Goal: Transaction & Acquisition: Purchase product/service

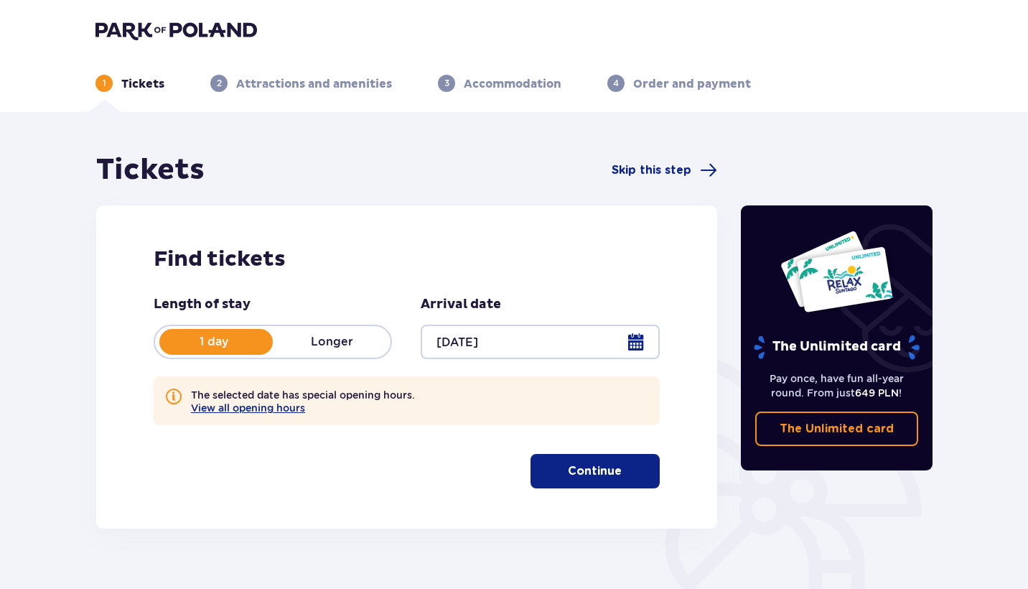
click at [355, 344] on p "Longer" at bounding box center [332, 342] width 118 height 16
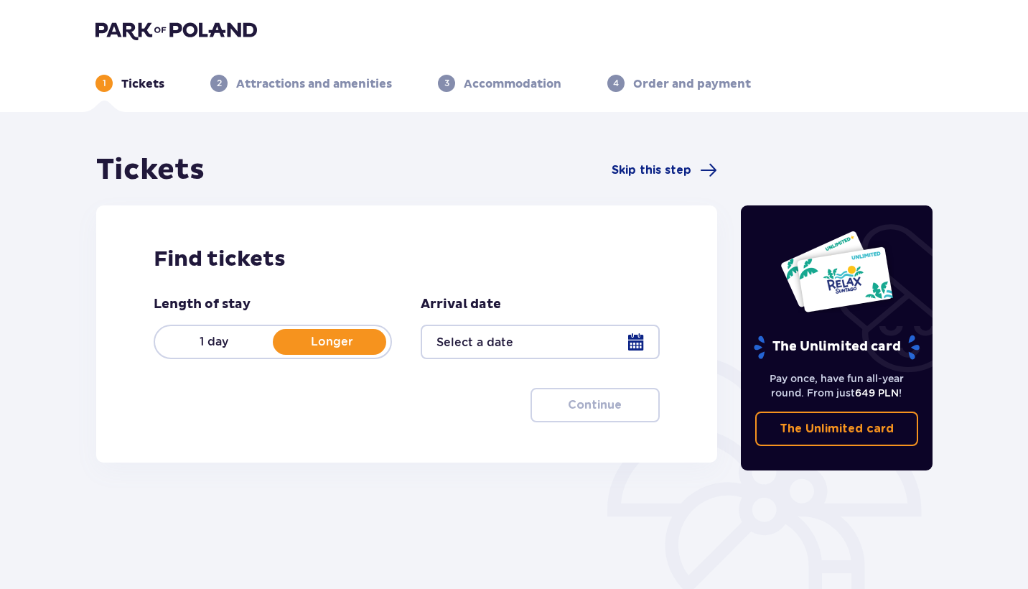
click at [244, 350] on p "1 day" at bounding box center [214, 342] width 118 height 16
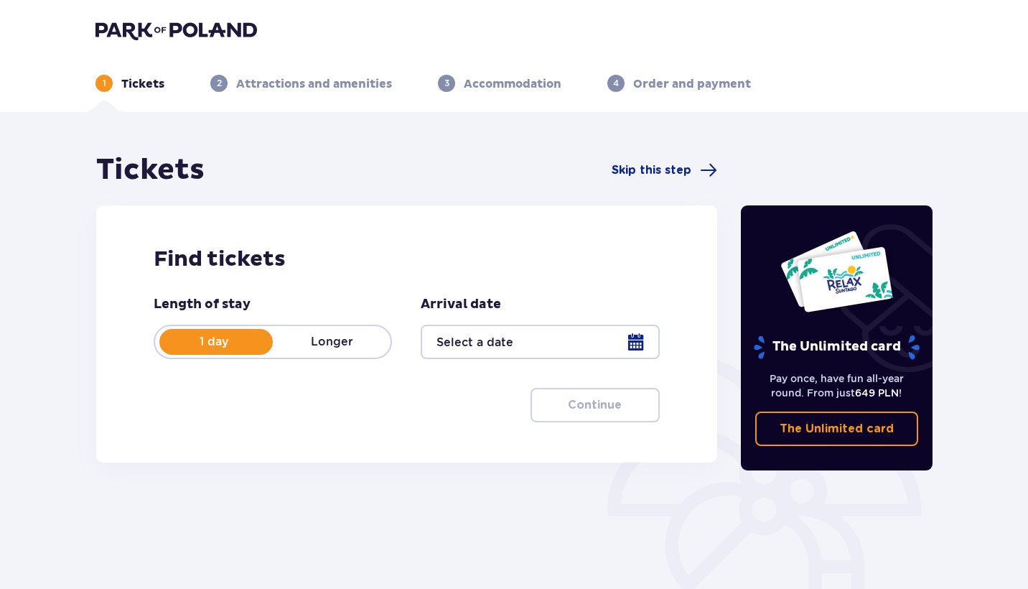
click at [505, 350] on div at bounding box center [540, 341] width 238 height 34
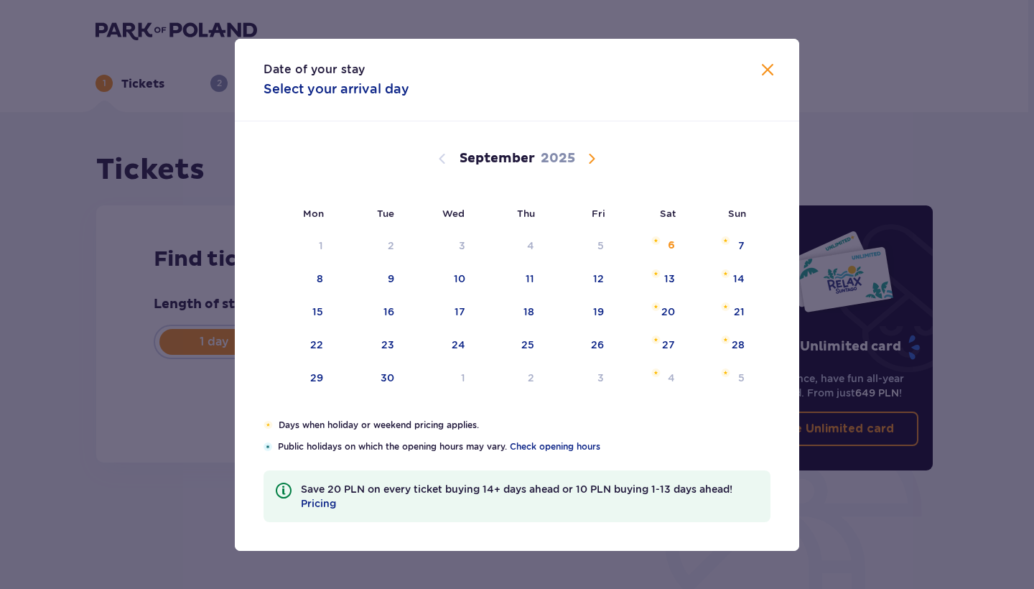
click at [590, 151] on span "Calendar" at bounding box center [591, 158] width 17 height 17
click at [312, 381] on div "29" at bounding box center [316, 377] width 13 height 14
type input "29.12.25"
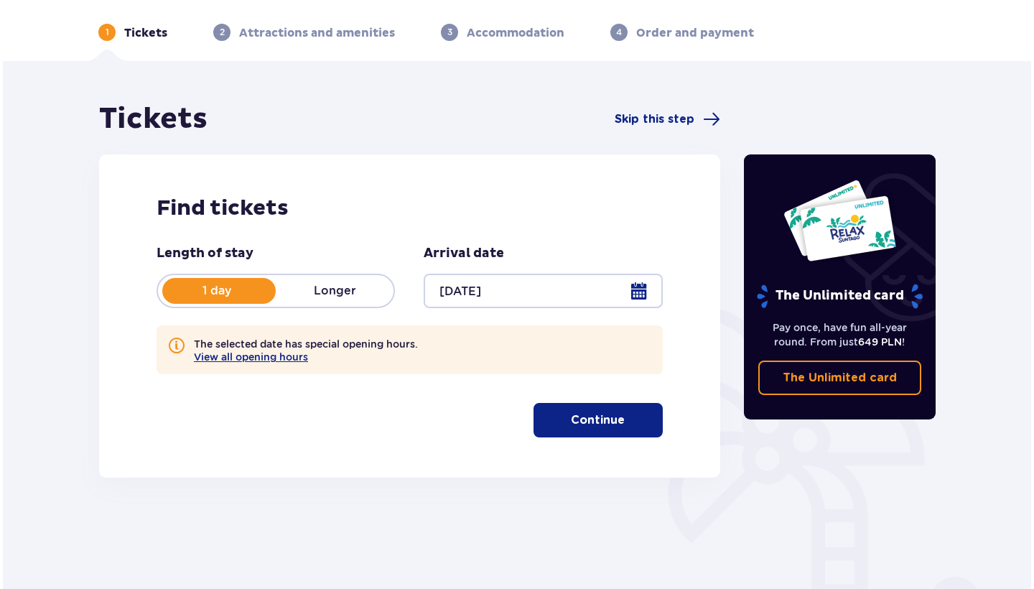
scroll to position [52, 0]
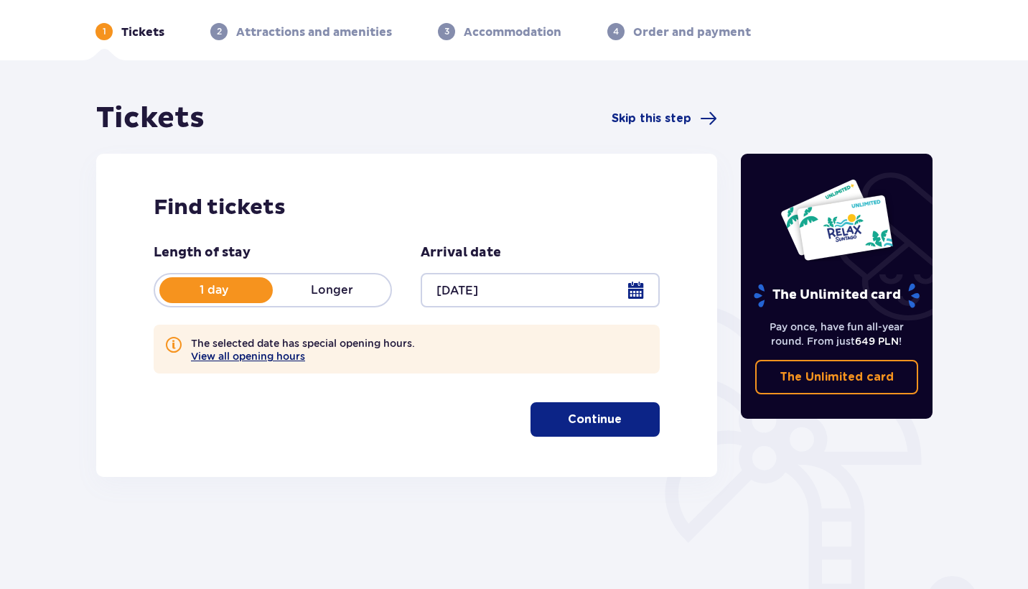
click at [279, 358] on button "View all opening hours" at bounding box center [248, 355] width 114 height 11
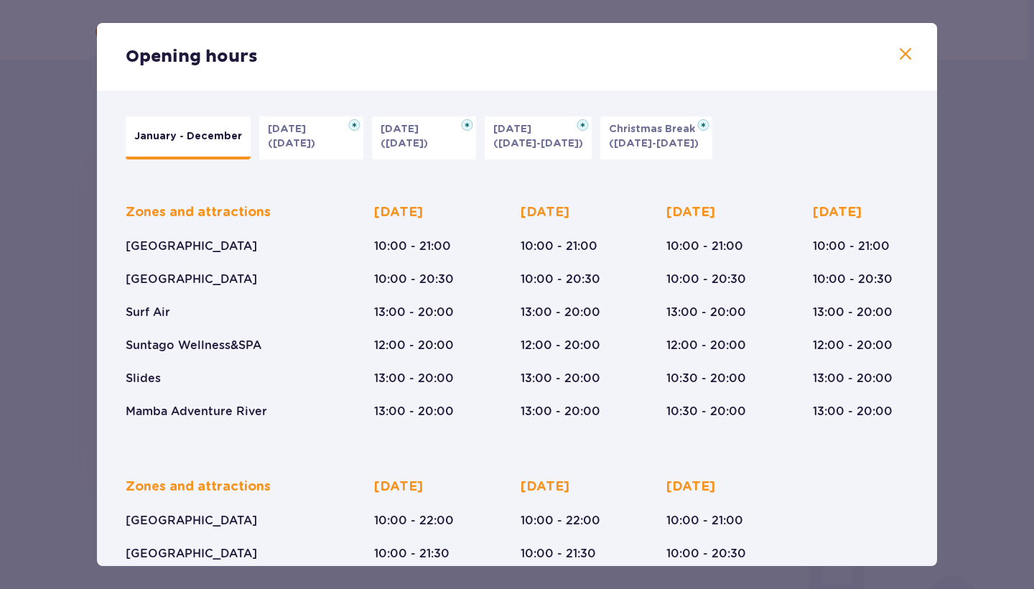
click at [901, 50] on span at bounding box center [905, 54] width 17 height 17
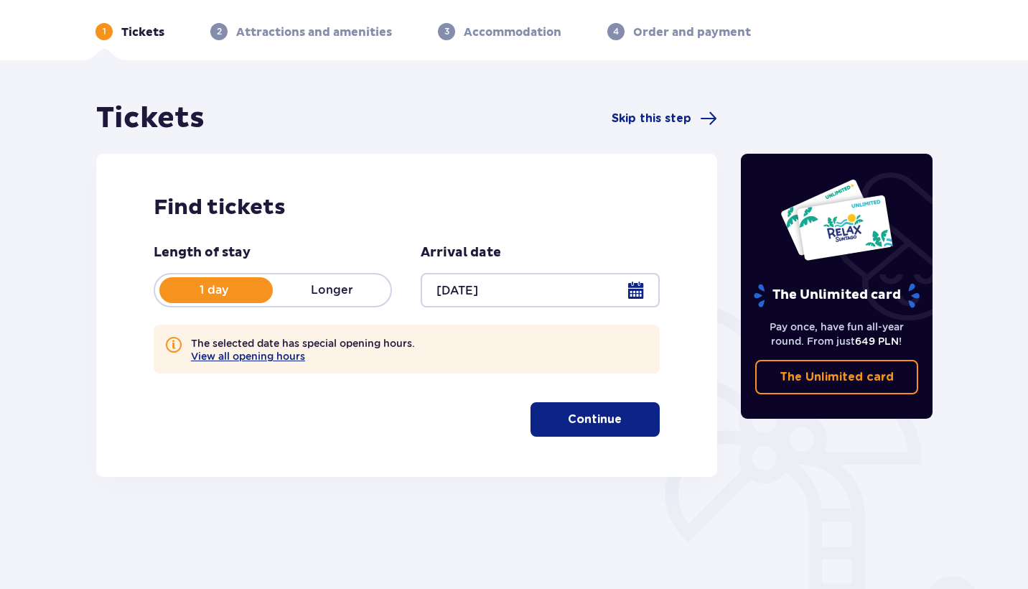
click at [606, 404] on button "Continue" at bounding box center [595, 419] width 129 height 34
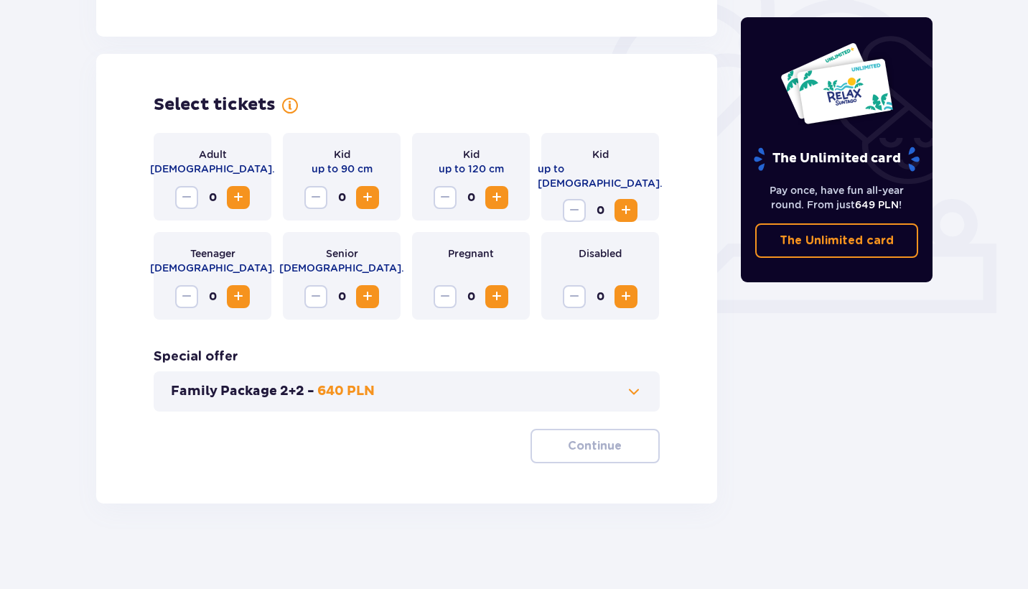
scroll to position [429, 0]
click at [235, 195] on span "Increase" at bounding box center [238, 196] width 17 height 17
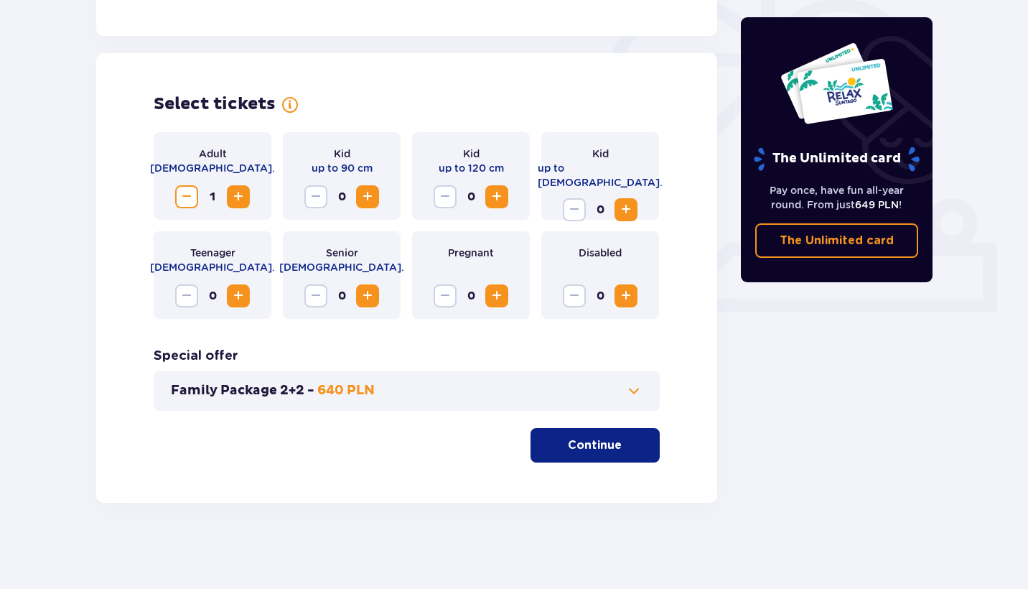
click at [235, 194] on span "Increase" at bounding box center [238, 196] width 17 height 17
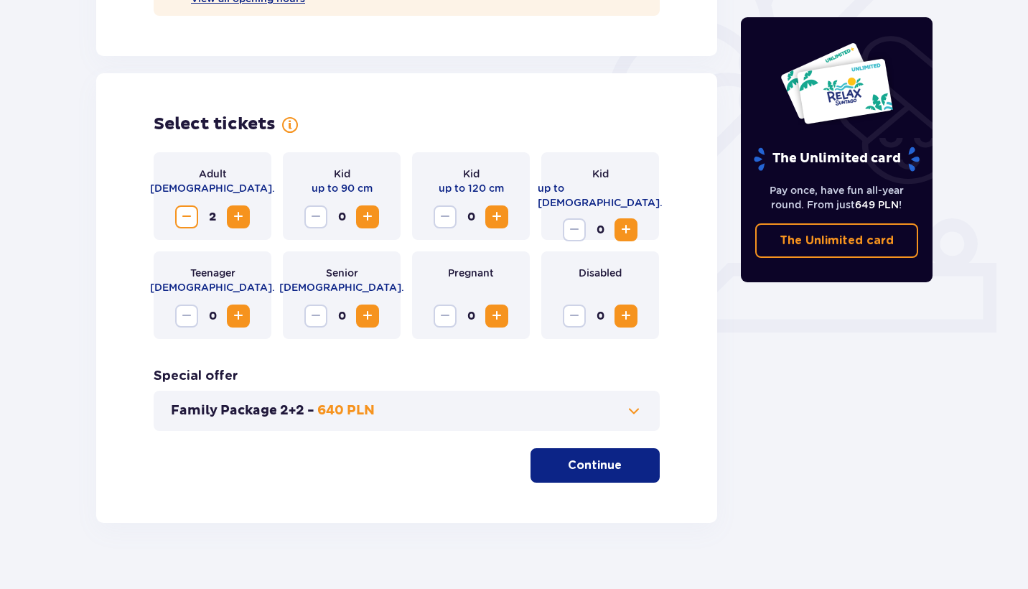
scroll to position [403, 0]
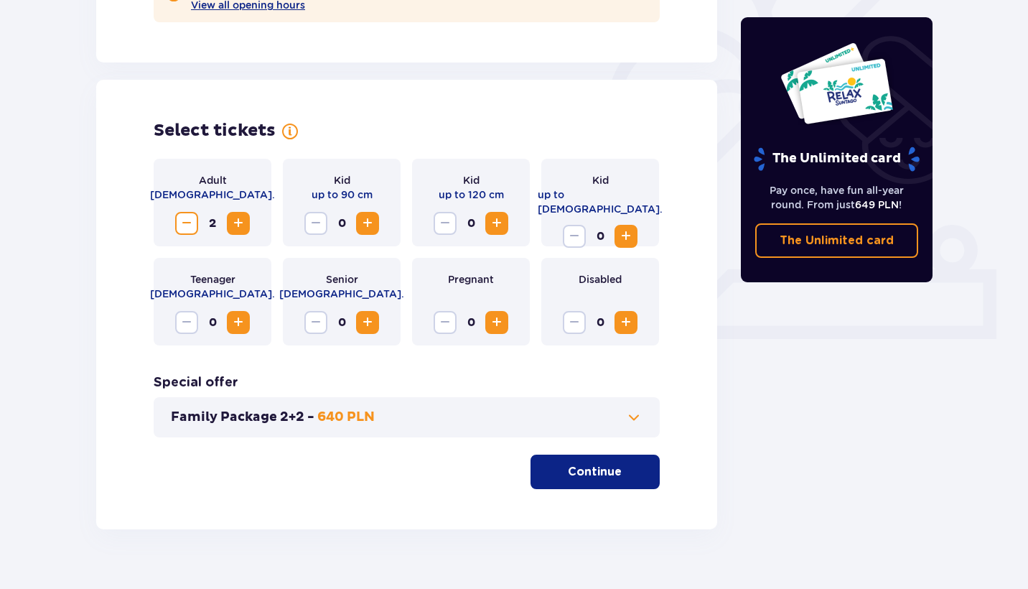
click at [192, 223] on span "Decrease" at bounding box center [186, 223] width 17 height 17
click at [423, 373] on div "Adult 18 - 65 y.o. 1 Kid up to 90 cm 0 Kid up to 120 cm 0 Kid up to 16 y.o. 0 T…" at bounding box center [407, 324] width 506 height 330
click at [243, 223] on span "Increase" at bounding box center [238, 223] width 17 height 17
click at [642, 421] on div "Family Package 2+2 - 640 PLN" at bounding box center [407, 417] width 506 height 40
click at [637, 419] on span at bounding box center [633, 416] width 17 height 17
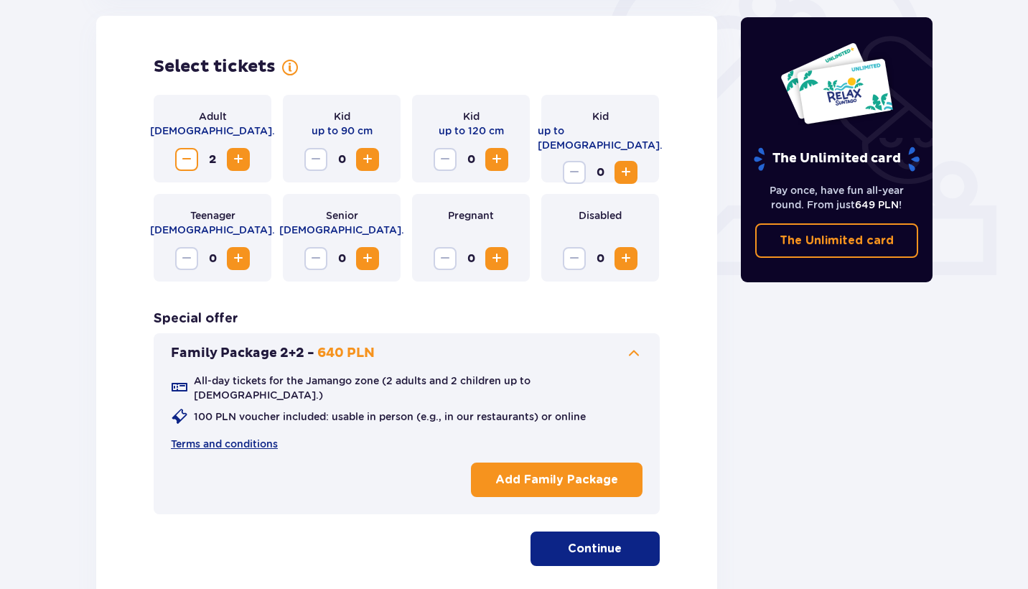
scroll to position [475, 0]
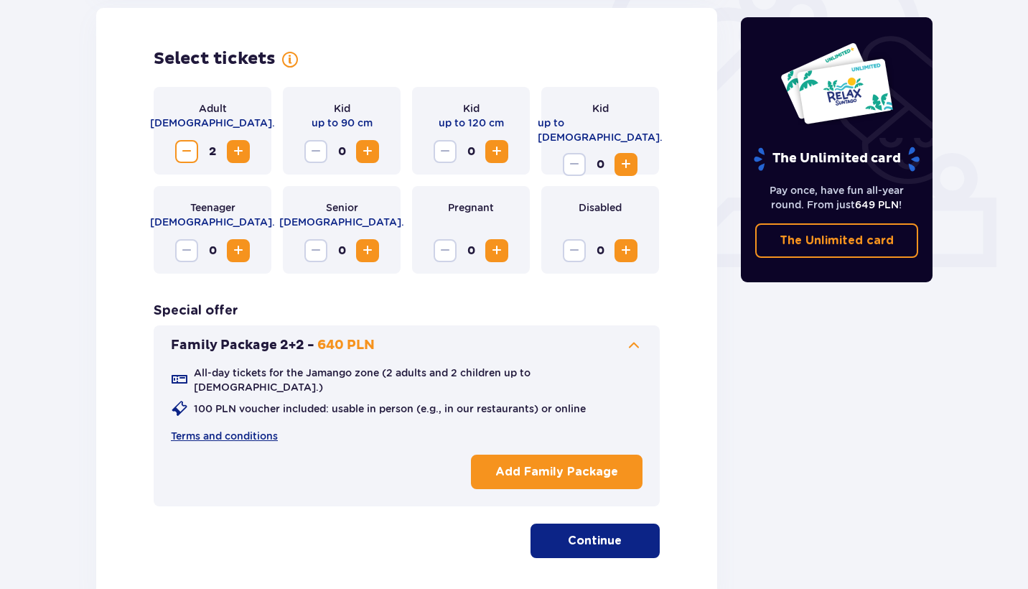
click at [638, 341] on span at bounding box center [633, 345] width 17 height 17
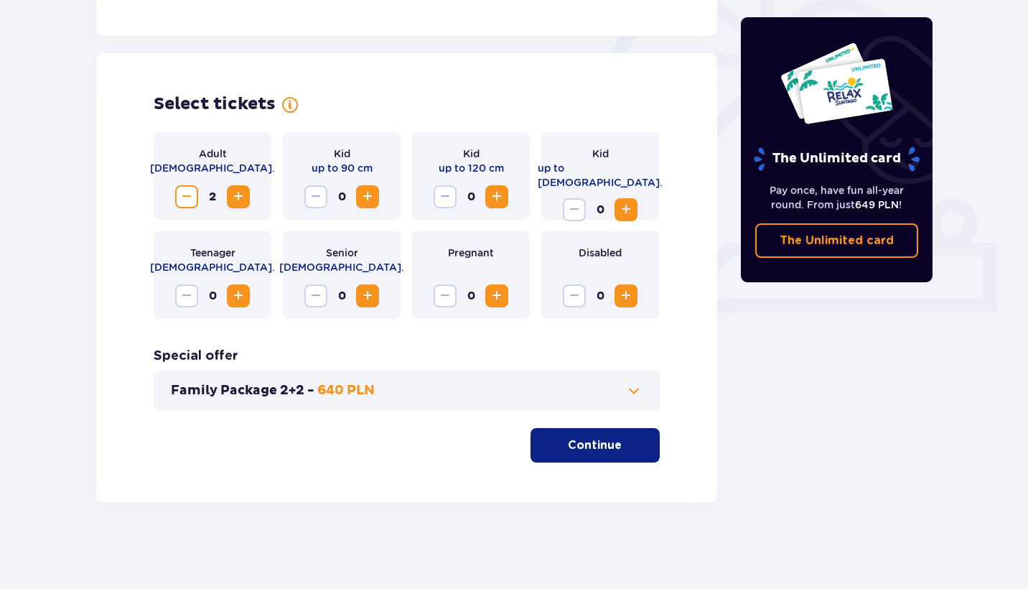
click at [634, 397] on span at bounding box center [633, 390] width 17 height 17
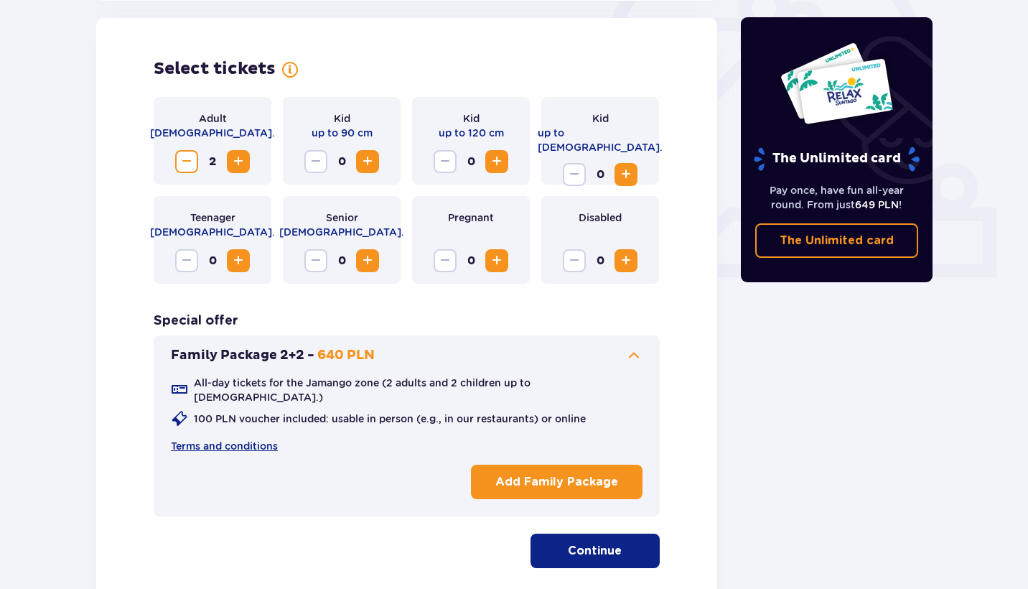
scroll to position [465, 0]
click at [634, 344] on div "Family Package 2+2 - 640 PLN All-day tickets for the Jamango zone (2 adults and…" at bounding box center [407, 425] width 506 height 181
click at [634, 350] on span at bounding box center [633, 354] width 17 height 17
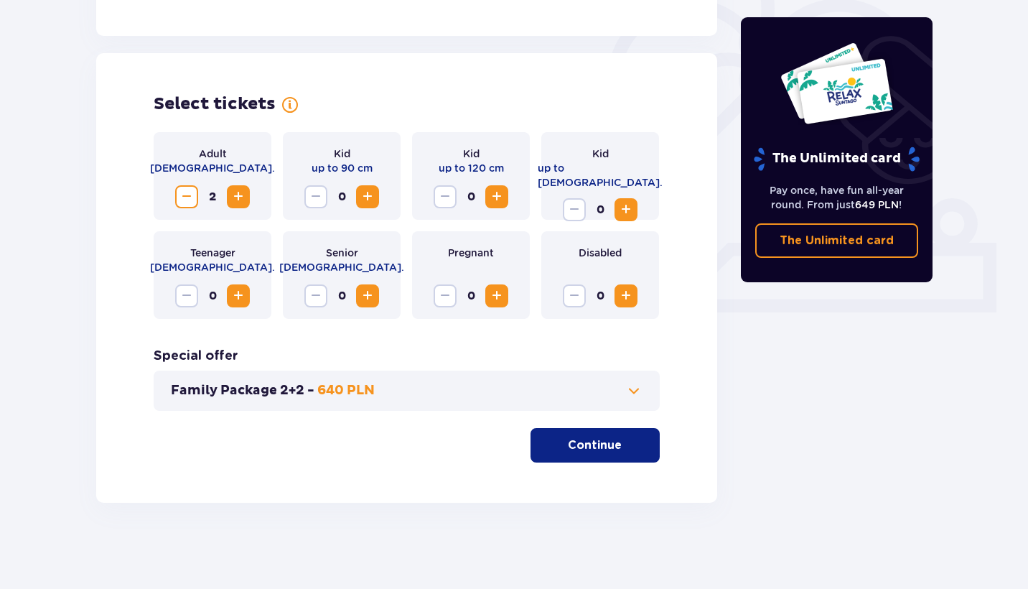
click at [608, 444] on p "Continue" at bounding box center [595, 445] width 54 height 16
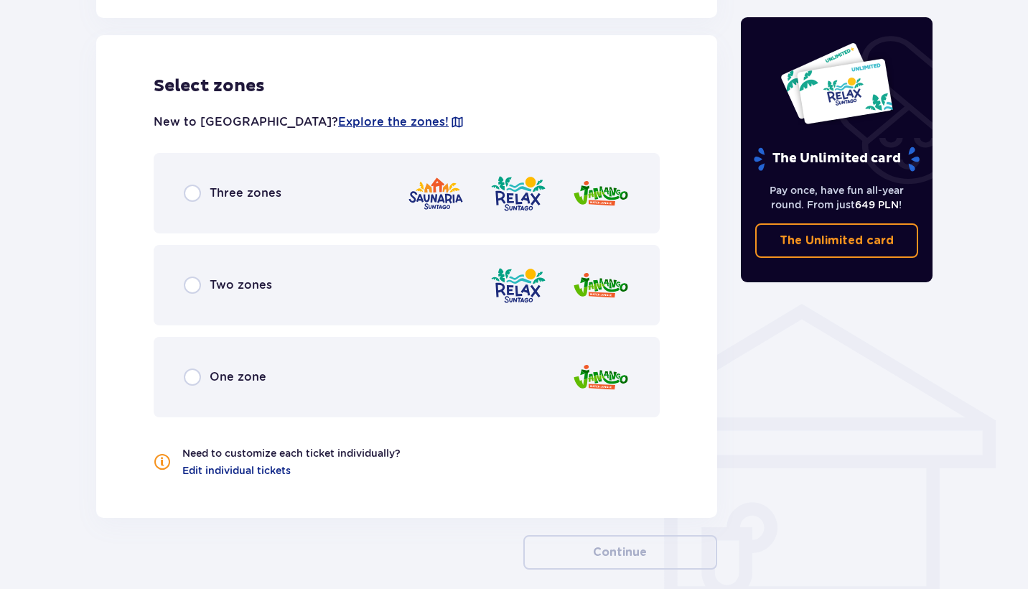
scroll to position [863, 0]
click at [314, 192] on div "Three zones" at bounding box center [407, 192] width 506 height 80
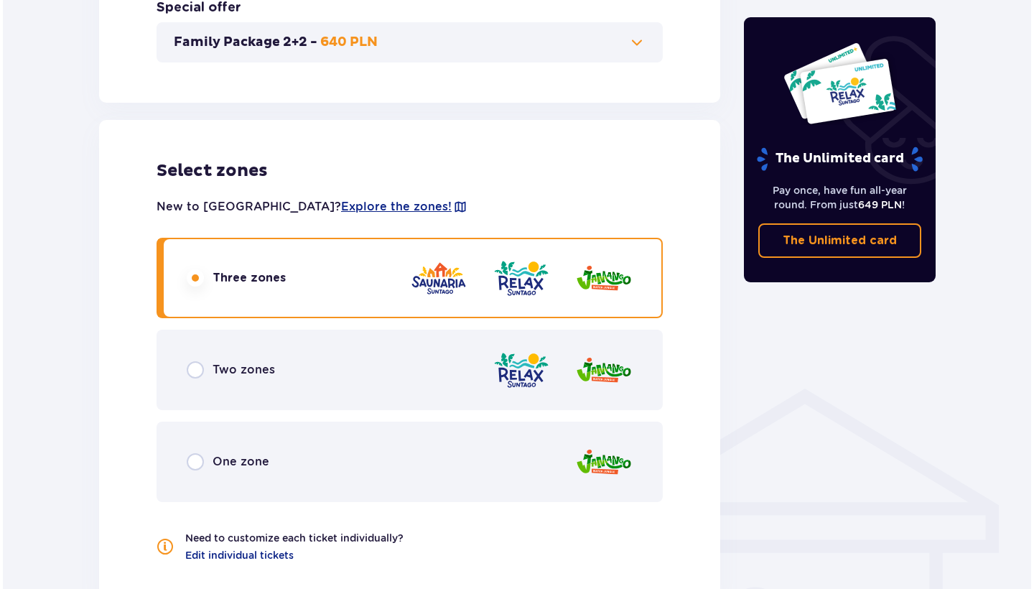
scroll to position [736, 0]
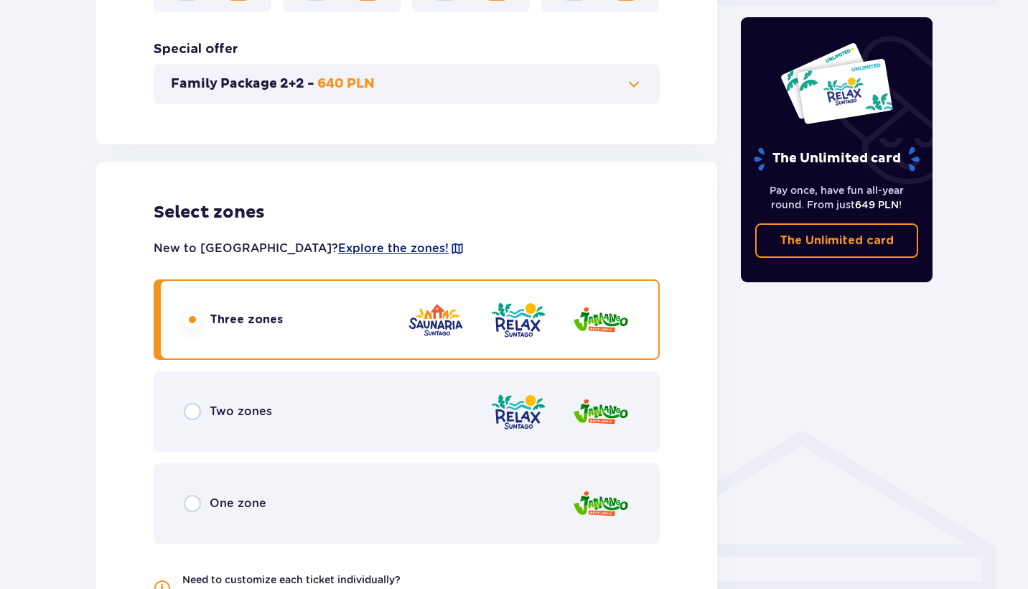
click at [338, 246] on span "Explore the zones!" at bounding box center [393, 248] width 111 height 16
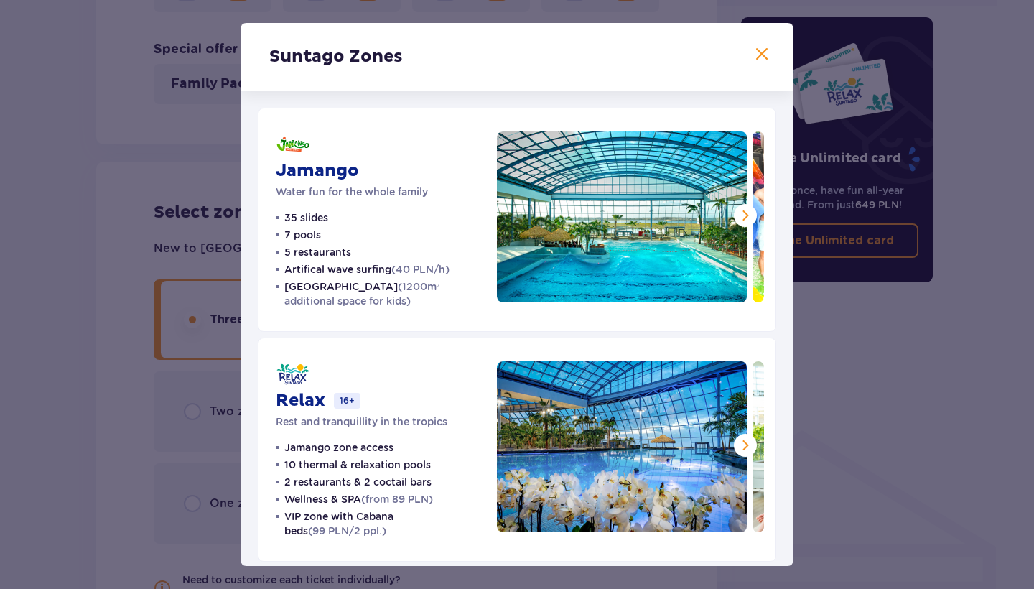
click at [728, 218] on img at bounding box center [622, 216] width 250 height 171
click at [738, 213] on span at bounding box center [745, 215] width 17 height 17
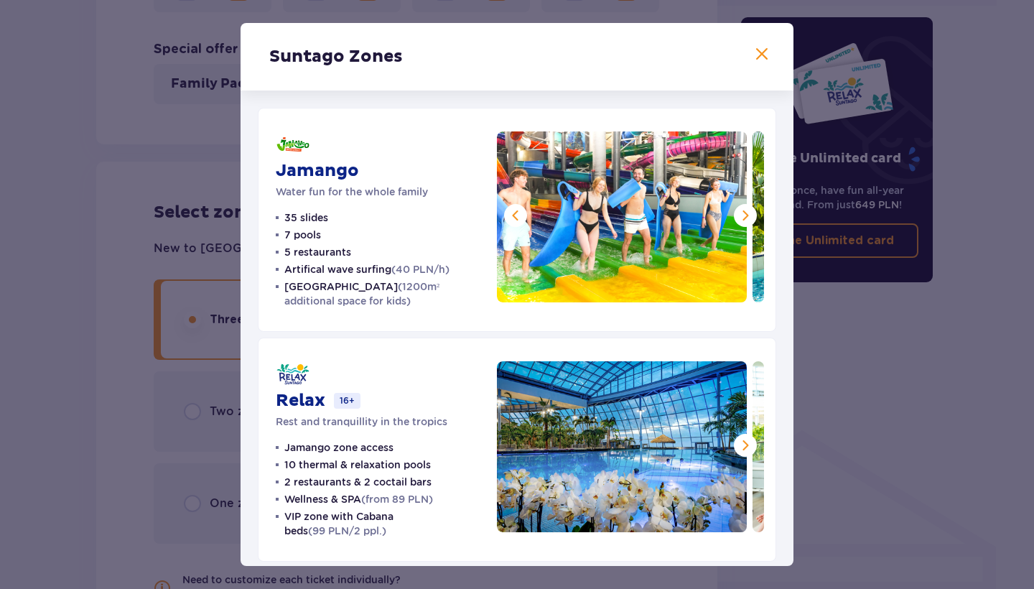
click at [738, 213] on span at bounding box center [745, 215] width 17 height 17
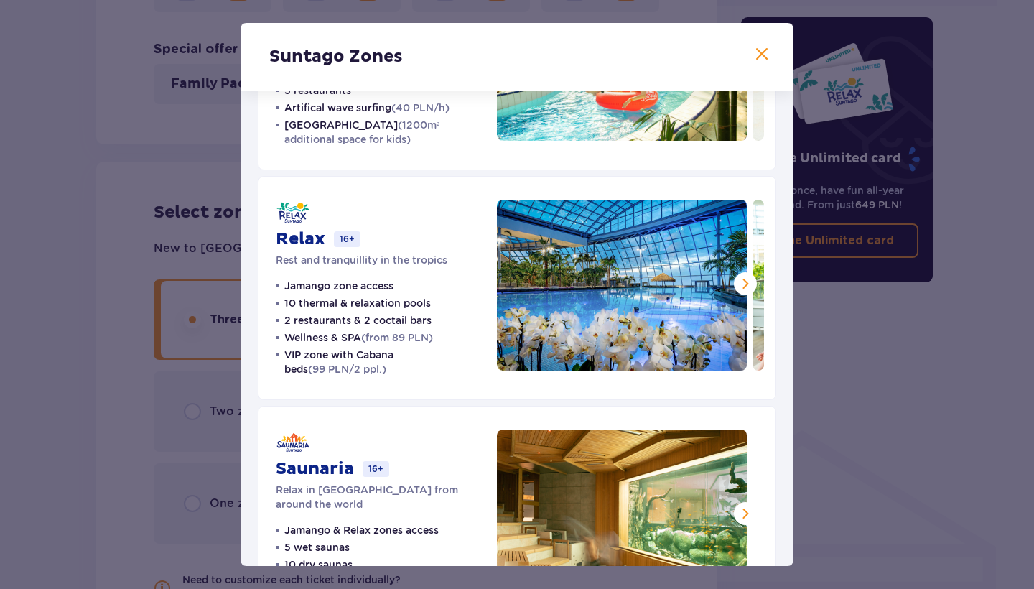
scroll to position [166, 0]
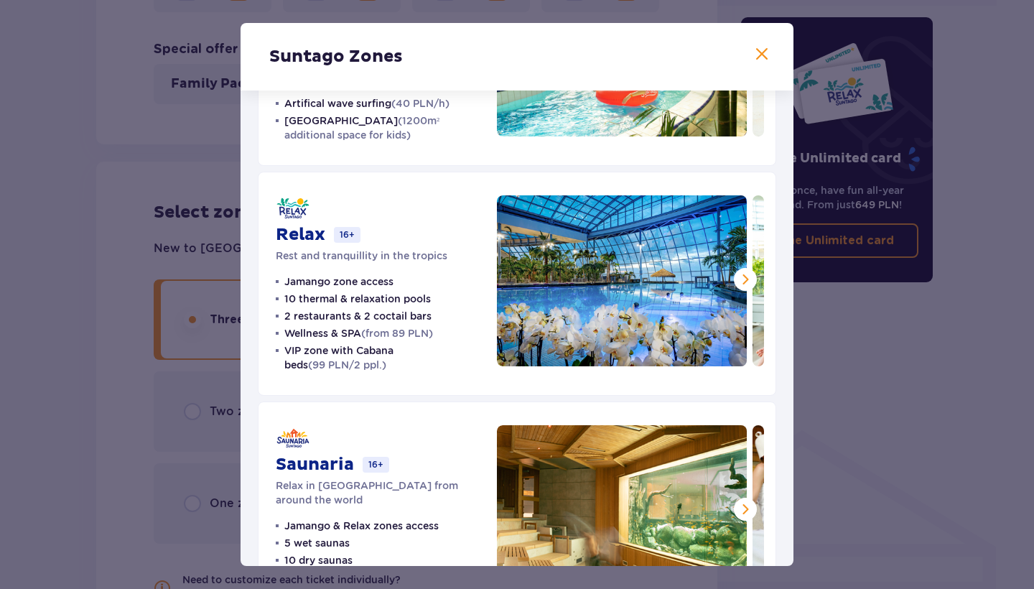
click at [740, 281] on span at bounding box center [745, 279] width 17 height 17
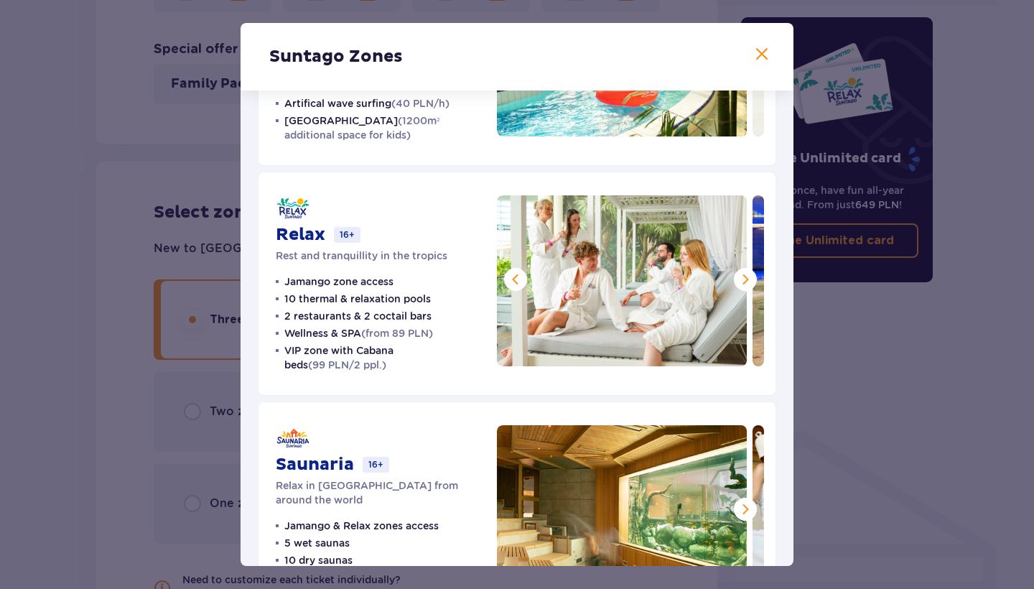
click at [740, 281] on span at bounding box center [745, 279] width 17 height 17
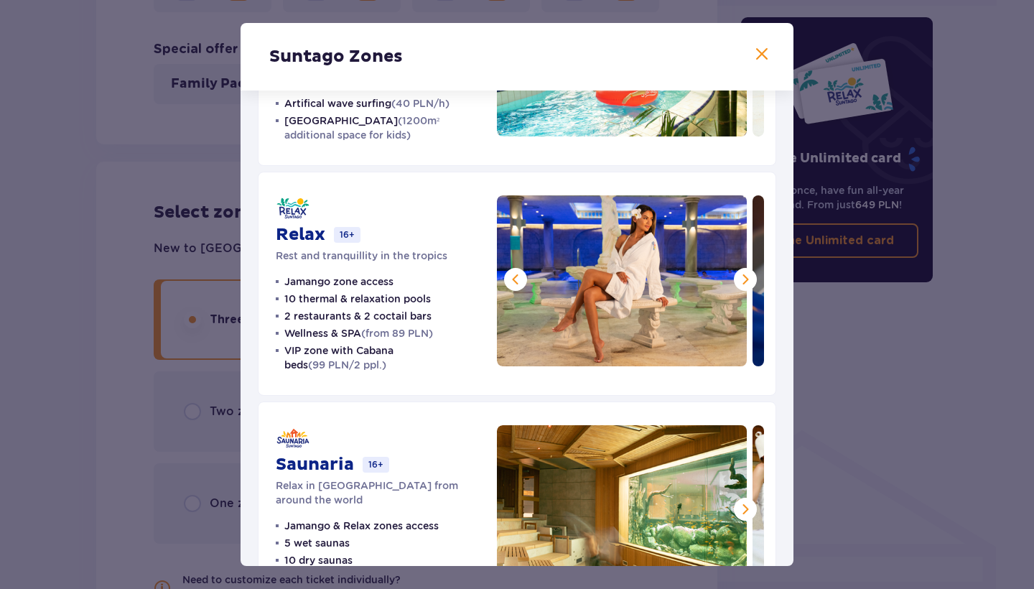
click at [740, 281] on span at bounding box center [745, 279] width 17 height 17
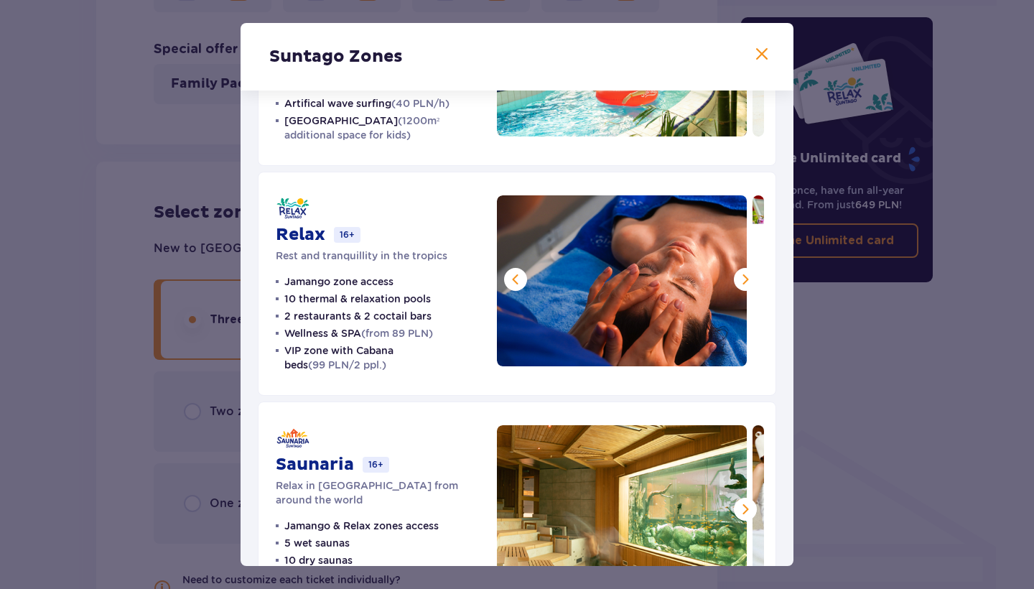
click at [740, 281] on span at bounding box center [745, 279] width 17 height 17
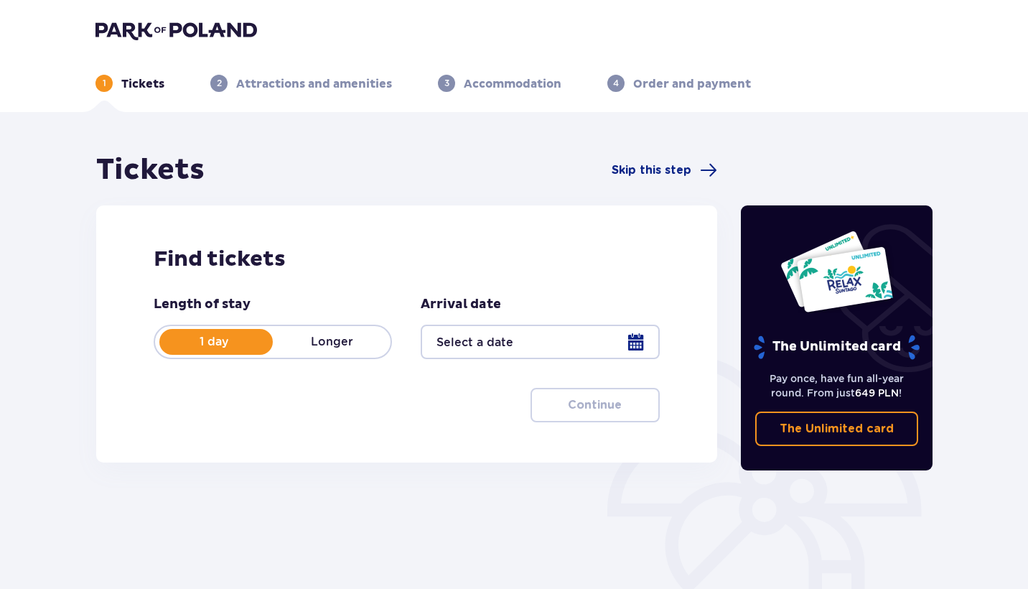
click at [505, 350] on div at bounding box center [540, 341] width 238 height 34
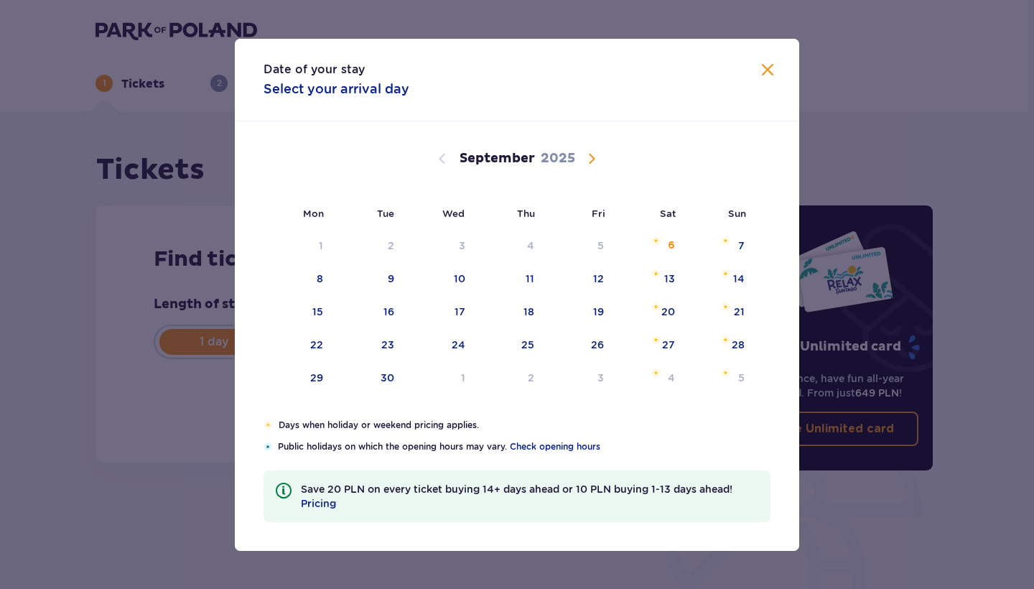
click at [590, 156] on span "Calendar" at bounding box center [591, 158] width 17 height 17
click at [439, 166] on span "Calendar" at bounding box center [442, 158] width 17 height 17
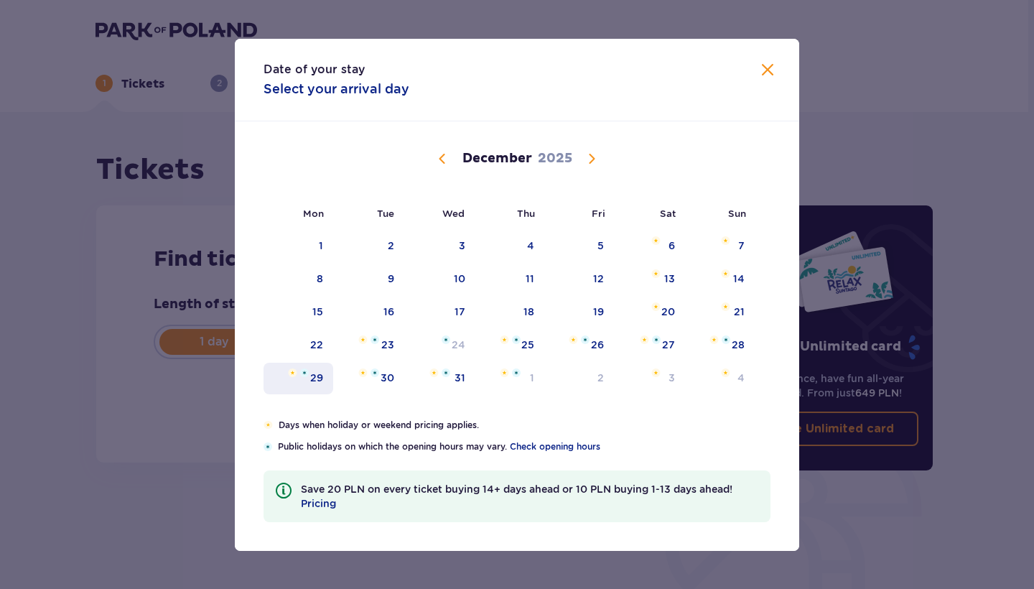
click at [331, 365] on div "29" at bounding box center [298, 379] width 70 height 32
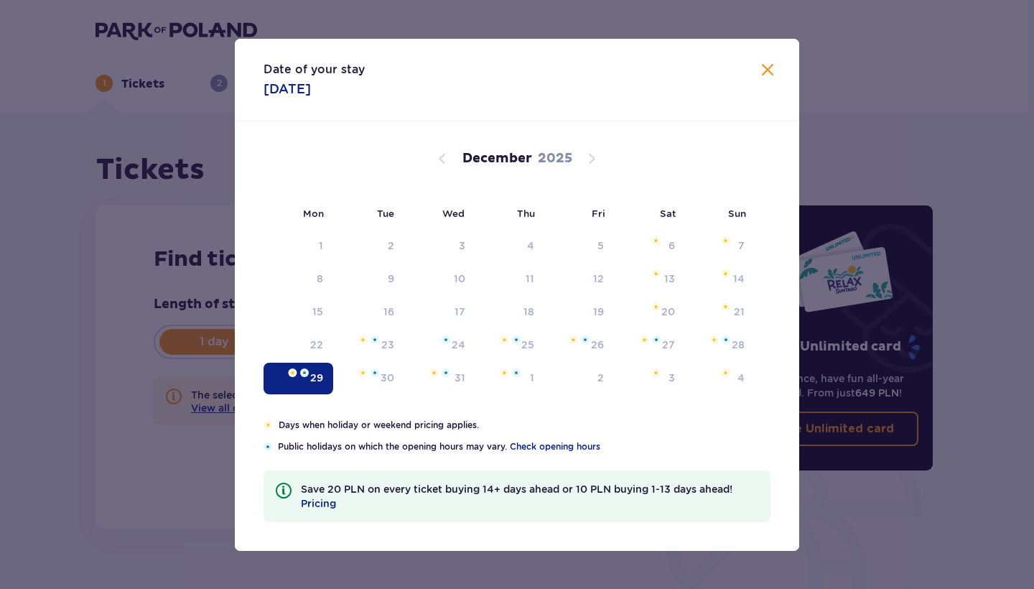
type input "29.12.25"
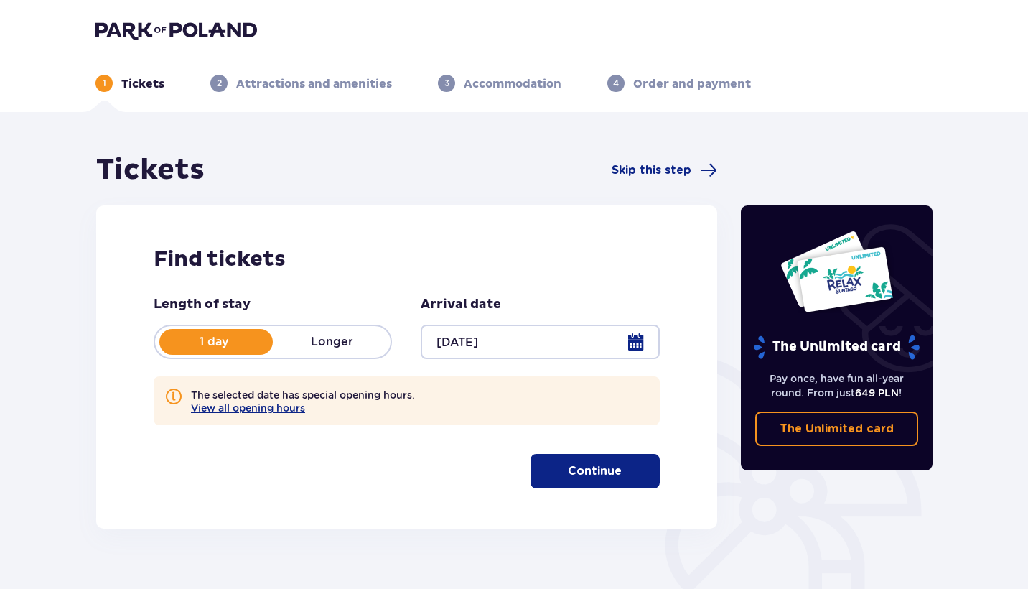
click at [616, 472] on span "button" at bounding box center [624, 470] width 17 height 17
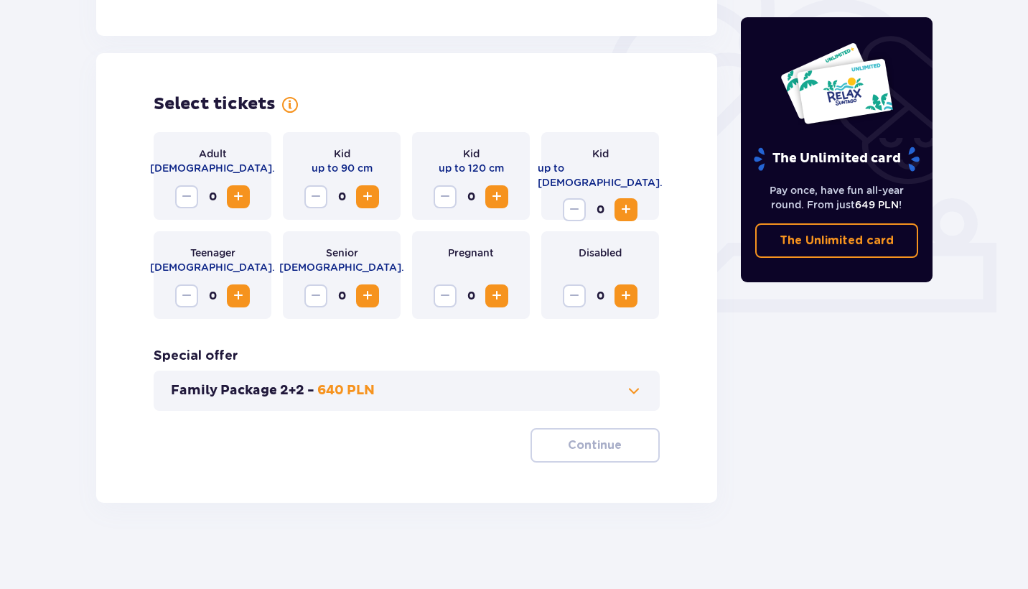
scroll to position [429, 0]
click at [249, 194] on button "Increase" at bounding box center [238, 196] width 23 height 23
click at [579, 439] on p "Continue" at bounding box center [595, 445] width 54 height 16
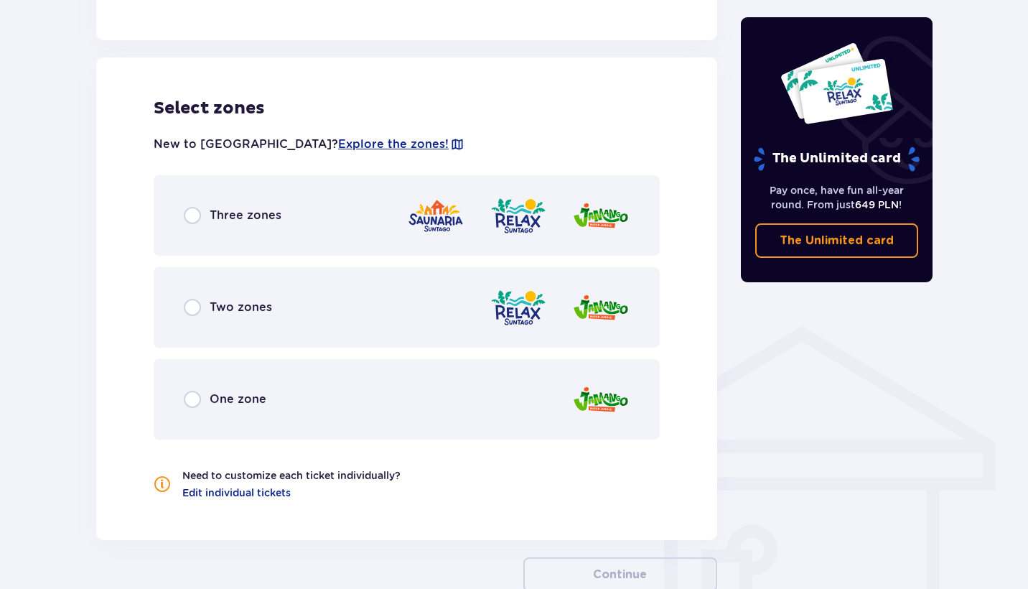
scroll to position [863, 0]
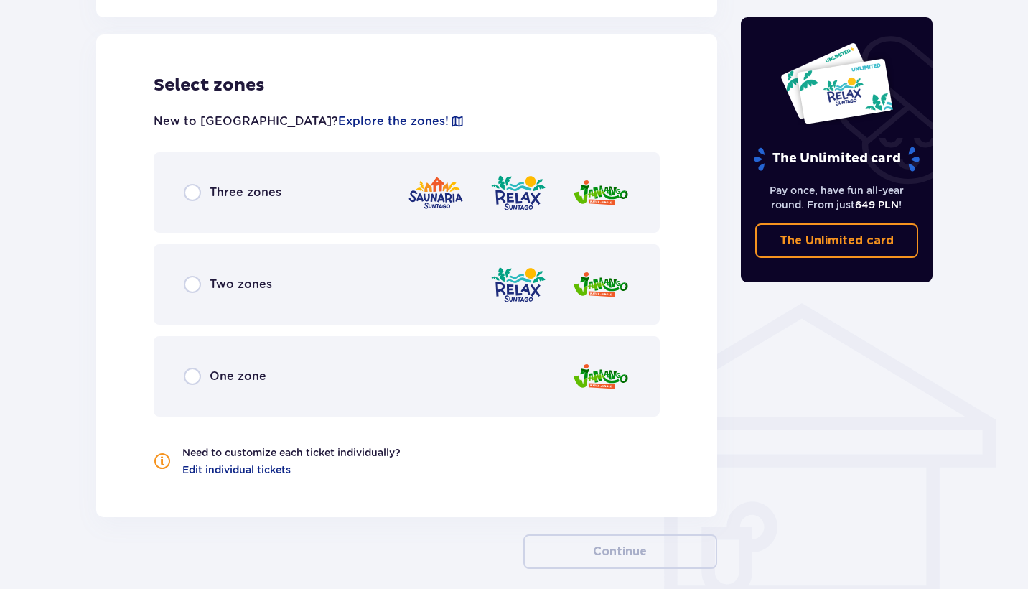
click at [193, 161] on div "Three zones" at bounding box center [407, 192] width 506 height 80
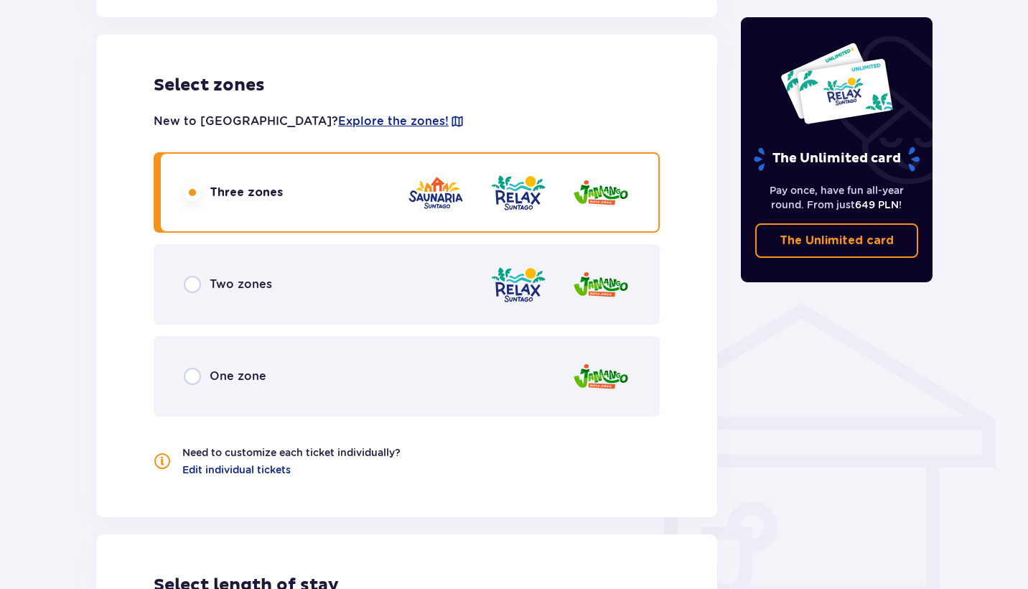
click at [193, 177] on div "Three zones" at bounding box center [407, 192] width 506 height 80
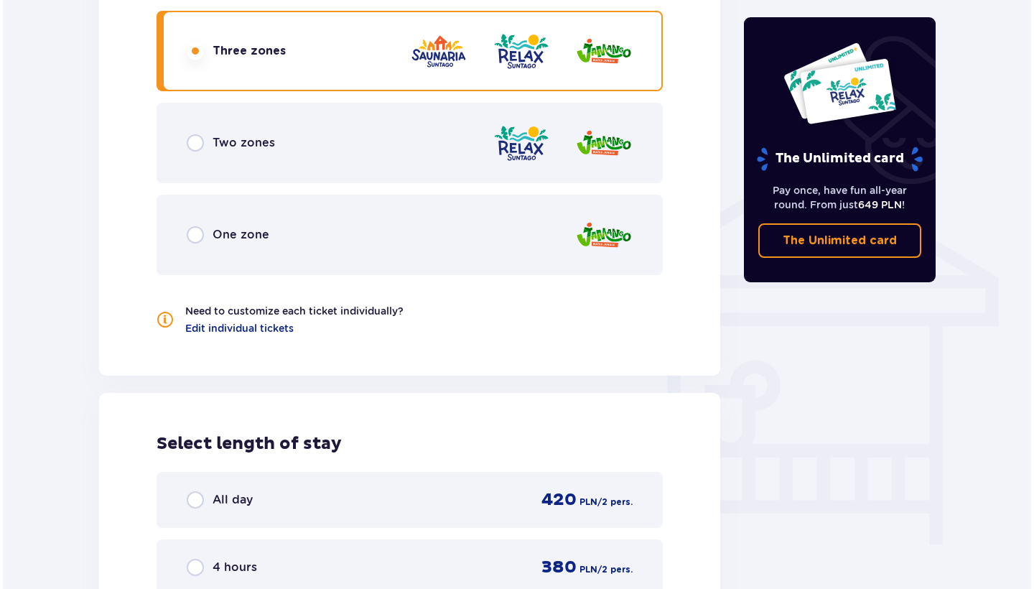
scroll to position [864, 0]
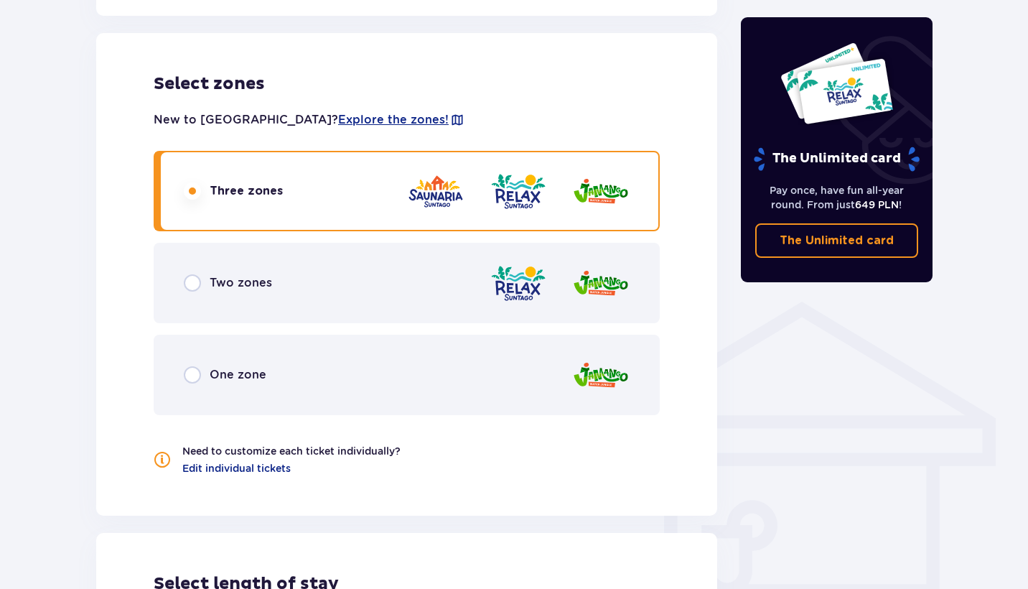
click at [323, 104] on div "New to Suntago? Explore the zones! Three zones Two zones One zone Need to custo…" at bounding box center [407, 285] width 506 height 380
click at [338, 112] on span "Explore the zones!" at bounding box center [393, 120] width 111 height 16
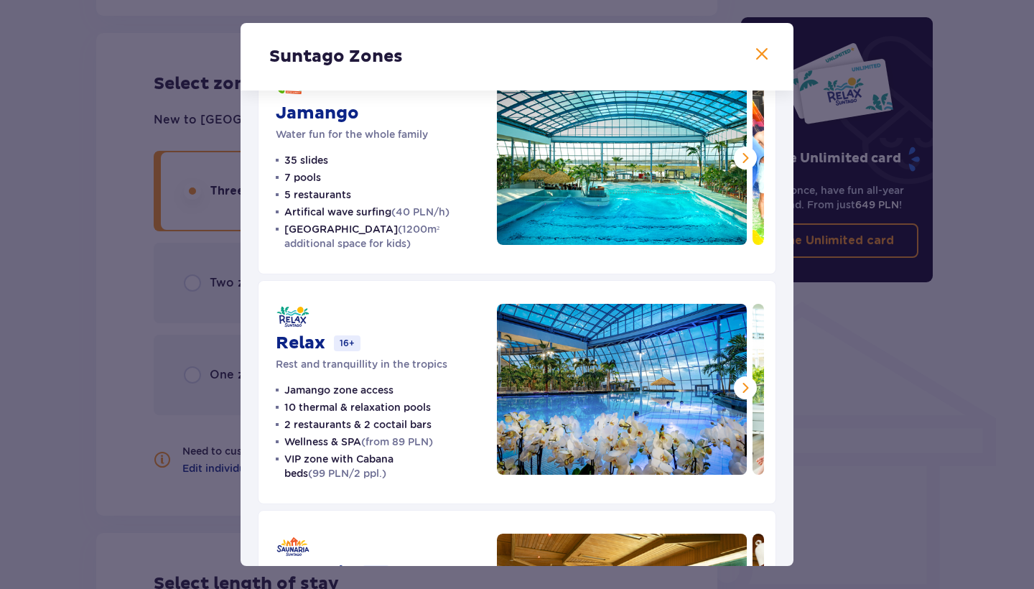
scroll to position [63, 0]
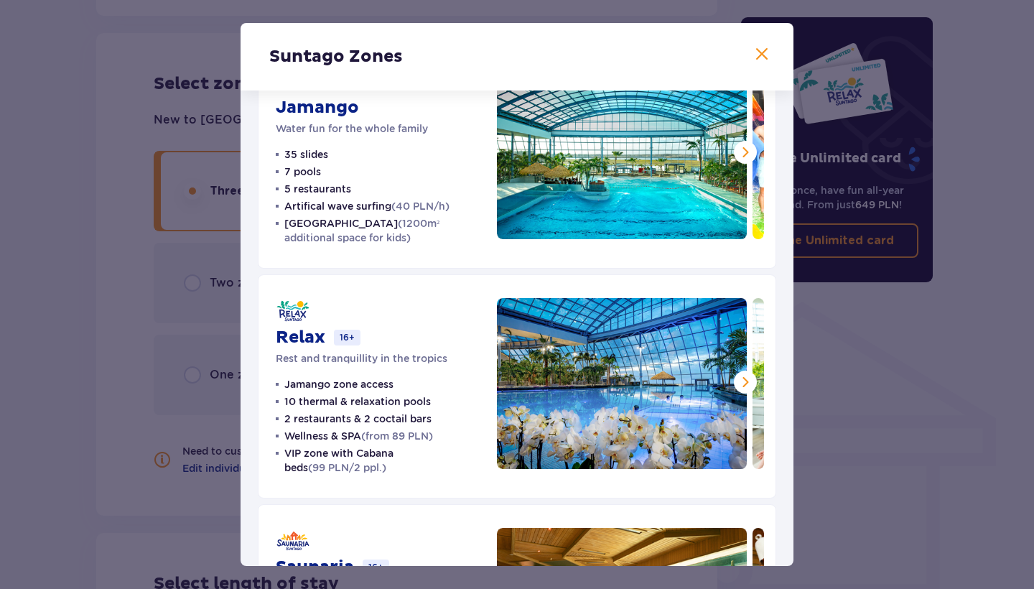
click at [742, 151] on span at bounding box center [745, 152] width 17 height 17
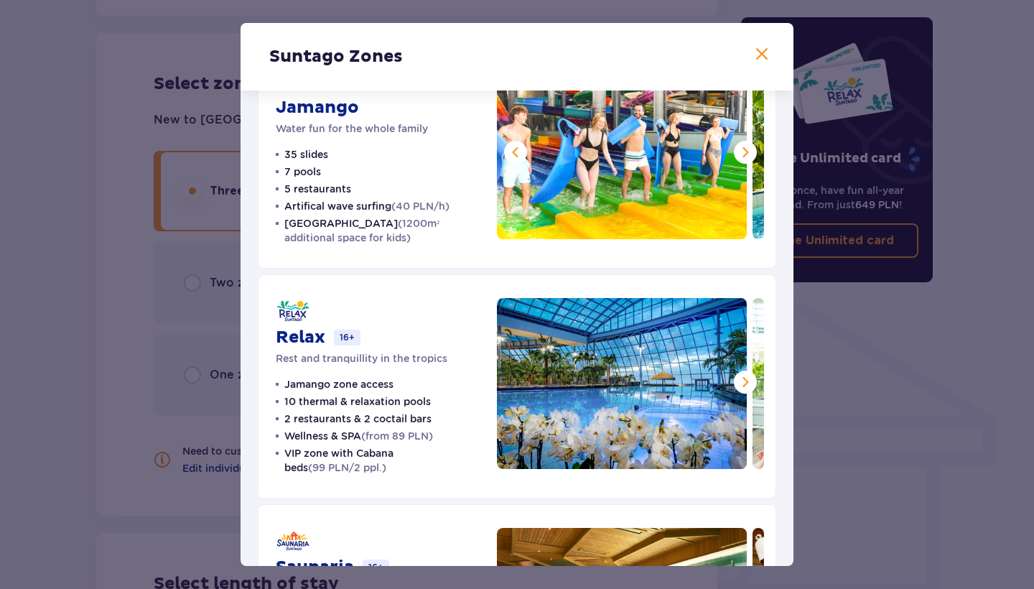
click at [742, 151] on span at bounding box center [745, 152] width 17 height 17
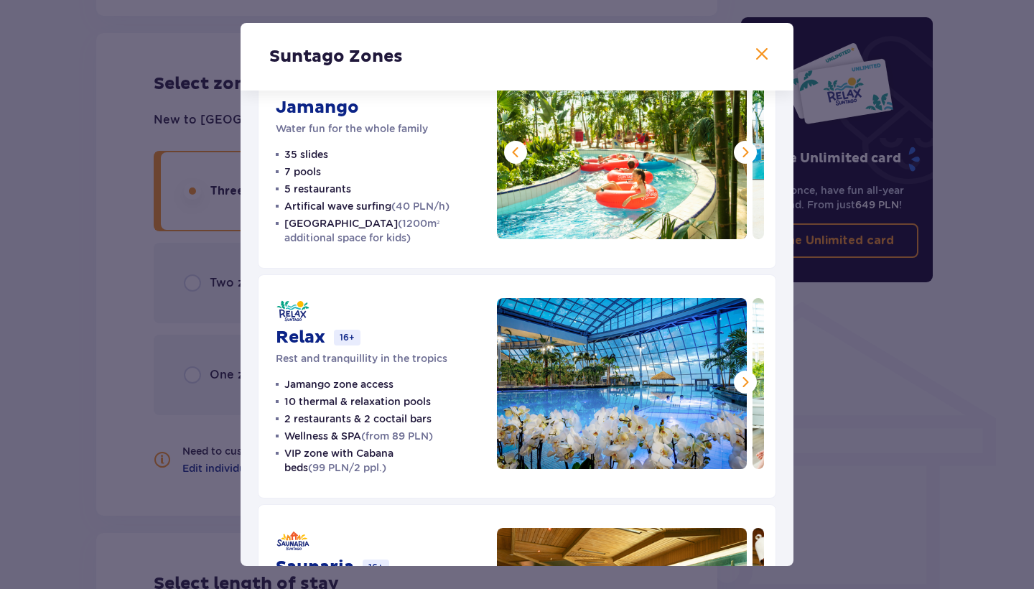
click at [742, 151] on span at bounding box center [745, 152] width 17 height 17
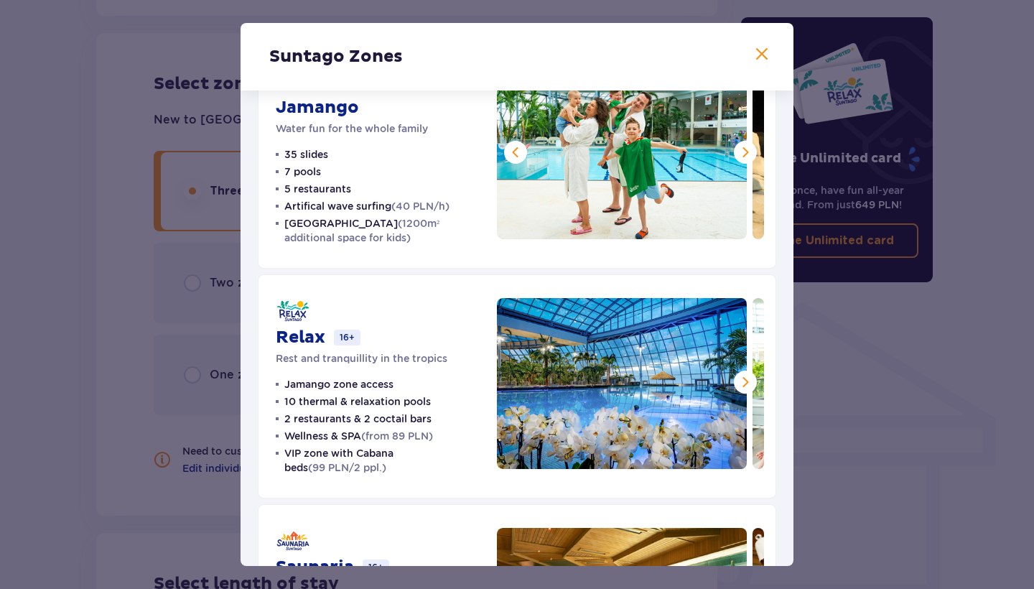
click at [507, 152] on span at bounding box center [515, 152] width 17 height 17
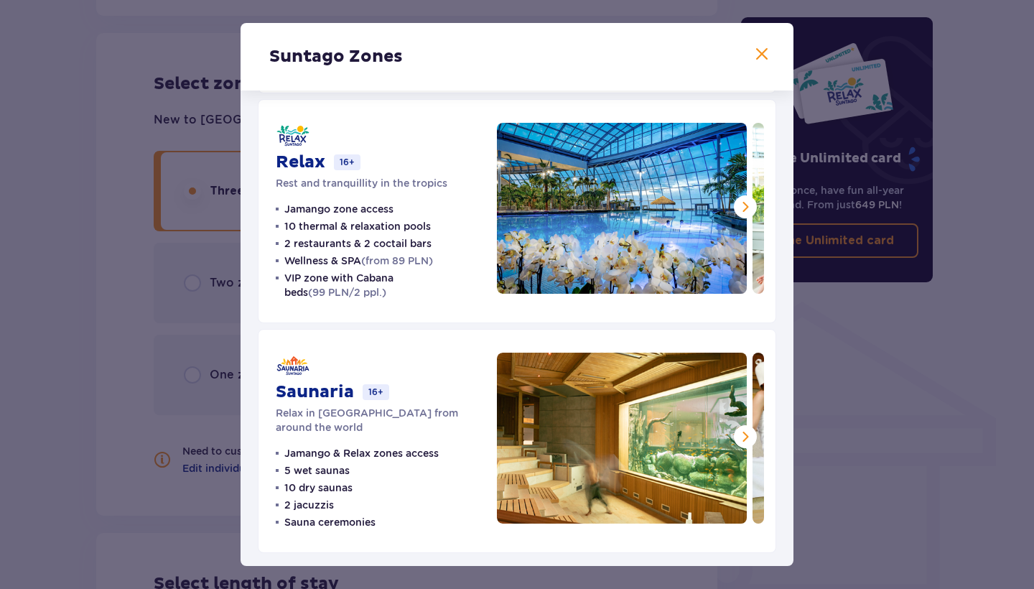
scroll to position [237, 0]
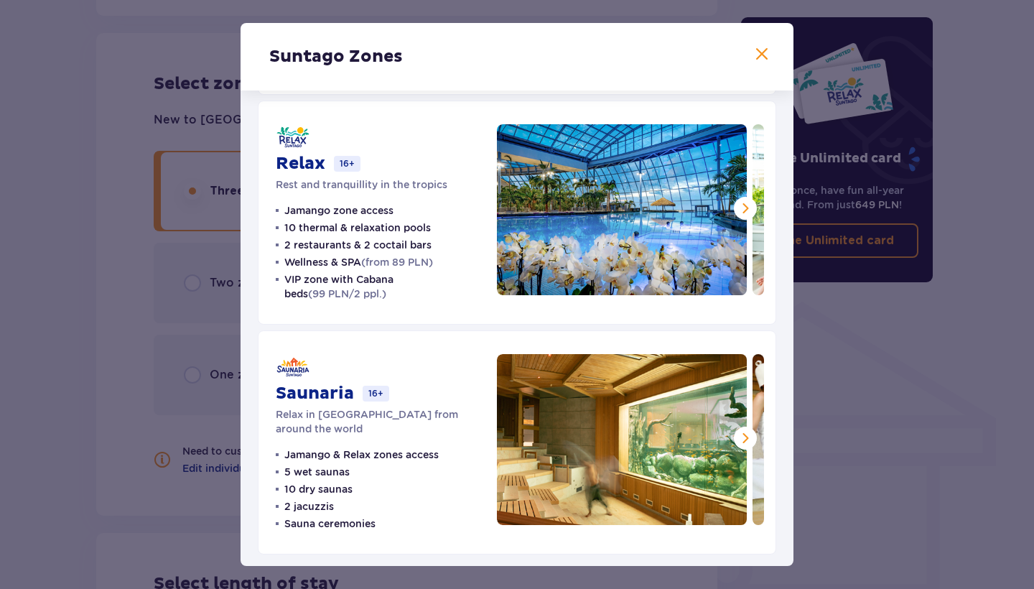
click at [737, 217] on span at bounding box center [745, 208] width 17 height 17
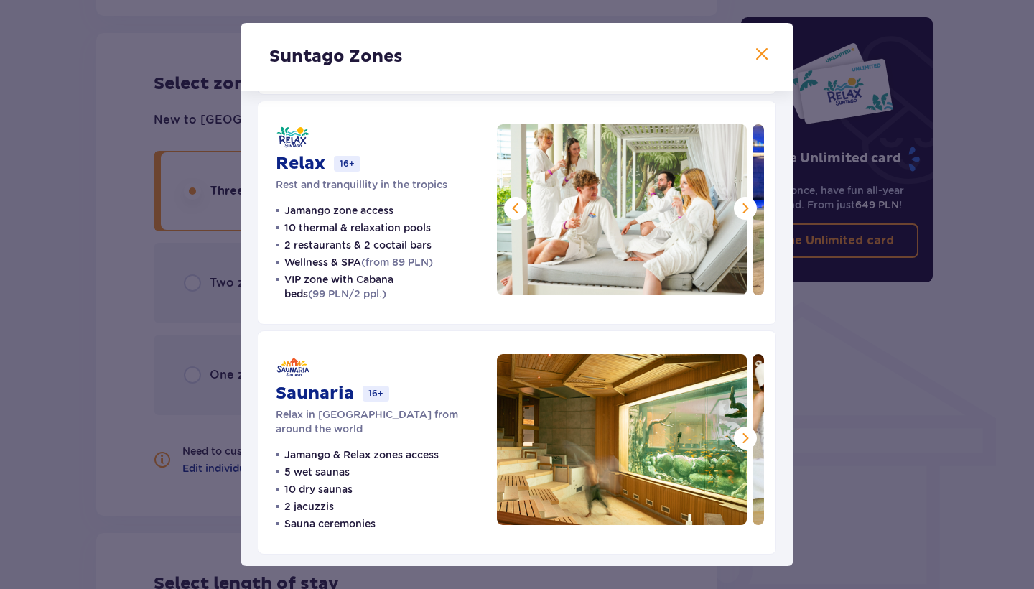
click at [739, 216] on span at bounding box center [745, 208] width 17 height 17
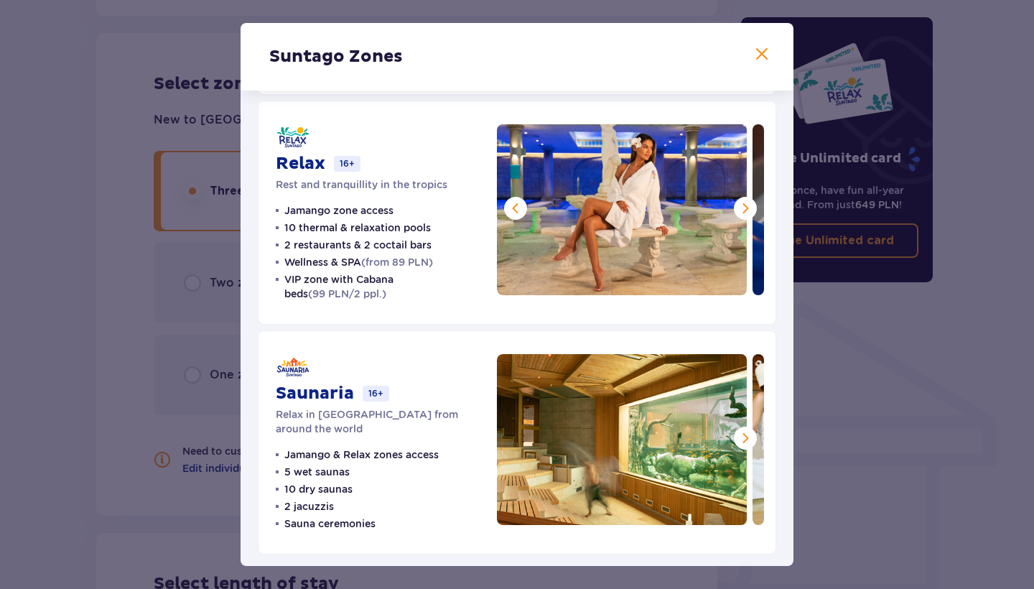
click at [739, 216] on span at bounding box center [745, 208] width 17 height 17
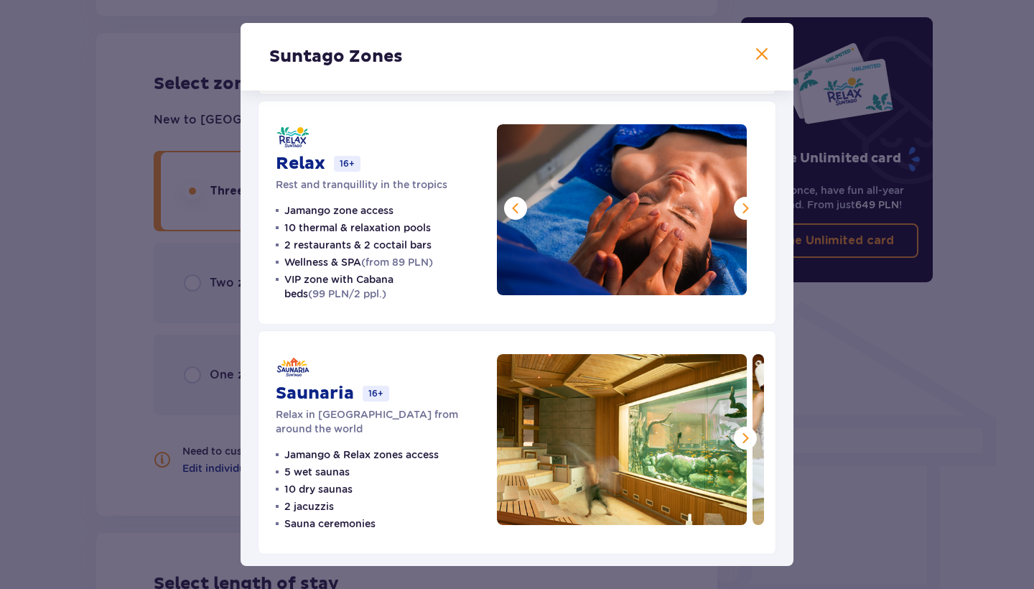
click at [739, 216] on span at bounding box center [745, 208] width 17 height 17
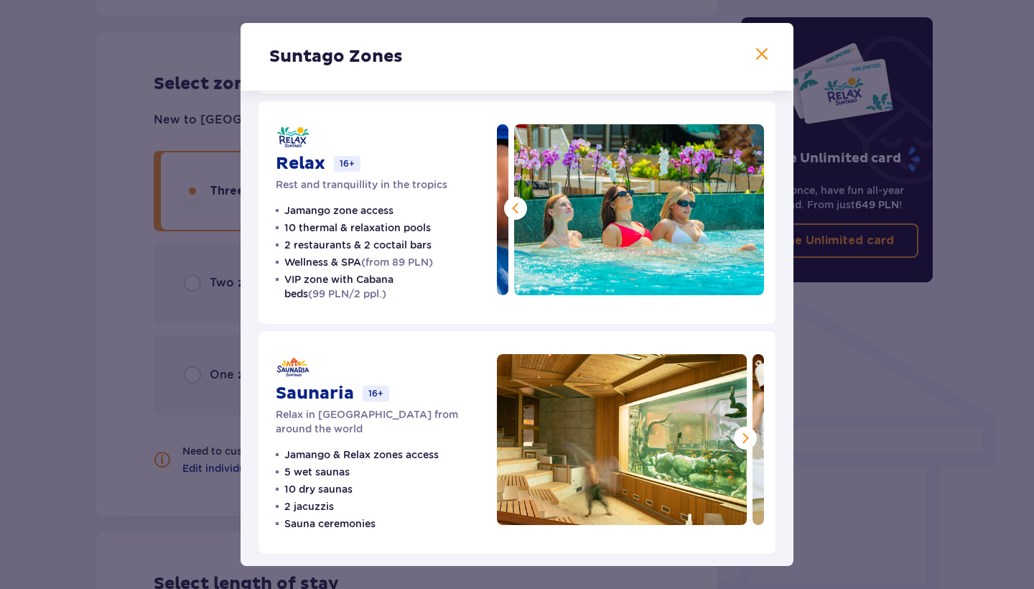
click at [739, 216] on img at bounding box center [639, 209] width 250 height 171
drag, startPoint x: 426, startPoint y: 276, endPoint x: 360, endPoint y: 279, distance: 66.8
click at [360, 279] on p "VIP zone with Cabana beds (99 PLN/2 ppl.)" at bounding box center [381, 286] width 195 height 29
copy p "Cabana beds"
click at [414, 282] on p "VIP zone with Cabana beds (99 PLN/2 ppl.)" at bounding box center [381, 286] width 195 height 29
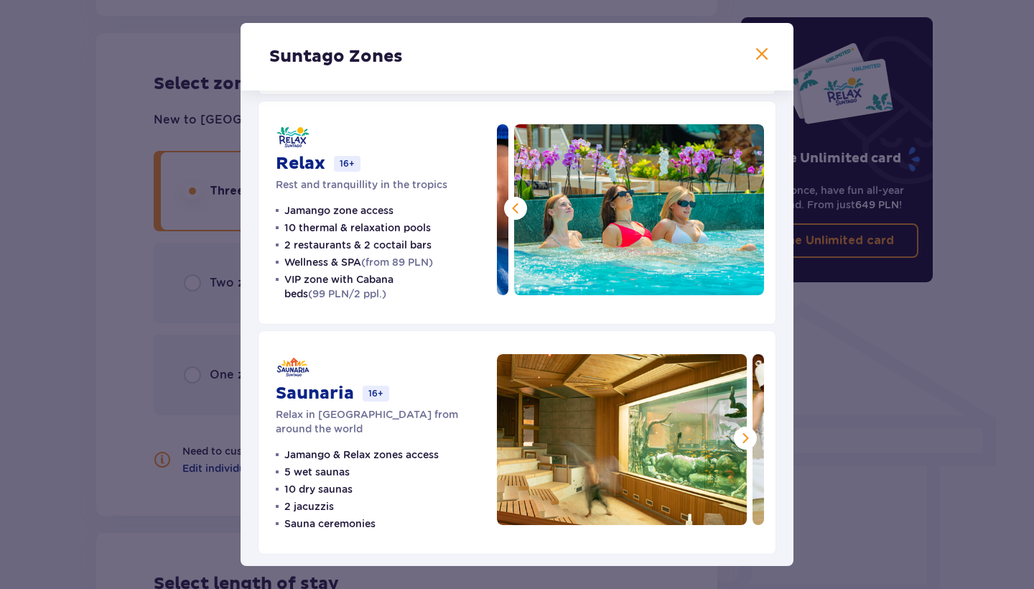
click at [519, 206] on span at bounding box center [515, 208] width 17 height 17
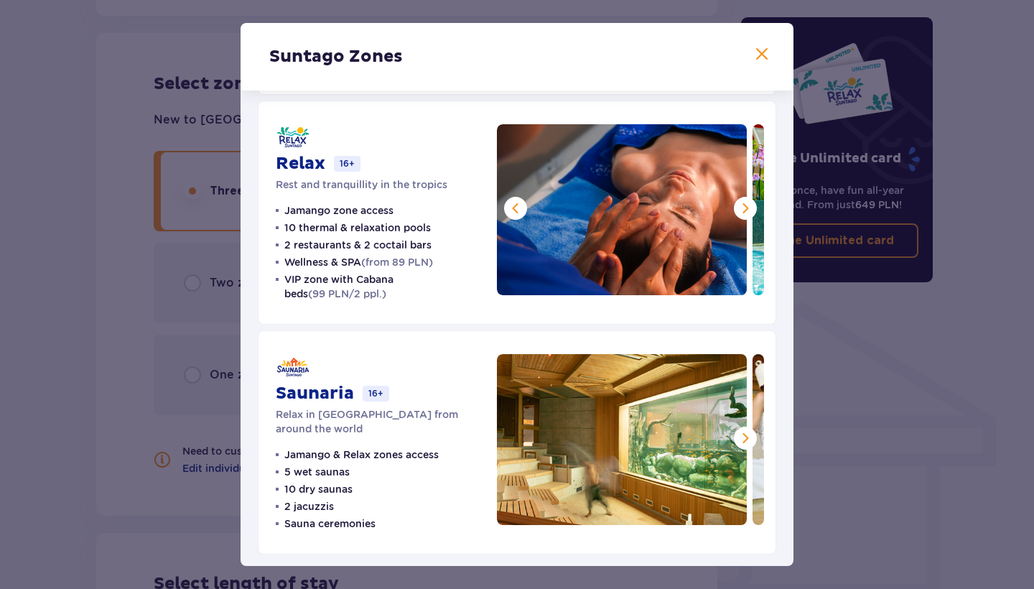
click at [743, 433] on span at bounding box center [745, 437] width 17 height 17
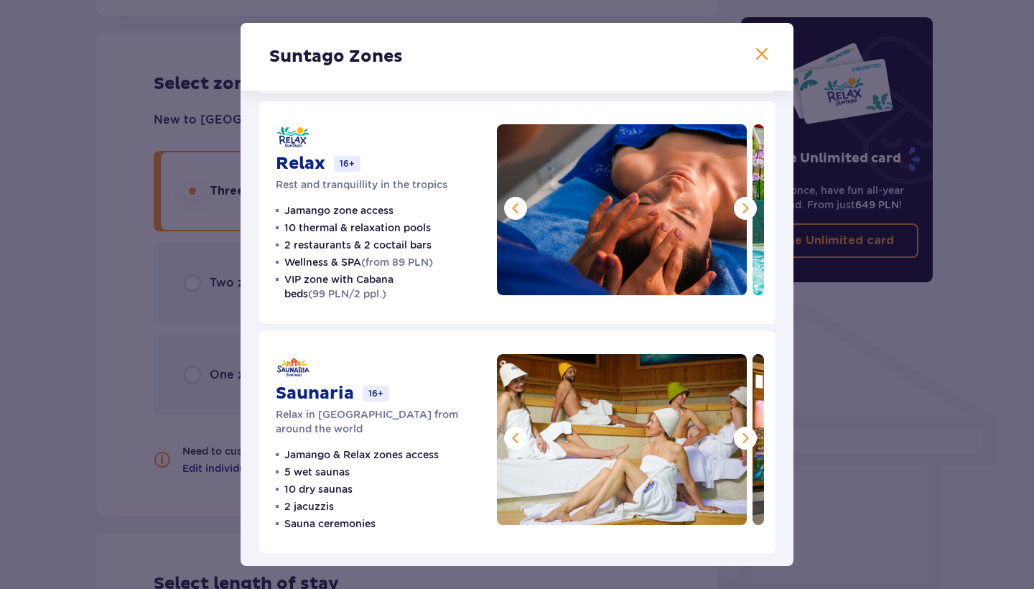
click at [743, 433] on span at bounding box center [745, 437] width 17 height 17
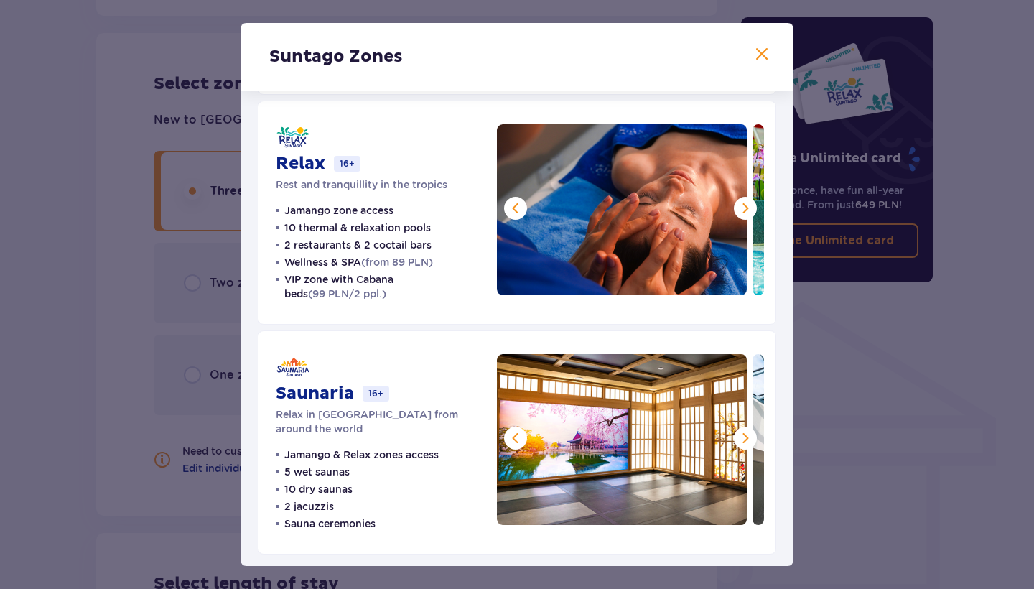
click at [743, 433] on span at bounding box center [745, 437] width 17 height 17
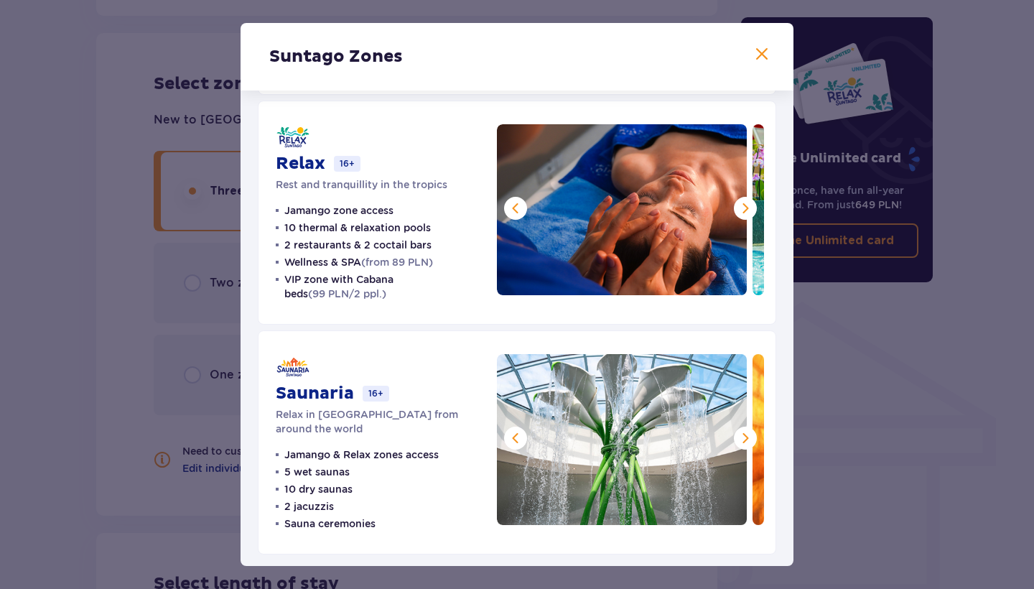
click at [743, 433] on span at bounding box center [745, 437] width 17 height 17
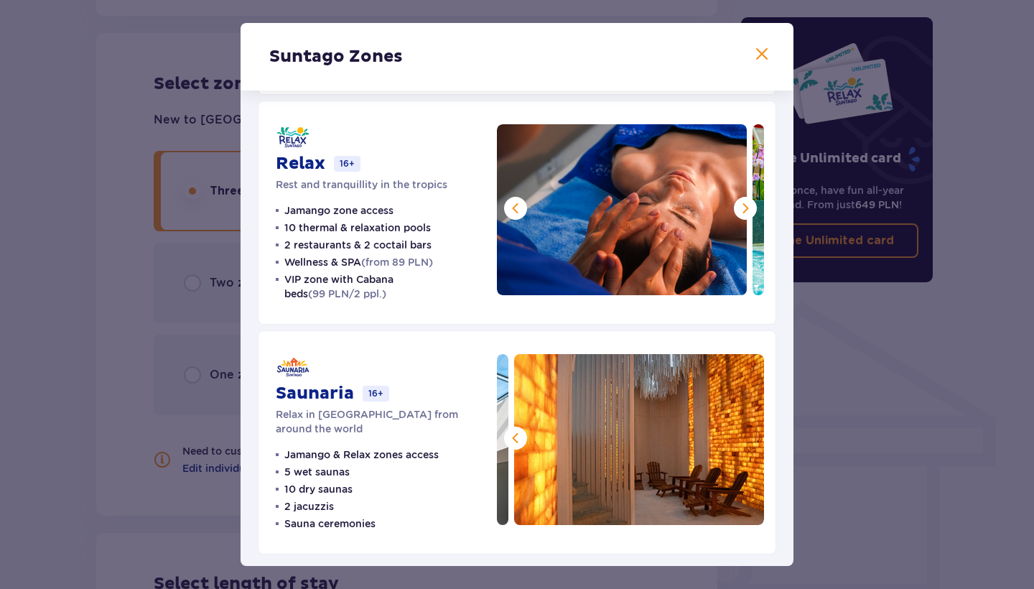
click at [743, 433] on img at bounding box center [639, 439] width 250 height 171
click at [321, 499] on p "2 jacuzzis" at bounding box center [309, 506] width 50 height 14
click at [378, 492] on ul "Jamango & Relax zones access 5 wet saunas 10 dry saunas 2 jacuzzis Sauna ceremo…" at bounding box center [357, 488] width 163 height 83
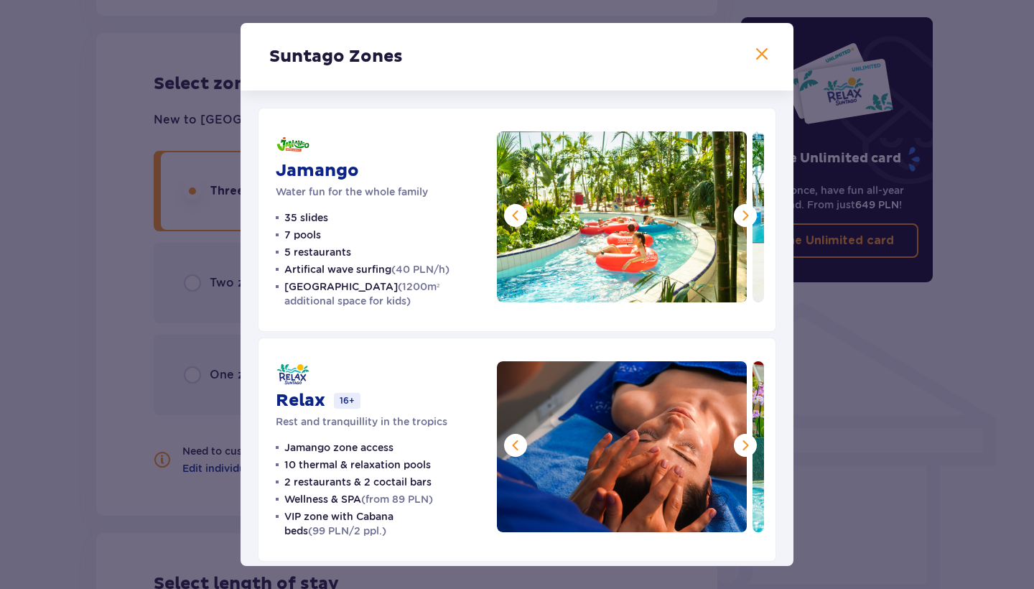
scroll to position [0, 0]
click at [764, 48] on span at bounding box center [761, 54] width 17 height 17
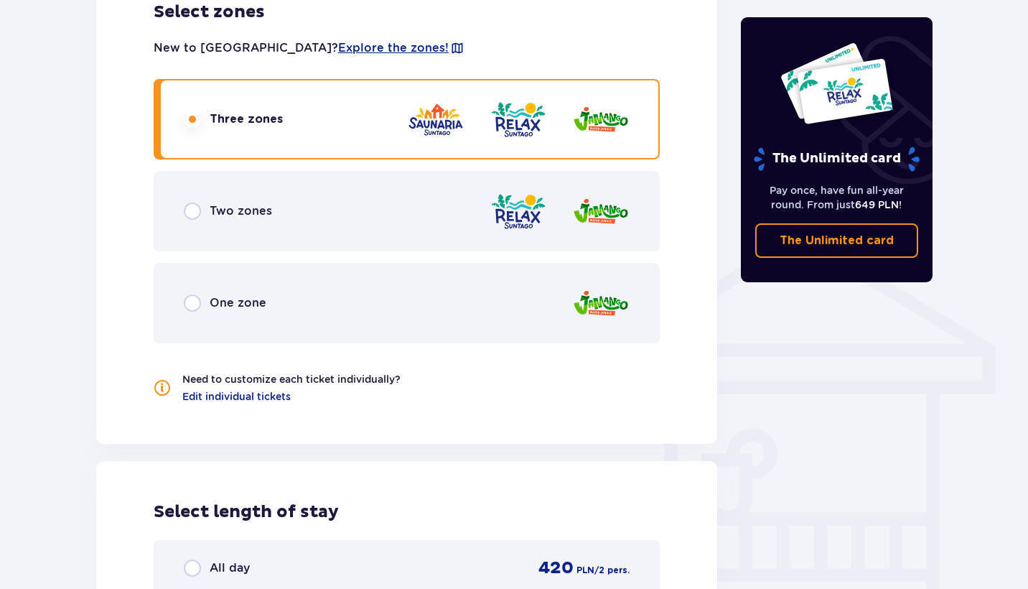
scroll to position [930, 0]
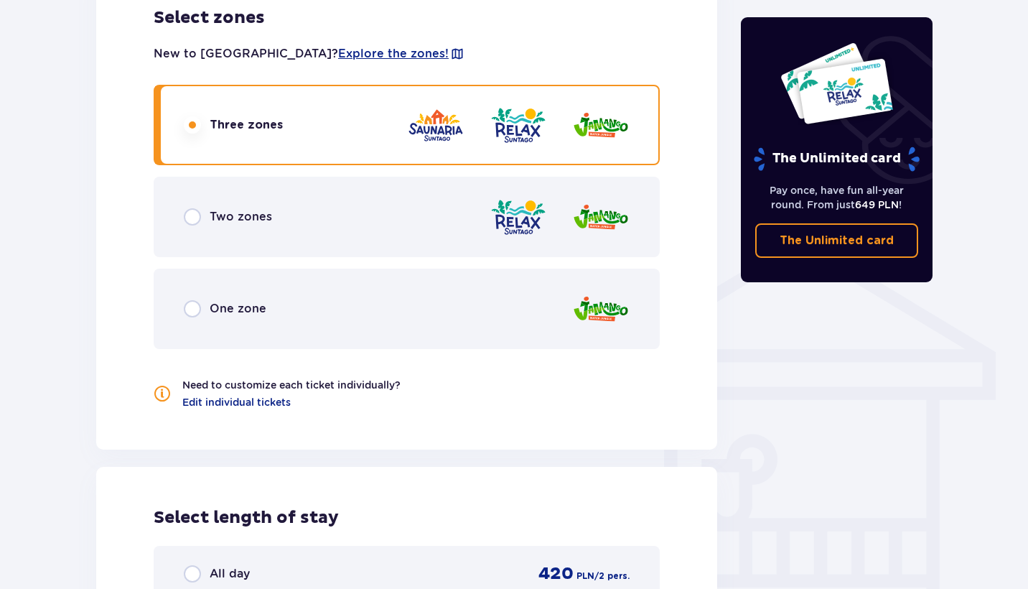
click at [197, 205] on div "Two zones" at bounding box center [407, 217] width 506 height 80
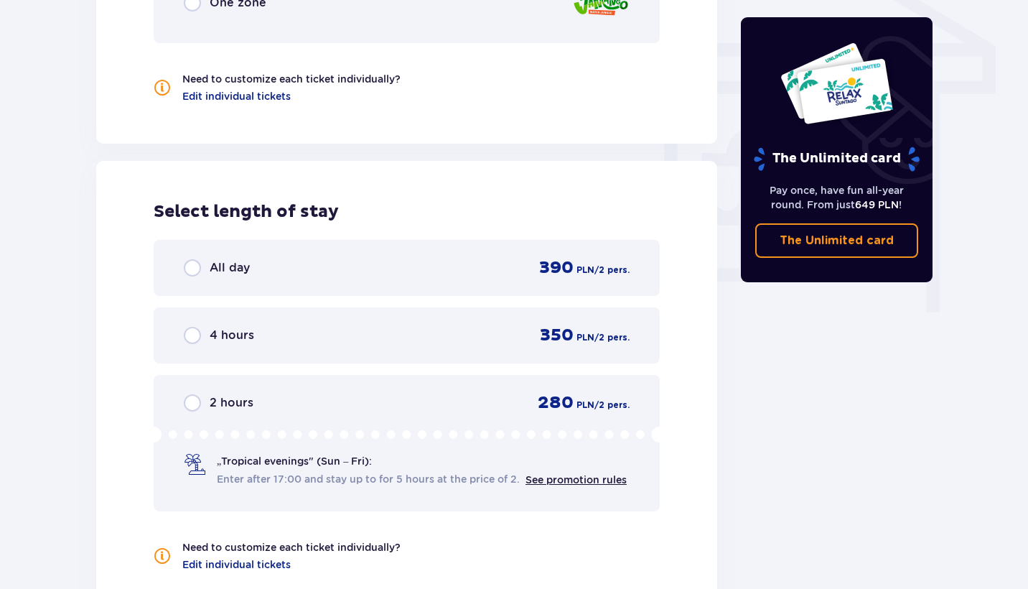
scroll to position [1158, 0]
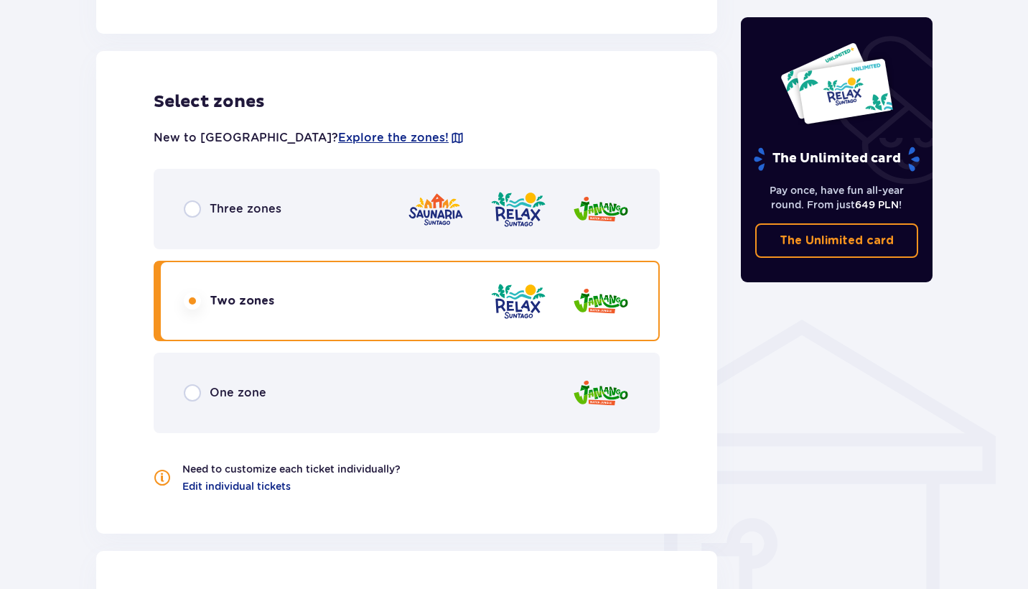
click at [245, 190] on div "Three zones" at bounding box center [407, 209] width 506 height 80
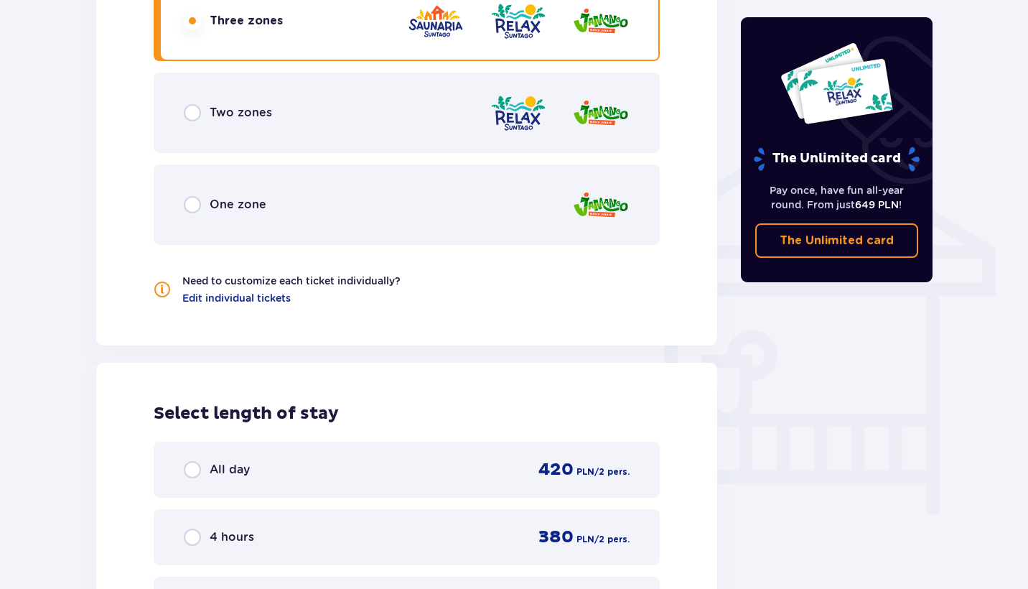
scroll to position [955, 0]
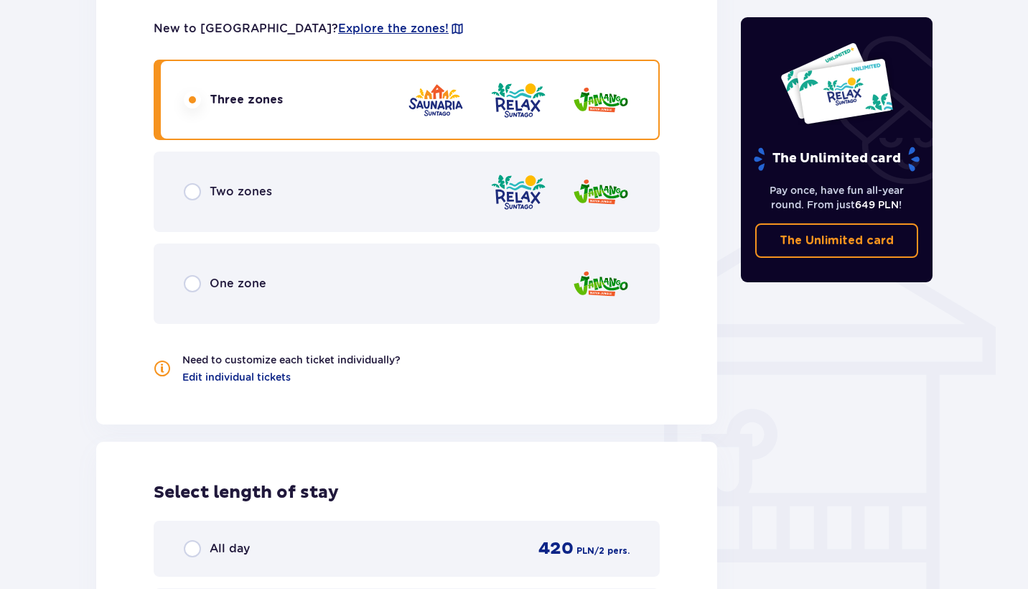
click at [195, 271] on div "One zone" at bounding box center [407, 283] width 506 height 80
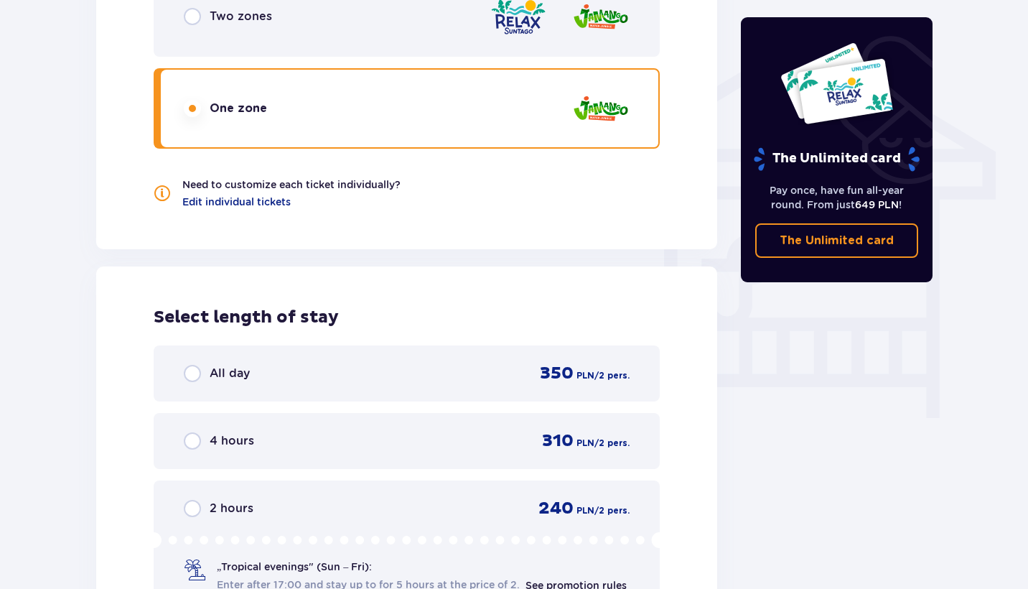
scroll to position [1116, 0]
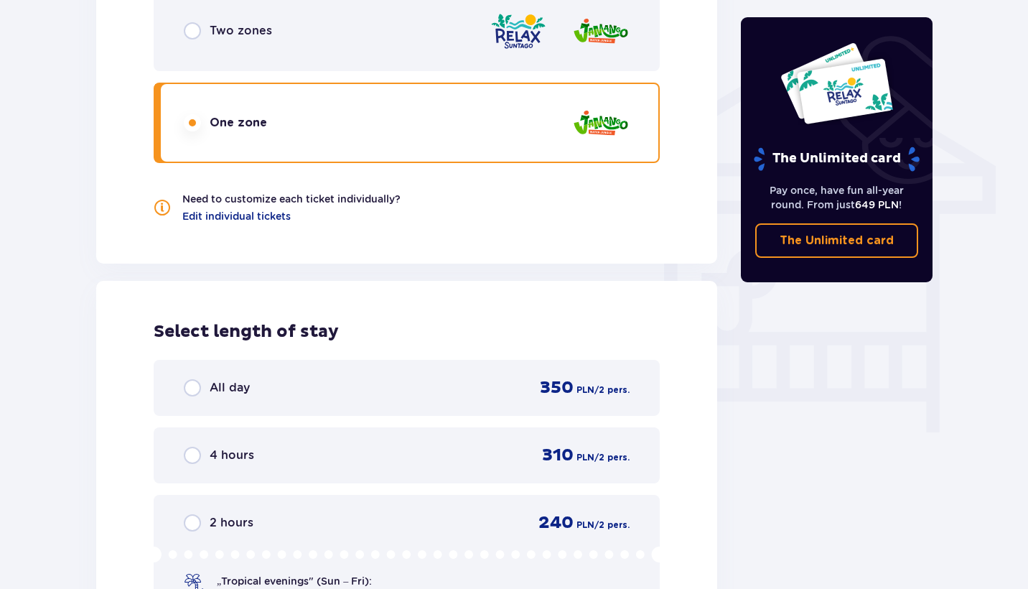
click at [312, 67] on div "Two zones" at bounding box center [407, 31] width 506 height 80
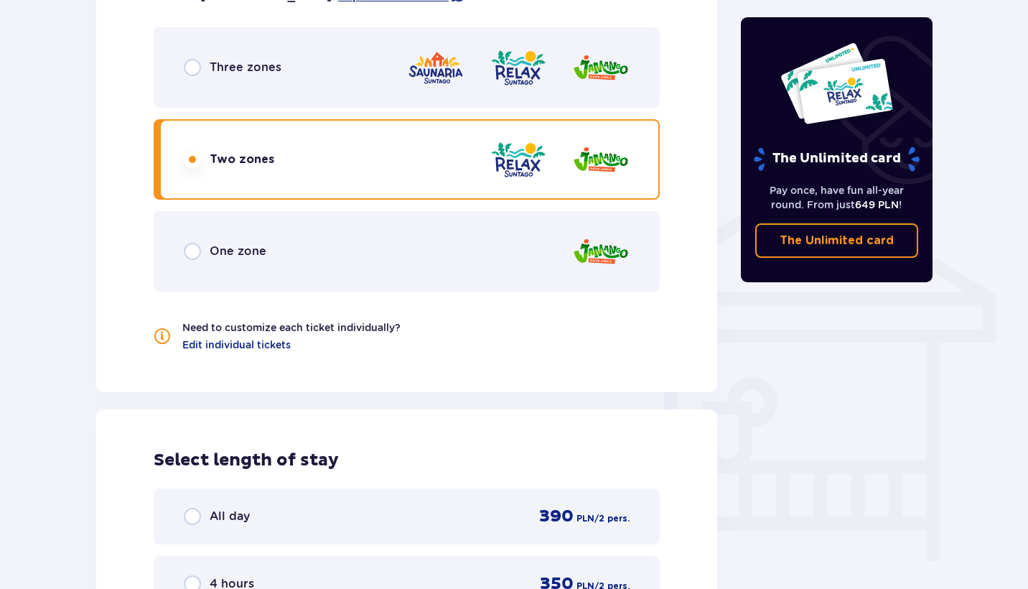
click at [321, 94] on div "Three zones" at bounding box center [407, 67] width 506 height 80
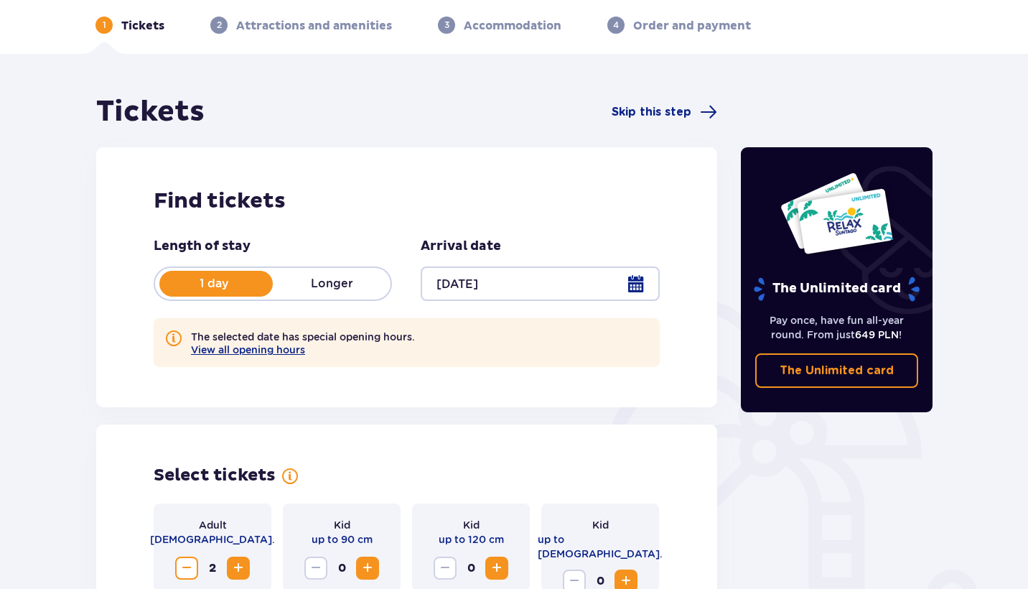
scroll to position [70, 0]
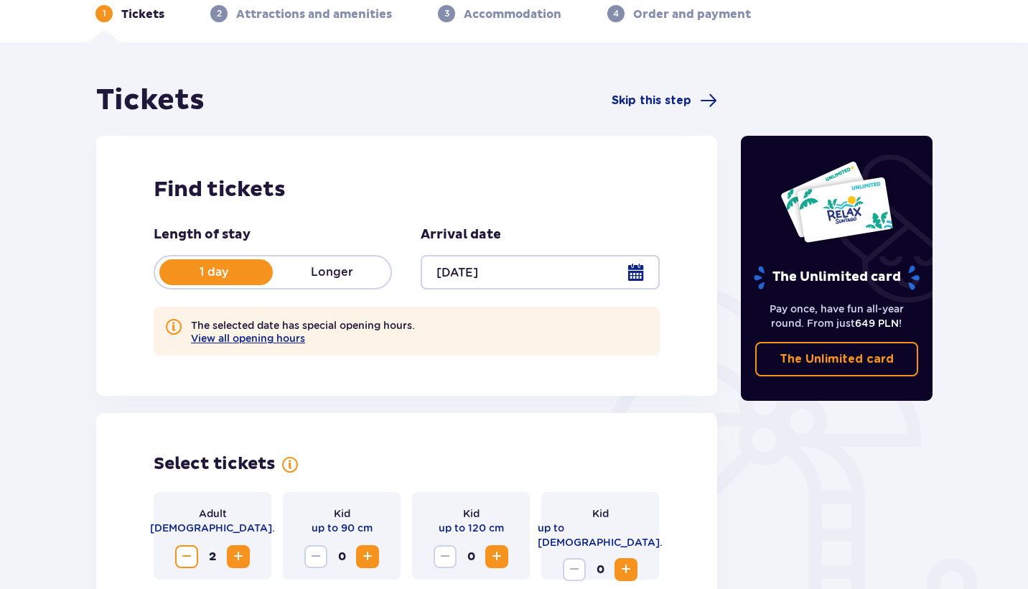
click at [321, 283] on div "1 day Longer" at bounding box center [273, 272] width 238 height 34
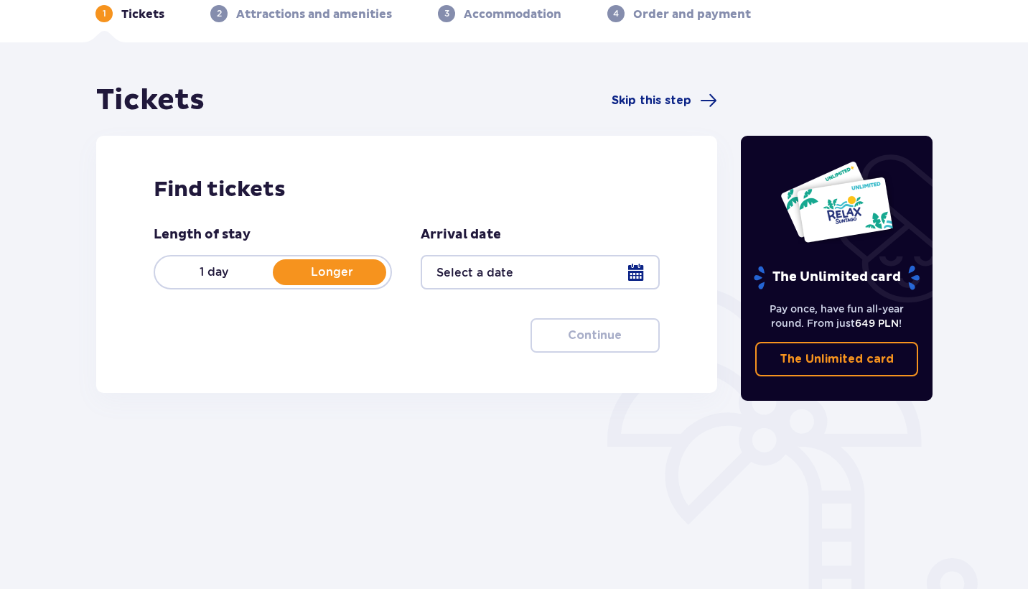
click at [475, 262] on div at bounding box center [540, 272] width 238 height 34
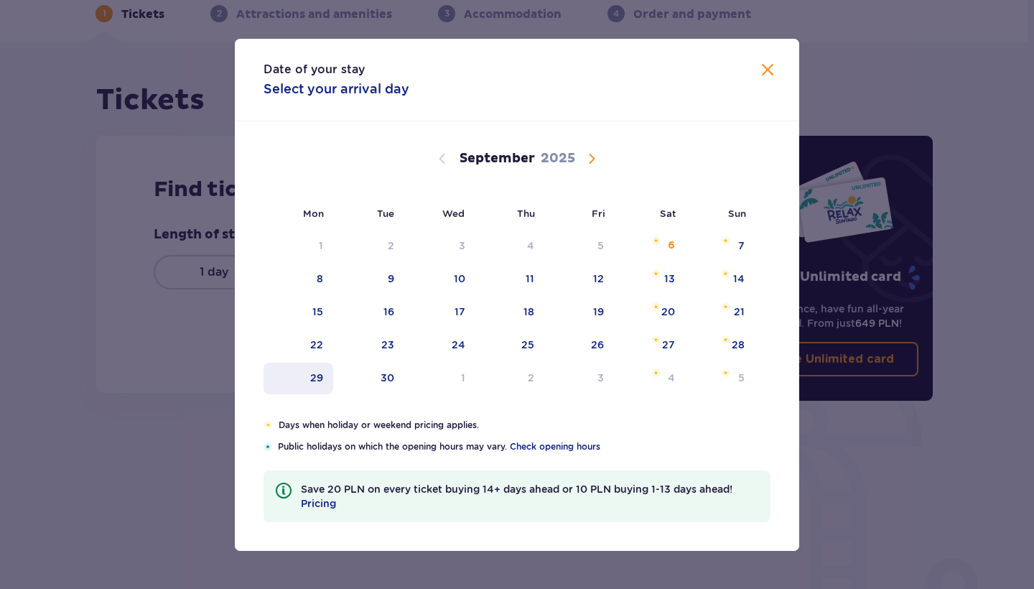
click at [329, 378] on div "29" at bounding box center [298, 379] width 70 height 32
click at [359, 378] on div "30" at bounding box center [368, 379] width 71 height 32
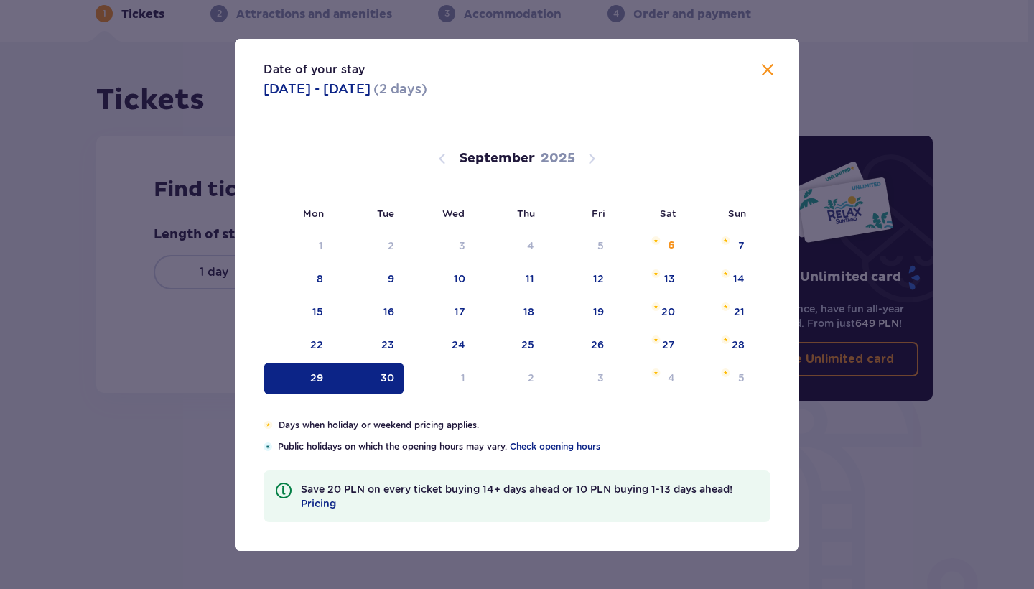
type input "29.09.25 - 30.09.25"
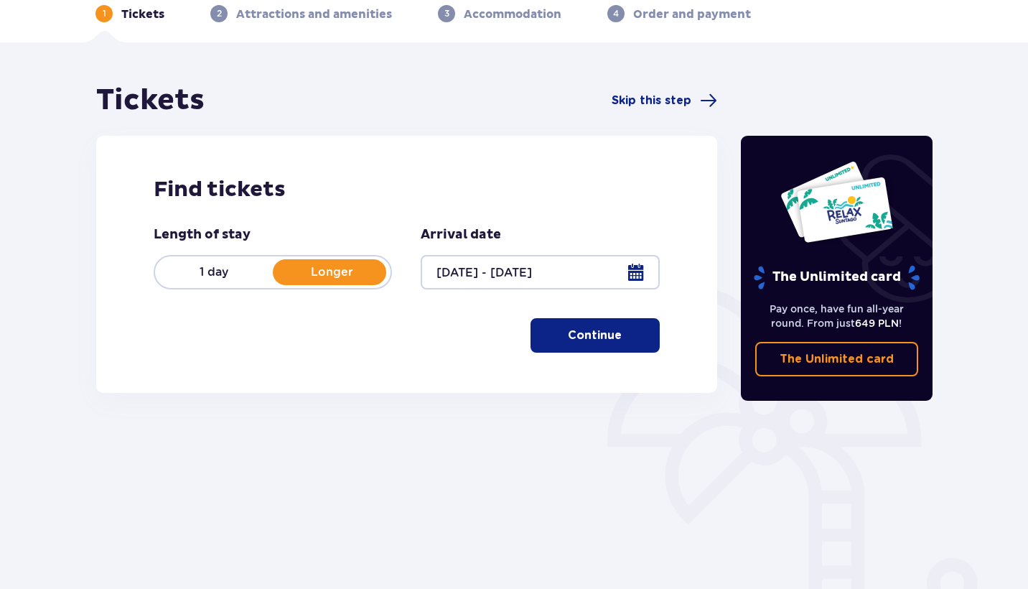
click at [619, 338] on span "button" at bounding box center [624, 335] width 17 height 17
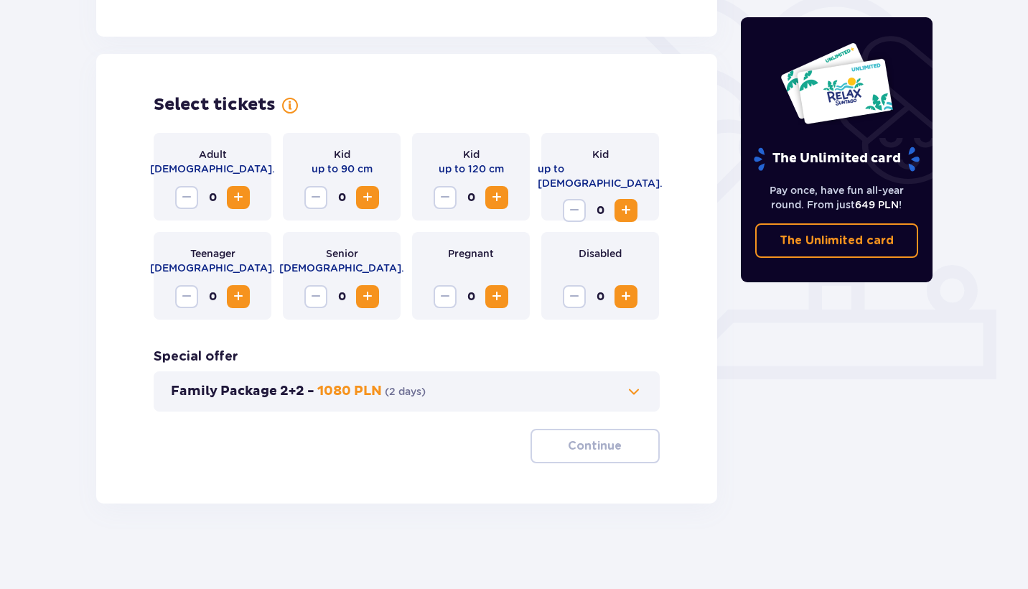
scroll to position [363, 0]
click at [228, 207] on div "0" at bounding box center [212, 196] width 75 height 23
click at [251, 190] on div "Adult 18 - 65 y.o. 0" at bounding box center [213, 176] width 118 height 88
click at [243, 194] on span "Increase" at bounding box center [238, 196] width 17 height 17
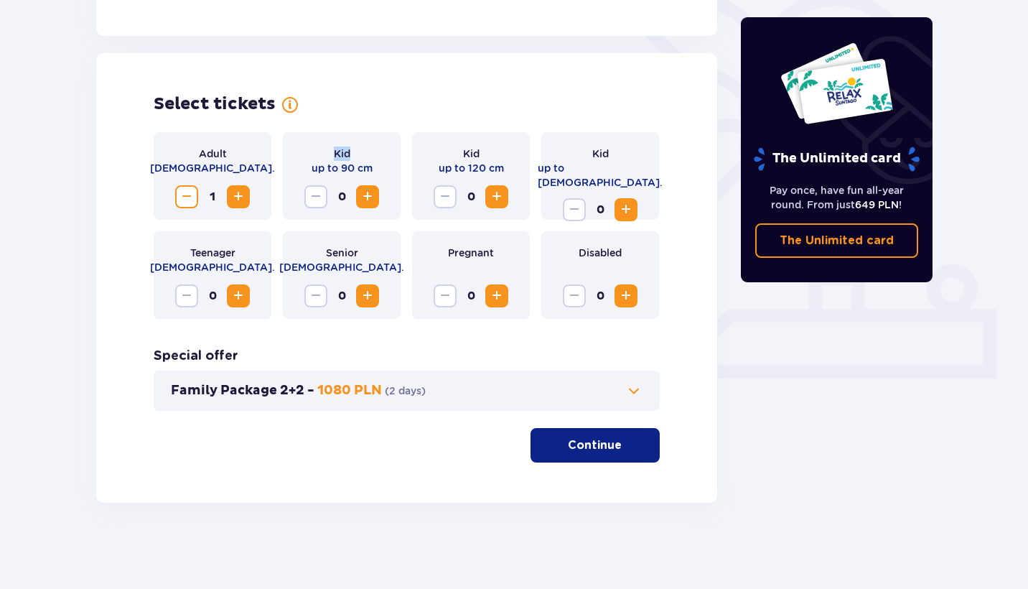
click at [243, 194] on span "Increase" at bounding box center [238, 196] width 17 height 17
click at [628, 452] on span "button" at bounding box center [624, 444] width 17 height 17
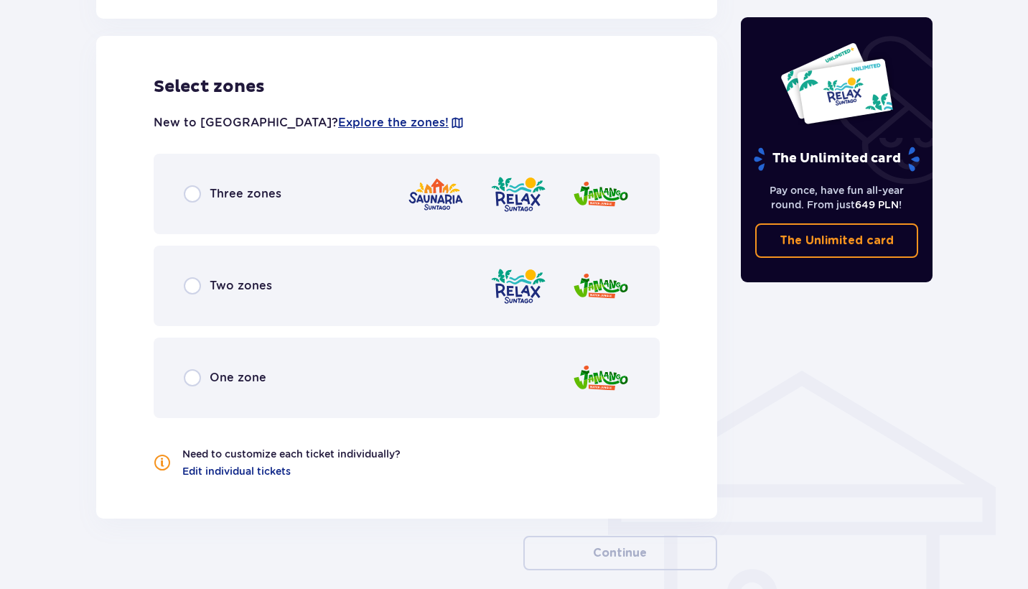
scroll to position [797, 0]
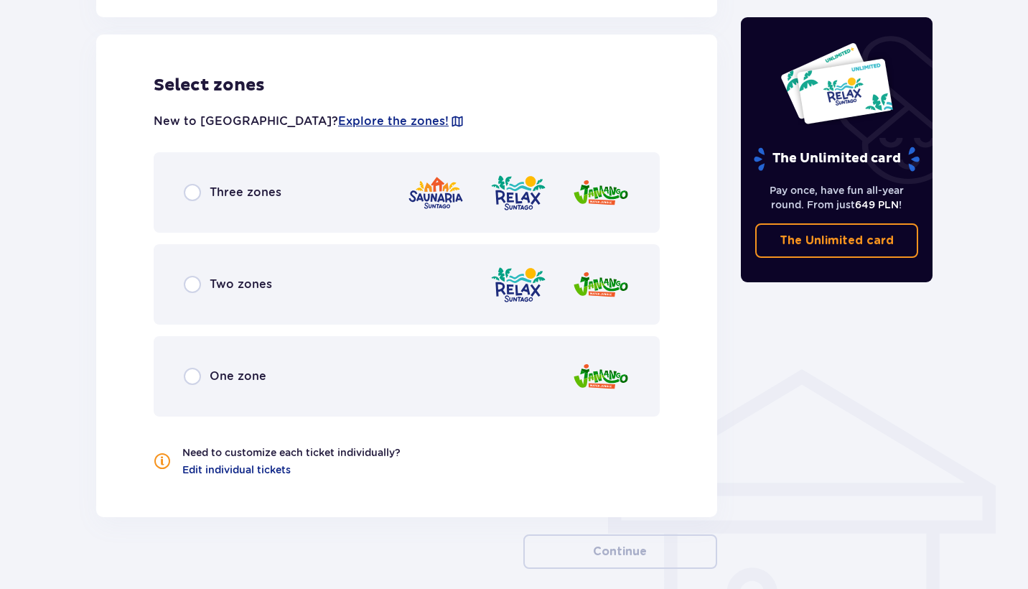
click at [279, 187] on p "Three zones" at bounding box center [246, 192] width 72 height 16
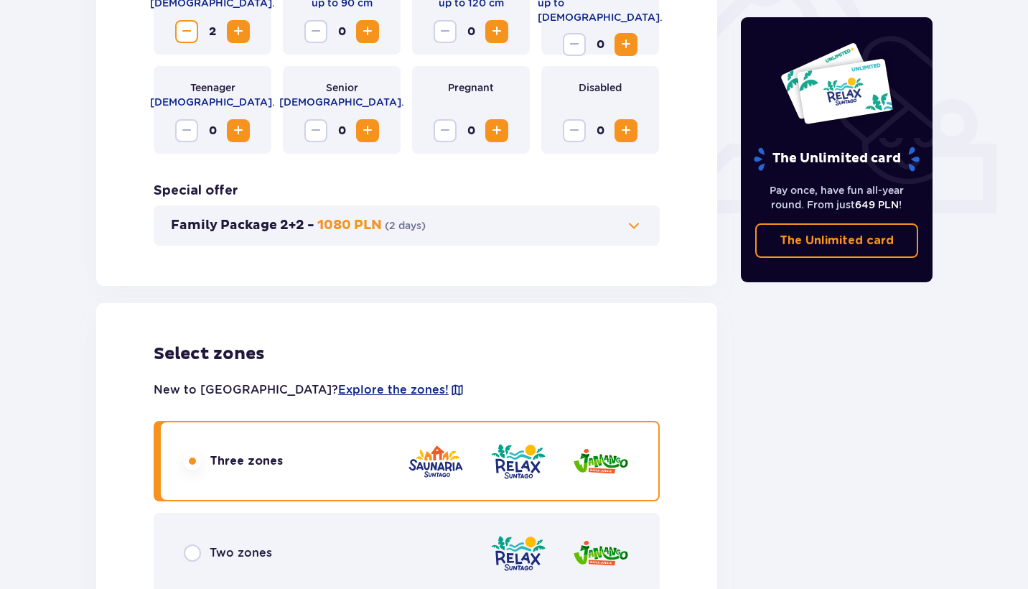
scroll to position [179, 0]
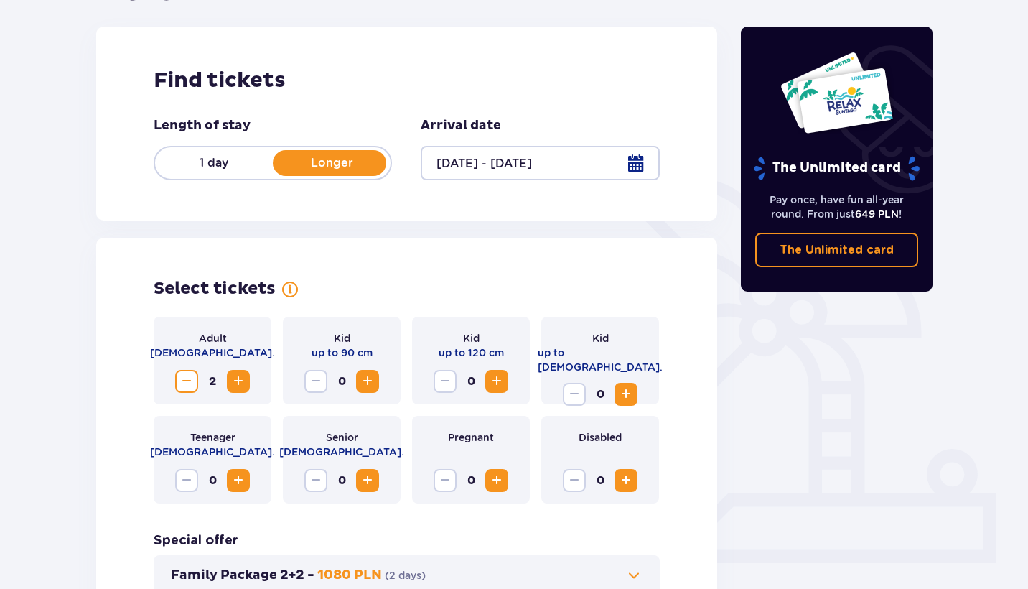
click at [240, 167] on p "1 day" at bounding box center [214, 163] width 118 height 16
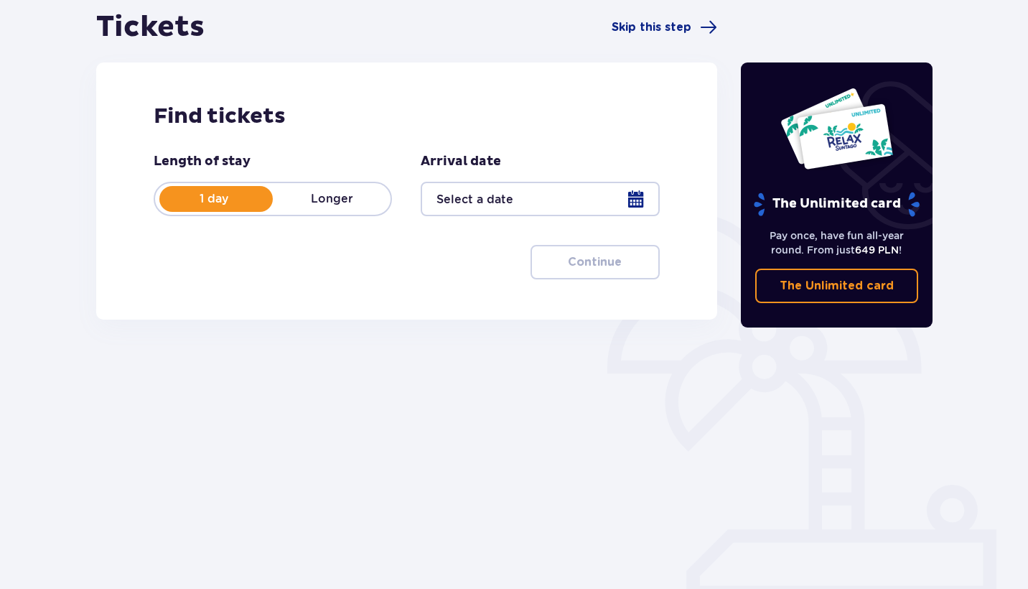
scroll to position [143, 0]
click at [473, 203] on div at bounding box center [540, 199] width 238 height 34
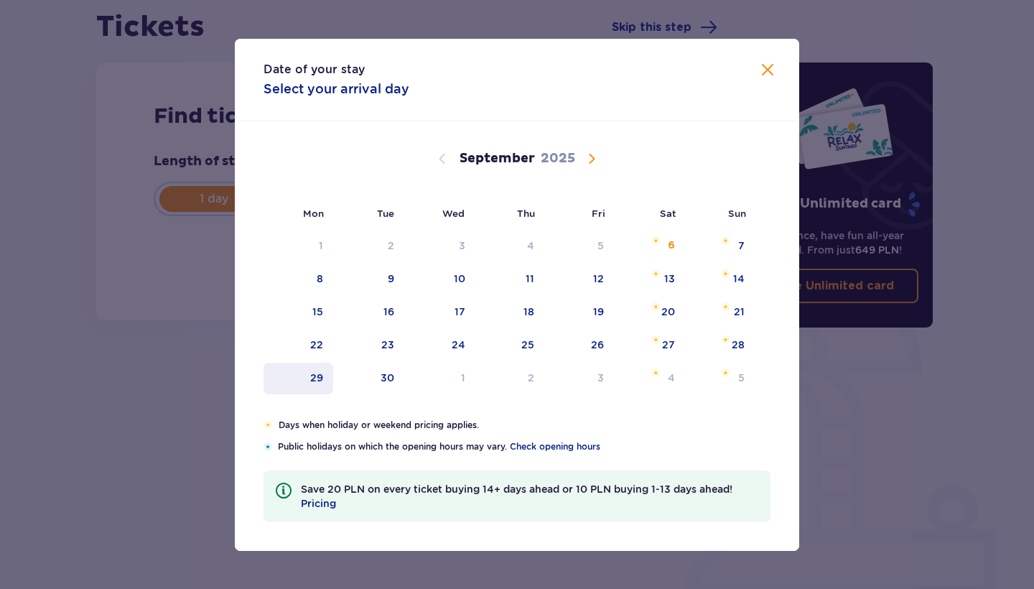
click at [297, 379] on div "29" at bounding box center [298, 379] width 70 height 32
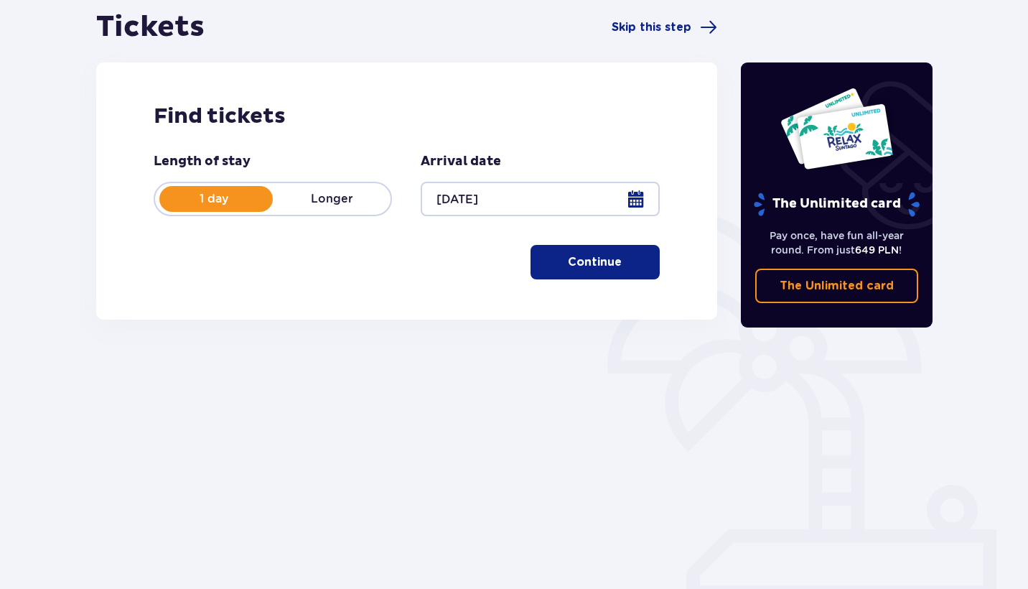
click at [523, 202] on div at bounding box center [540, 199] width 238 height 34
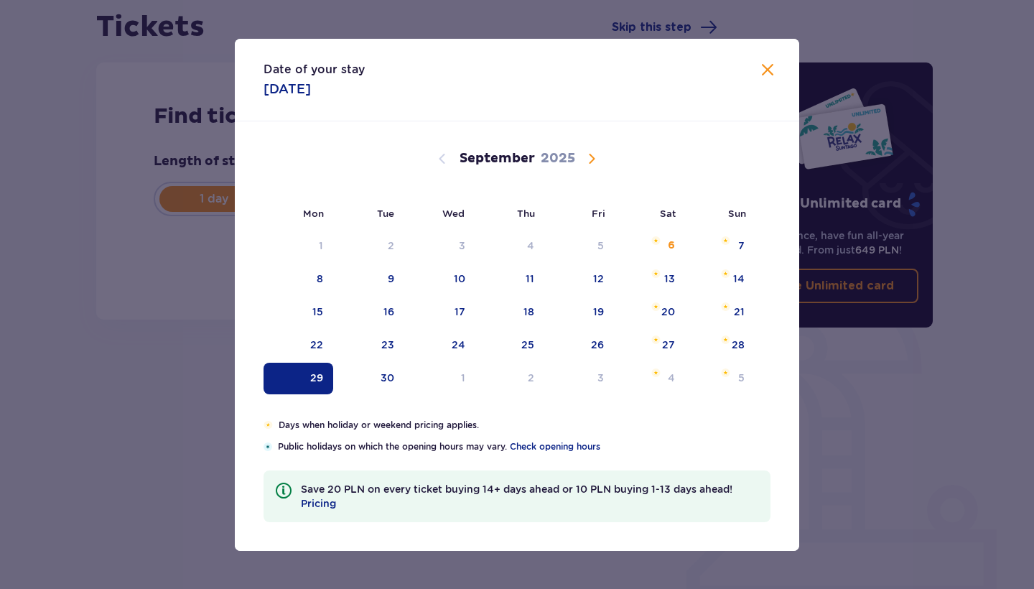
click at [594, 166] on span "Calendar" at bounding box center [591, 158] width 17 height 17
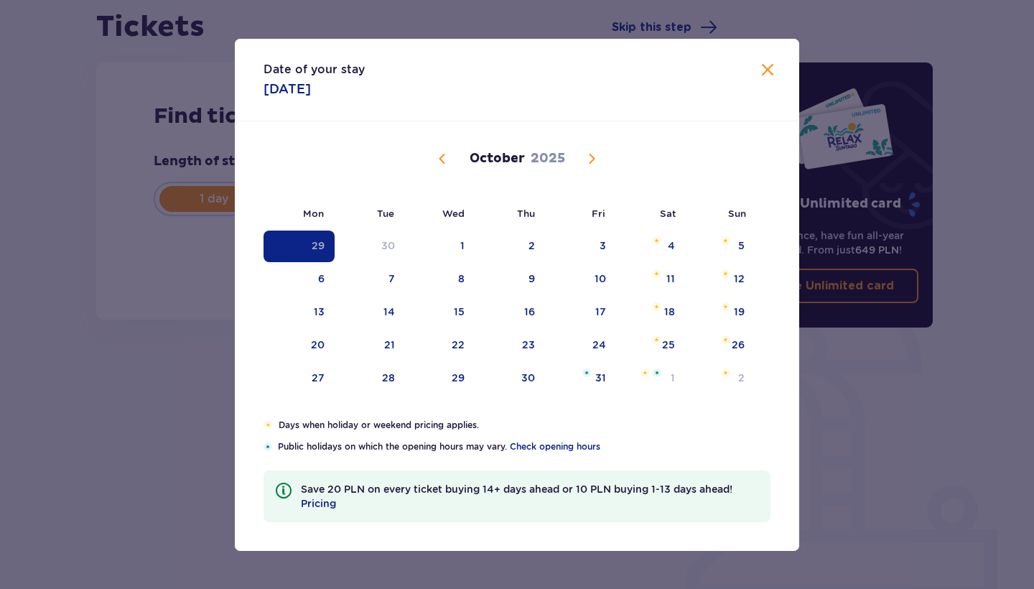
click at [594, 166] on span "Calendar" at bounding box center [591, 158] width 17 height 17
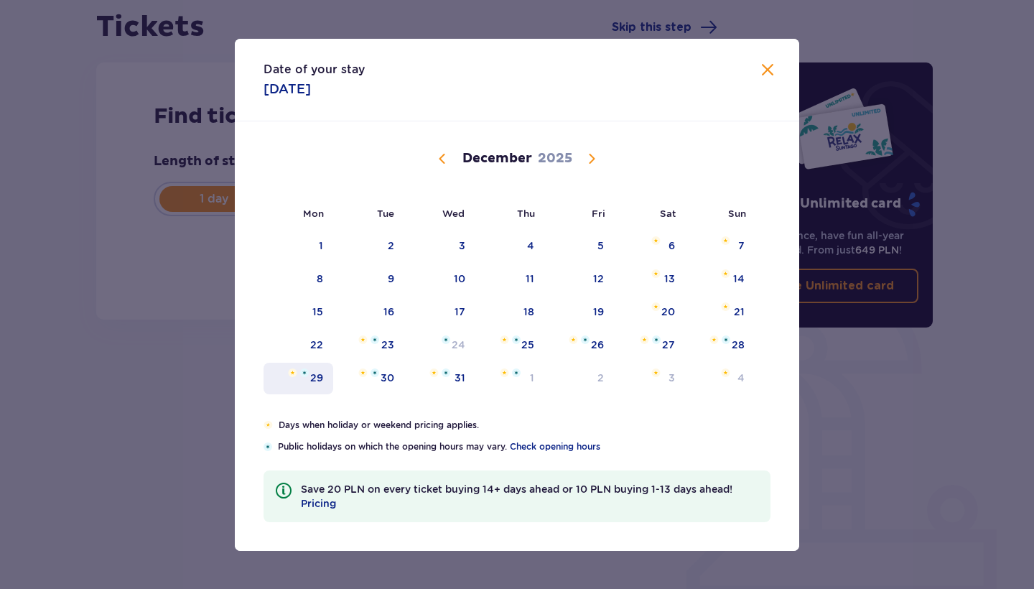
click at [328, 374] on div "29" at bounding box center [298, 379] width 70 height 32
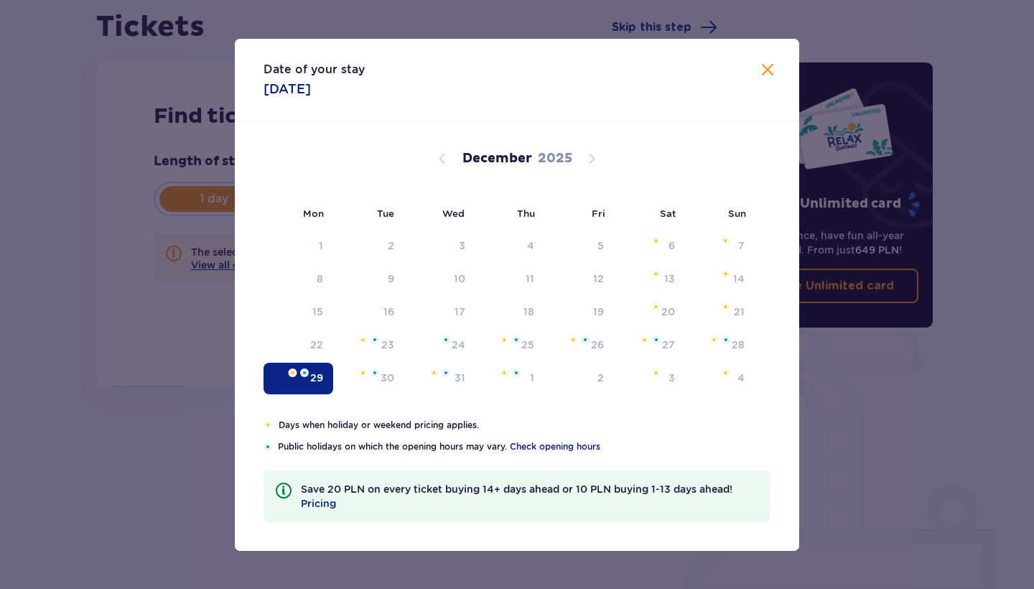
type input "29.12.25"
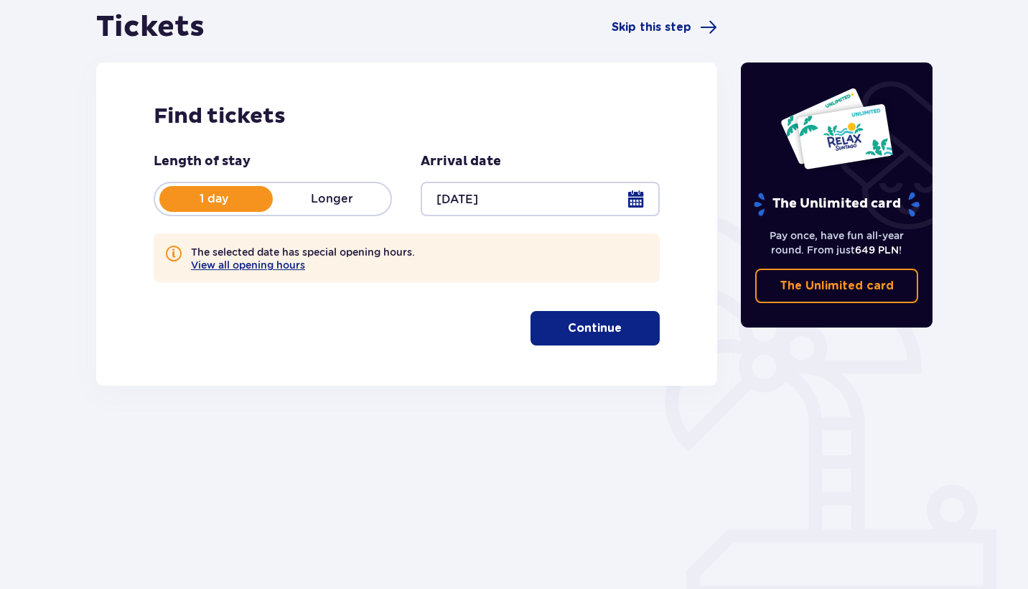
click at [568, 322] on p "Continue" at bounding box center [595, 328] width 54 height 16
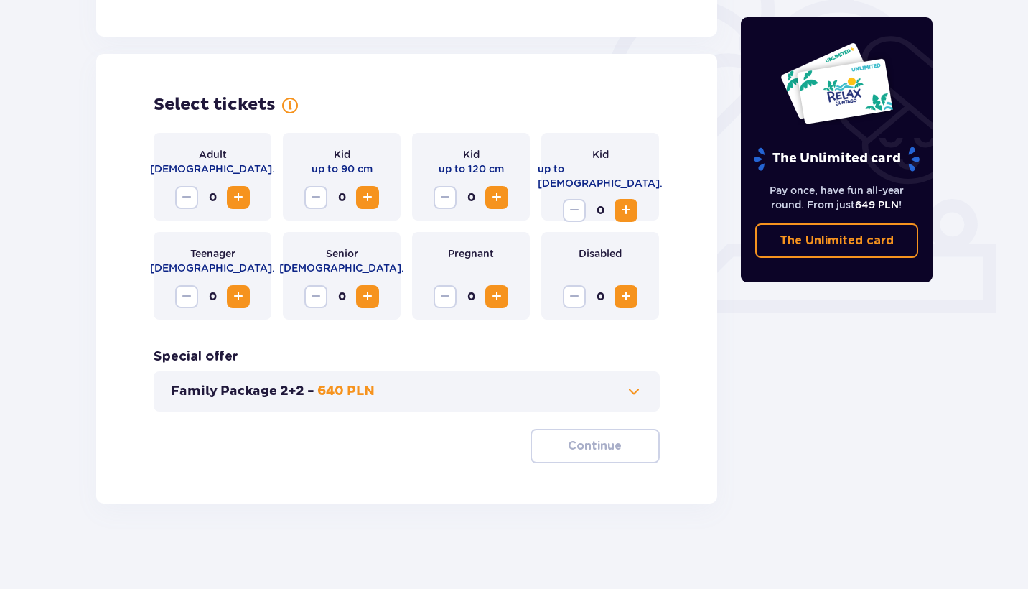
scroll to position [429, 0]
click at [242, 189] on span "Increase" at bounding box center [238, 196] width 17 height 17
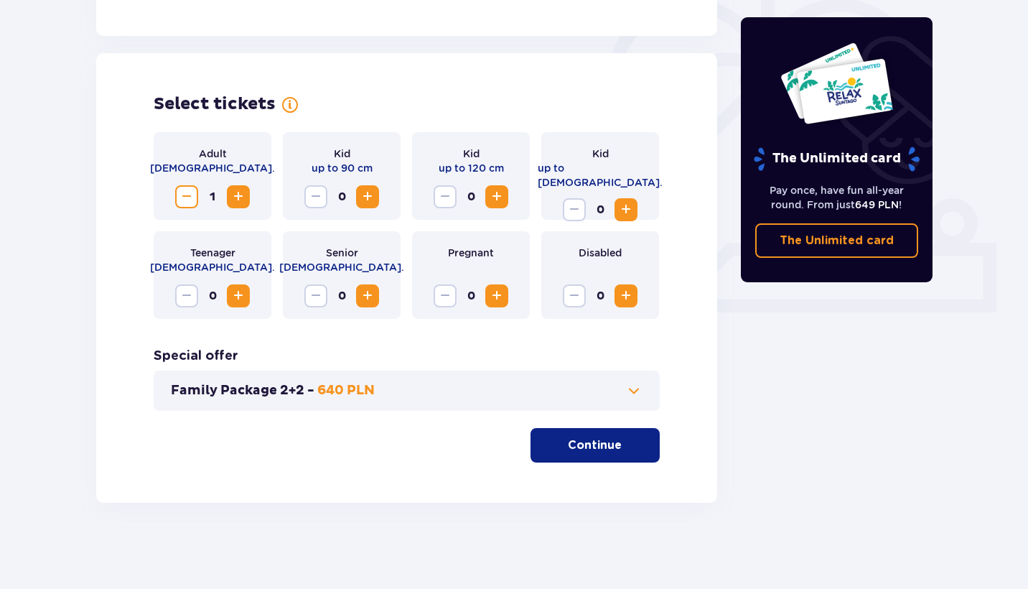
click at [242, 189] on span "Increase" at bounding box center [238, 196] width 17 height 17
click at [547, 436] on button "Continue" at bounding box center [595, 445] width 129 height 34
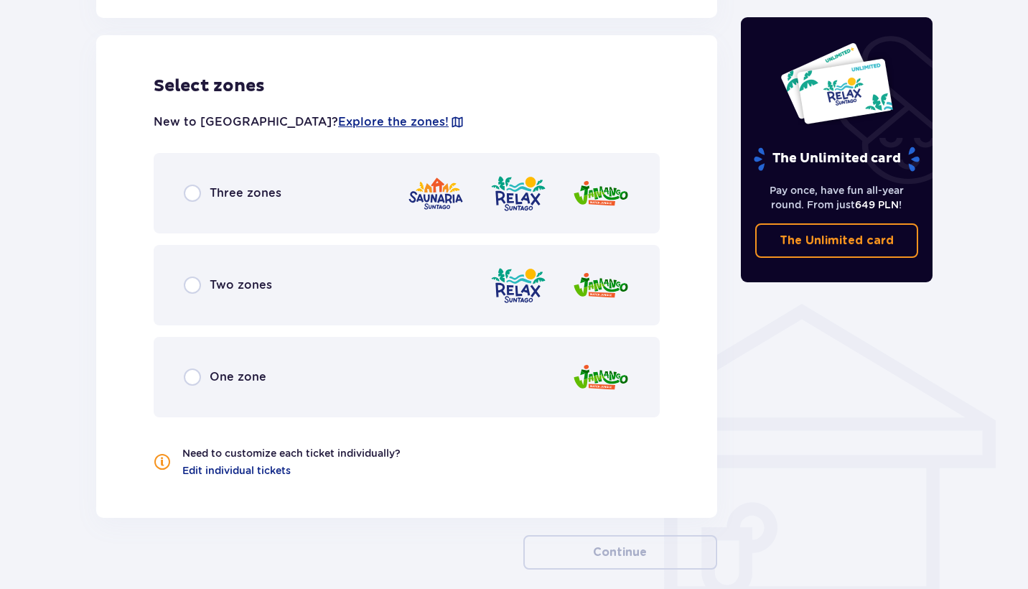
scroll to position [863, 0]
click at [332, 191] on div "Three zones" at bounding box center [407, 192] width 506 height 80
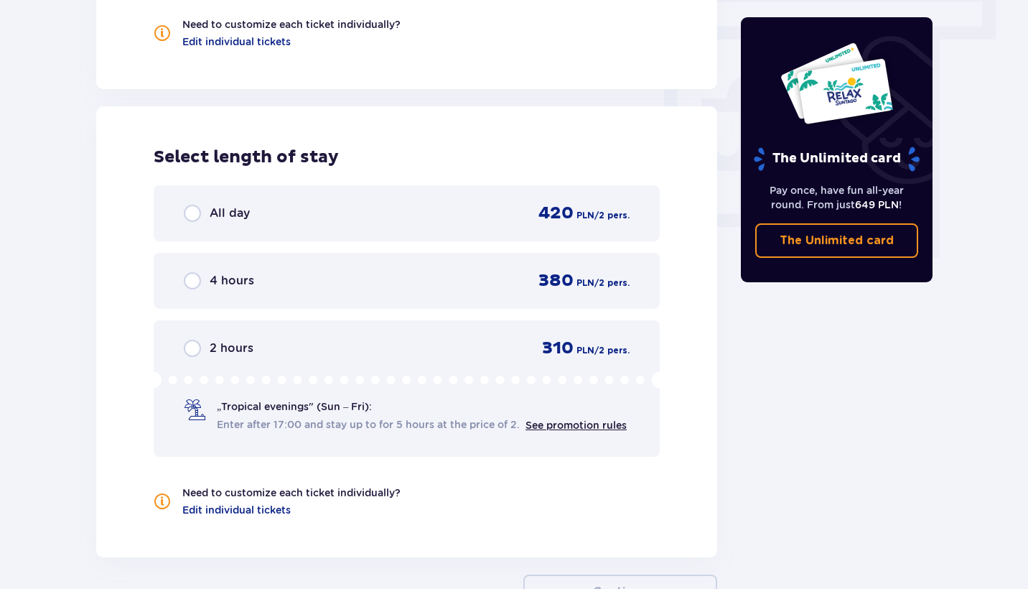
scroll to position [1257, 0]
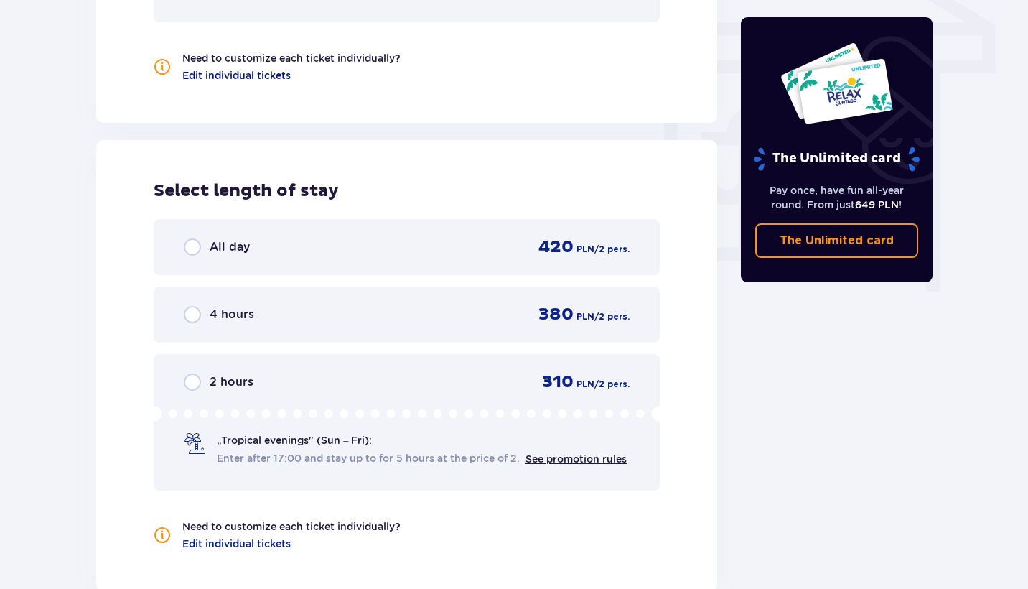
click at [235, 73] on span "Edit individual tickets" at bounding box center [236, 75] width 108 height 14
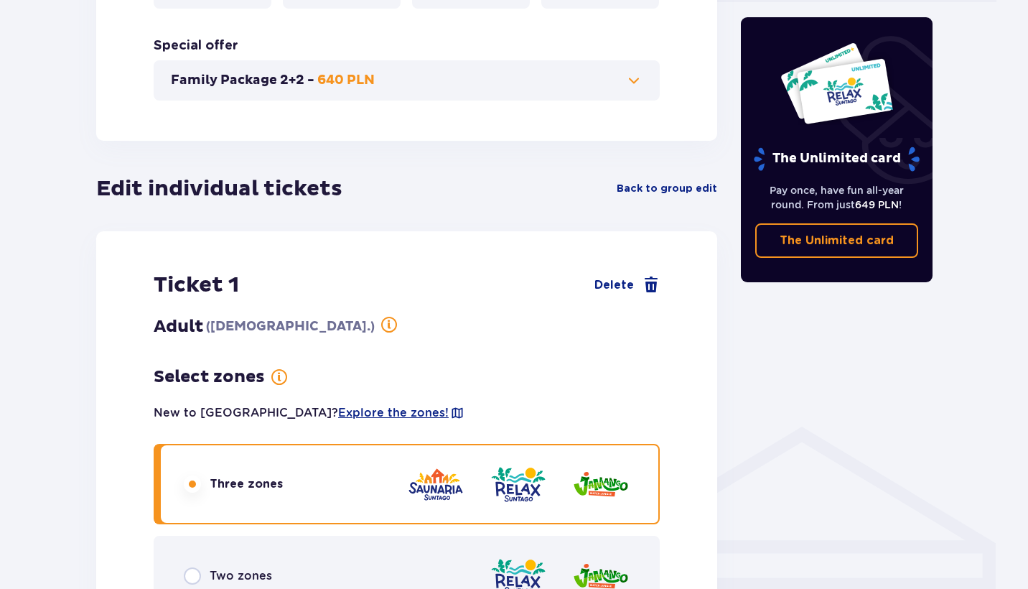
scroll to position [714, 0]
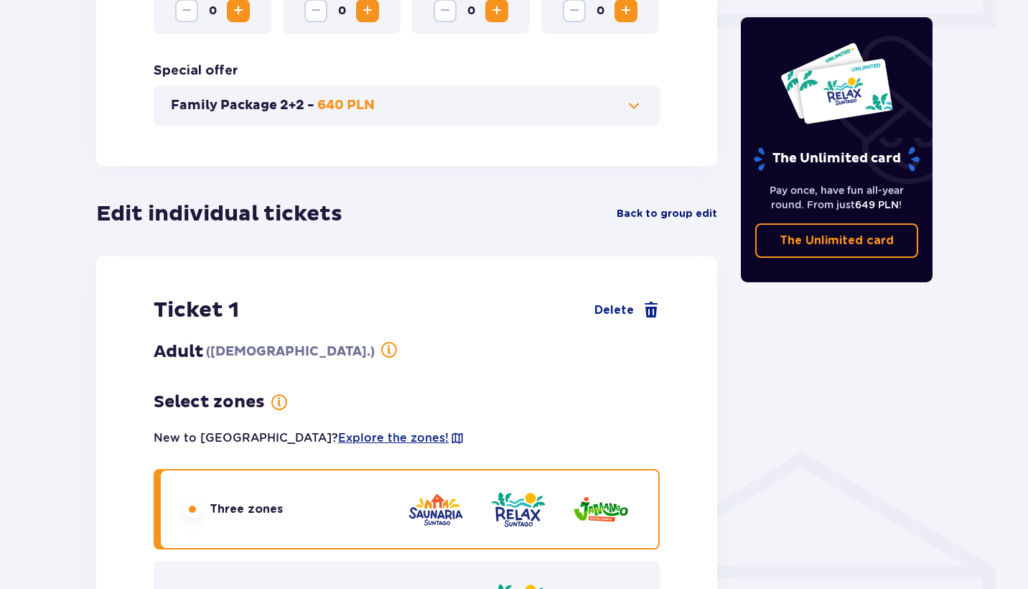
click at [698, 210] on span "Back to group edit" at bounding box center [667, 214] width 101 height 14
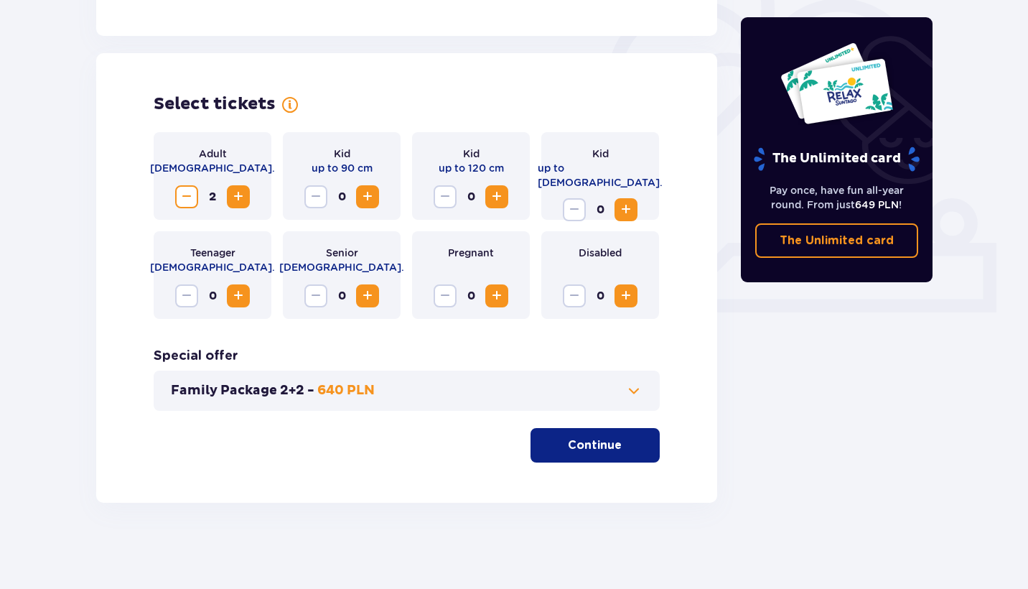
scroll to position [429, 0]
click at [604, 441] on p "Continue" at bounding box center [595, 445] width 54 height 16
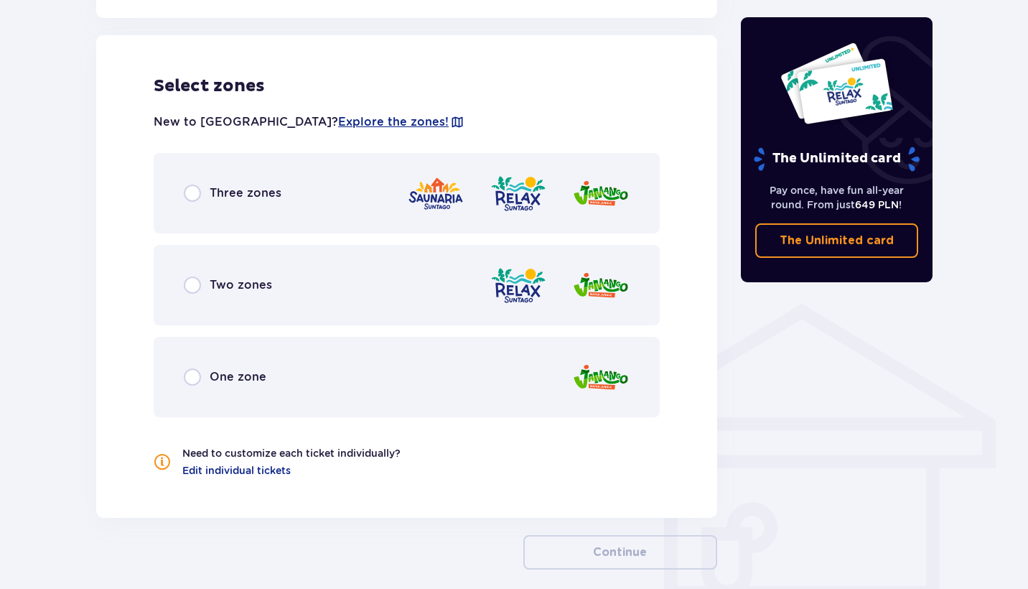
scroll to position [863, 0]
click at [304, 220] on div "Three zones" at bounding box center [407, 192] width 506 height 80
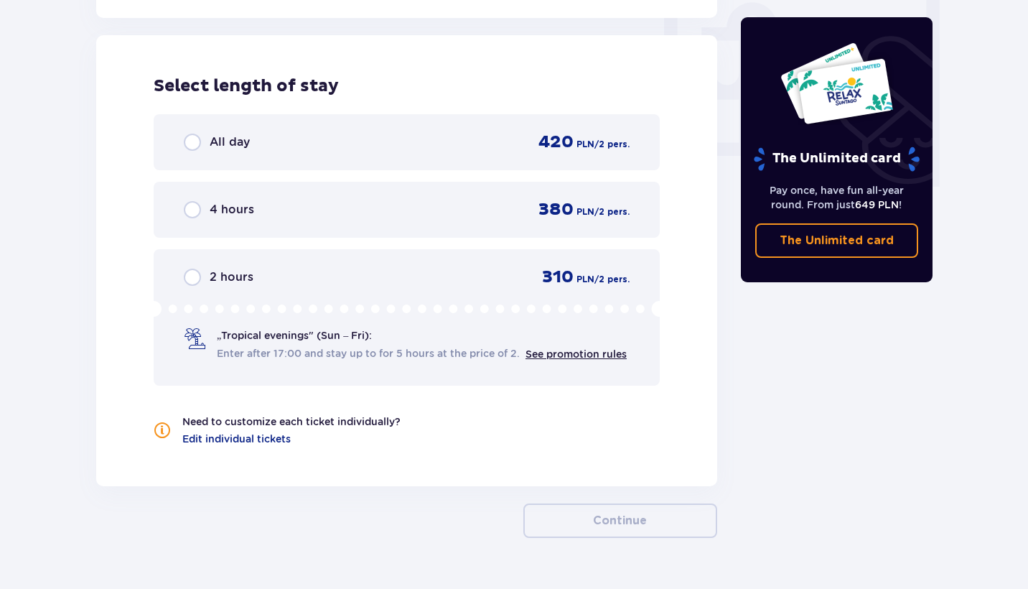
scroll to position [1363, 0]
click at [614, 355] on link "See promotion rules" at bounding box center [575, 352] width 101 height 11
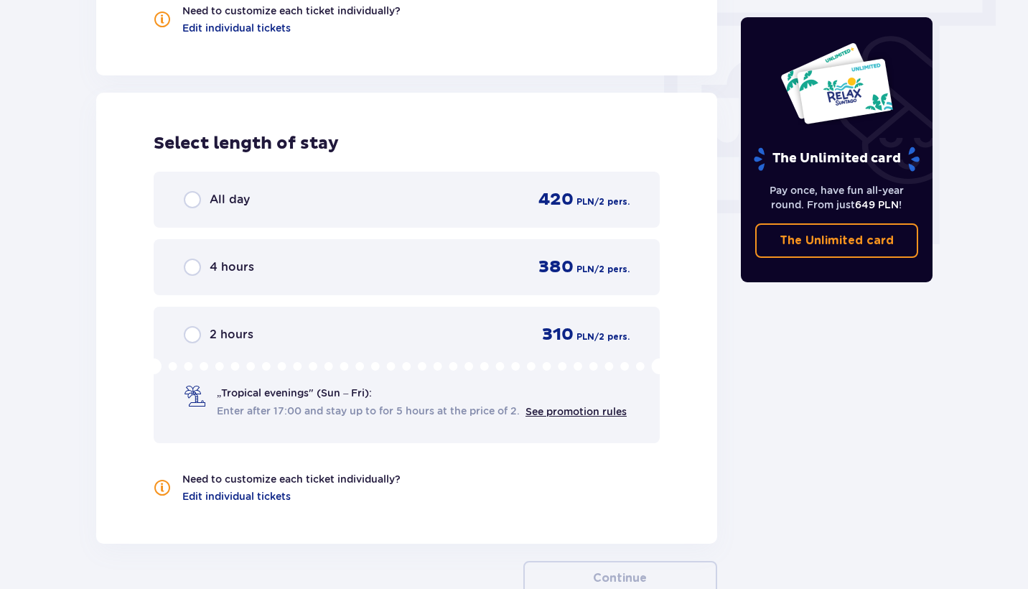
scroll to position [1296, 0]
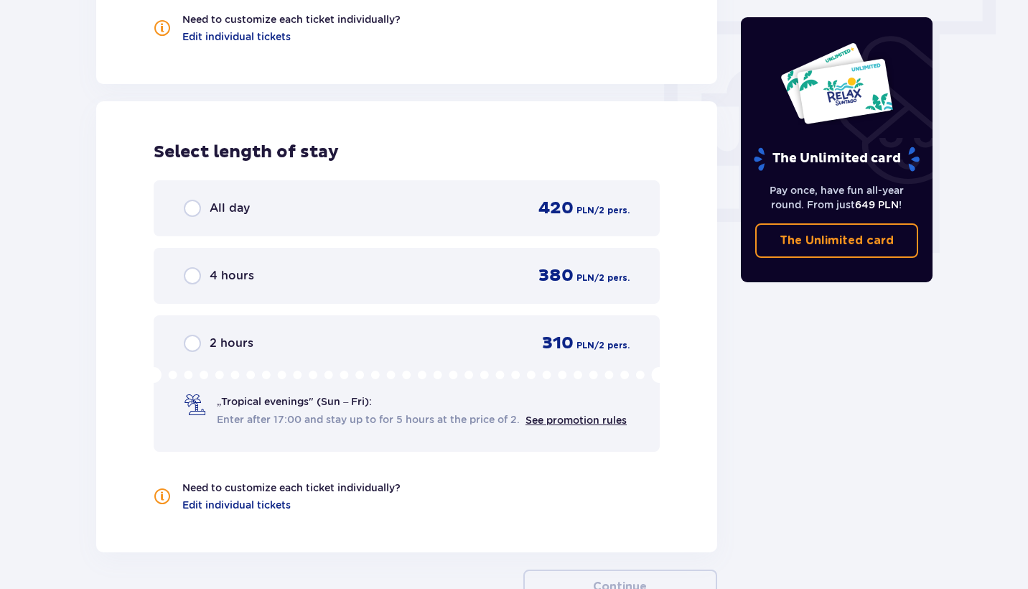
click at [404, 215] on div "All day 420 PLN / 2 pers." at bounding box center [407, 208] width 446 height 22
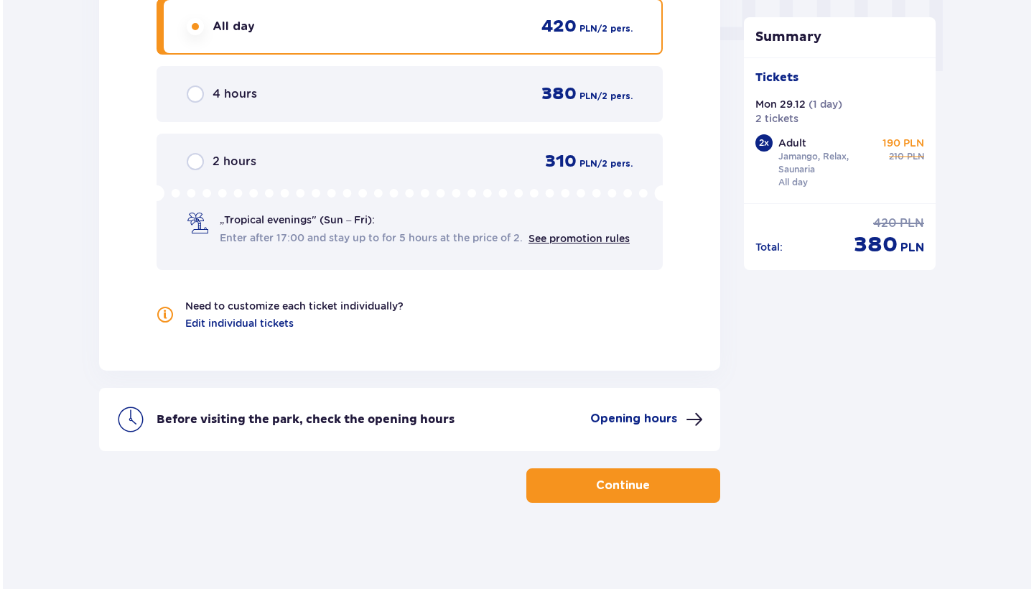
scroll to position [1477, 0]
click at [682, 400] on div "Before visiting the park, check the opening hours Opening hours" at bounding box center [406, 419] width 621 height 63
click at [663, 413] on p "Opening hours" at bounding box center [630, 419] width 87 height 16
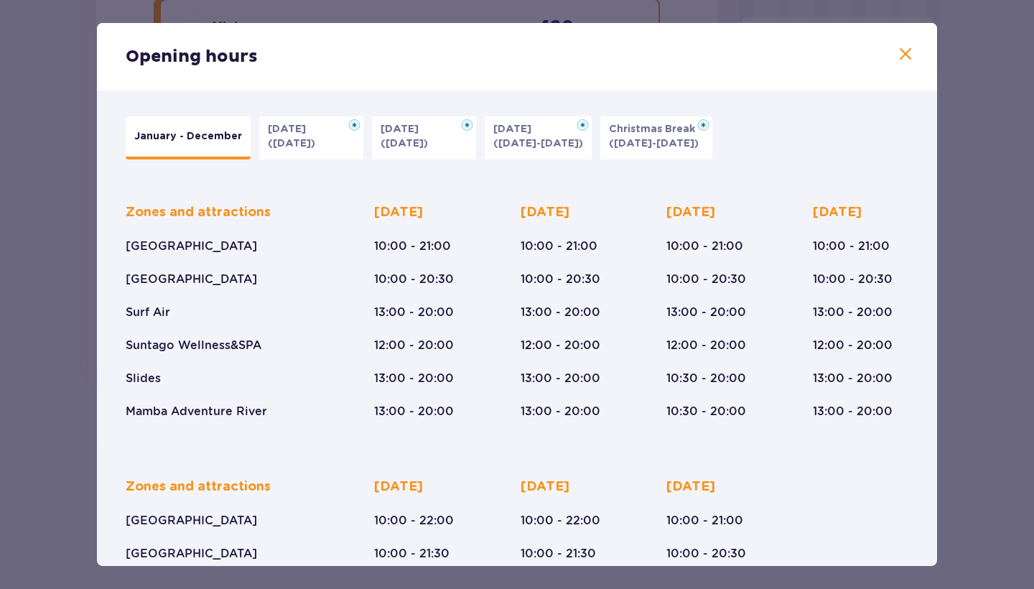
click at [314, 148] on button "Halloween (31.10.25)" at bounding box center [311, 137] width 104 height 43
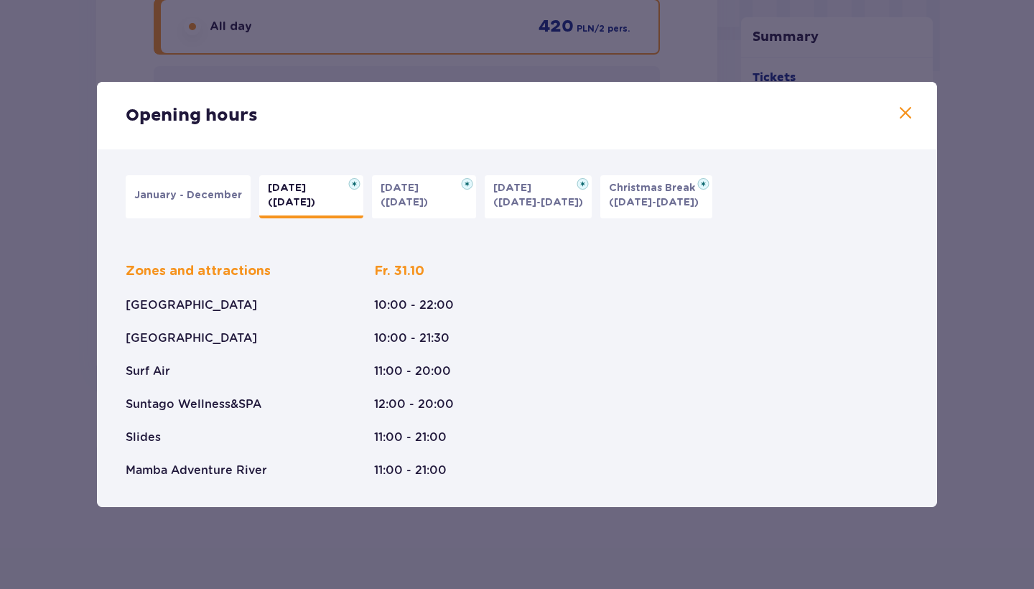
click at [195, 212] on button "January - December" at bounding box center [188, 196] width 125 height 43
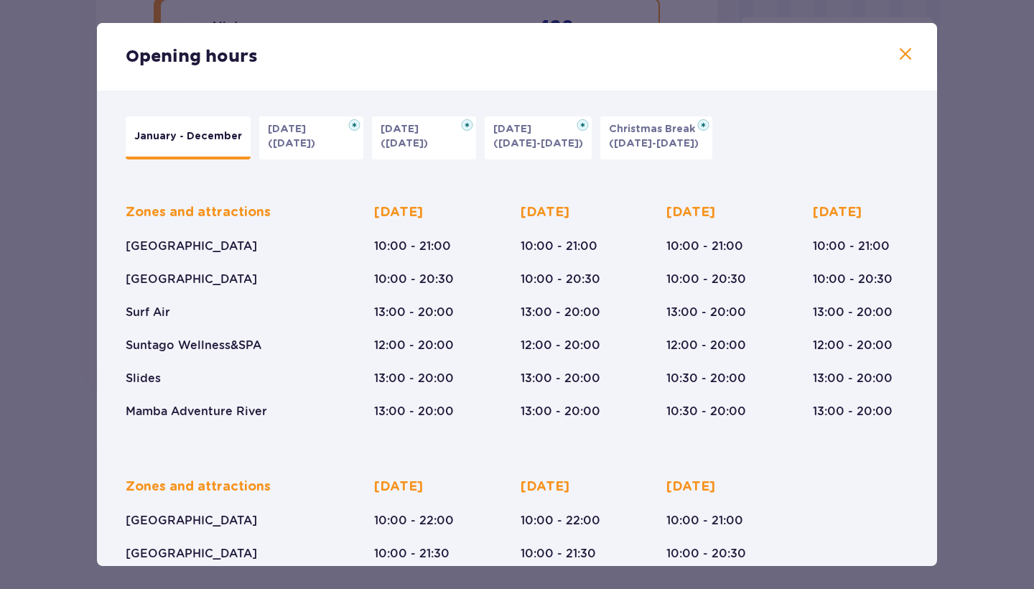
click at [620, 139] on button "Christmas Break (23.12-01.01.26)" at bounding box center [656, 137] width 112 height 43
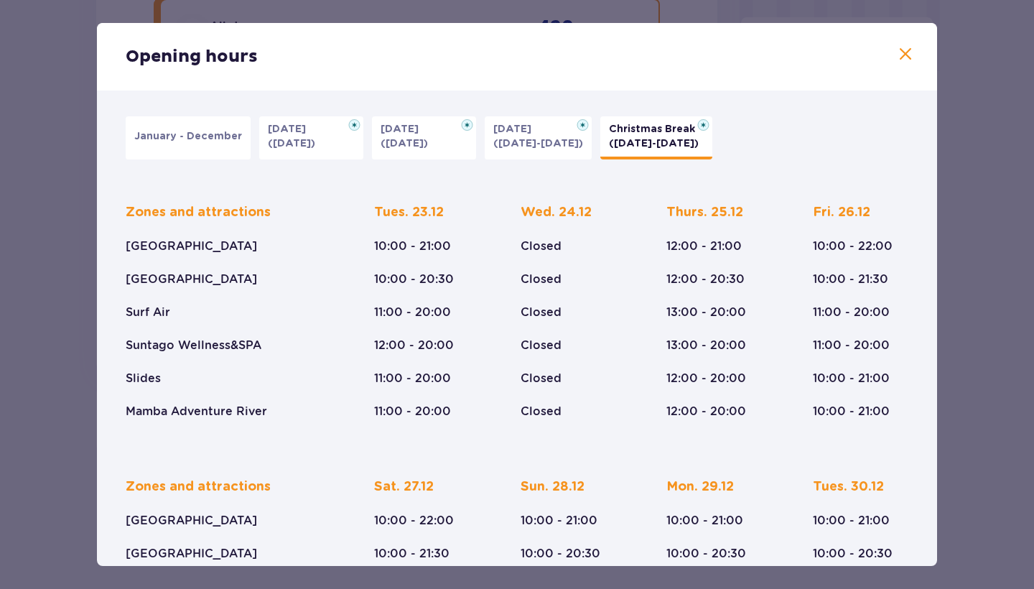
click at [549, 141] on p "(09.11-11.11.25)" at bounding box center [538, 143] width 90 height 14
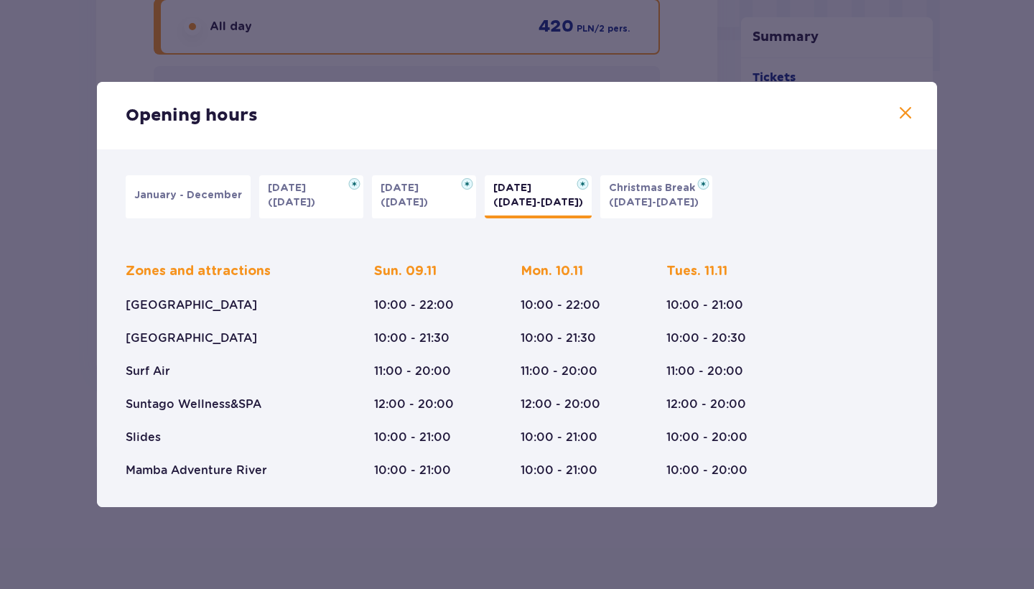
click at [635, 216] on button "Christmas Break (23.12-01.01.26)" at bounding box center [656, 196] width 112 height 43
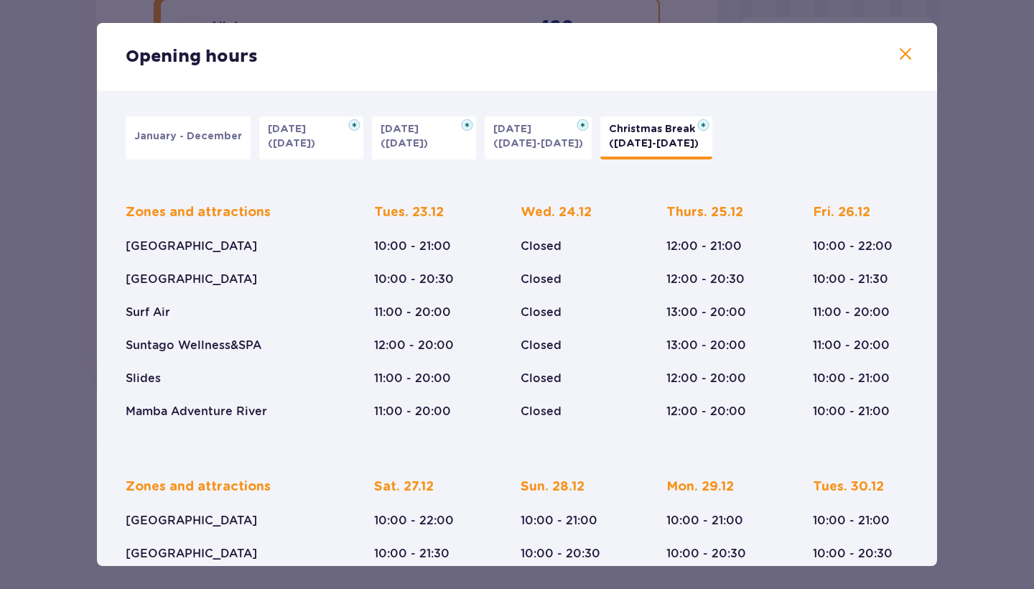
scroll to position [0, 0]
click at [906, 52] on span at bounding box center [905, 54] width 17 height 17
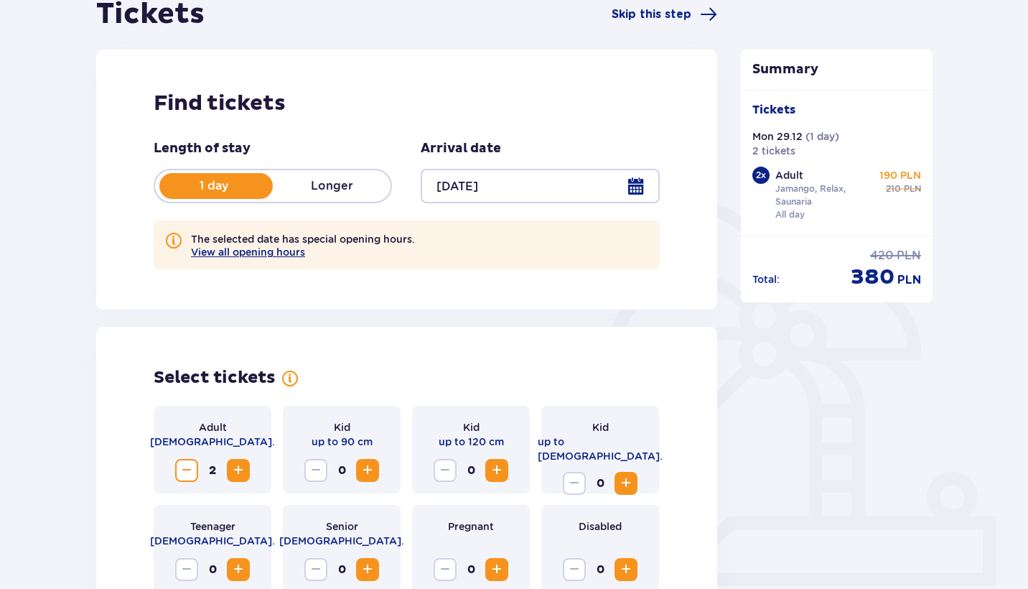
scroll to position [255, 0]
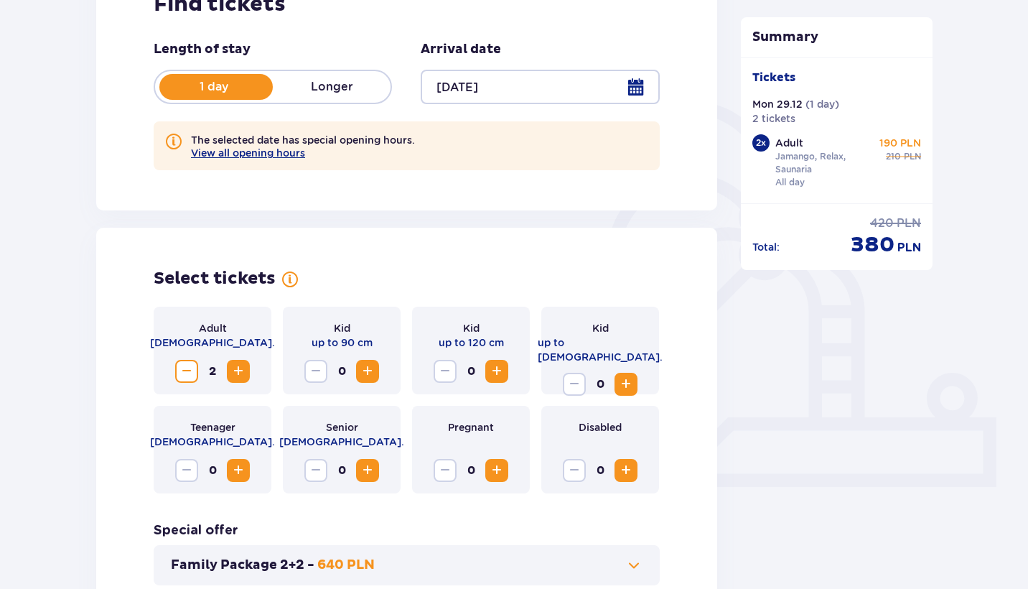
click at [521, 98] on div at bounding box center [540, 87] width 238 height 34
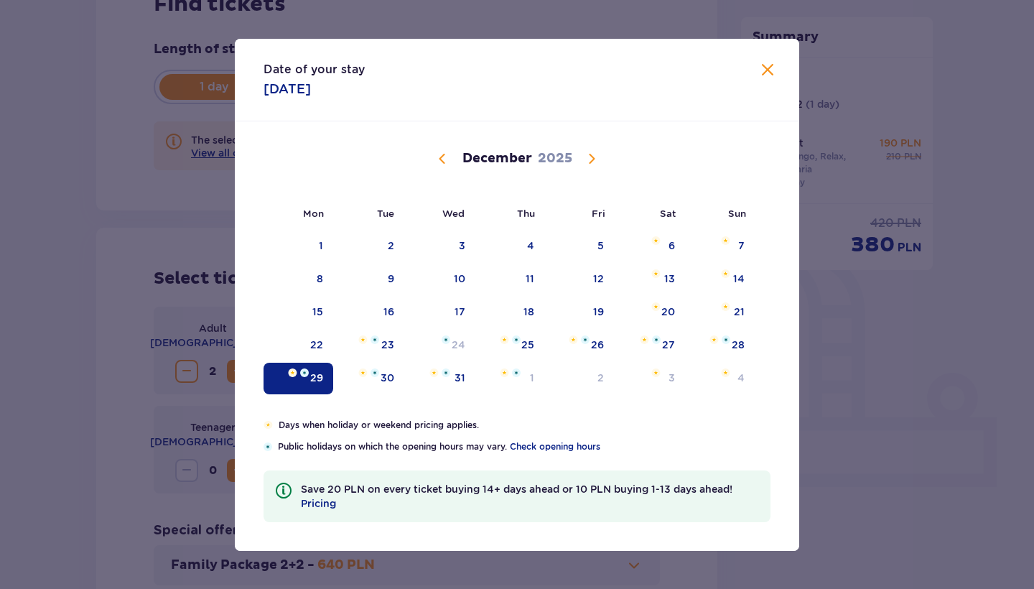
click at [866, 137] on div "Date of your stay 29.12.2025 Mon Tue Wed Thu Fri Sat Sun November 2025 27 28 29…" at bounding box center [517, 294] width 1034 height 589
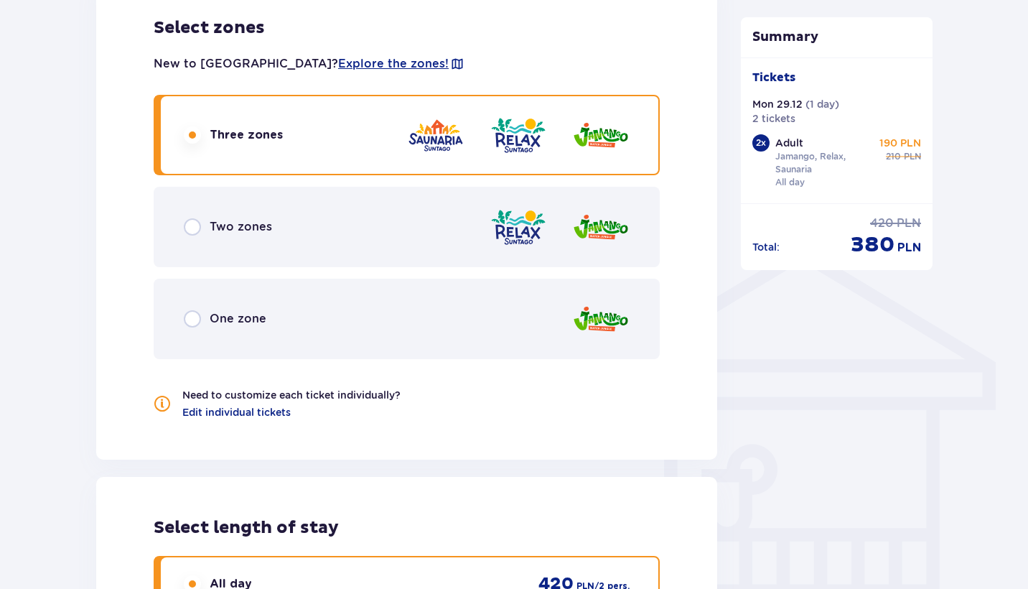
scroll to position [798, 0]
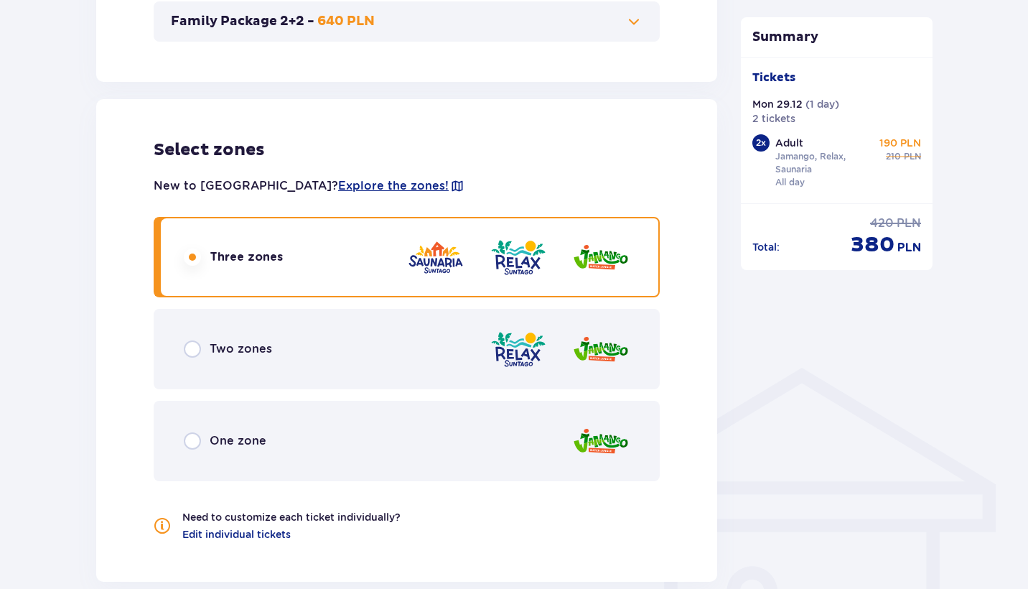
click at [533, 279] on div "Three zones" at bounding box center [407, 257] width 506 height 80
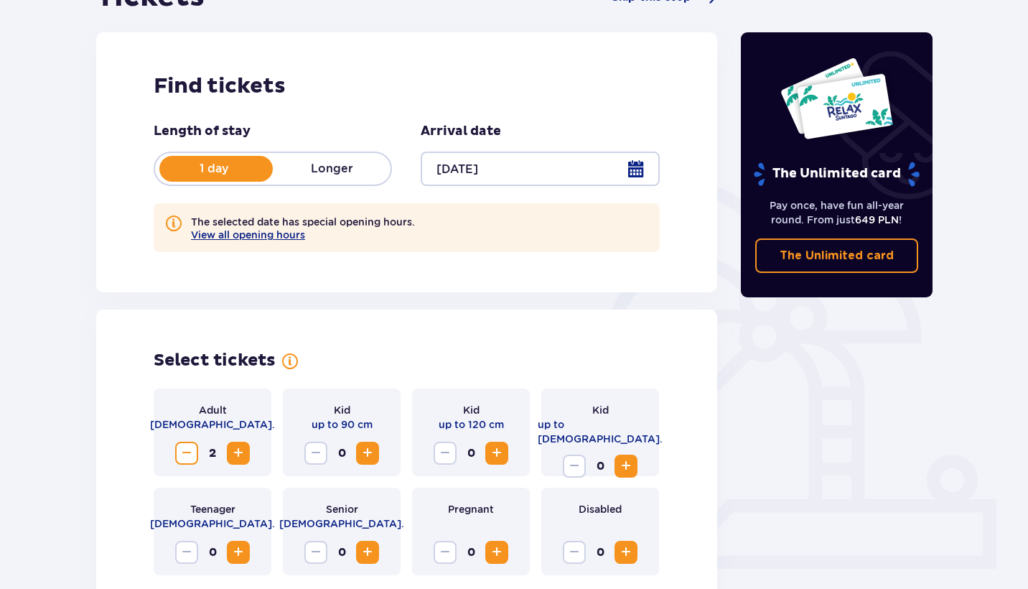
scroll to position [298, 0]
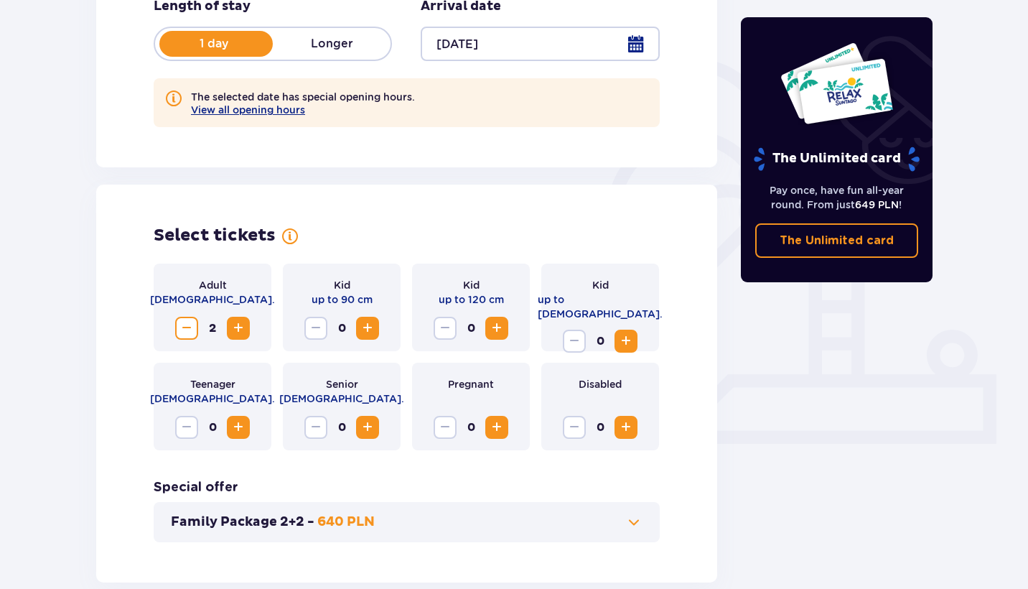
click at [187, 330] on span "Decrease" at bounding box center [186, 327] width 17 height 17
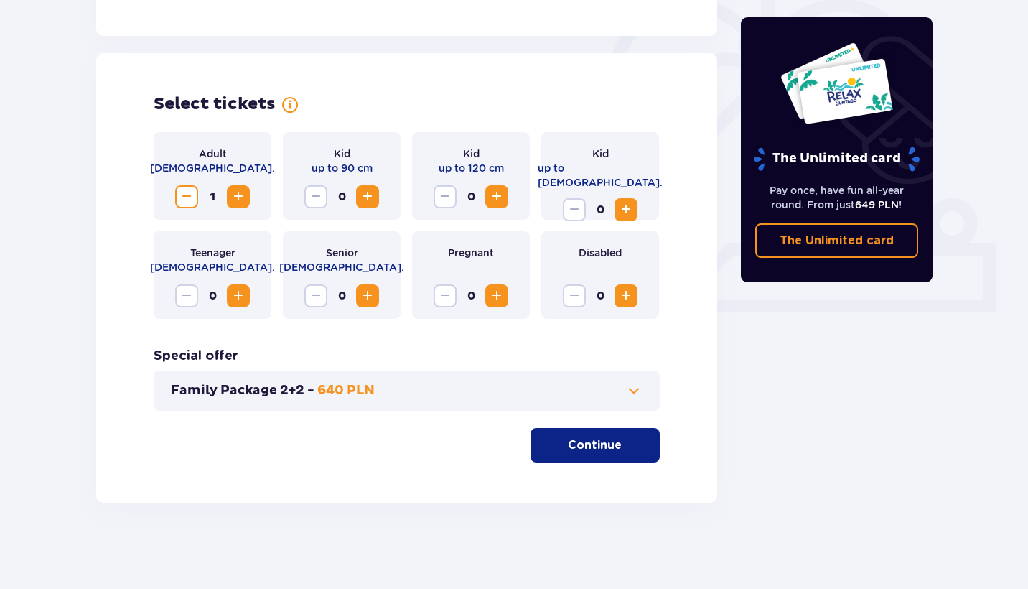
click at [602, 432] on button "Continue" at bounding box center [595, 445] width 129 height 34
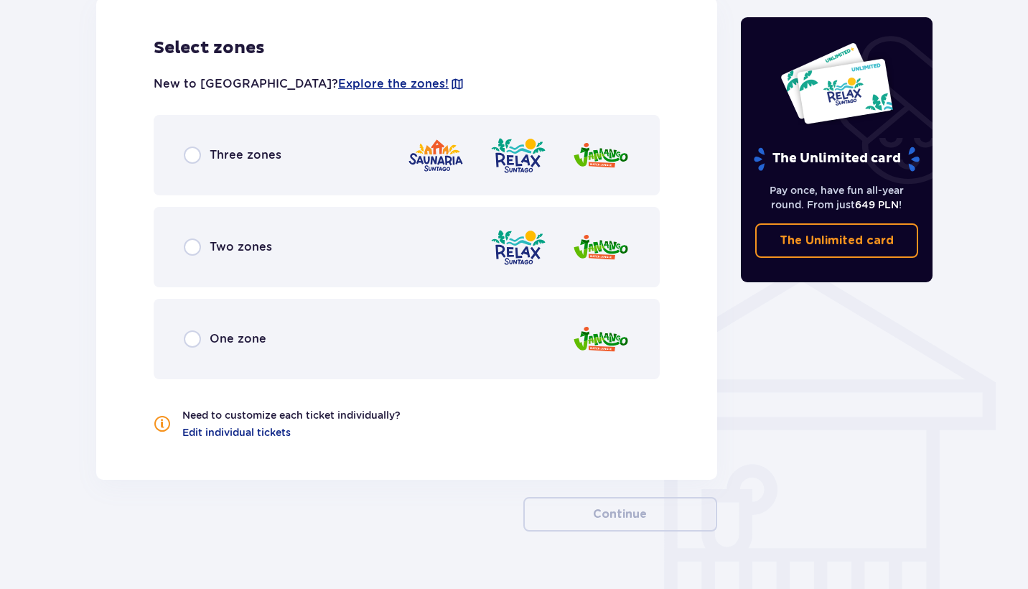
click at [505, 167] on img at bounding box center [518, 155] width 57 height 41
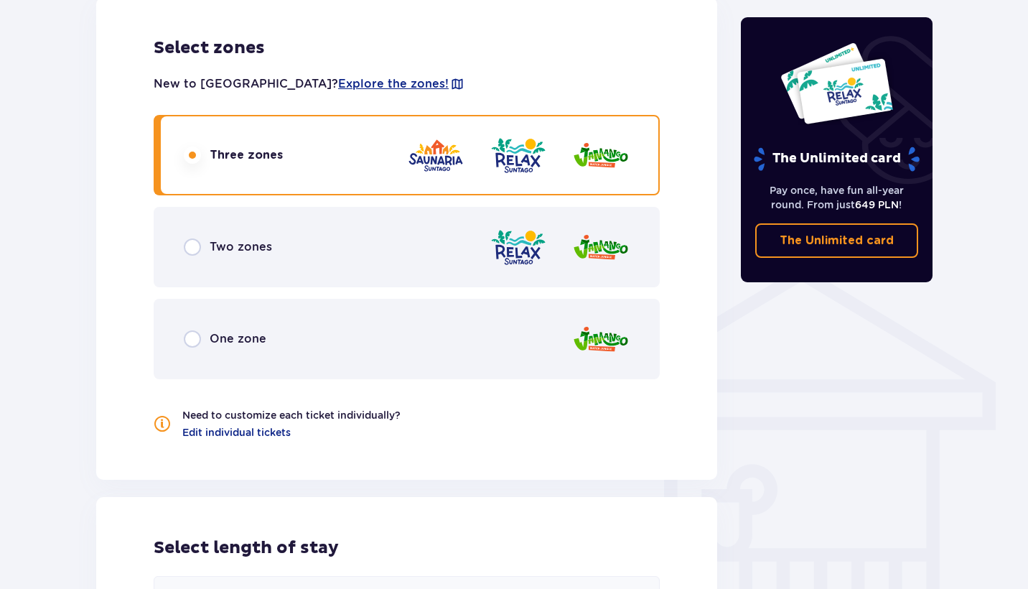
click at [505, 167] on img at bounding box center [518, 155] width 57 height 41
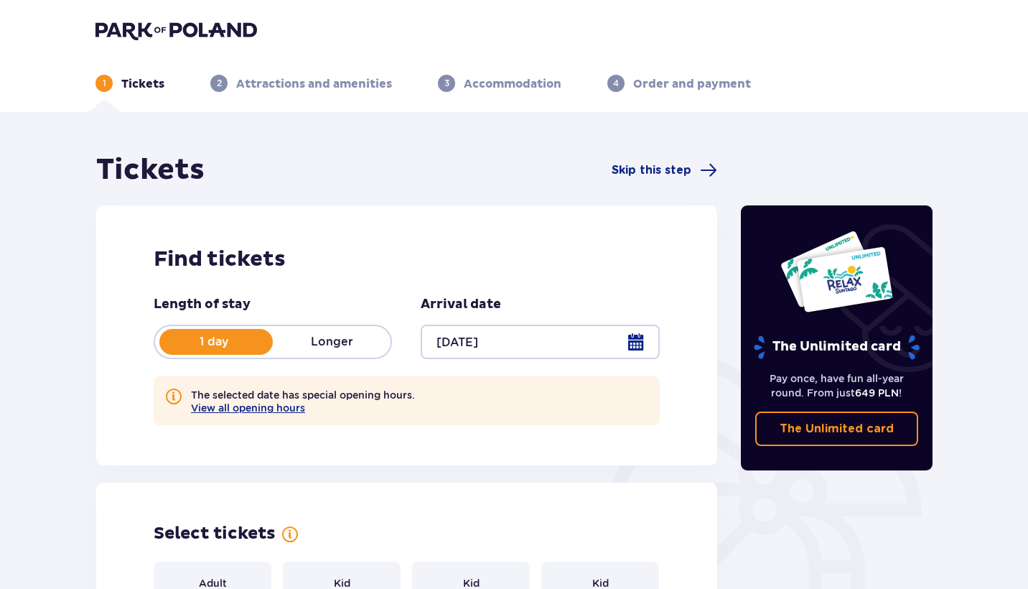
scroll to position [0, 0]
click at [648, 171] on span "Skip this step" at bounding box center [652, 170] width 80 height 16
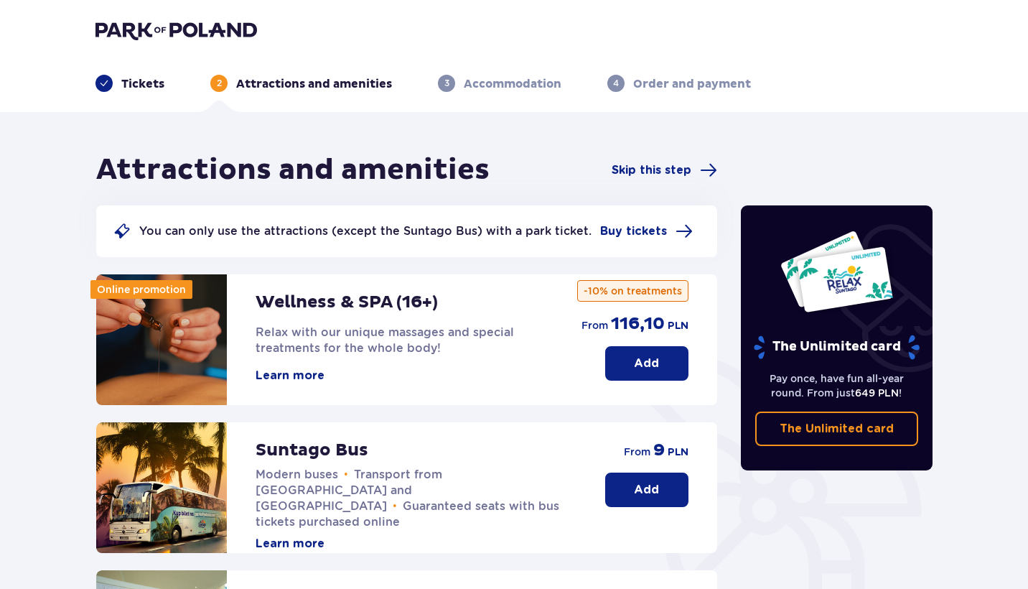
scroll to position [-22, 0]
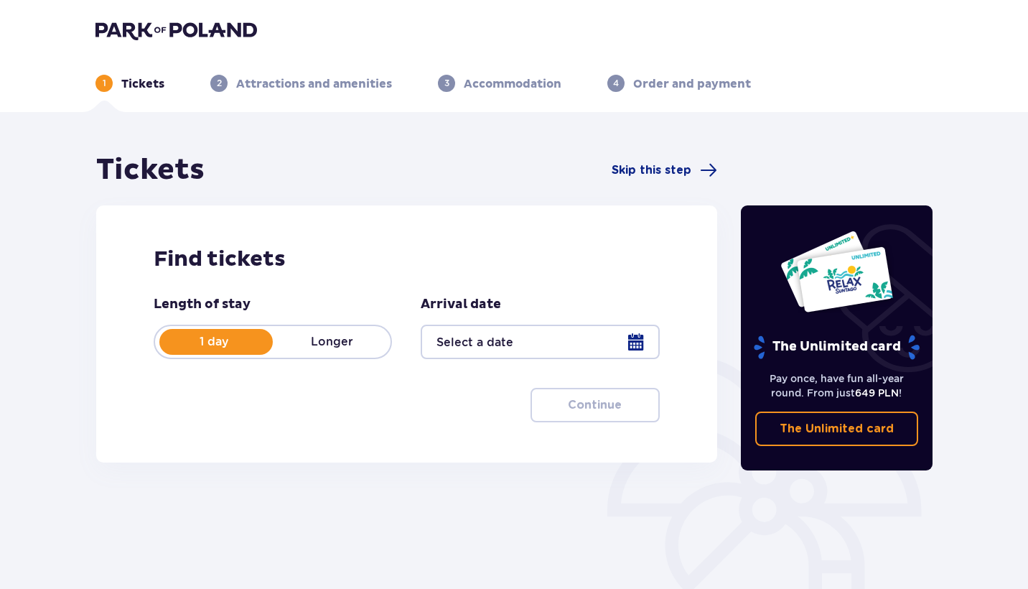
click at [584, 356] on div at bounding box center [540, 341] width 238 height 34
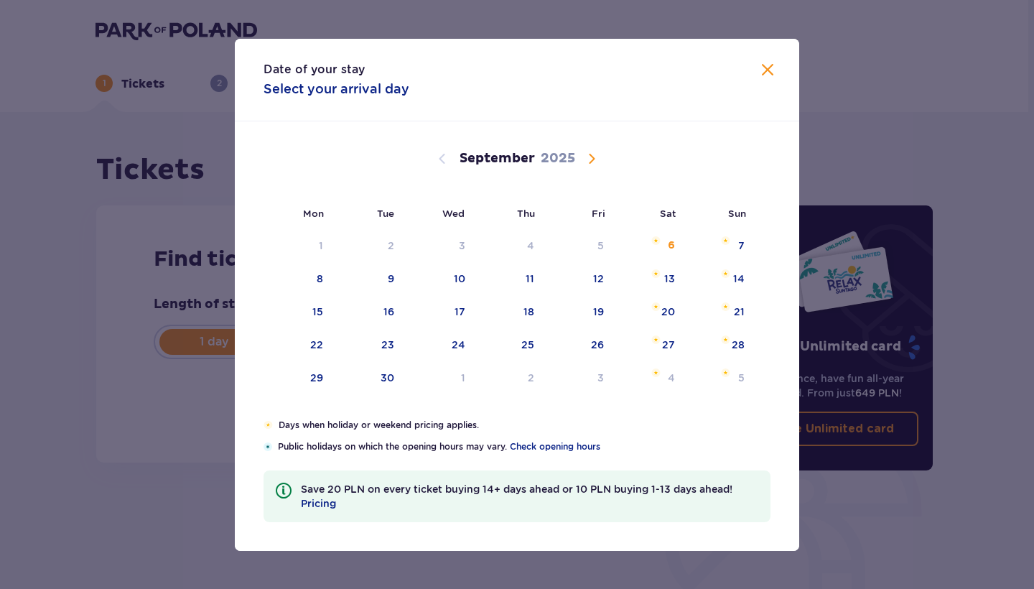
click at [587, 151] on span "Calendar" at bounding box center [591, 158] width 17 height 17
click at [439, 160] on span "Calendar" at bounding box center [442, 158] width 17 height 17
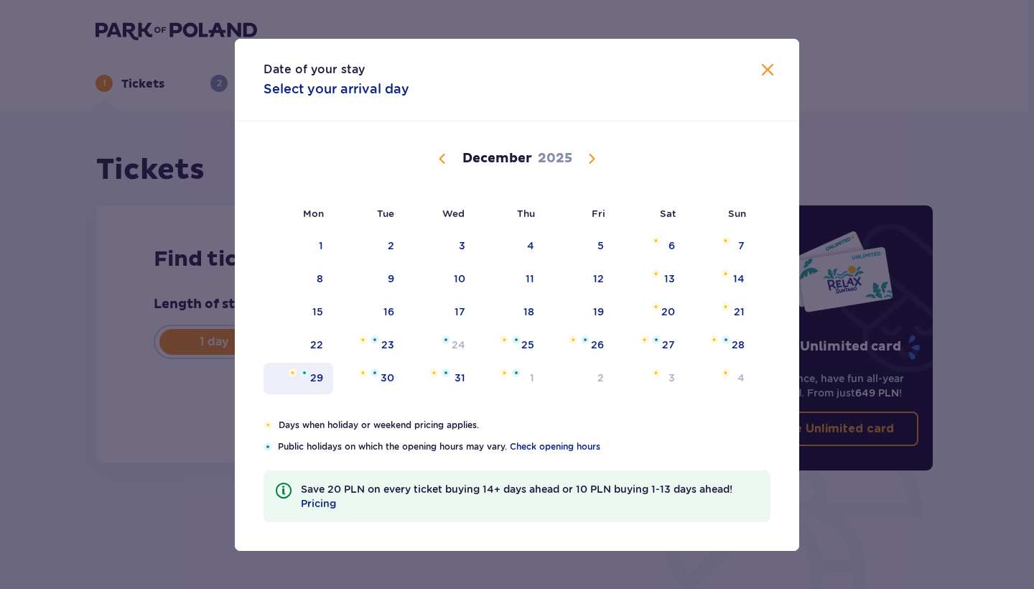
click at [316, 378] on div "29" at bounding box center [316, 377] width 13 height 14
type input "29.12.25"
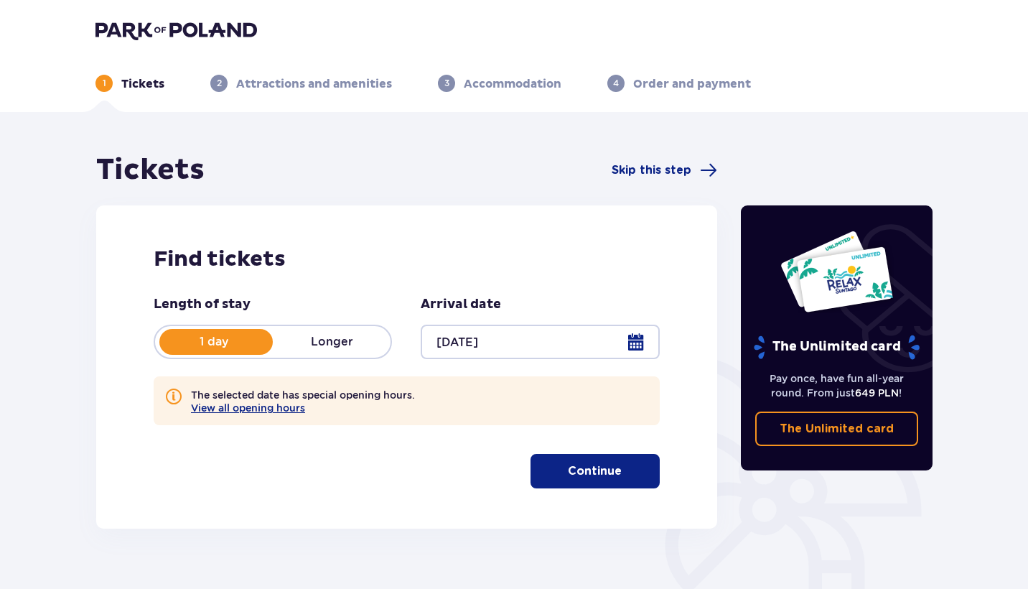
click at [622, 480] on button "Continue" at bounding box center [595, 471] width 129 height 34
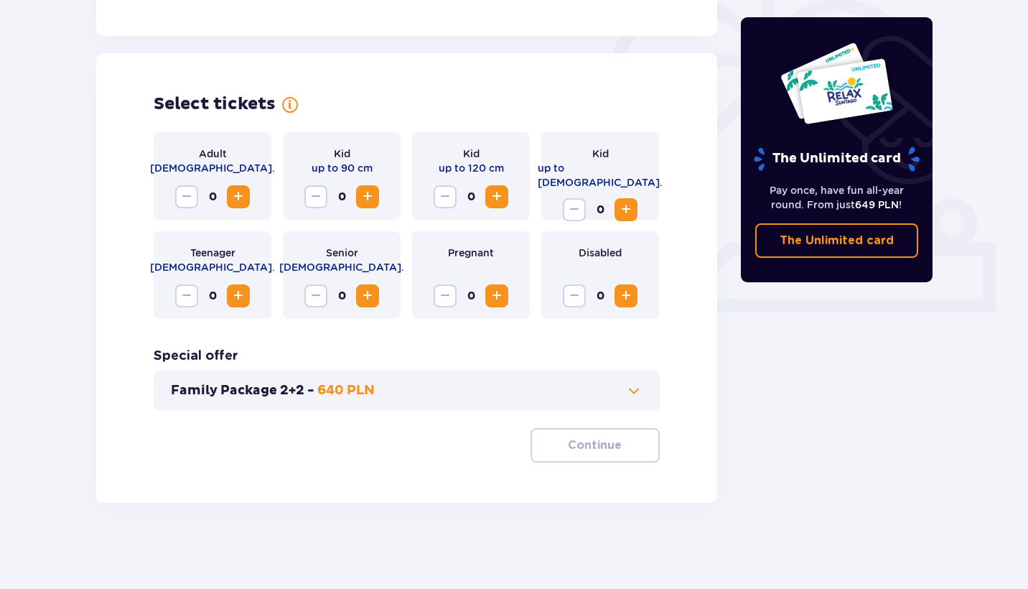
scroll to position [429, 0]
click at [235, 194] on span "Increase" at bounding box center [238, 196] width 17 height 17
click at [597, 459] on button "Continue" at bounding box center [595, 445] width 129 height 34
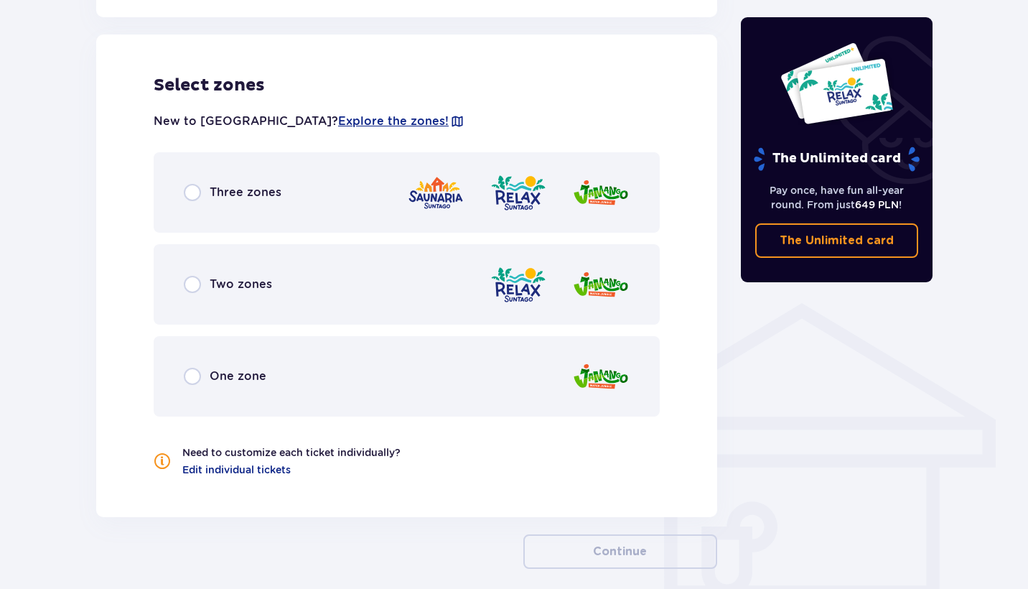
click at [431, 190] on img at bounding box center [435, 192] width 57 height 41
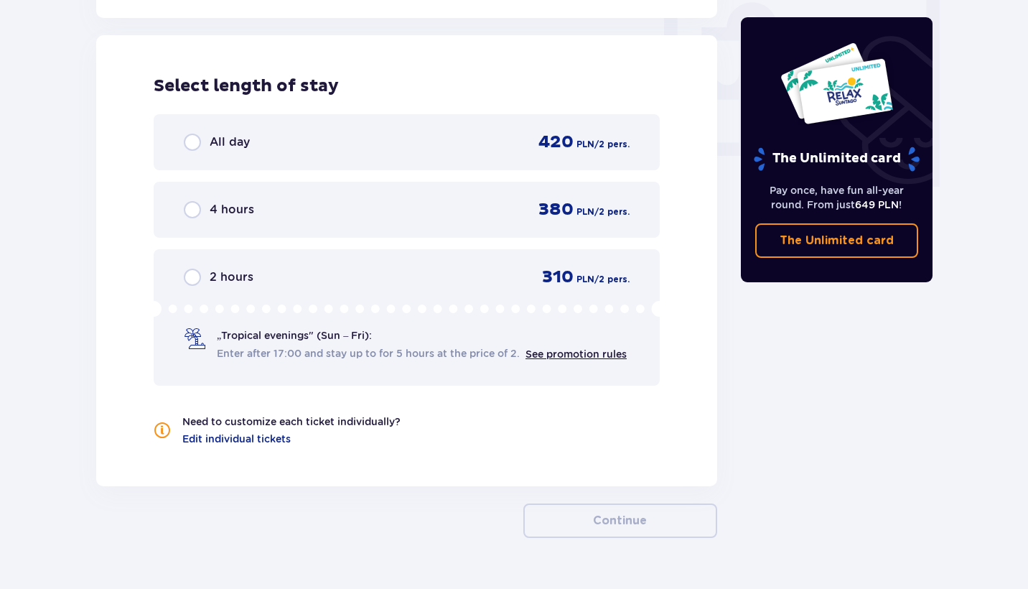
scroll to position [1363, 0]
click at [455, 128] on div "All day 420 PLN / 2 pers." at bounding box center [407, 141] width 506 height 56
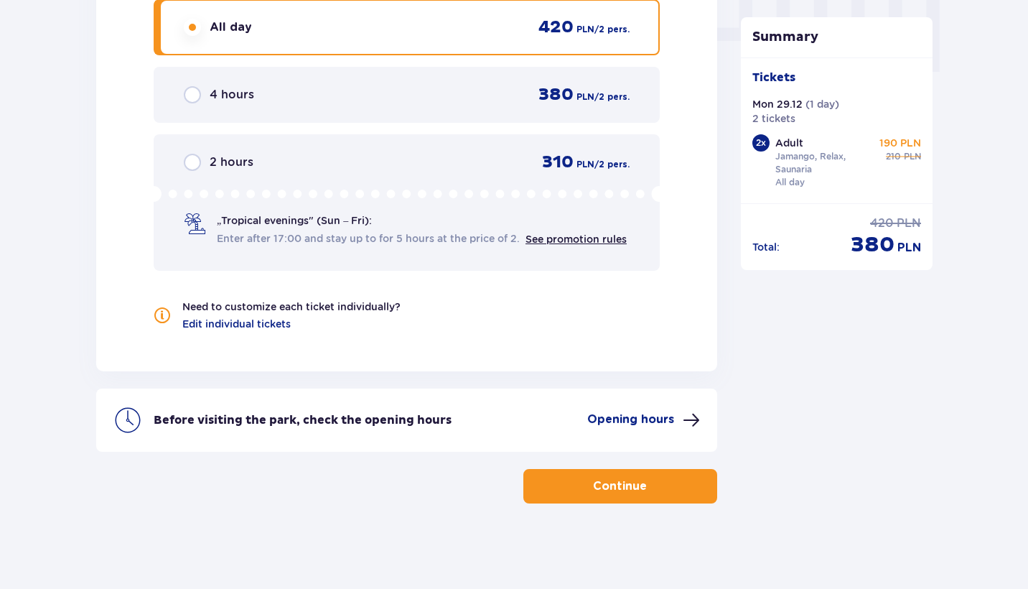
scroll to position [1477, 0]
click at [640, 491] on button "Continue" at bounding box center [620, 485] width 194 height 34
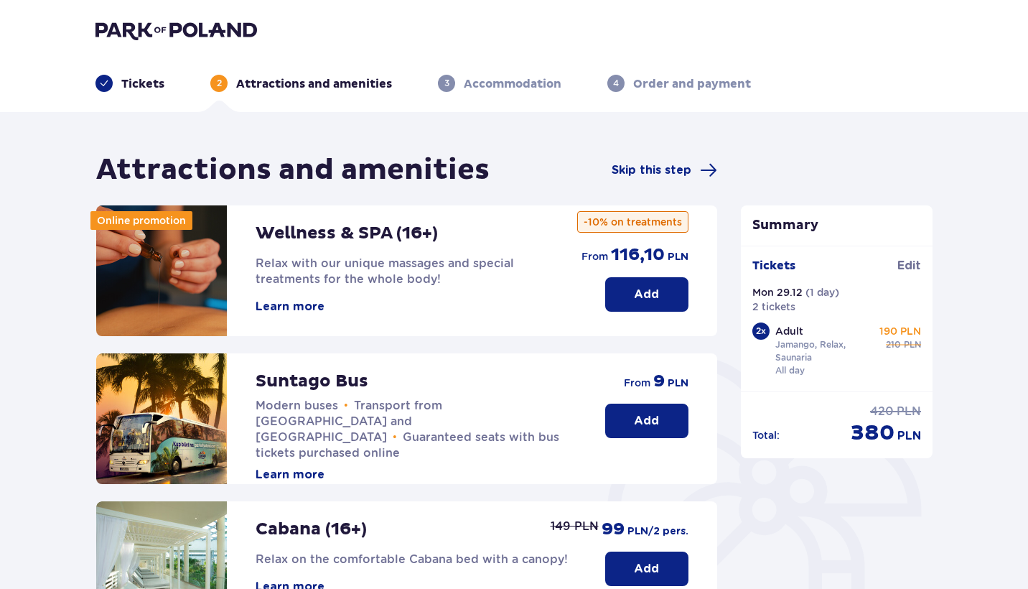
click at [567, 259] on div "Wellness & SPA (16+) Relax with our unique massages and special treatments for …" at bounding box center [406, 270] width 621 height 131
click at [281, 316] on div "Wellness & SPA (16+) Relax with our unique massages and special treatments for …" at bounding box center [322, 270] width 452 height 131
click at [289, 307] on button "Learn more" at bounding box center [290, 307] width 69 height 16
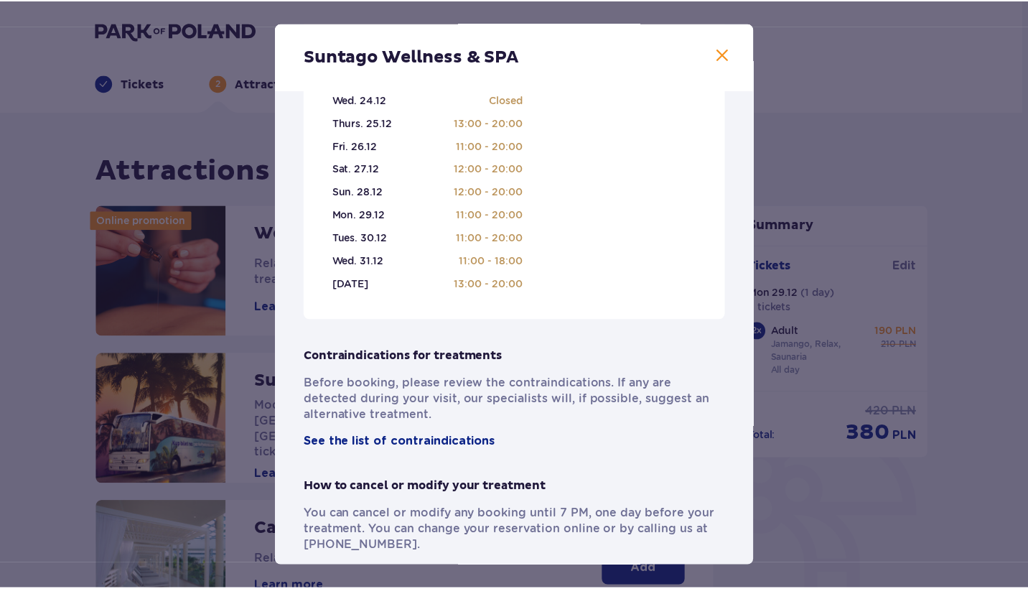
scroll to position [701, 0]
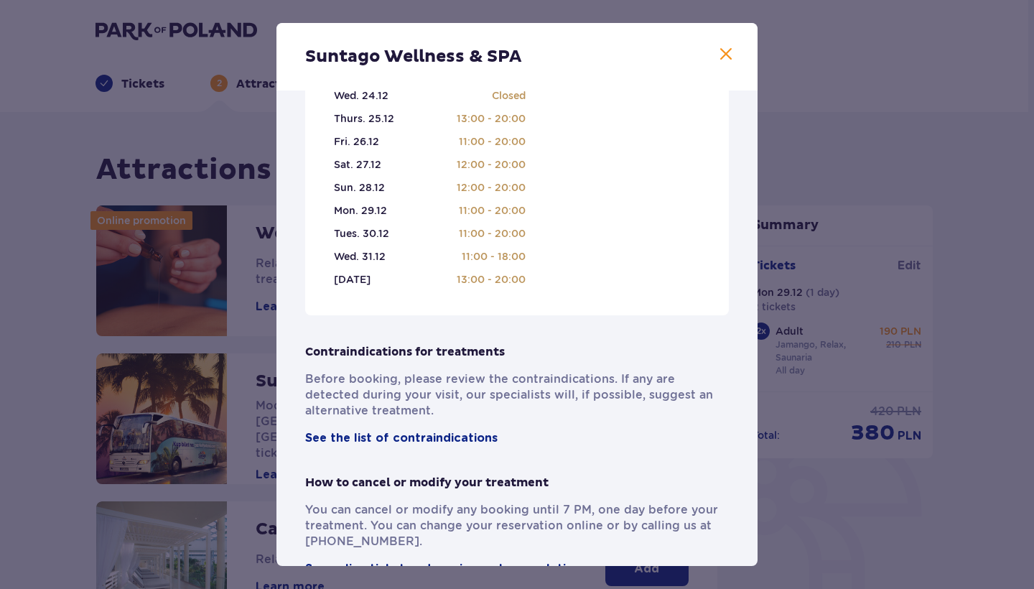
click at [800, 209] on div "Suntago Wellness & SPA Passionate professionals who will help you choose treatm…" at bounding box center [517, 294] width 1034 height 589
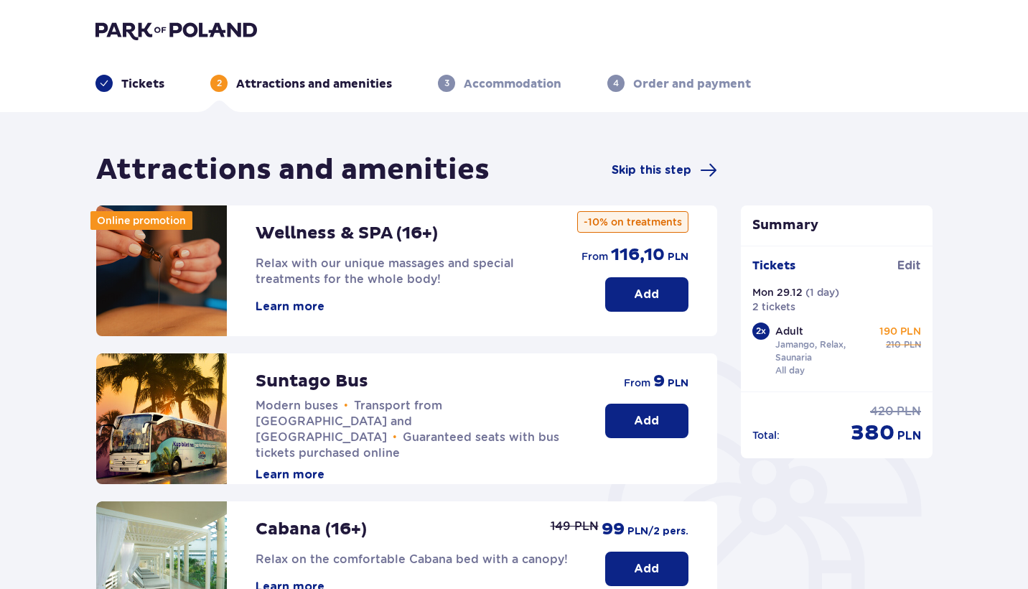
click at [658, 299] on p "Add" at bounding box center [646, 294] width 25 height 16
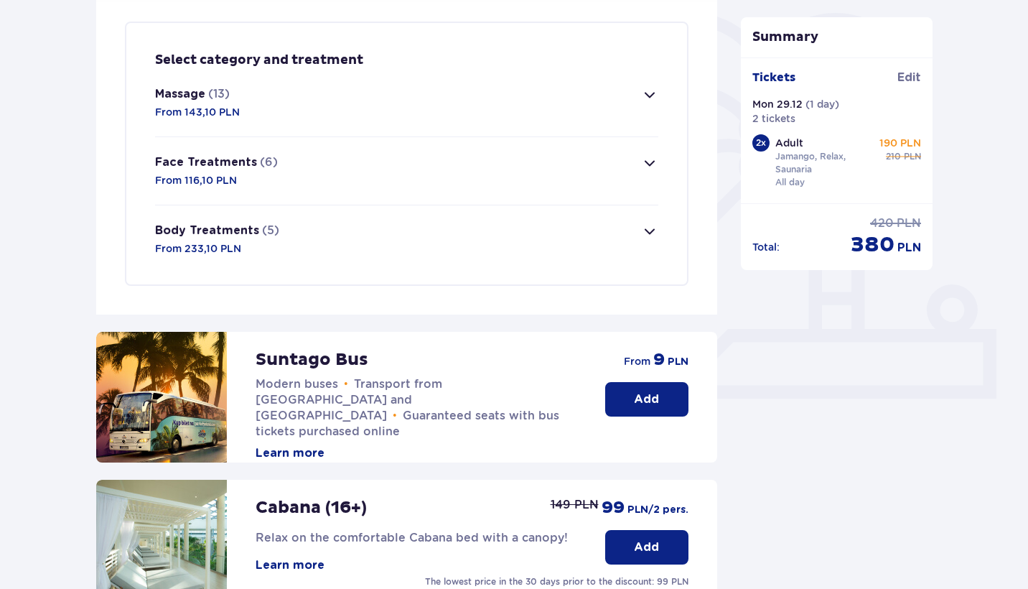
scroll to position [347, 0]
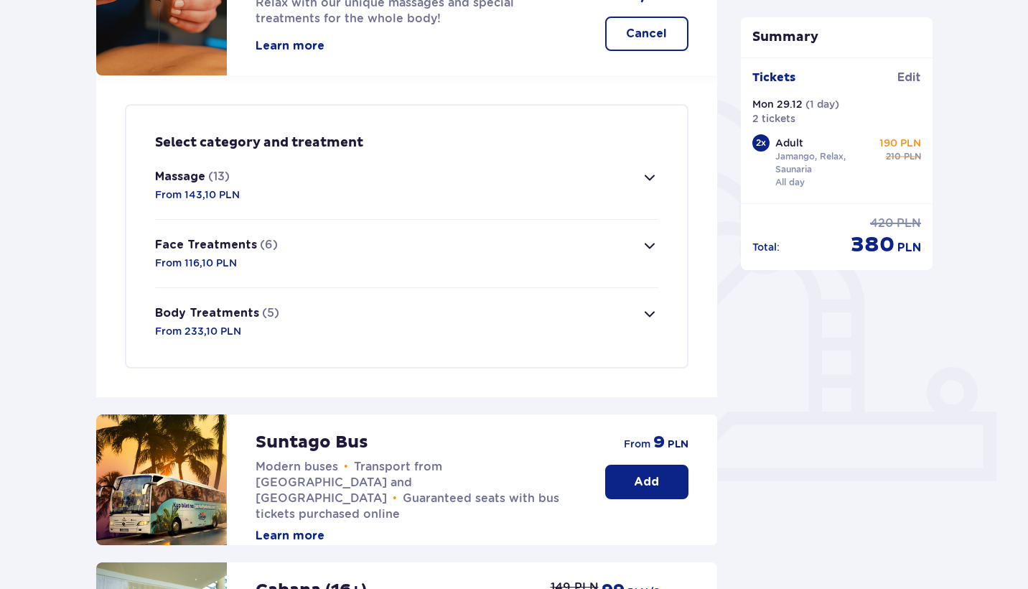
click at [651, 190] on button "Massage (13) From 143,10 PLN" at bounding box center [406, 184] width 503 height 67
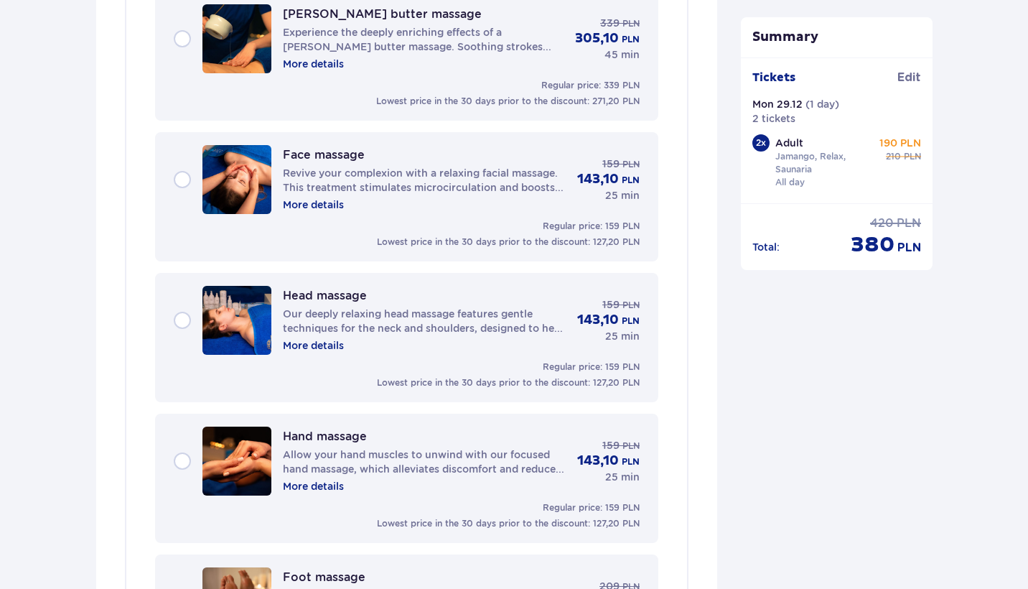
scroll to position [1742, 0]
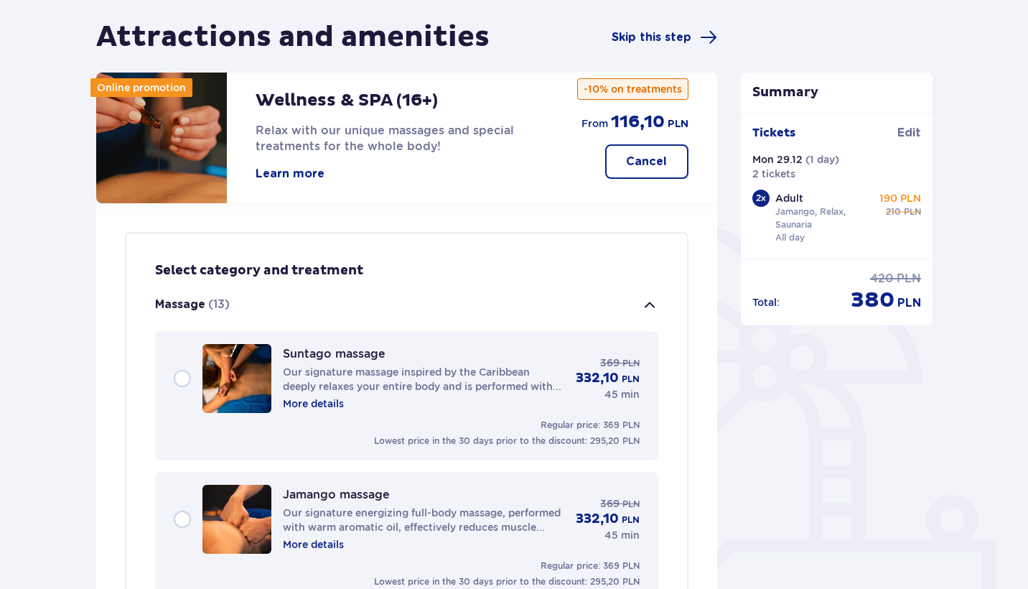
click at [656, 289] on button "Massage (13)" at bounding box center [406, 305] width 503 height 52
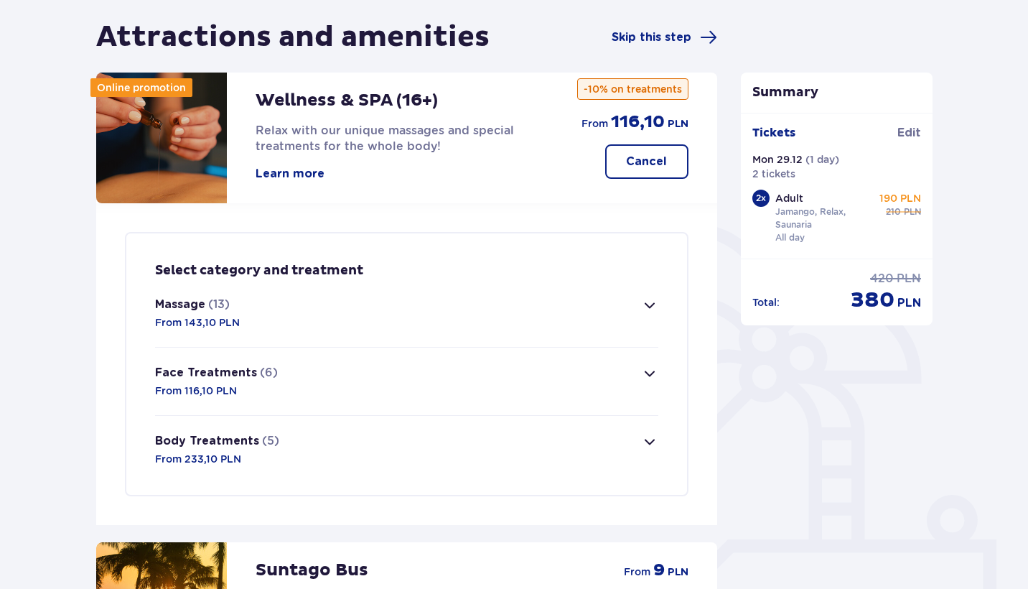
click at [655, 303] on span "button" at bounding box center [649, 304] width 17 height 17
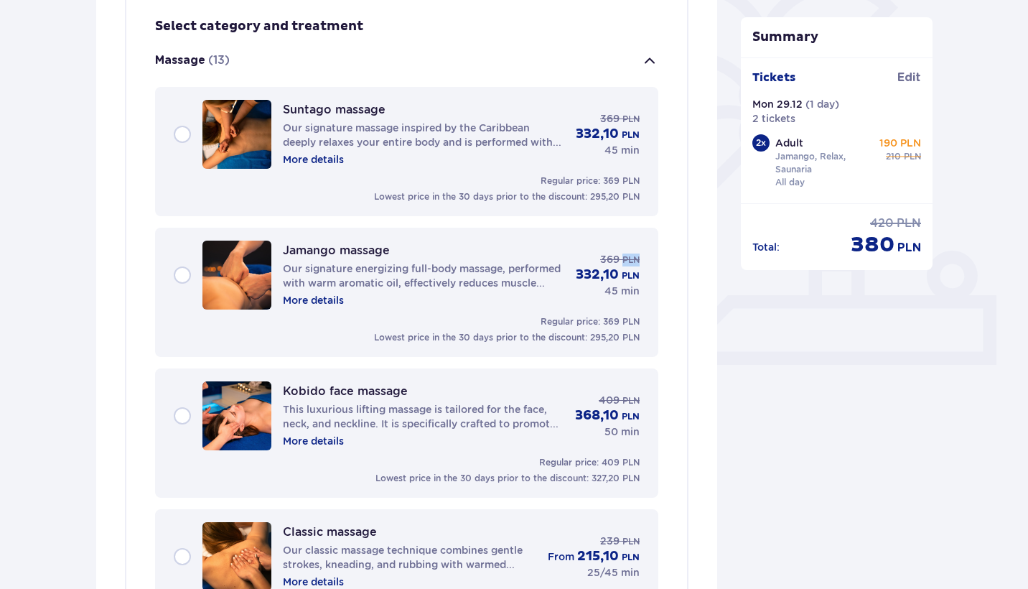
click at [655, 303] on div "Jamango massage Our signature energizing full-body massage, performed with warm…" at bounding box center [406, 292] width 503 height 129
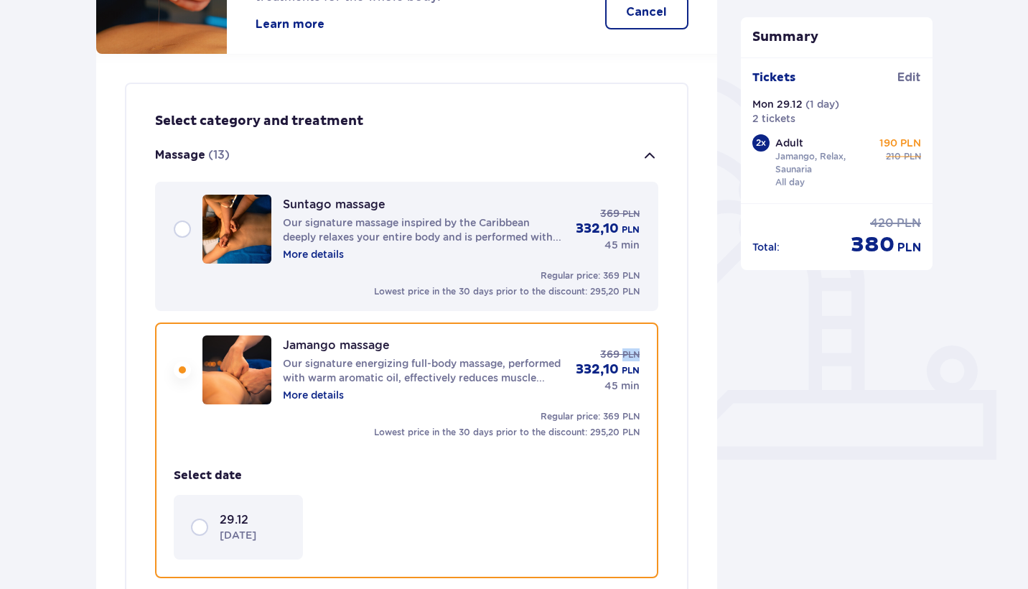
scroll to position [283, 0]
click at [648, 160] on span "button" at bounding box center [649, 154] width 17 height 17
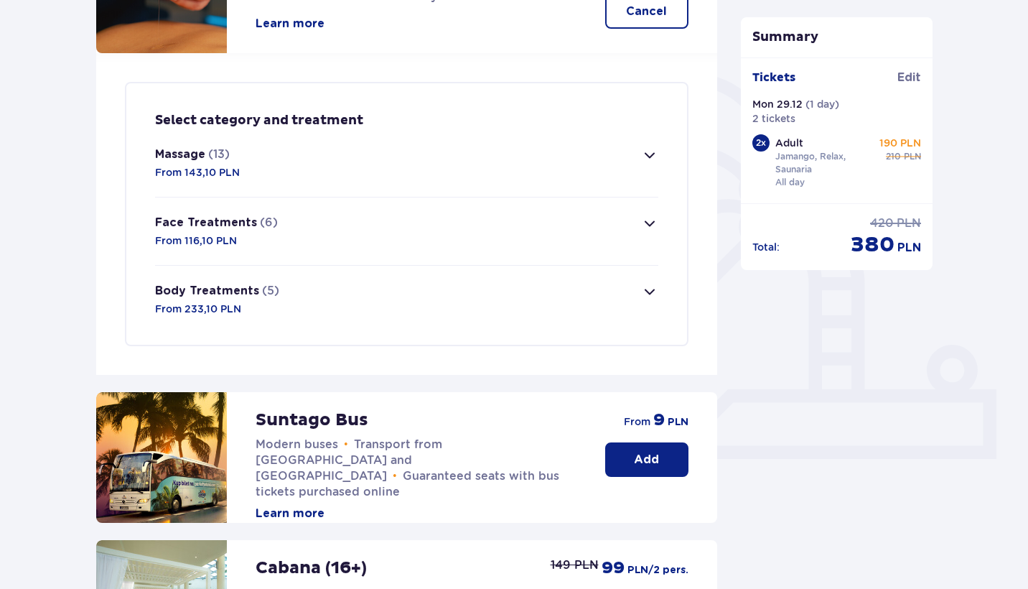
click at [645, 212] on button "Face Treatments (6) From 116,10 PLN" at bounding box center [406, 230] width 503 height 67
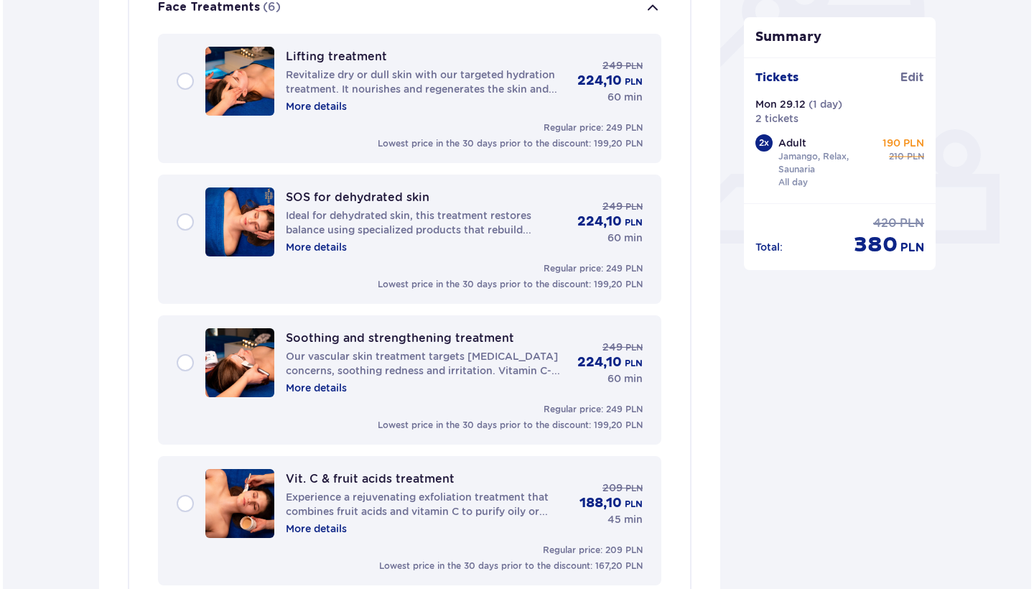
scroll to position [385, 0]
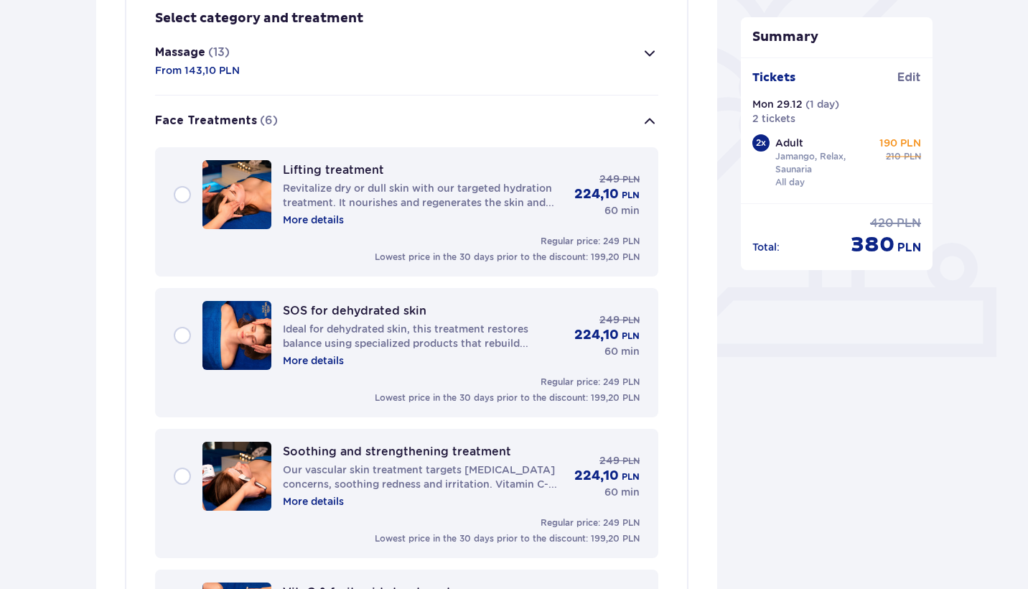
click at [332, 223] on p "More details" at bounding box center [313, 219] width 61 height 14
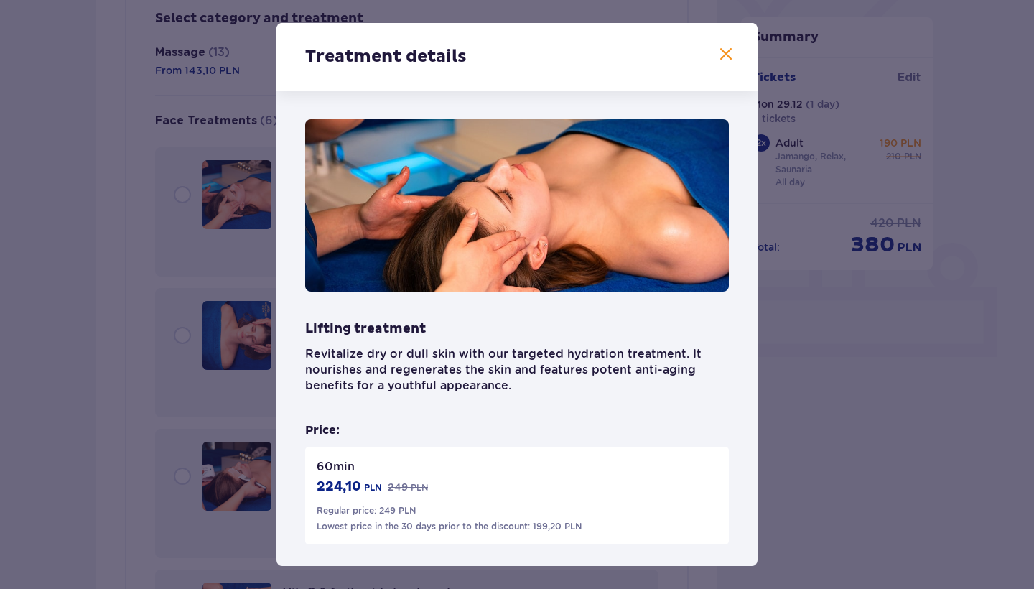
click at [794, 390] on div "Treatment details Lifting treatment Revitalize dry or dull skin with our target…" at bounding box center [517, 294] width 1034 height 589
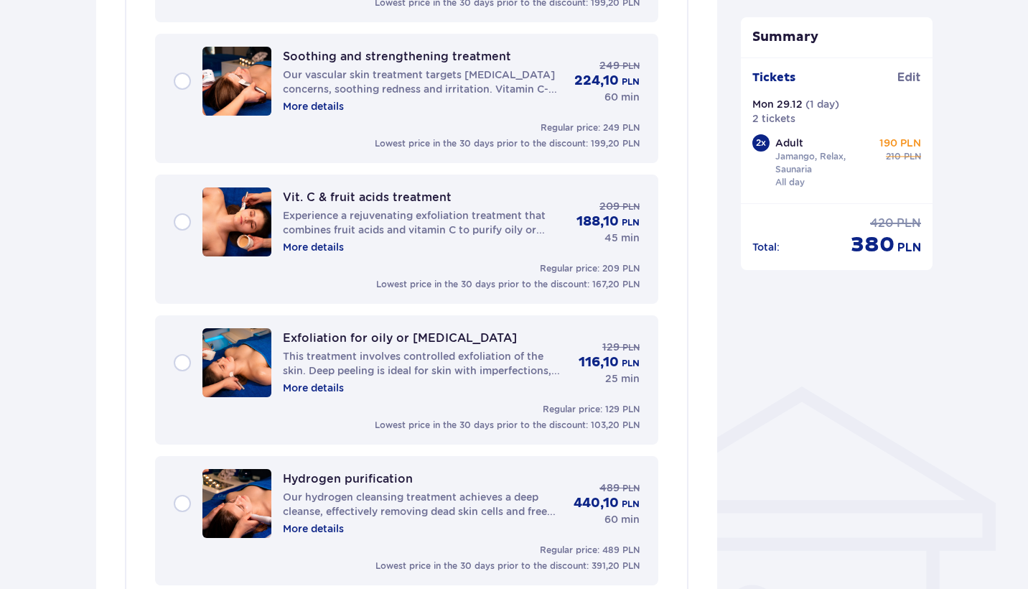
scroll to position [379, 0]
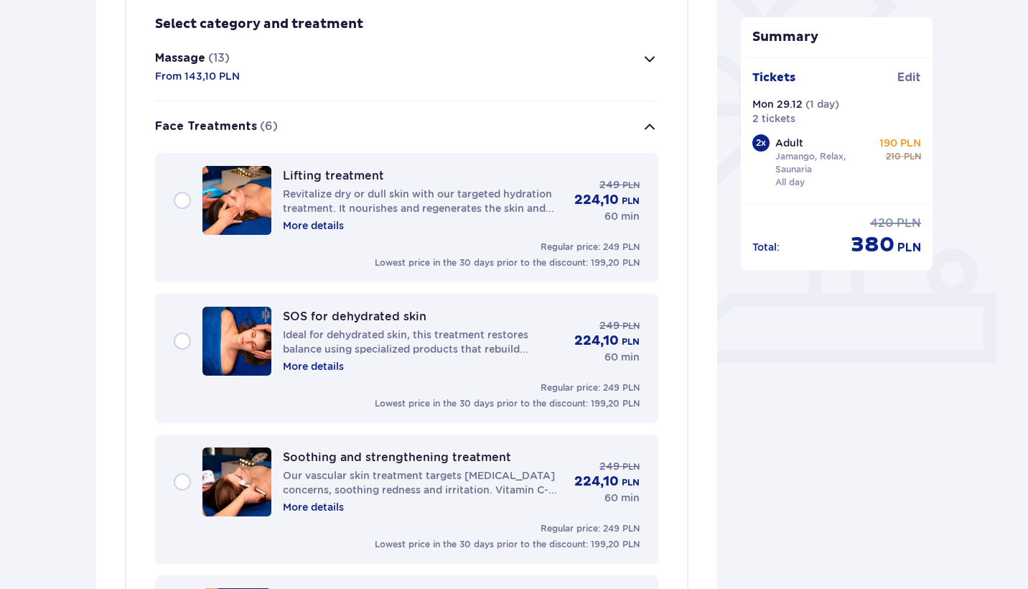
click at [645, 130] on span "button" at bounding box center [649, 126] width 17 height 17
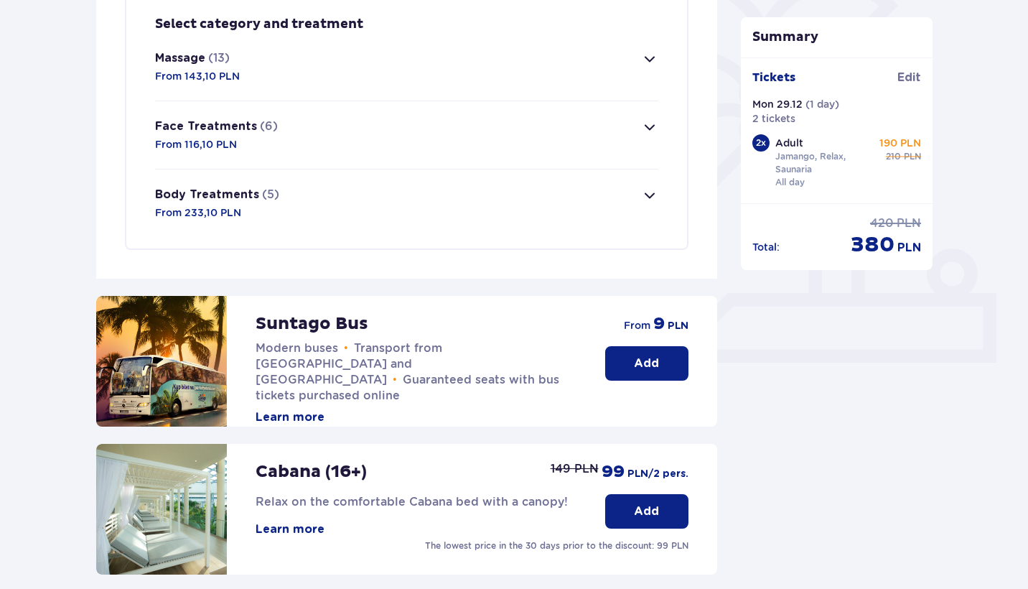
click at [650, 195] on span "button" at bounding box center [649, 195] width 17 height 17
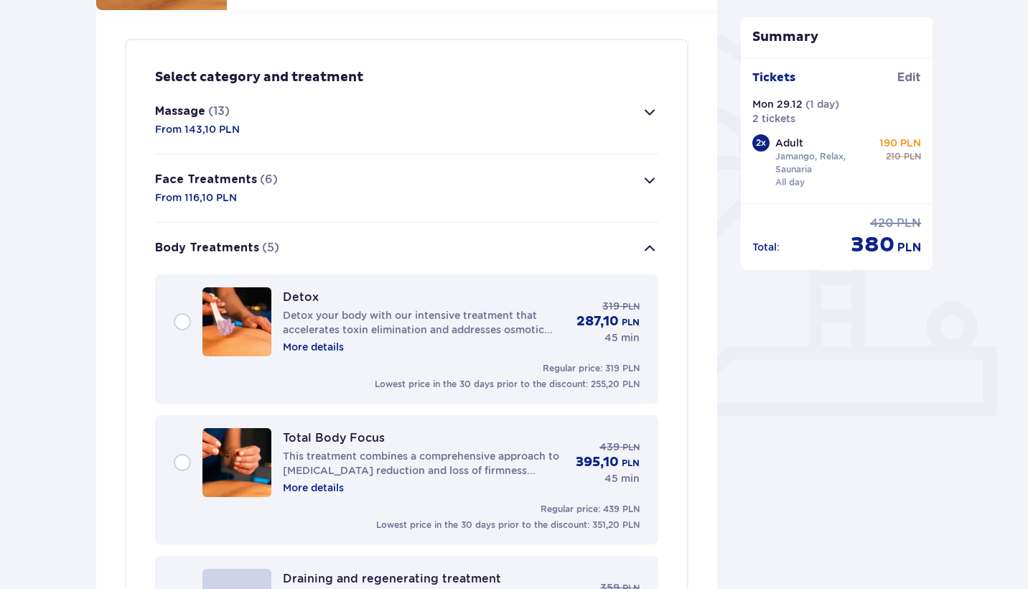
scroll to position [254, 0]
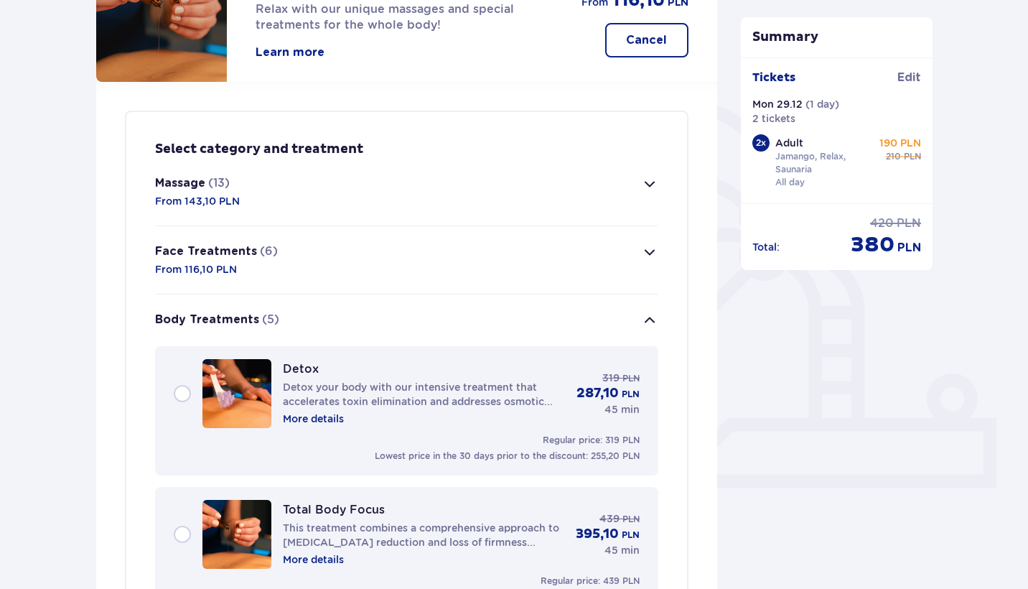
click at [654, 313] on span "button" at bounding box center [649, 320] width 17 height 17
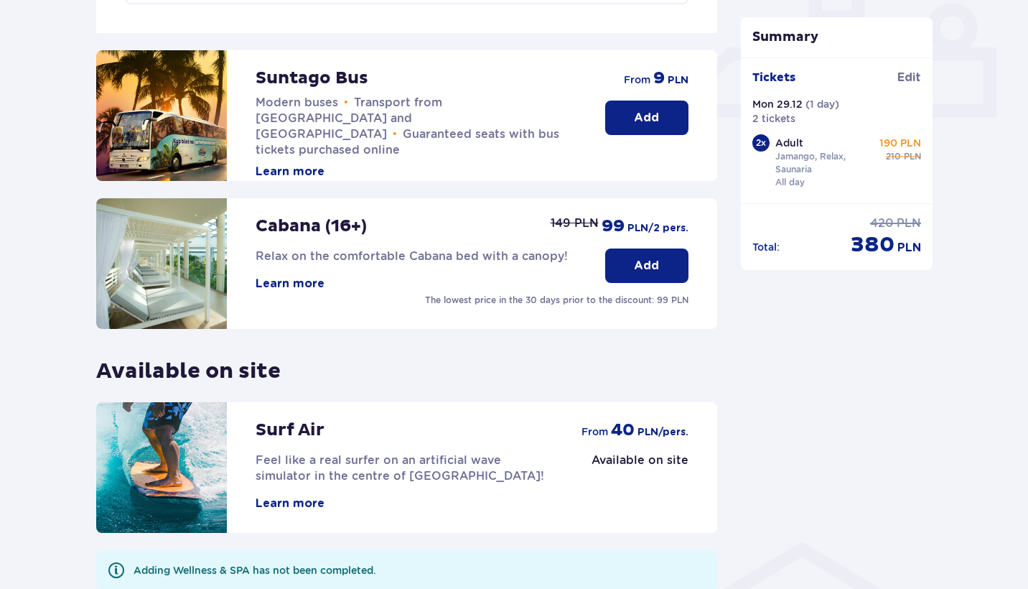
scroll to position [627, 0]
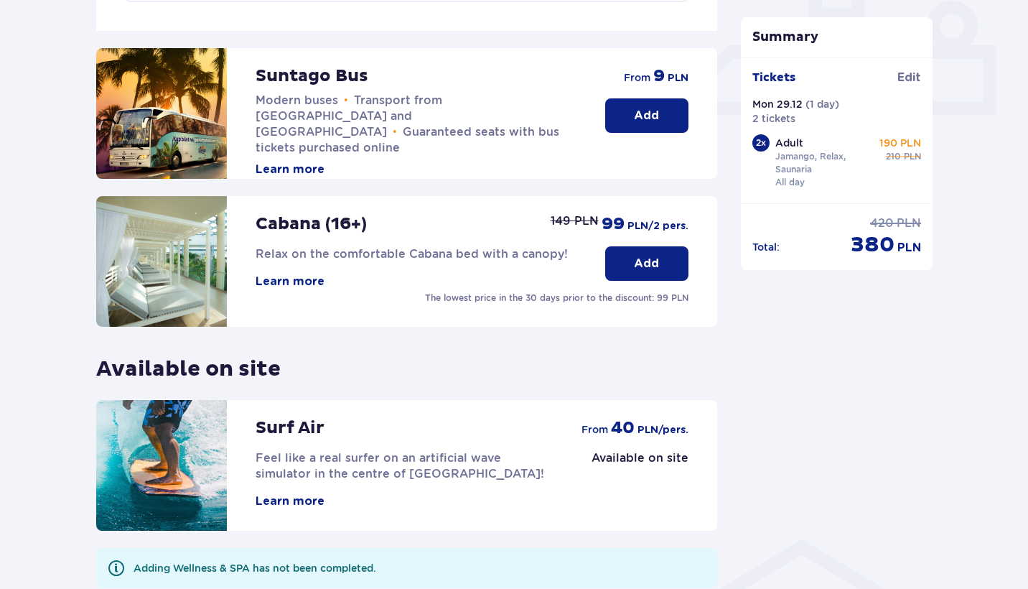
click at [312, 289] on button "Learn more" at bounding box center [290, 282] width 69 height 16
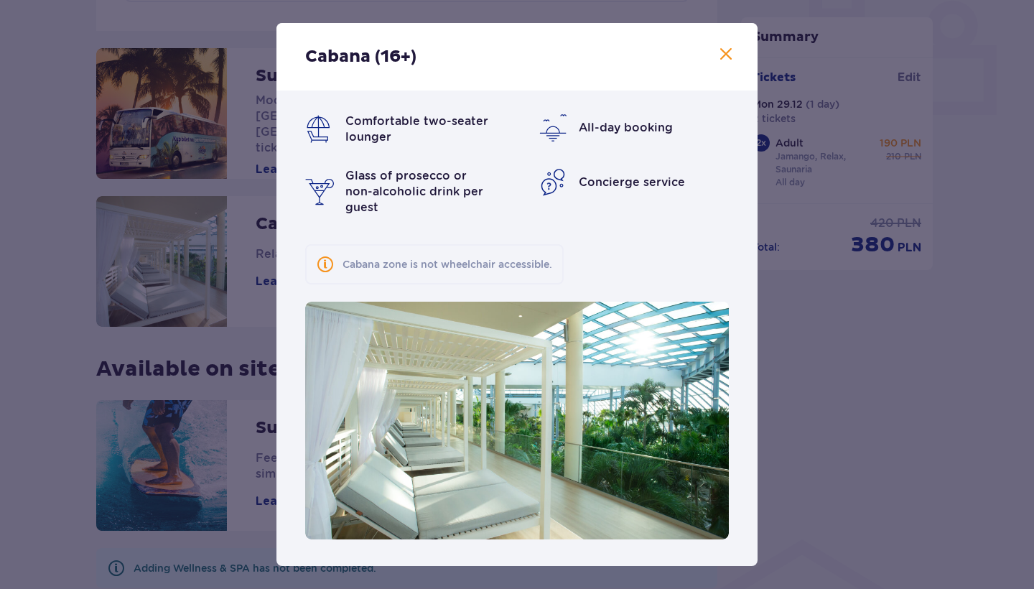
click at [724, 63] on span at bounding box center [725, 54] width 17 height 17
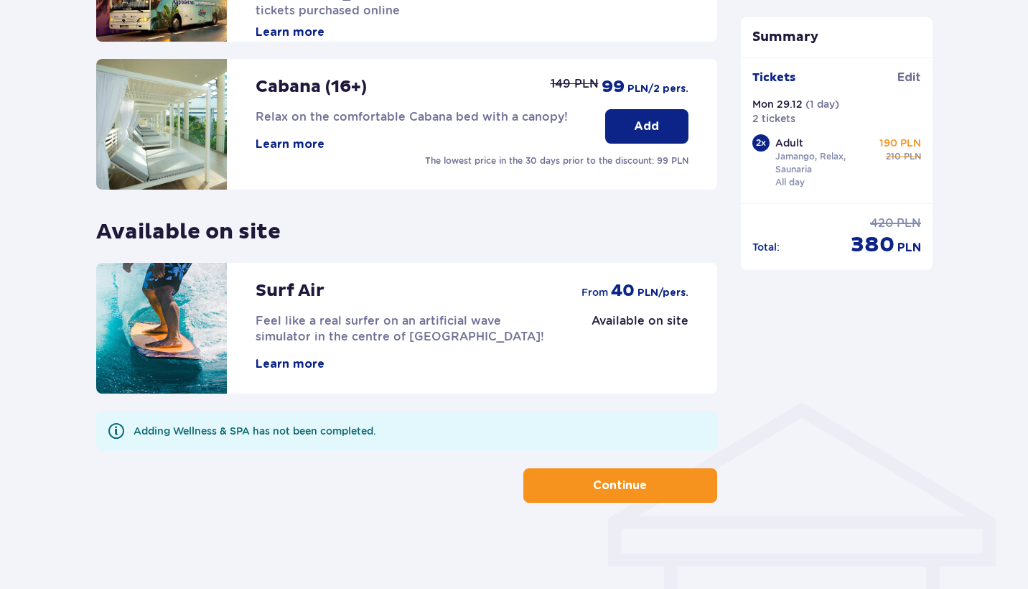
scroll to position [764, 0]
click at [311, 365] on button "Learn more" at bounding box center [290, 364] width 69 height 16
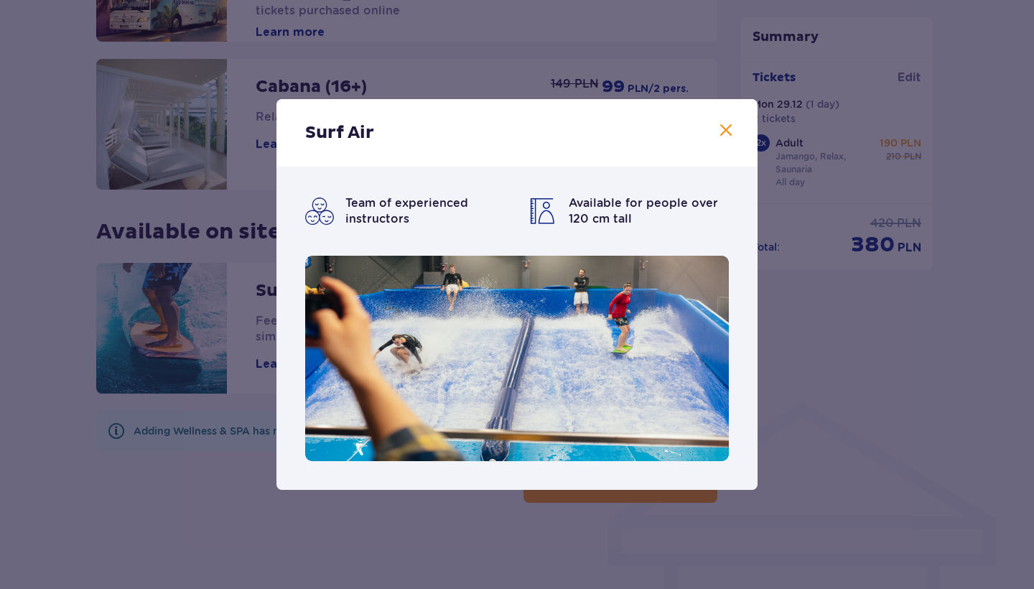
click at [718, 146] on div "Surf Air" at bounding box center [516, 132] width 481 height 67
click at [718, 145] on div "Surf Air" at bounding box center [516, 132] width 481 height 67
click at [719, 139] on span at bounding box center [725, 130] width 17 height 17
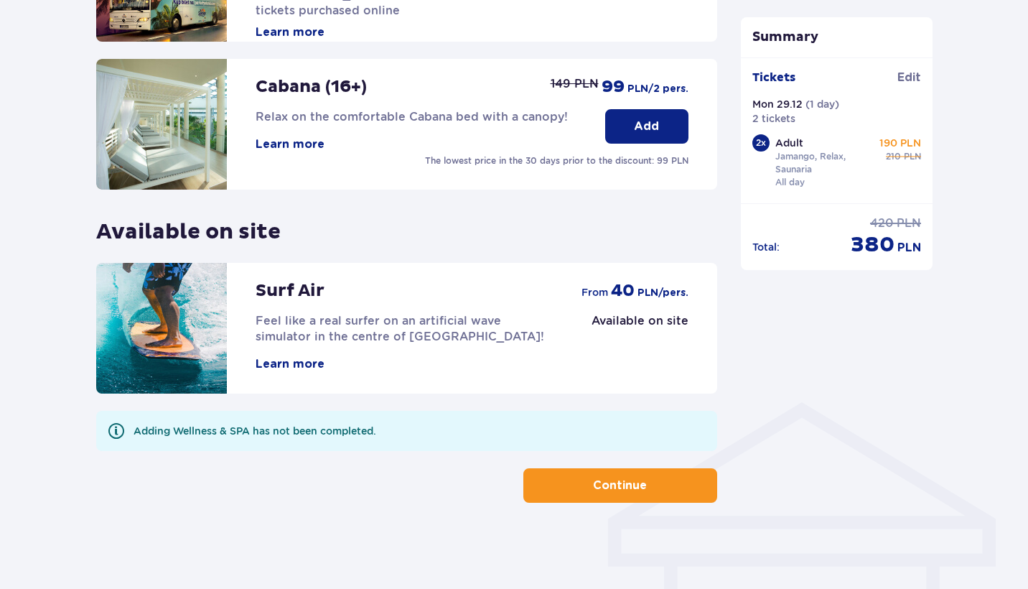
click at [707, 363] on div "Surf Air Feel like a real surfer on an artificial wave simulator in the centre …" at bounding box center [406, 328] width 621 height 131
click at [665, 483] on button "Continue" at bounding box center [620, 485] width 194 height 34
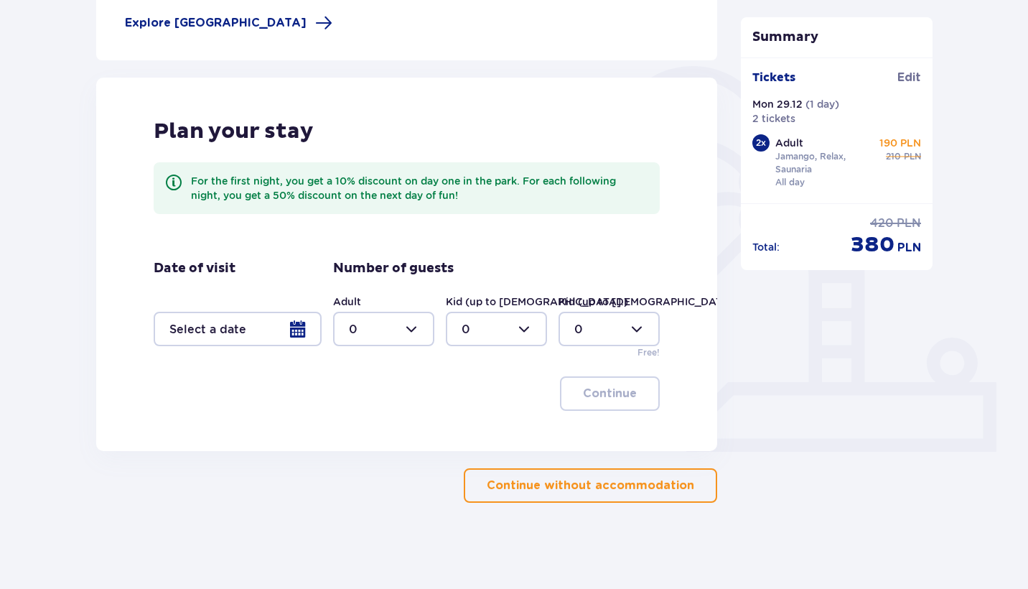
click at [235, 335] on div at bounding box center [238, 329] width 168 height 34
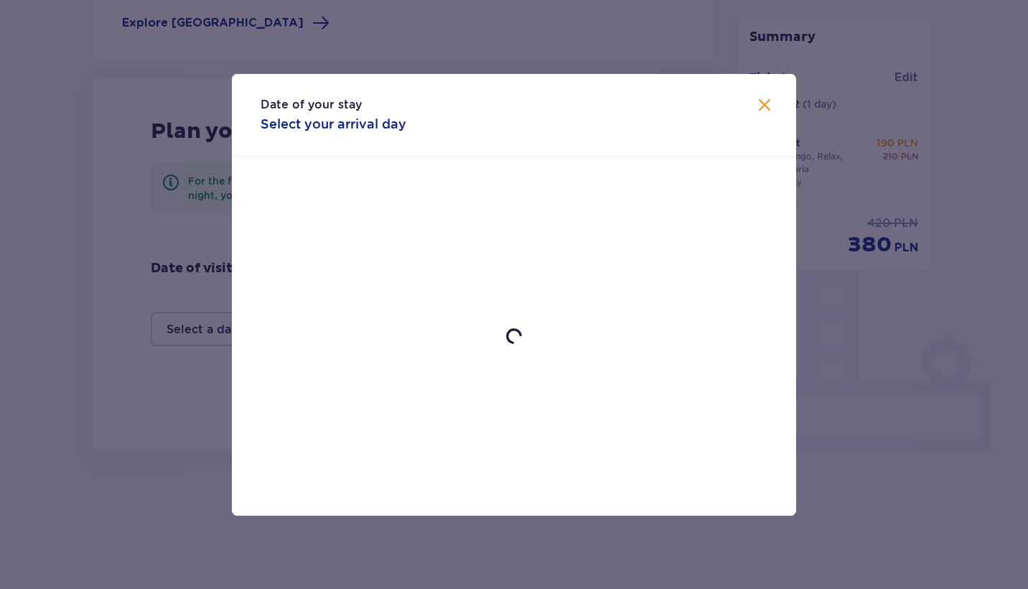
scroll to position [290, 0]
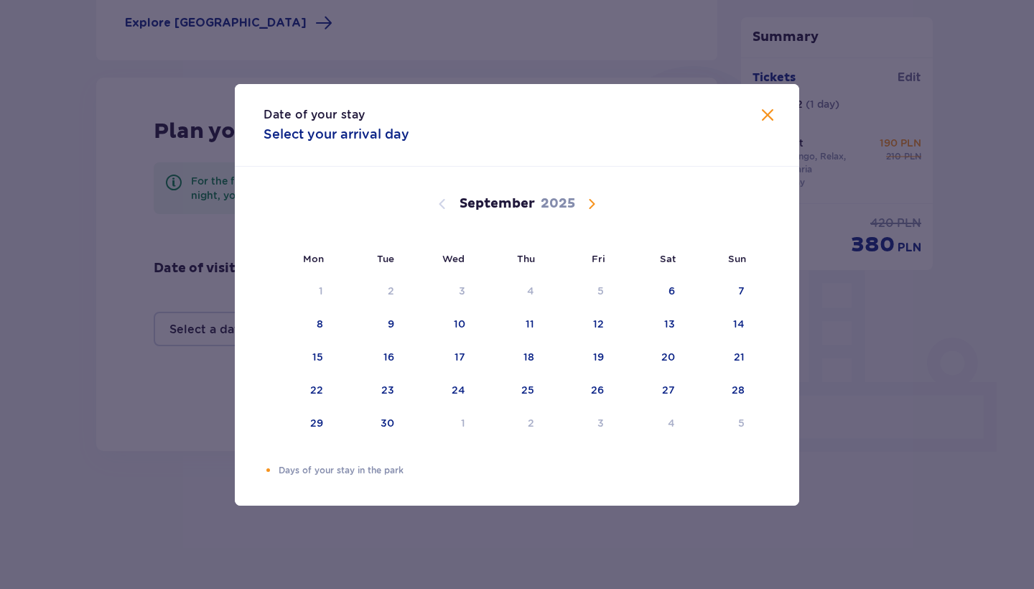
click at [592, 199] on span "Calendar" at bounding box center [591, 203] width 17 height 17
click at [303, 423] on div "Choose Monday, December 29, 2025 as your check-in date. It’s available." at bounding box center [303, 423] width 9 height 9
click at [380, 421] on div "30" at bounding box center [368, 424] width 71 height 32
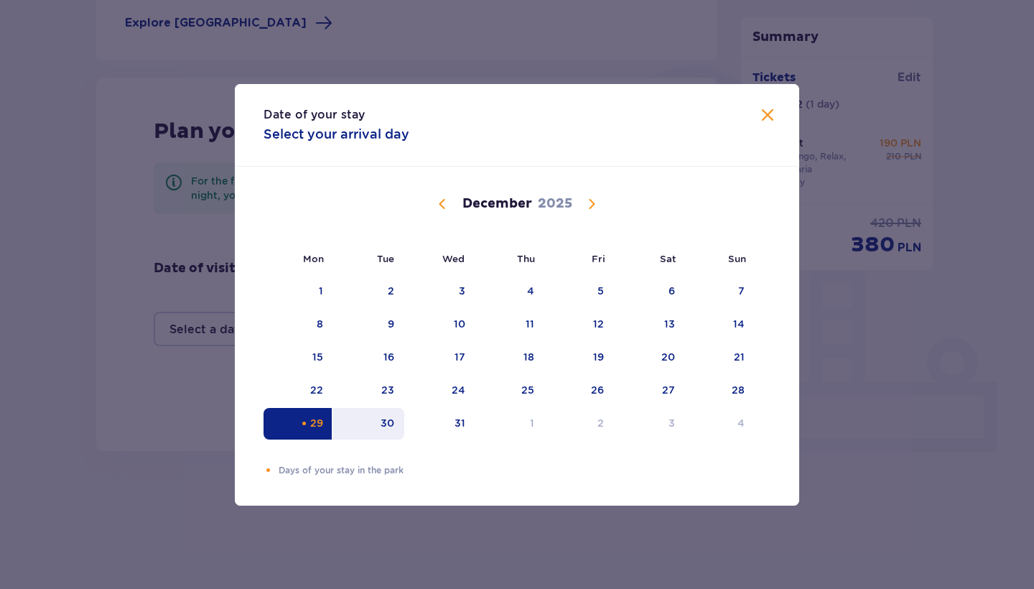
type input "29.12.25 - 30.12.25"
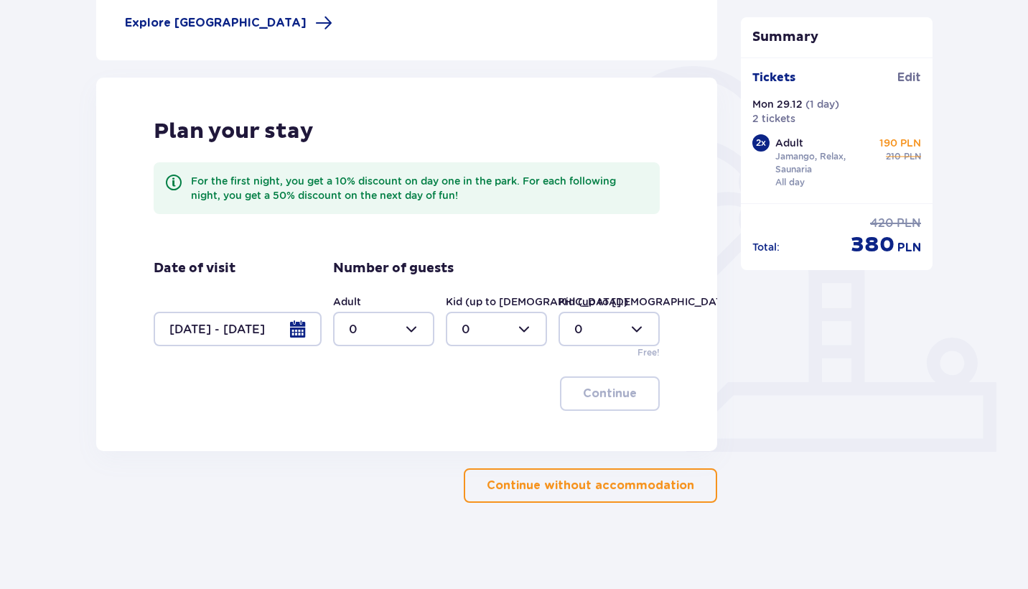
click at [424, 327] on div at bounding box center [383, 329] width 101 height 34
click at [386, 426] on div "2" at bounding box center [384, 433] width 70 height 16
type input "2"
click at [602, 385] on button "Continue" at bounding box center [610, 393] width 100 height 34
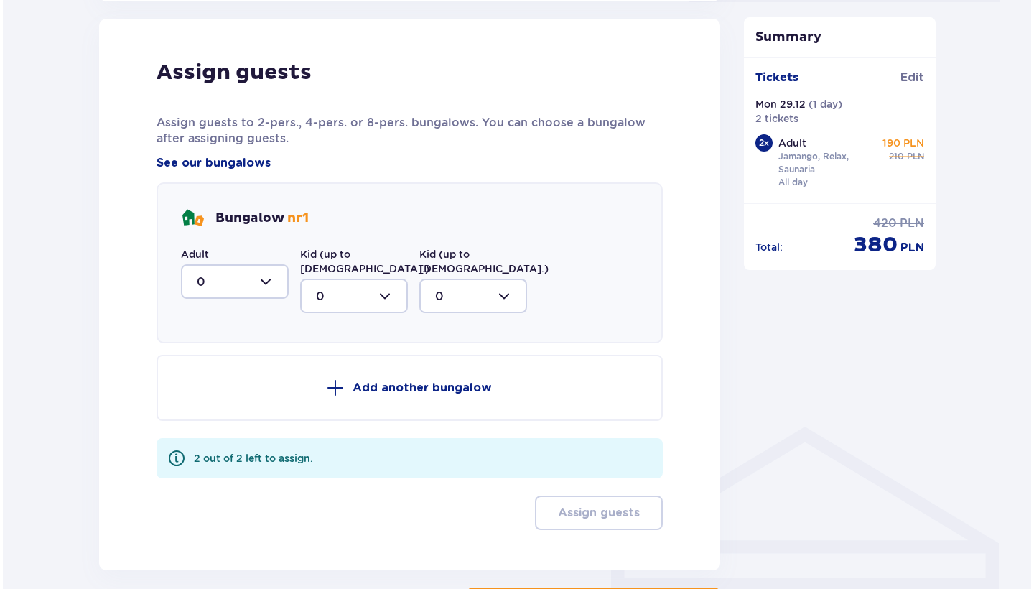
scroll to position [741, 0]
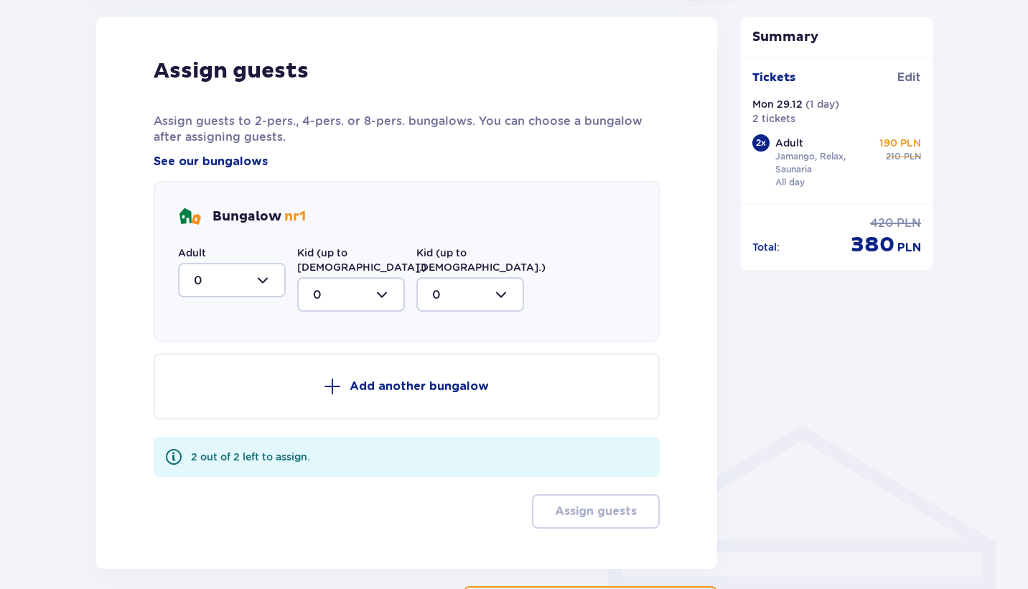
click at [256, 292] on div at bounding box center [232, 280] width 108 height 34
click at [256, 228] on div "Bungalow nr 1" at bounding box center [242, 216] width 128 height 23
click at [227, 151] on div "Assign guests Assign guests to 2-pers., 4-pers. or 8-pers. bungalows. You can c…" at bounding box center [407, 292] width 506 height 471
click at [227, 155] on span "See our bungalows" at bounding box center [211, 162] width 114 height 16
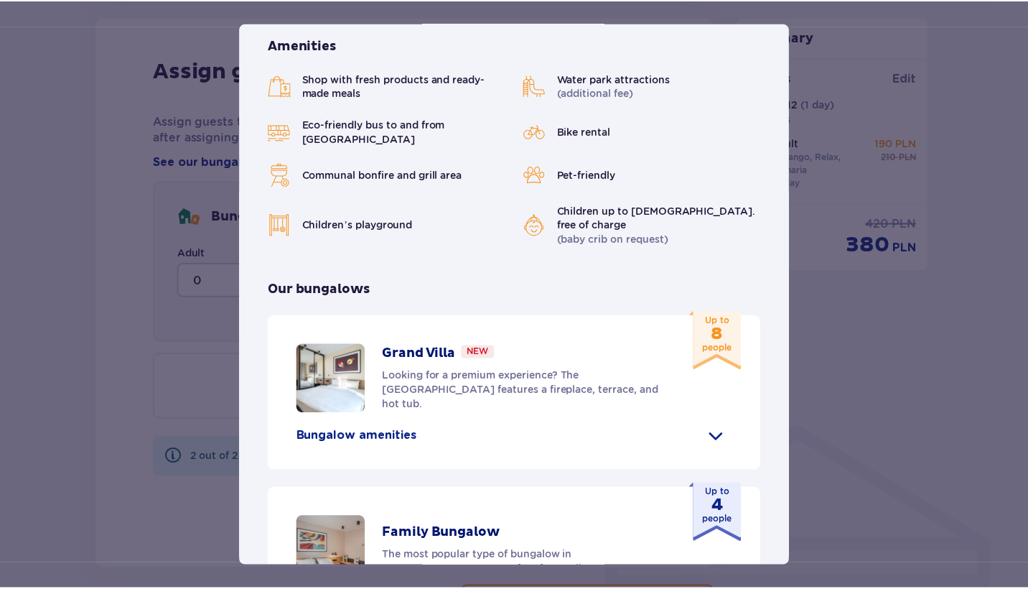
scroll to position [248, 0]
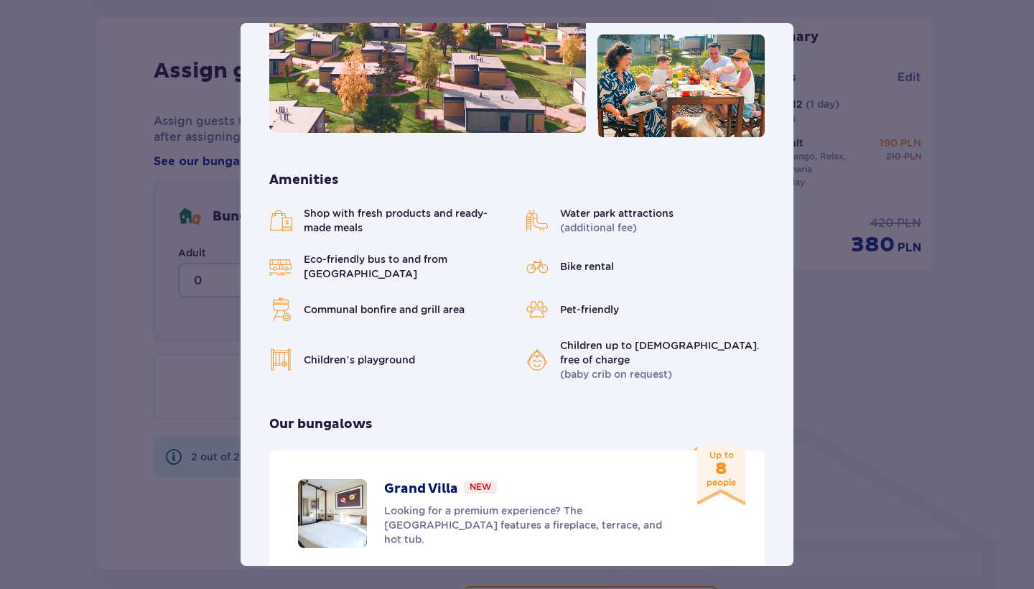
click at [862, 252] on div "Suntago Village Suntago Village is the perfect place for fans tropical climate …" at bounding box center [517, 294] width 1034 height 589
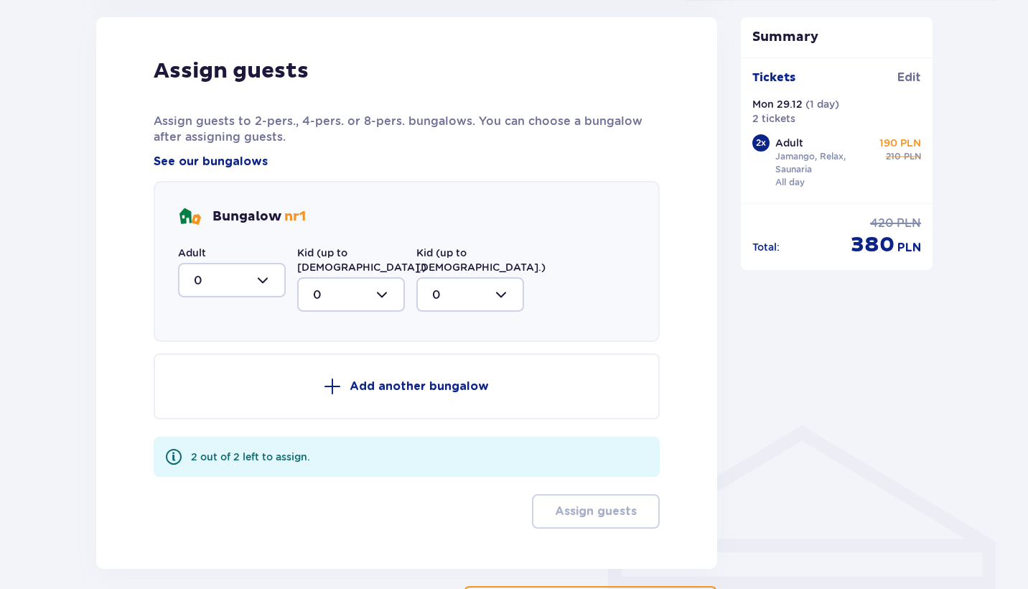
click at [247, 289] on div at bounding box center [232, 280] width 108 height 34
click at [234, 384] on div "2" at bounding box center [232, 384] width 76 height 16
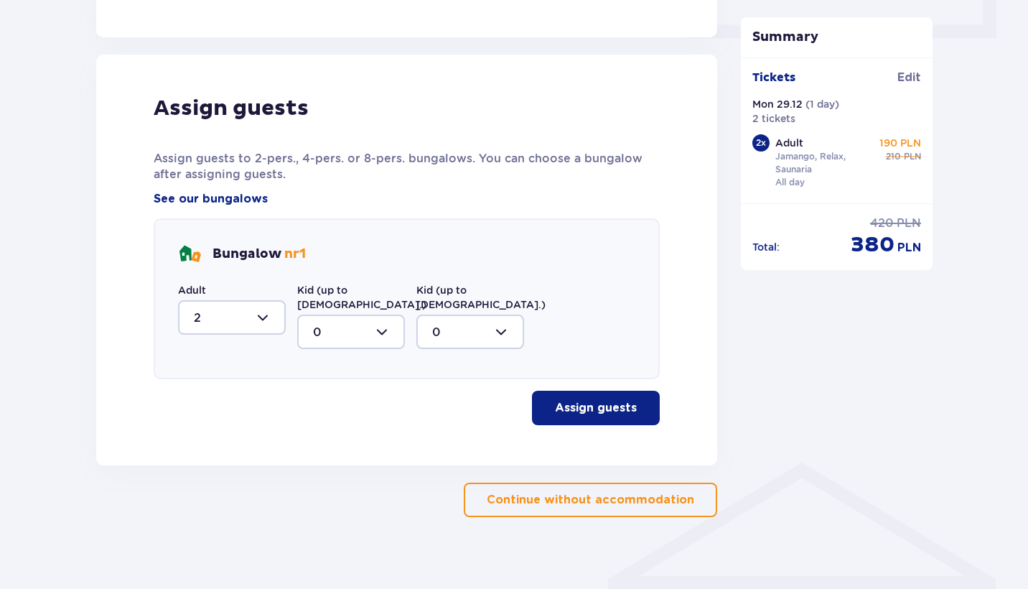
click at [568, 391] on button "Assign guests" at bounding box center [596, 408] width 128 height 34
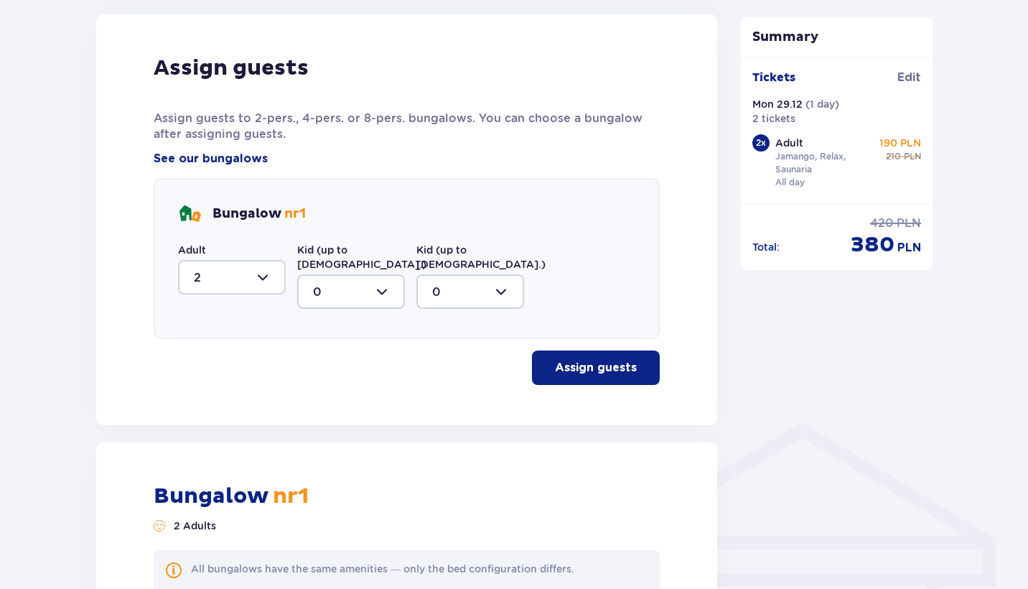
scroll to position [714, 0]
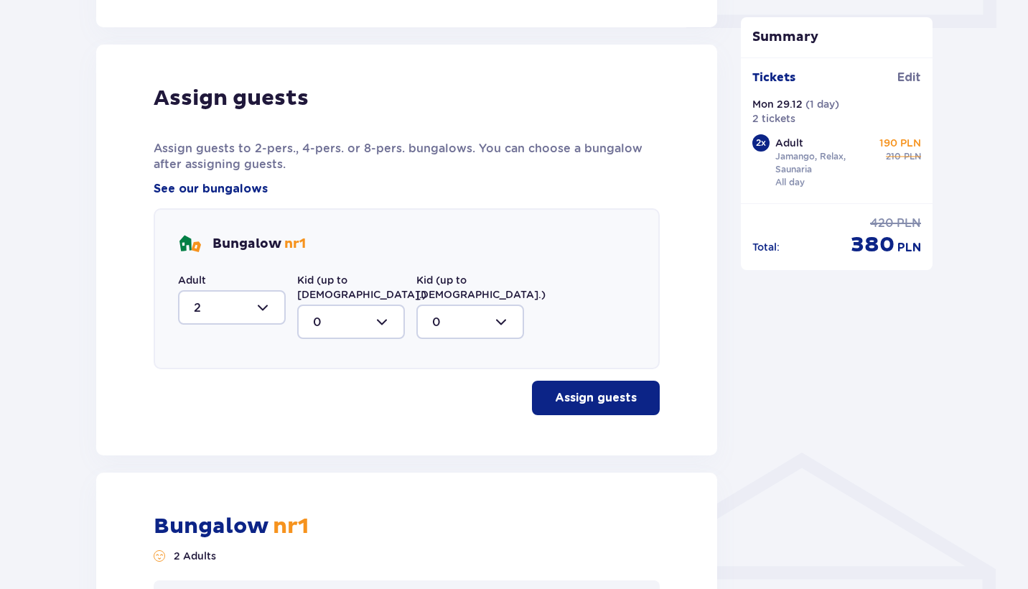
click at [256, 312] on div at bounding box center [232, 307] width 108 height 34
click at [235, 355] on div "0" at bounding box center [232, 351] width 76 height 16
type input "0"
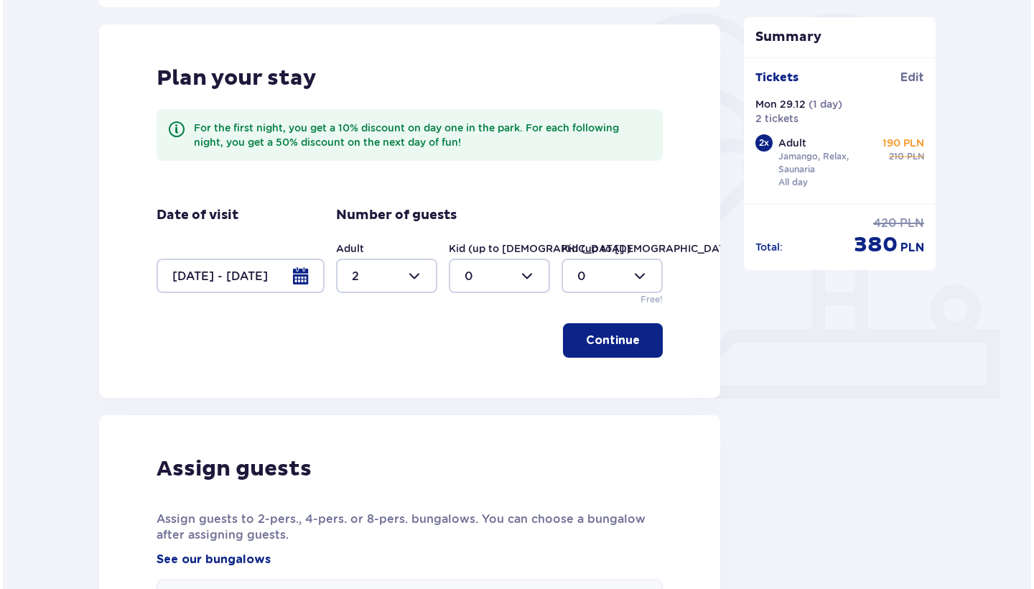
scroll to position [56, 0]
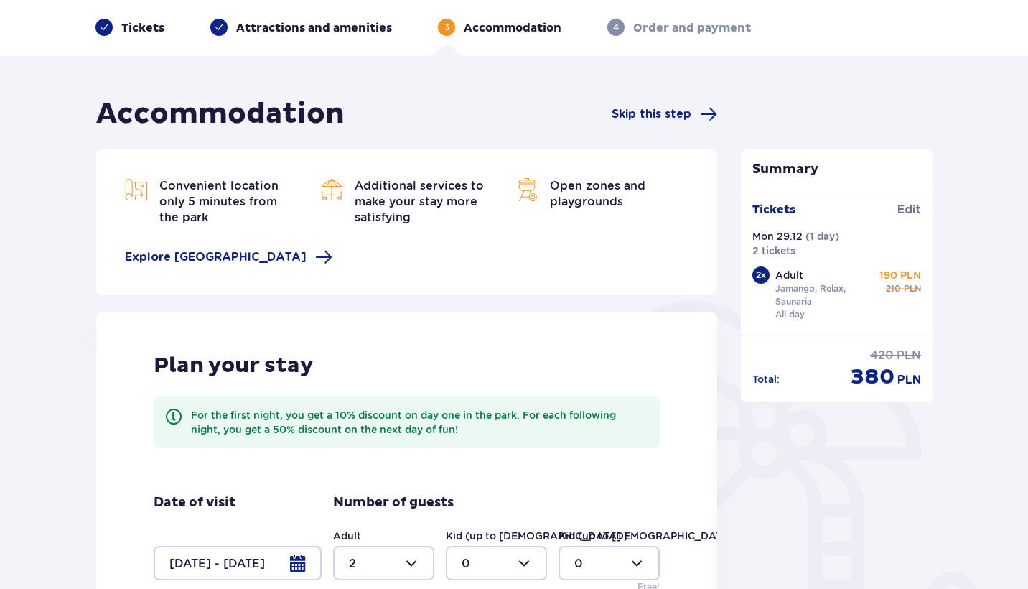
click at [666, 102] on div "Accommodation Skip this step" at bounding box center [406, 114] width 621 height 36
click at [665, 113] on span "Skip this step" at bounding box center [652, 114] width 80 height 16
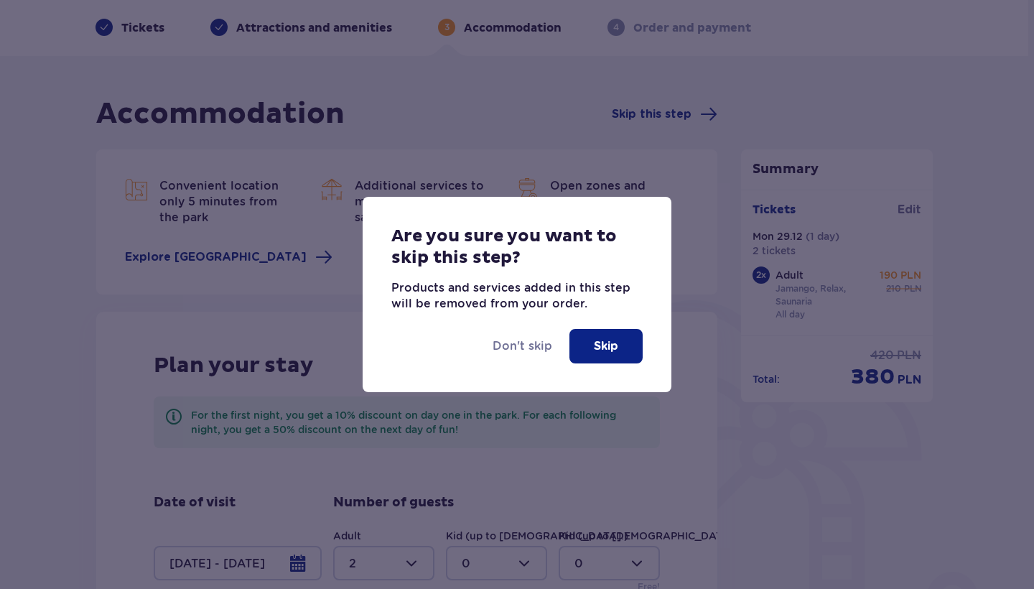
click at [607, 349] on p "Skip" at bounding box center [606, 346] width 24 height 16
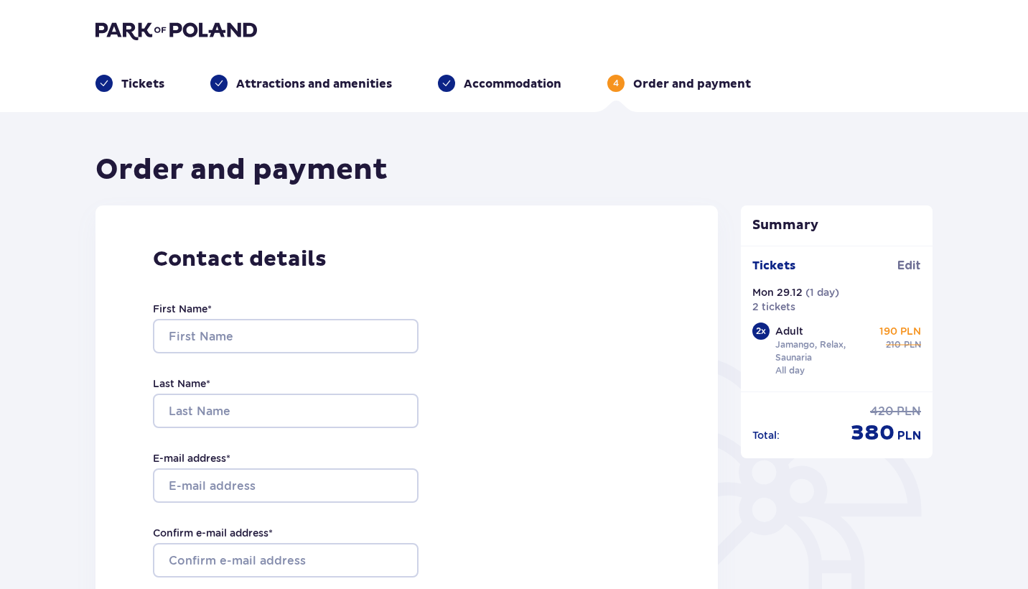
click at [216, 39] on img at bounding box center [176, 30] width 162 height 20
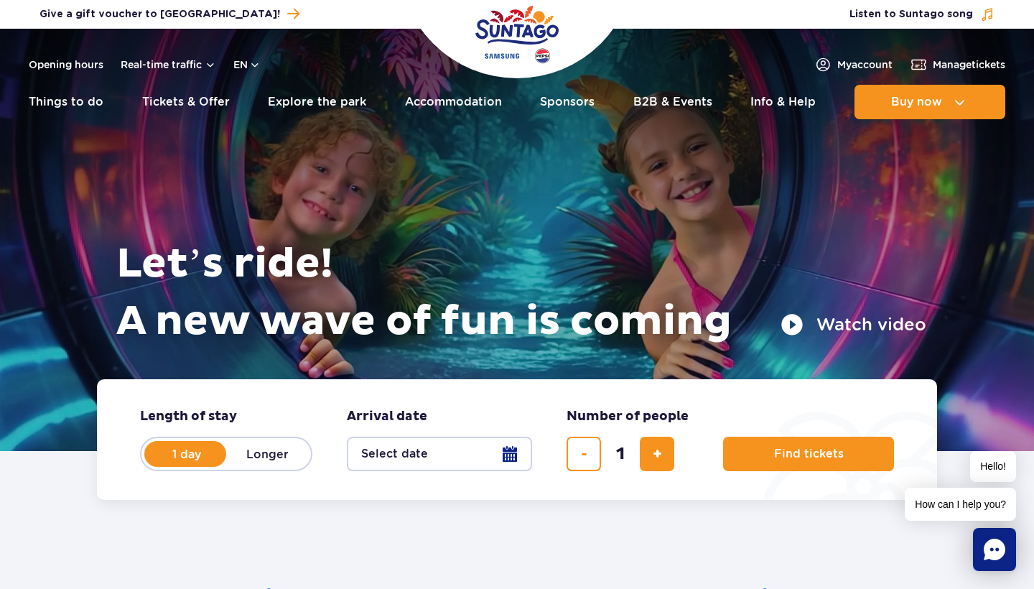
click at [490, 45] on img "Park of Poland" at bounding box center [516, 34] width 83 height 66
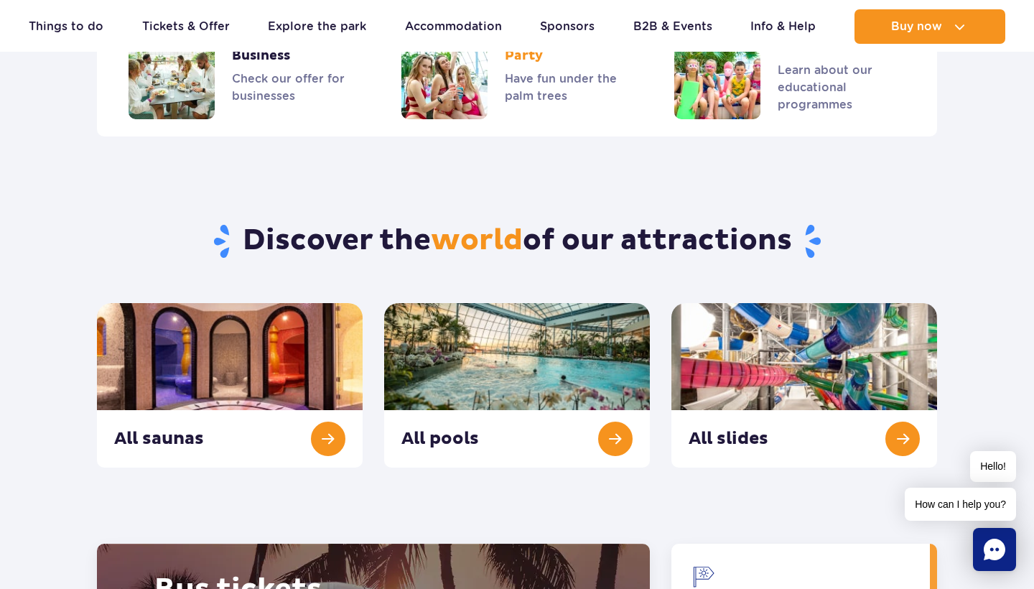
scroll to position [1531, 0]
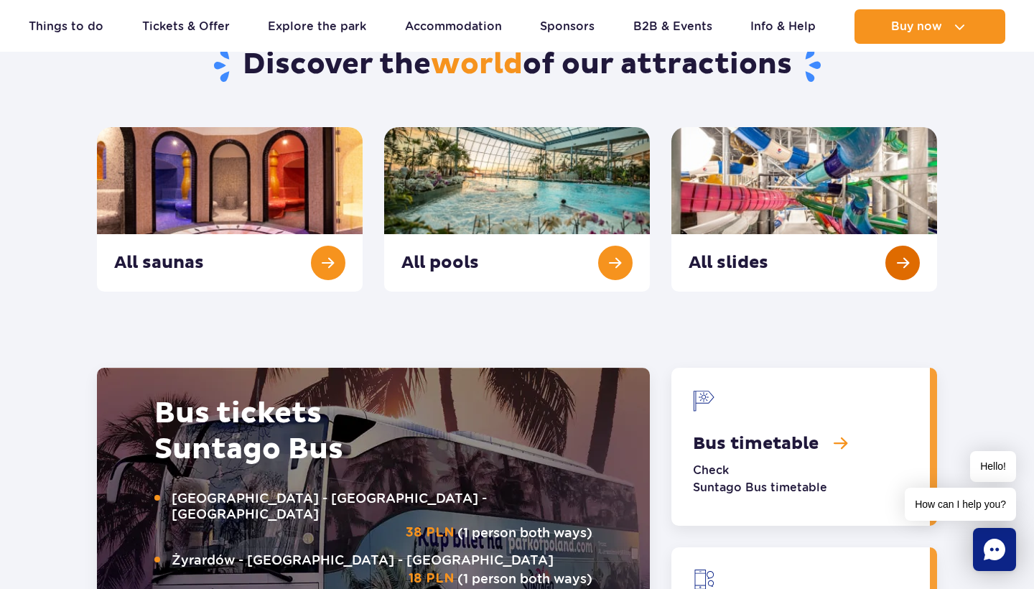
click at [846, 240] on link "All slides" at bounding box center [804, 209] width 266 height 164
click at [476, 237] on link "All pools" at bounding box center [517, 209] width 266 height 164
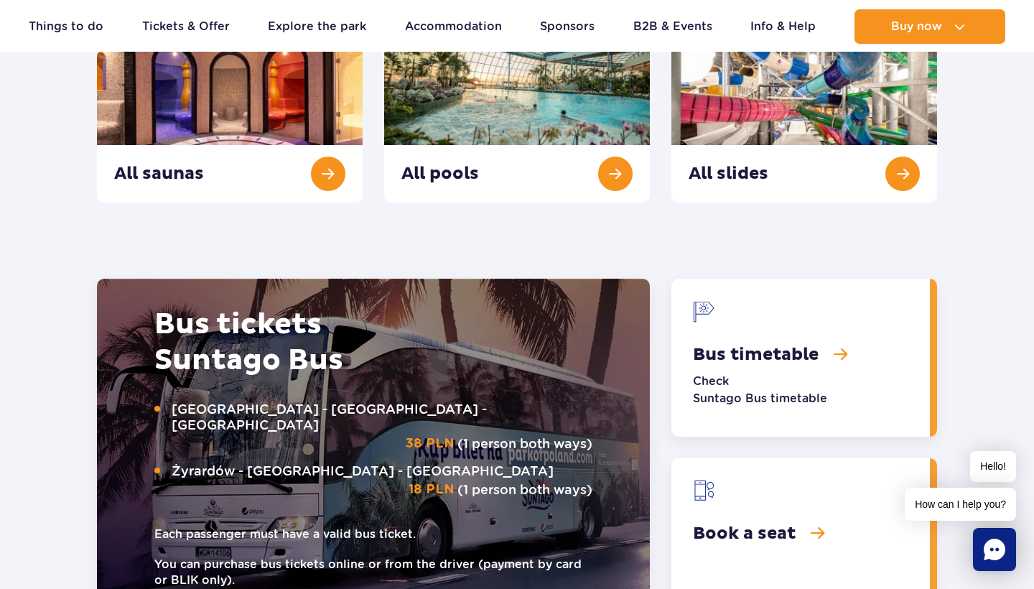
scroll to position [1458, 0]
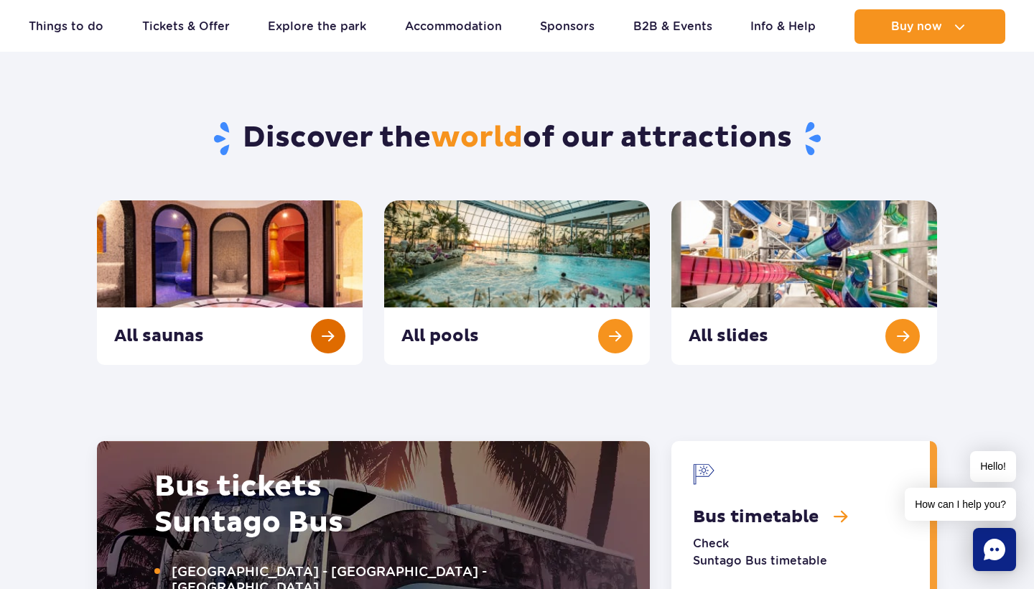
click at [175, 268] on link "All saunas" at bounding box center [230, 282] width 266 height 164
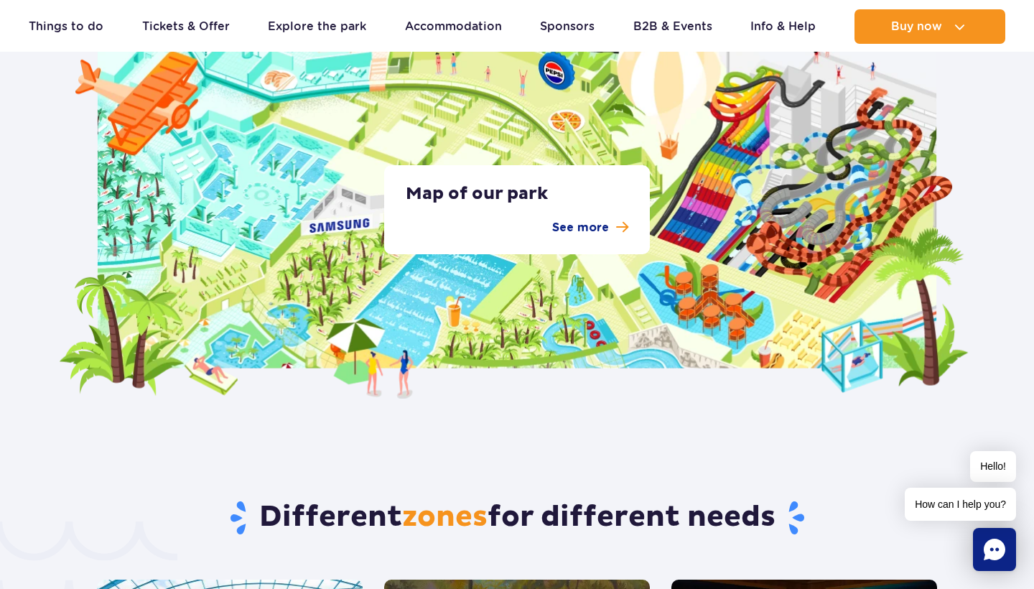
scroll to position [2813, 0]
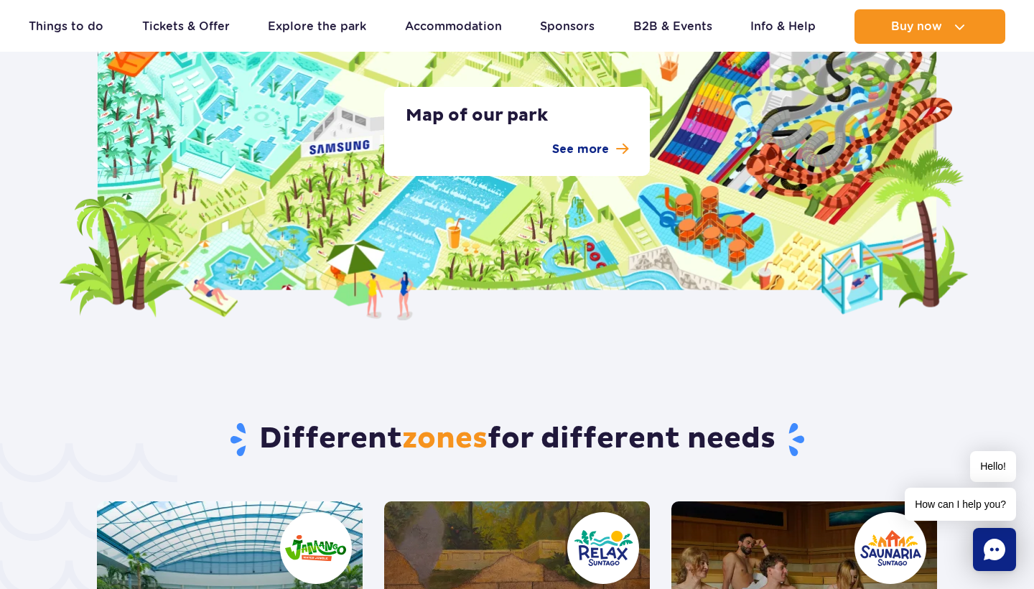
click at [596, 137] on div "Map of our park See more" at bounding box center [517, 131] width 266 height 89
click at [595, 143] on p "See more" at bounding box center [580, 149] width 57 height 17
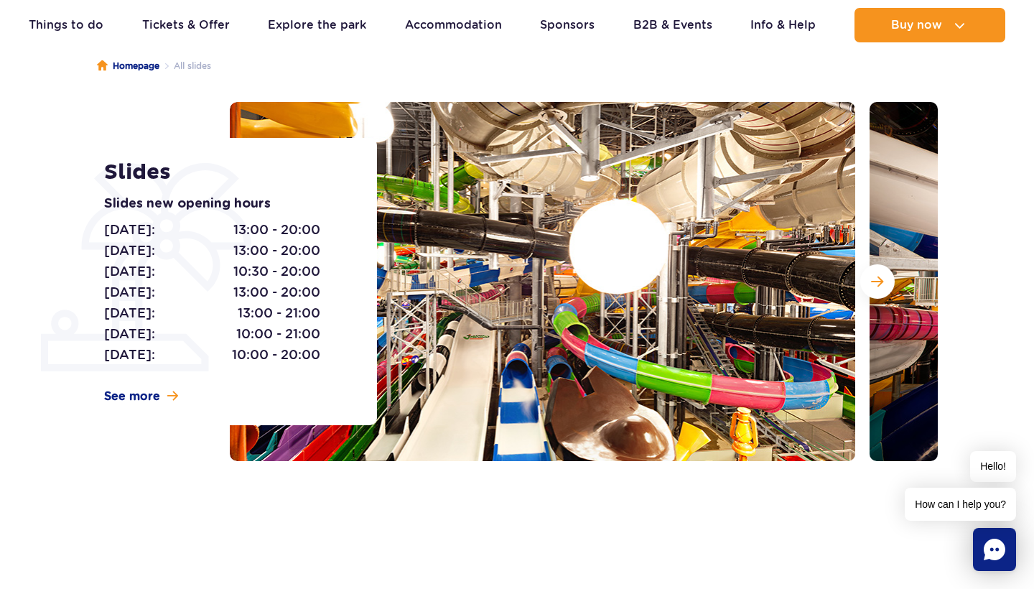
scroll to position [139, 0]
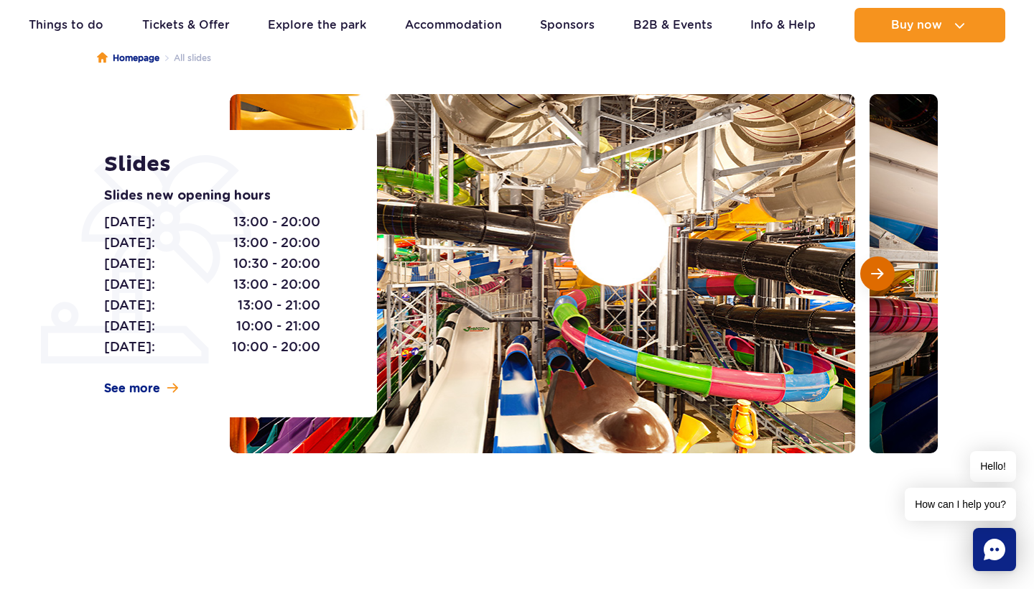
click at [879, 269] on span "Next slide" at bounding box center [877, 273] width 12 height 13
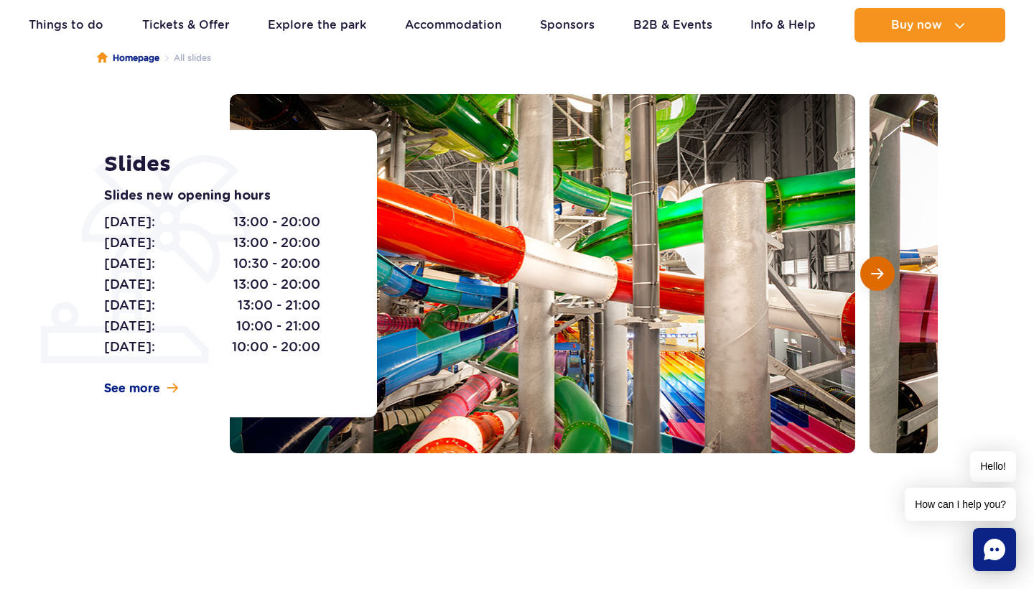
click at [879, 269] on span "Next slide" at bounding box center [877, 273] width 12 height 13
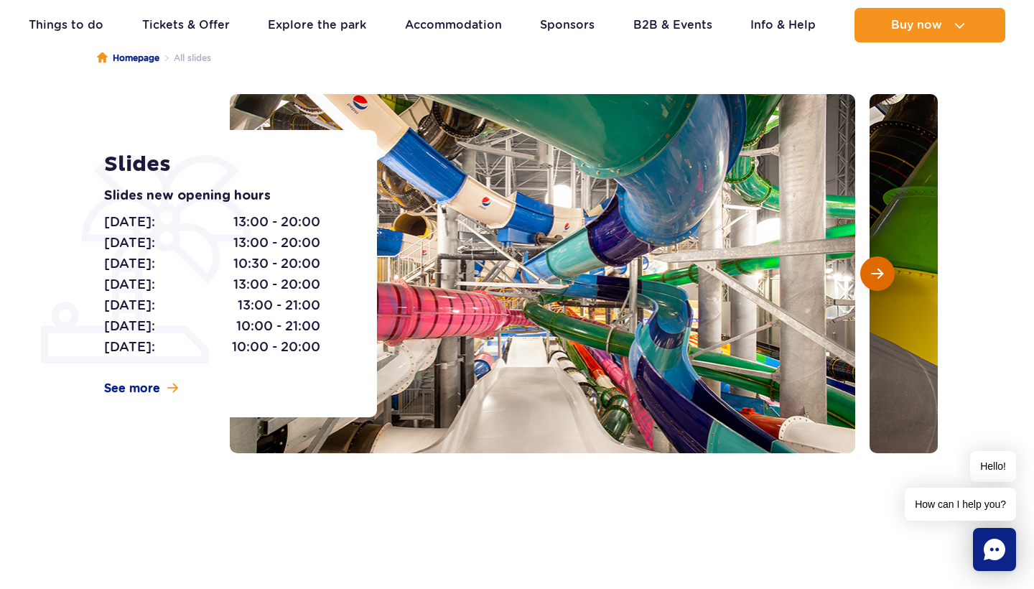
click at [879, 269] on span "Next slide" at bounding box center [877, 273] width 12 height 13
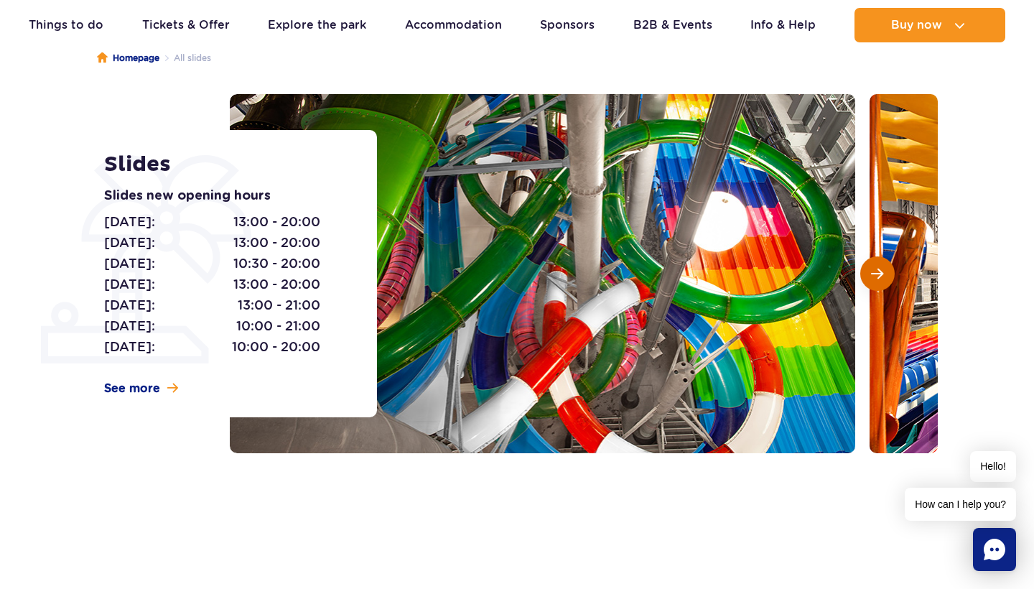
click at [879, 269] on span "Next slide" at bounding box center [877, 273] width 12 height 13
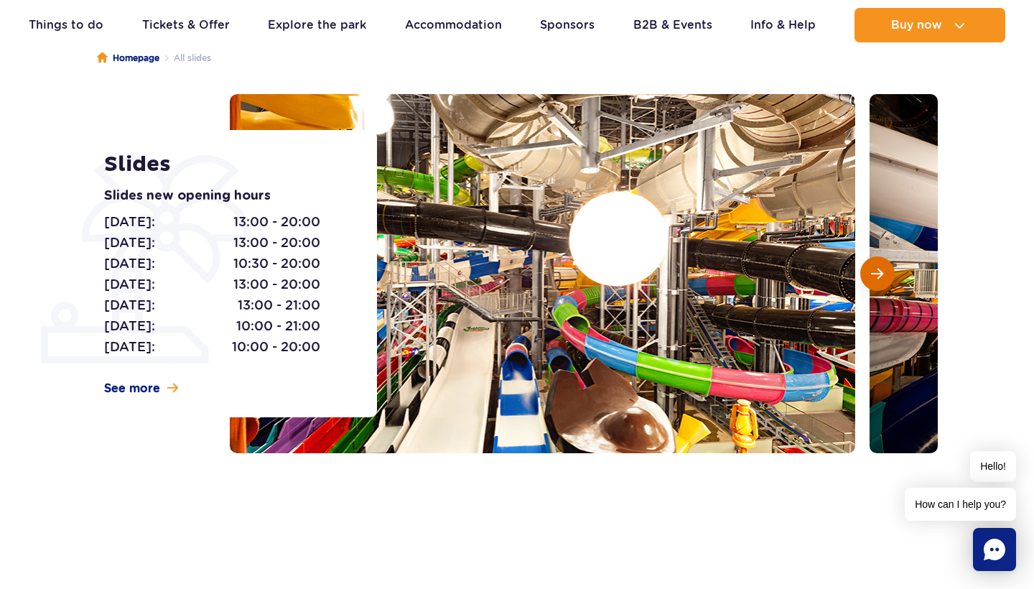
click at [879, 269] on span "Next slide" at bounding box center [877, 273] width 12 height 13
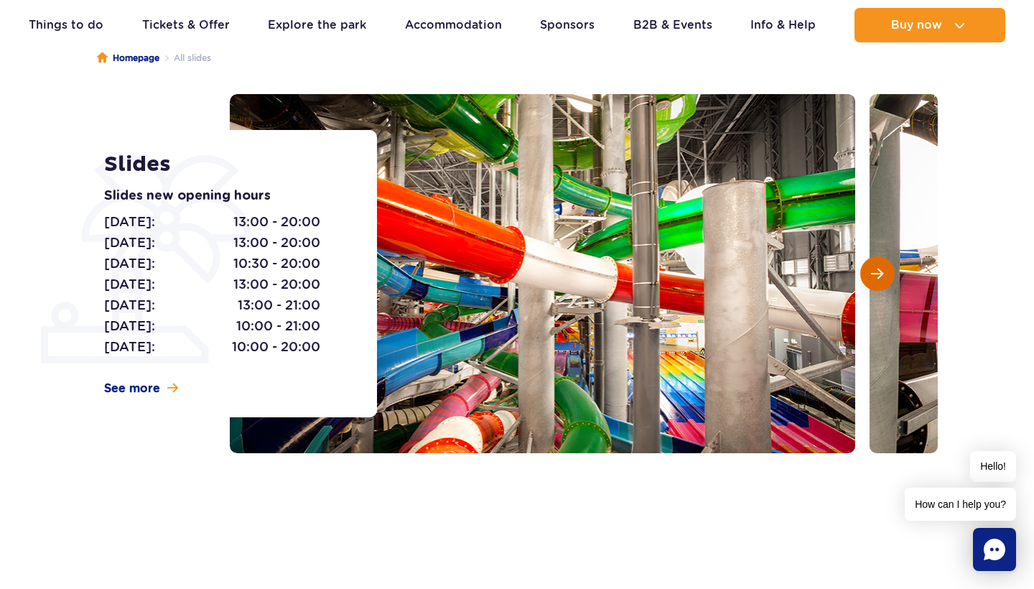
click at [879, 269] on span "Next slide" at bounding box center [877, 273] width 12 height 13
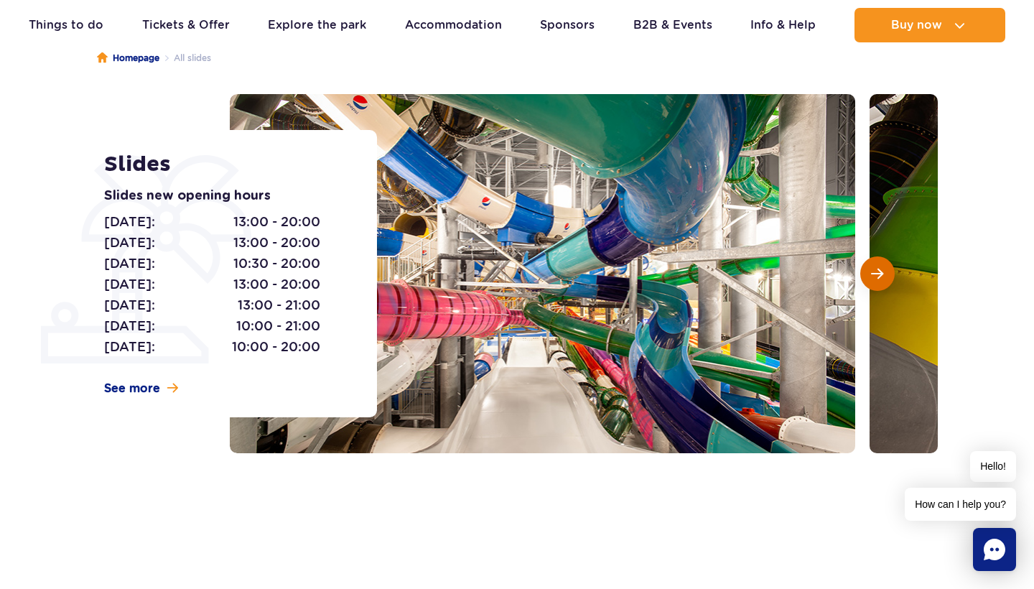
click at [879, 269] on span "Next slide" at bounding box center [877, 273] width 12 height 13
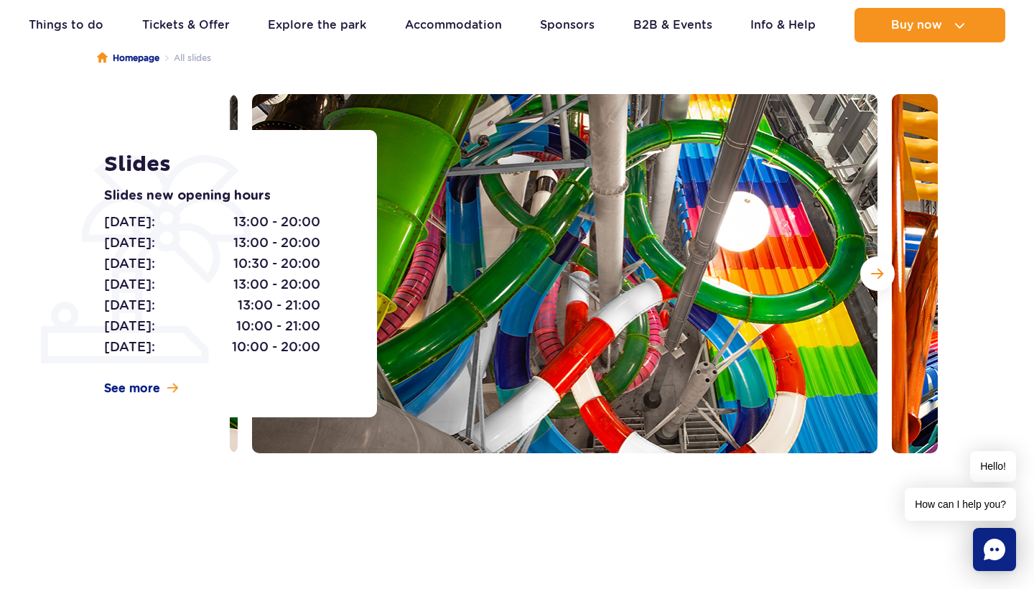
click at [877, 238] on img at bounding box center [564, 273] width 625 height 359
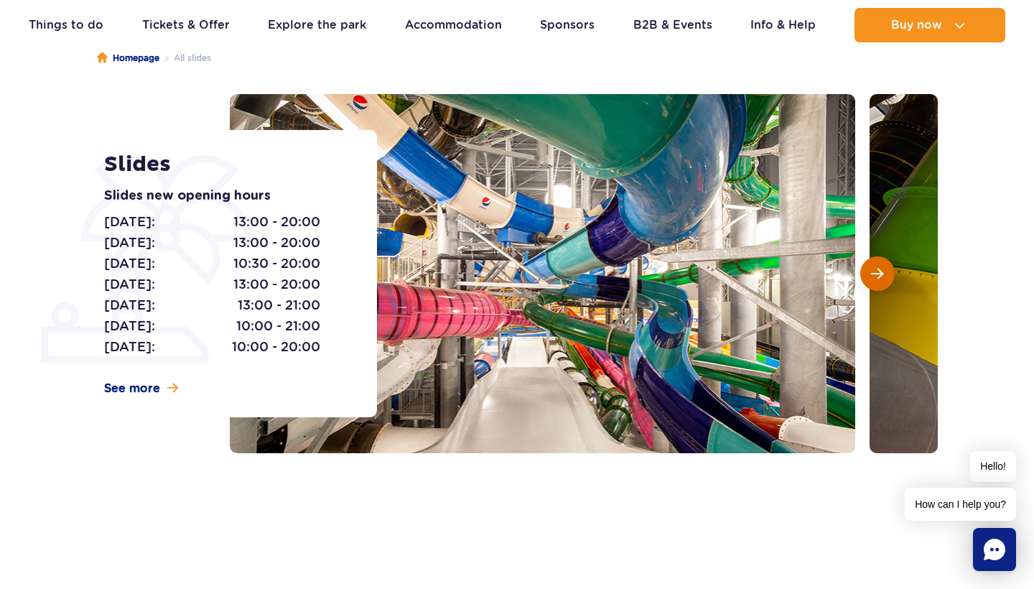
click at [865, 273] on button "Next slide" at bounding box center [877, 273] width 34 height 34
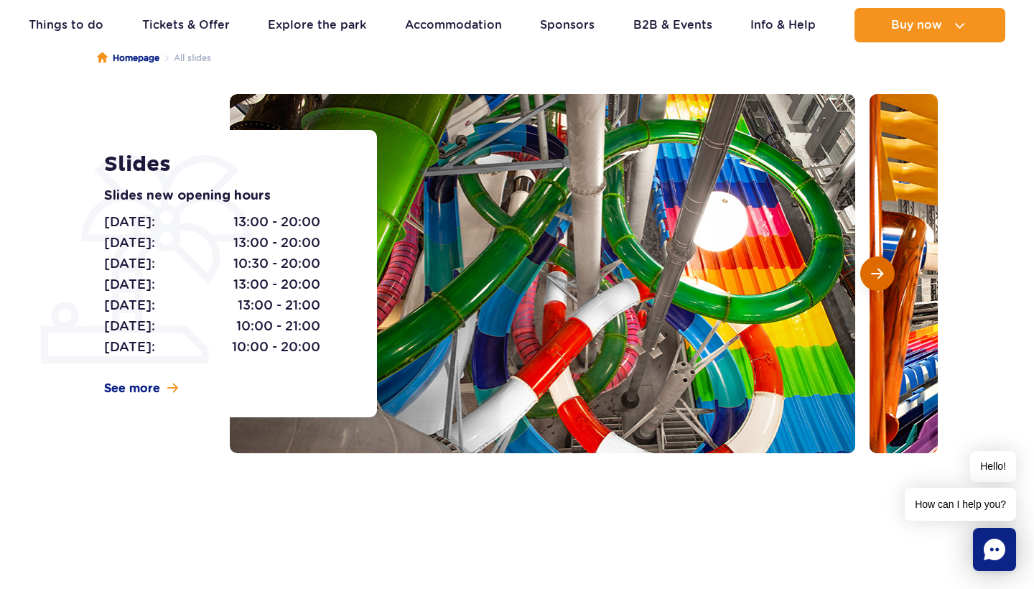
click at [865, 273] on button "Next slide" at bounding box center [877, 273] width 34 height 34
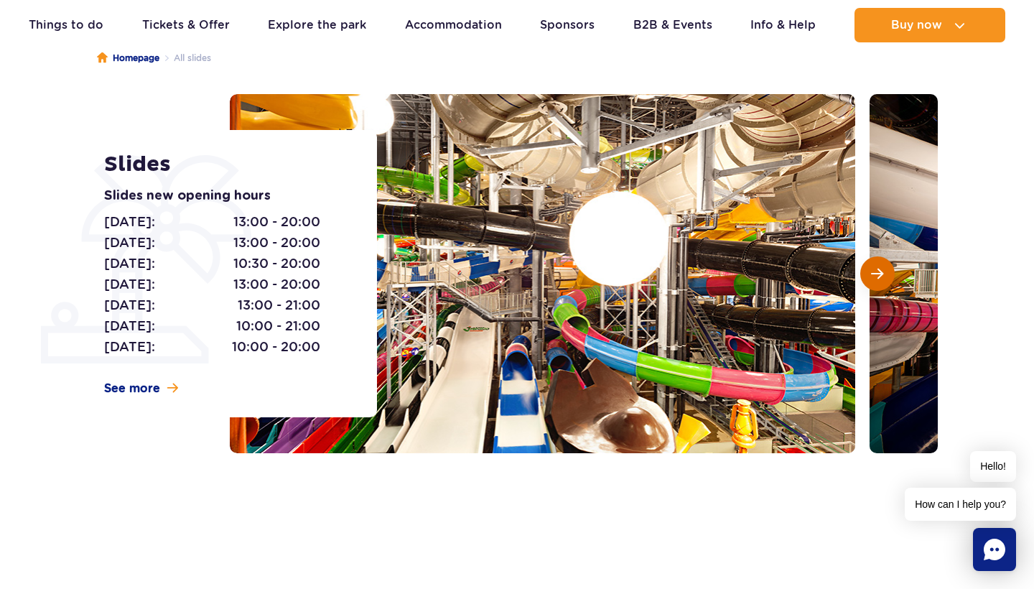
click at [865, 273] on button "Next slide" at bounding box center [877, 273] width 34 height 34
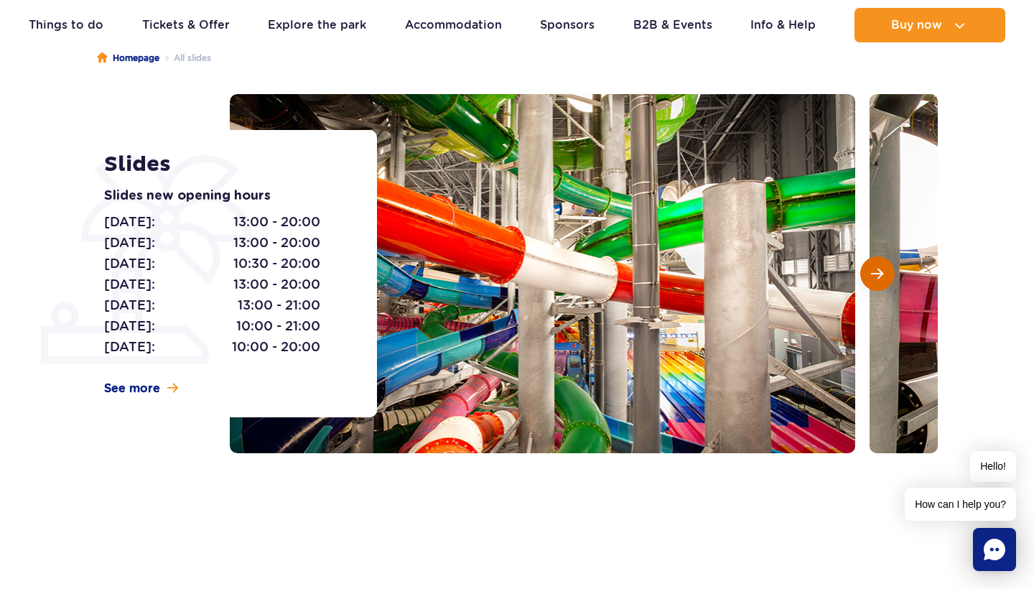
click at [879, 271] on span "Next slide" at bounding box center [877, 273] width 12 height 13
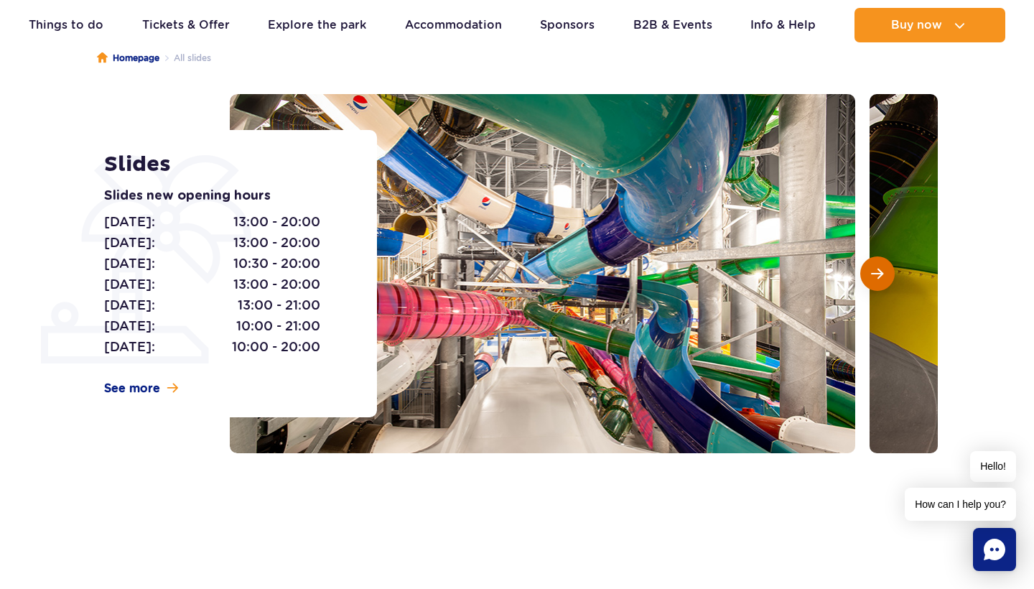
click at [879, 271] on span "Next slide" at bounding box center [877, 273] width 12 height 13
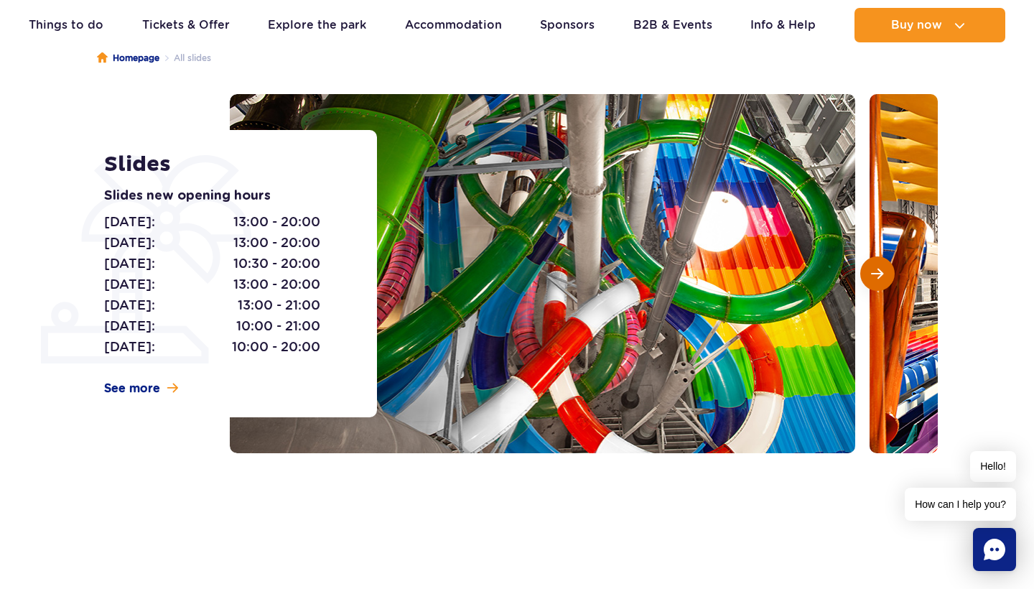
click at [879, 271] on span "Next slide" at bounding box center [877, 273] width 12 height 13
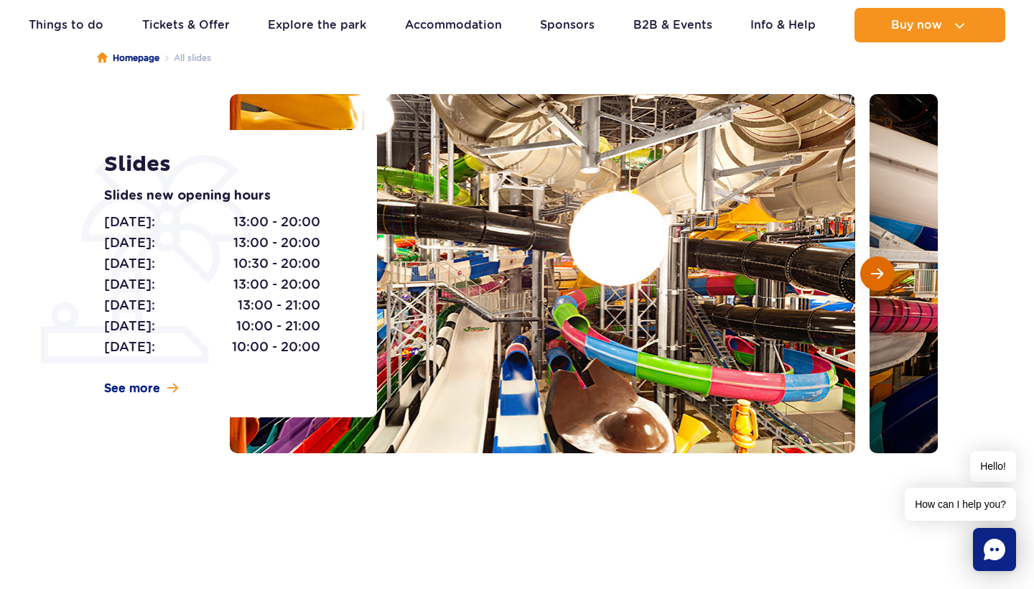
click at [879, 271] on span "Next slide" at bounding box center [877, 273] width 12 height 13
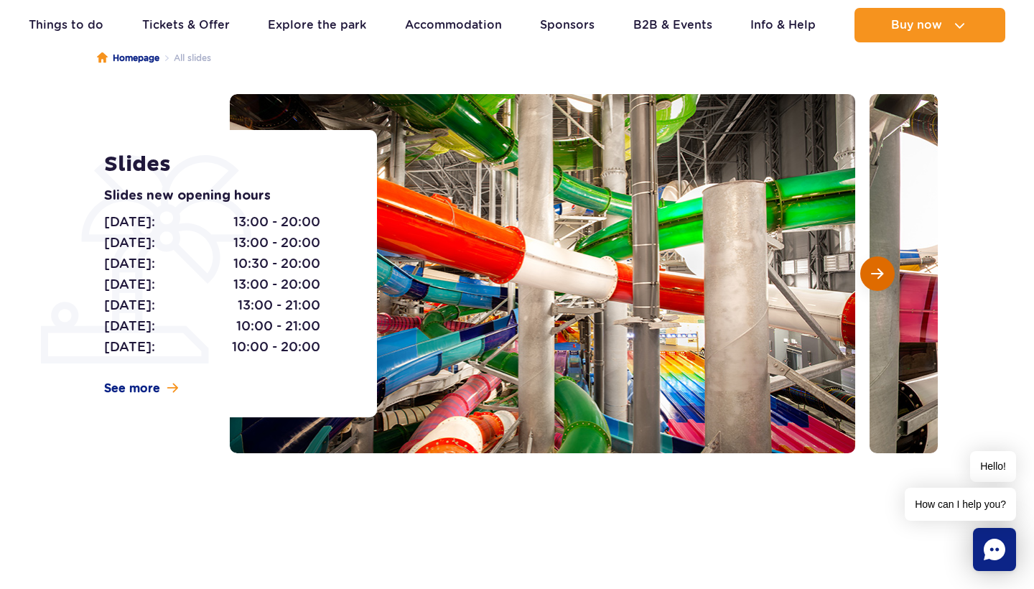
click at [879, 271] on span "Next slide" at bounding box center [877, 273] width 12 height 13
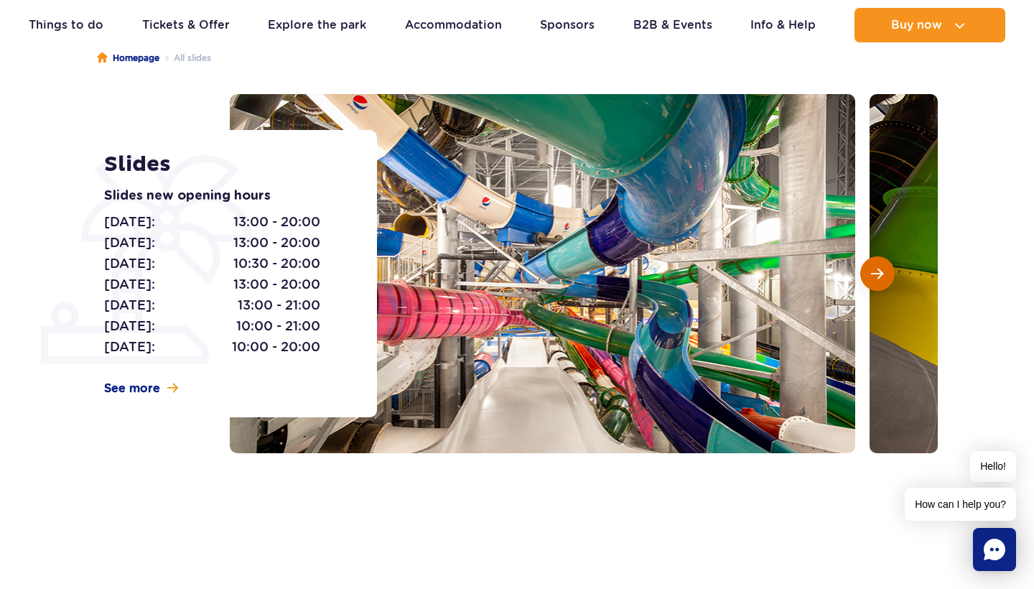
click at [879, 271] on span "Next slide" at bounding box center [877, 273] width 12 height 13
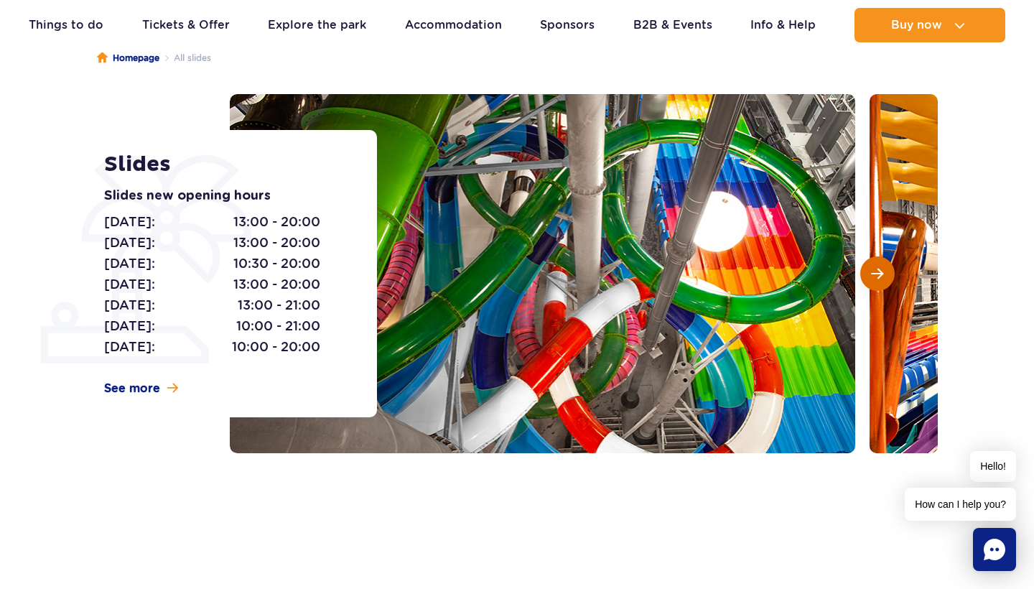
click at [879, 271] on span "Next slide" at bounding box center [877, 273] width 12 height 13
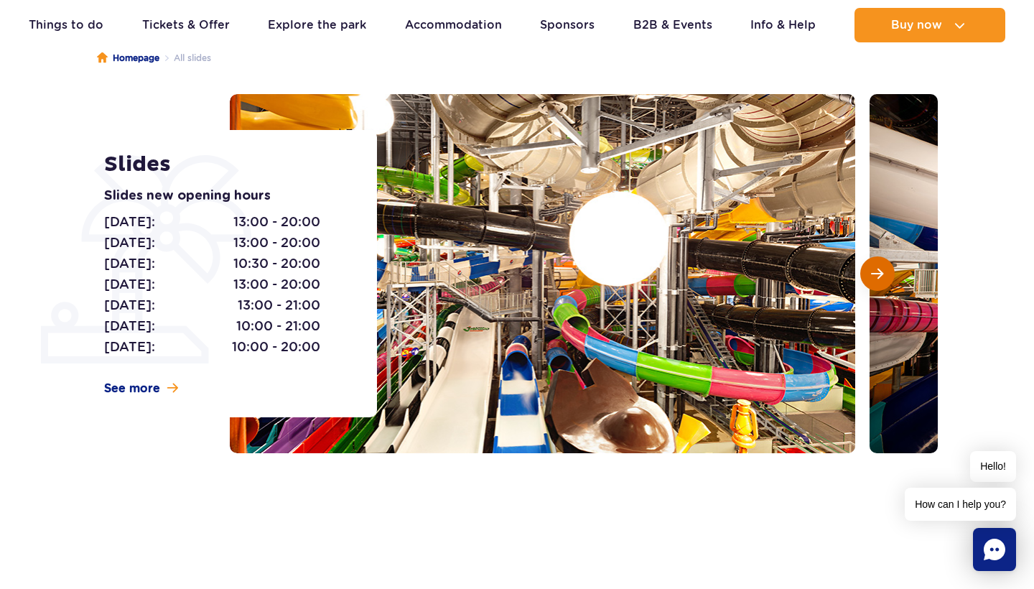
click at [879, 271] on span "Next slide" at bounding box center [877, 273] width 12 height 13
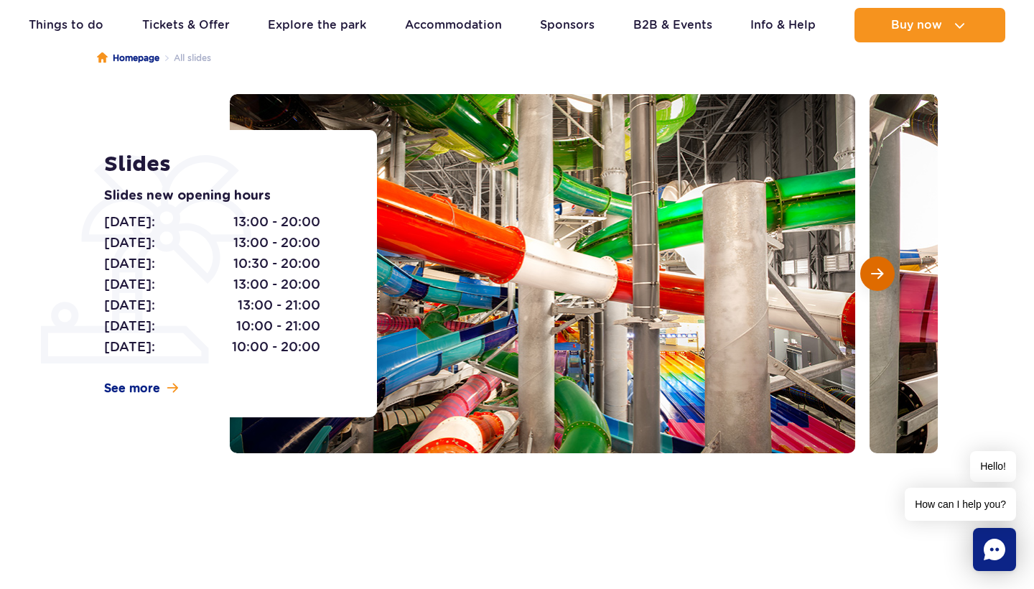
click at [879, 271] on span "Next slide" at bounding box center [877, 273] width 12 height 13
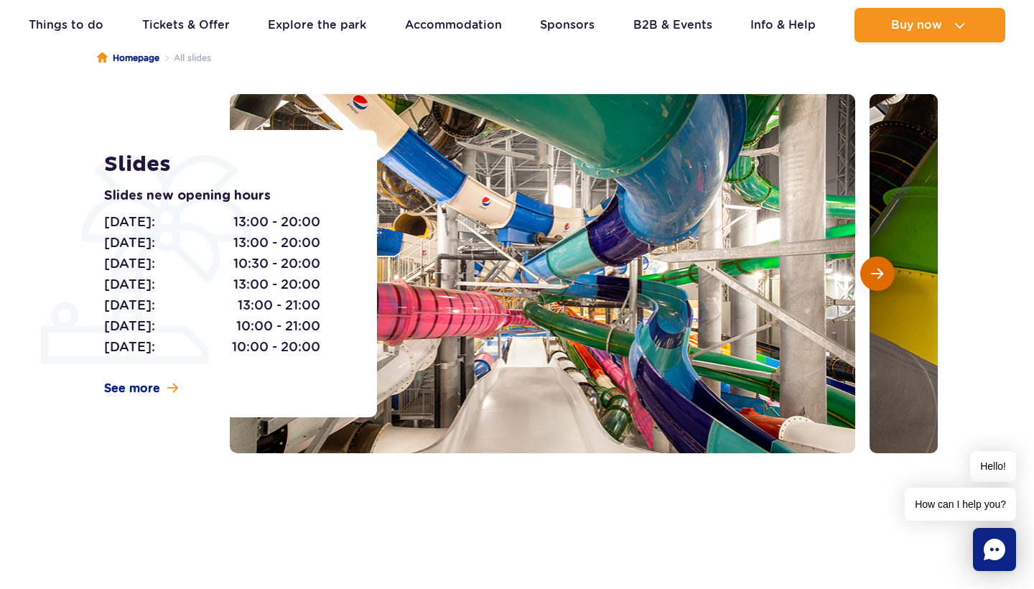
click at [879, 271] on span "Next slide" at bounding box center [877, 273] width 12 height 13
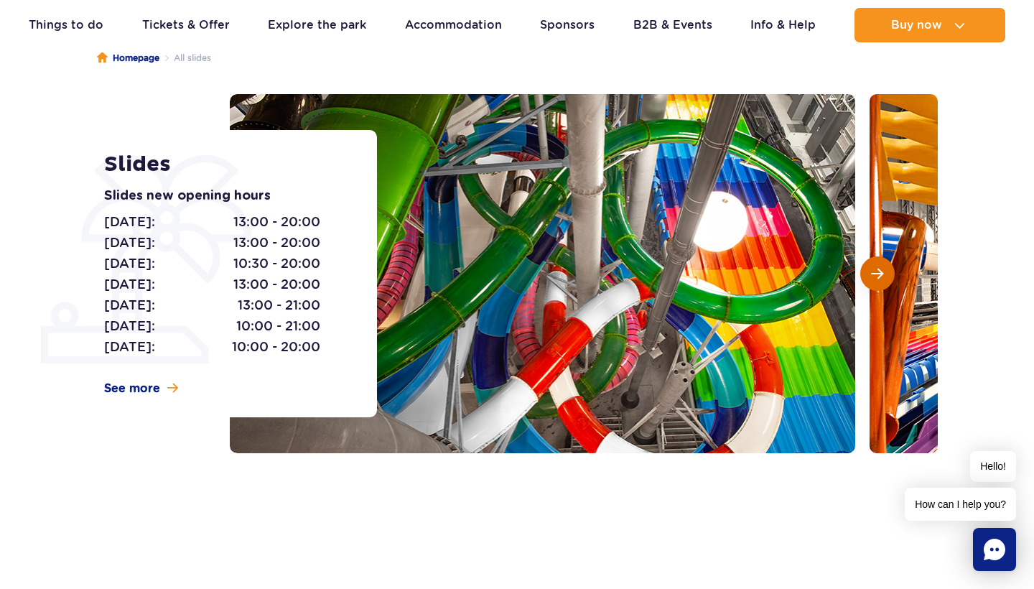
click at [879, 271] on span "Next slide" at bounding box center [877, 273] width 12 height 13
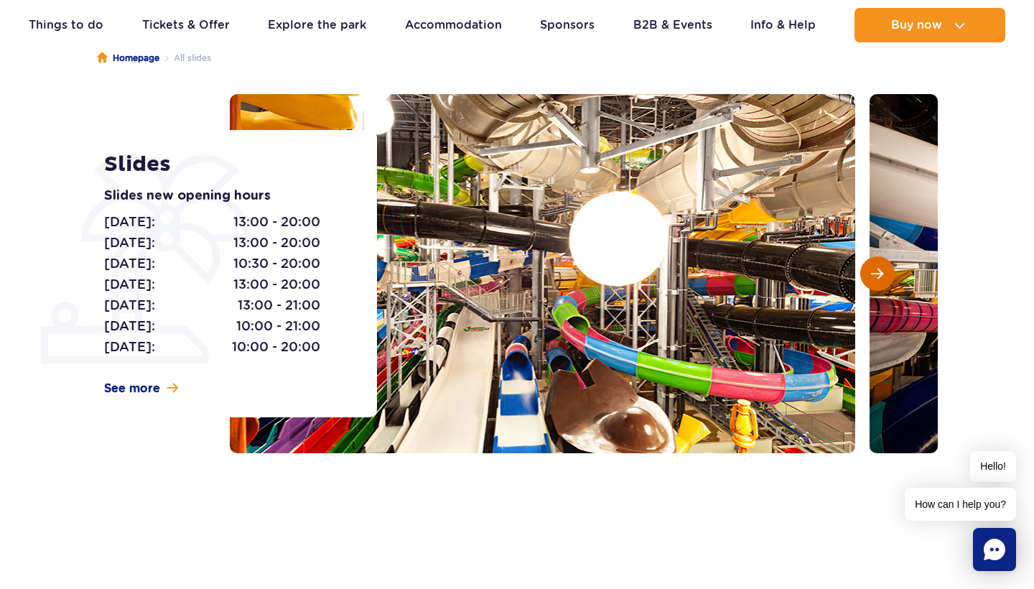
click at [879, 271] on span "Next slide" at bounding box center [877, 273] width 12 height 13
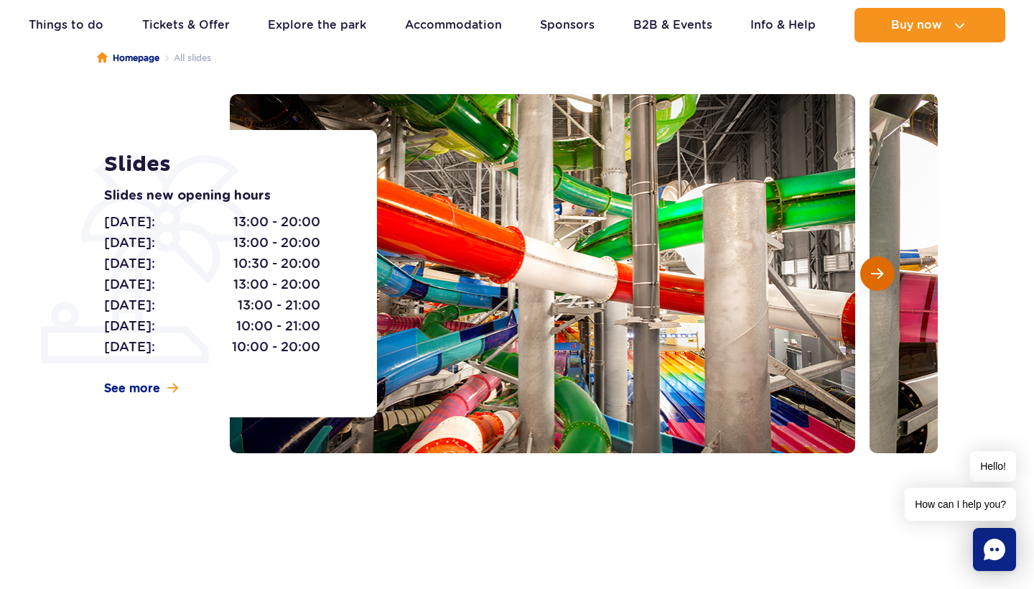
click at [879, 271] on span "Next slide" at bounding box center [877, 273] width 12 height 13
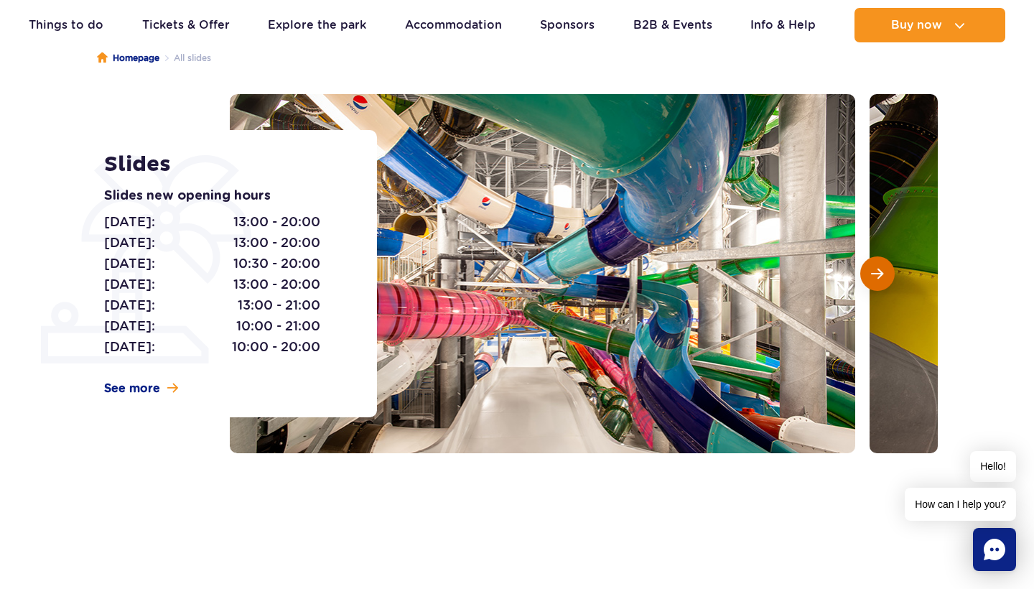
click at [879, 271] on span "Next slide" at bounding box center [877, 273] width 12 height 13
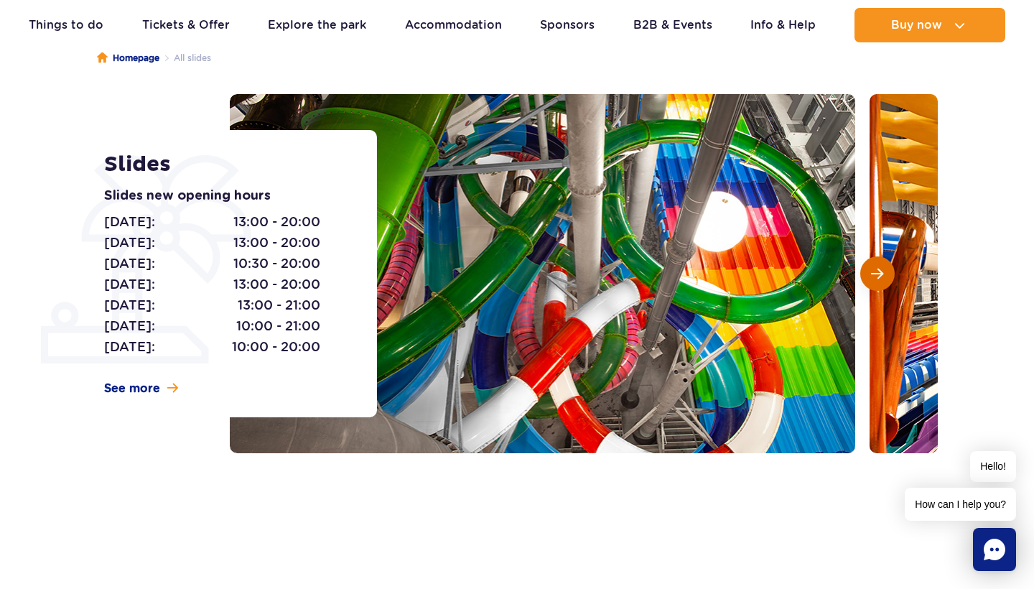
click at [879, 271] on span "Next slide" at bounding box center [877, 273] width 12 height 13
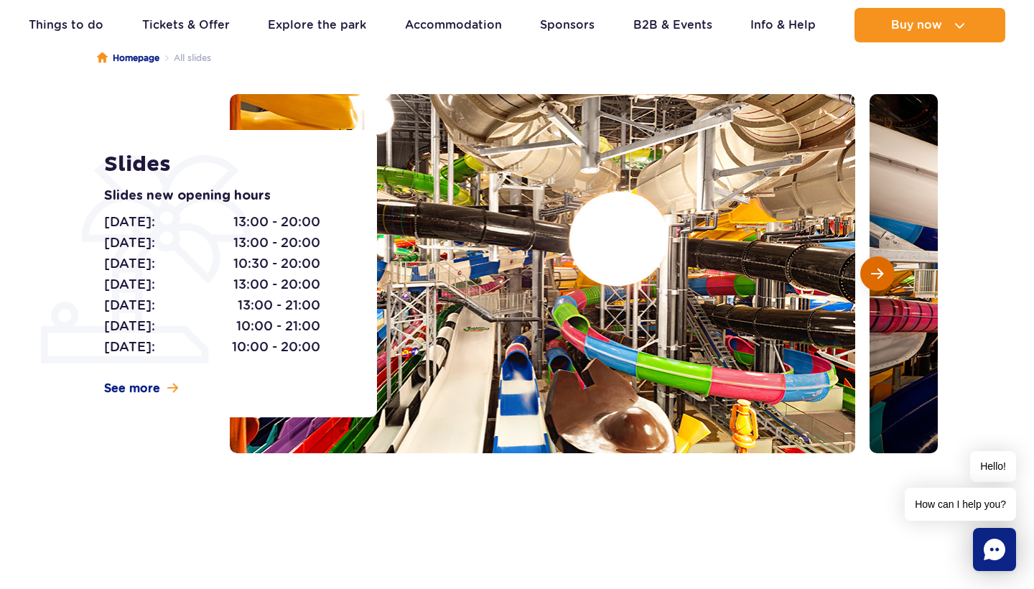
click at [879, 271] on span "Next slide" at bounding box center [877, 273] width 12 height 13
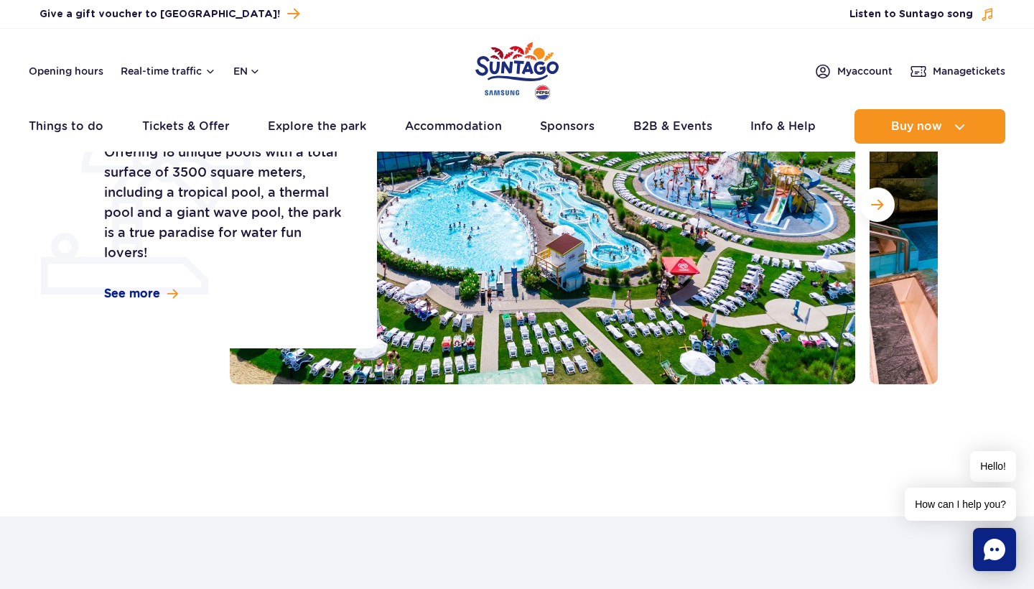
scroll to position [207, 0]
click at [500, 272] on img at bounding box center [542, 204] width 625 height 359
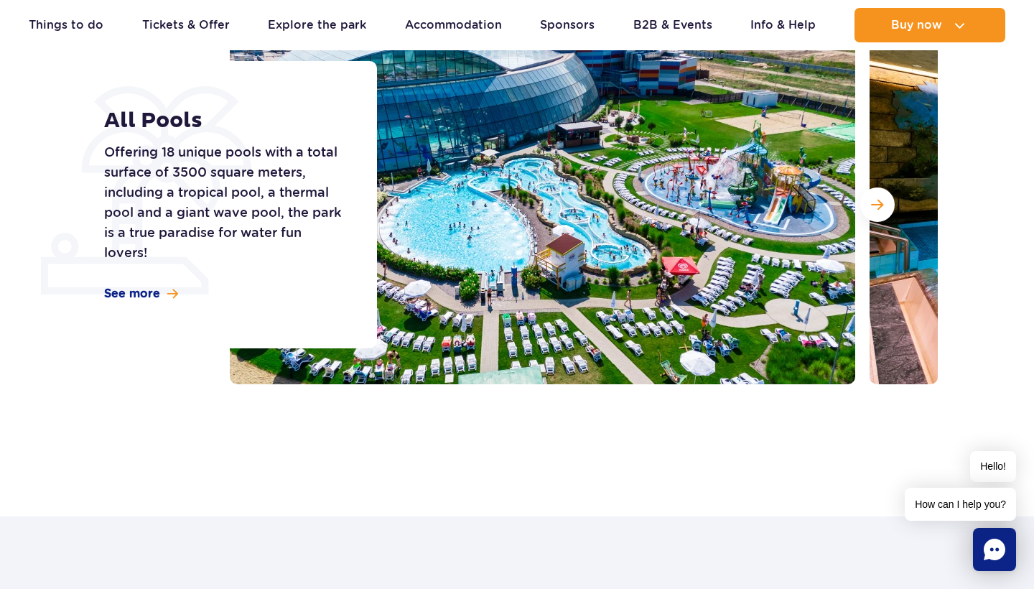
scroll to position [141, 0]
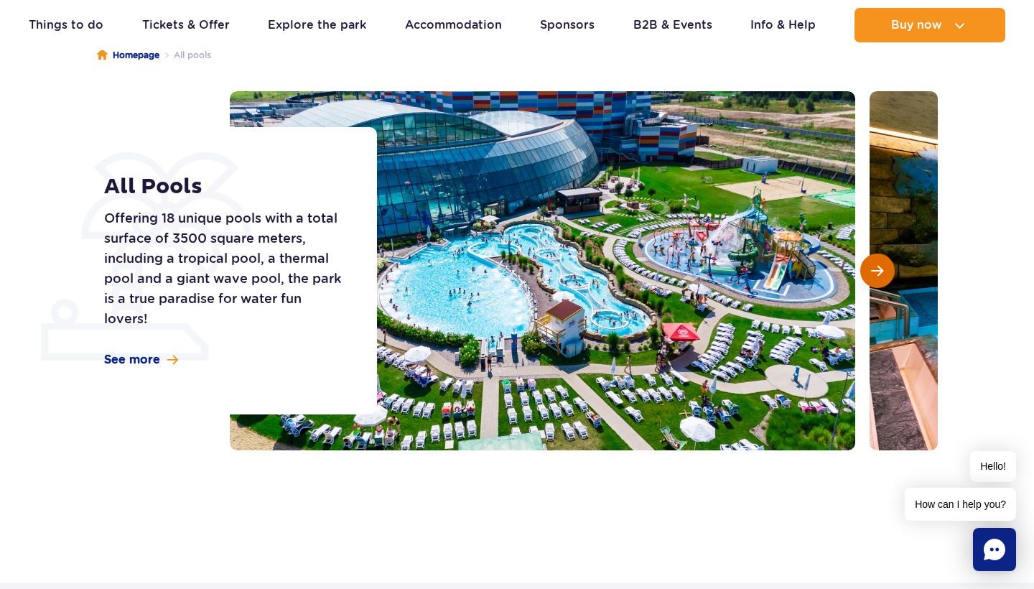
click at [890, 275] on button "Next slide" at bounding box center [877, 270] width 34 height 34
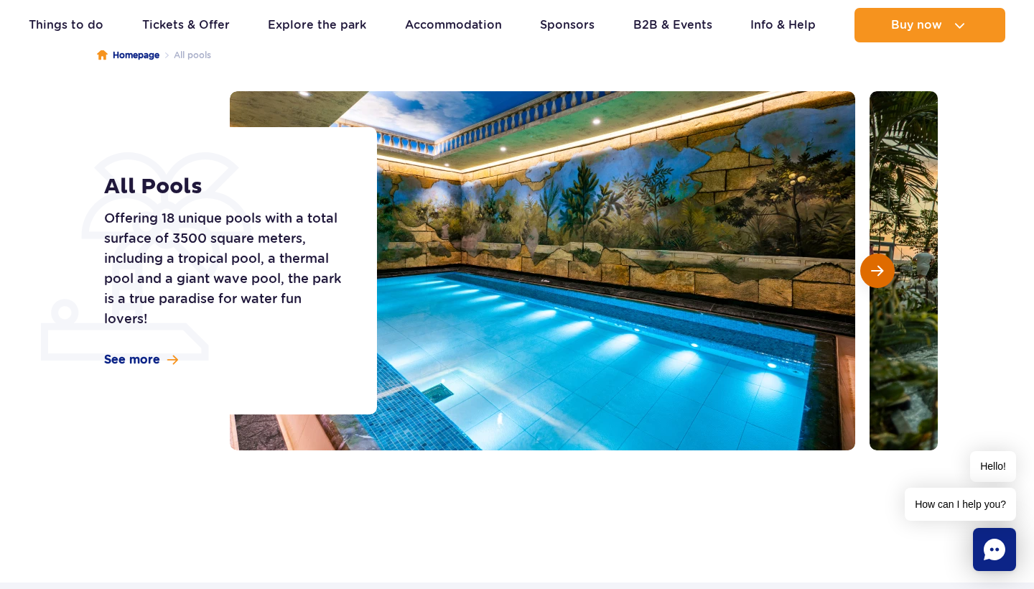
click at [890, 275] on button "Next slide" at bounding box center [877, 270] width 34 height 34
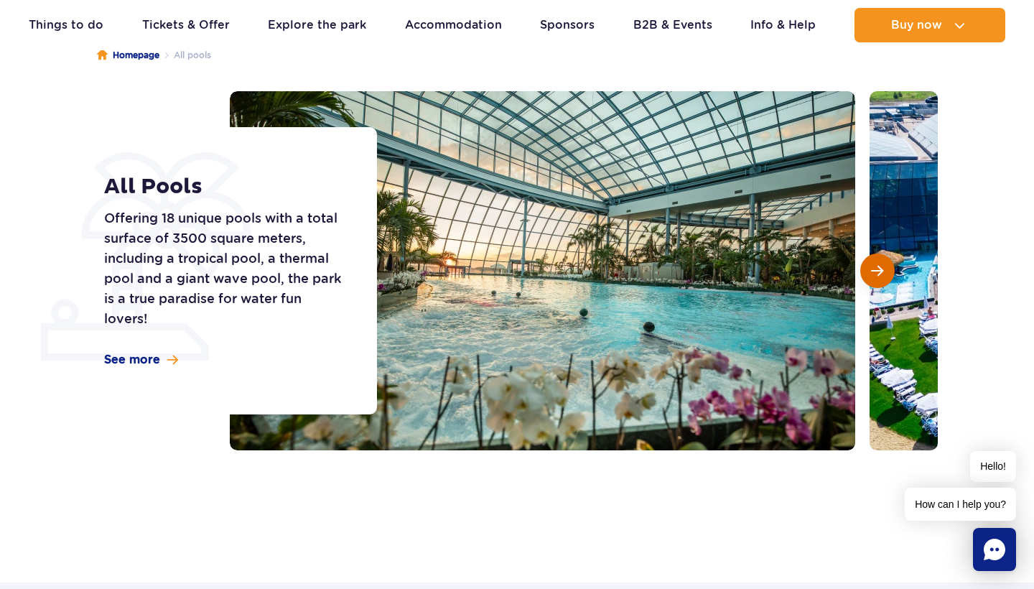
click at [890, 275] on button "Next slide" at bounding box center [877, 270] width 34 height 34
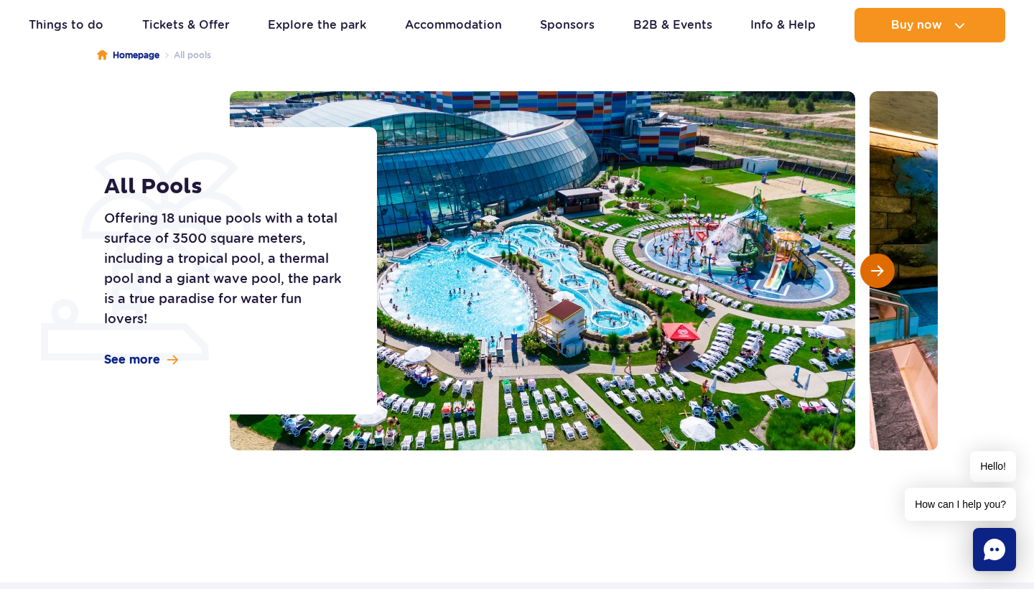
click at [890, 275] on button "Next slide" at bounding box center [877, 270] width 34 height 34
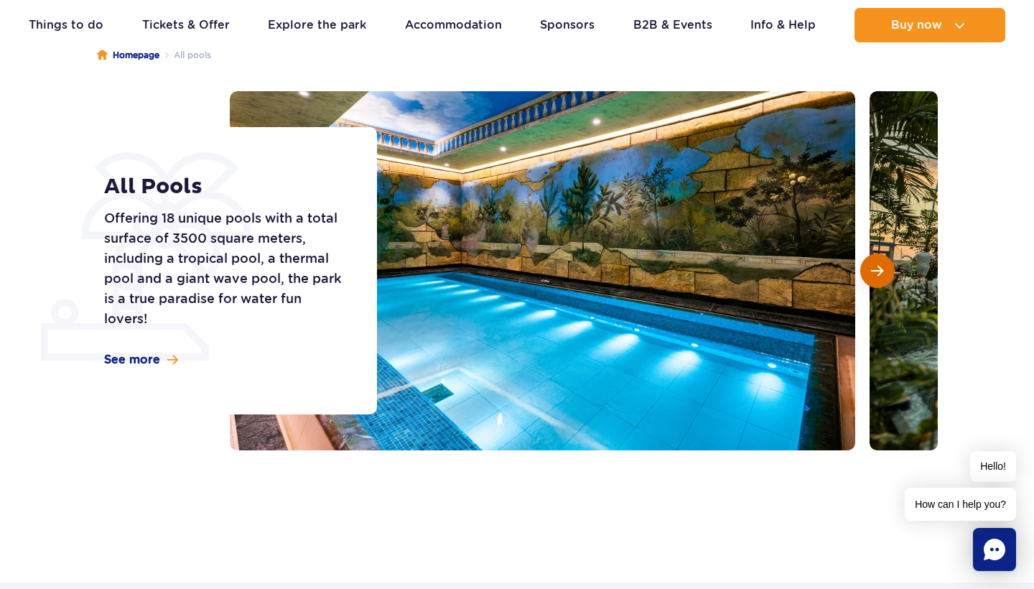
click at [890, 275] on button "Next slide" at bounding box center [877, 270] width 34 height 34
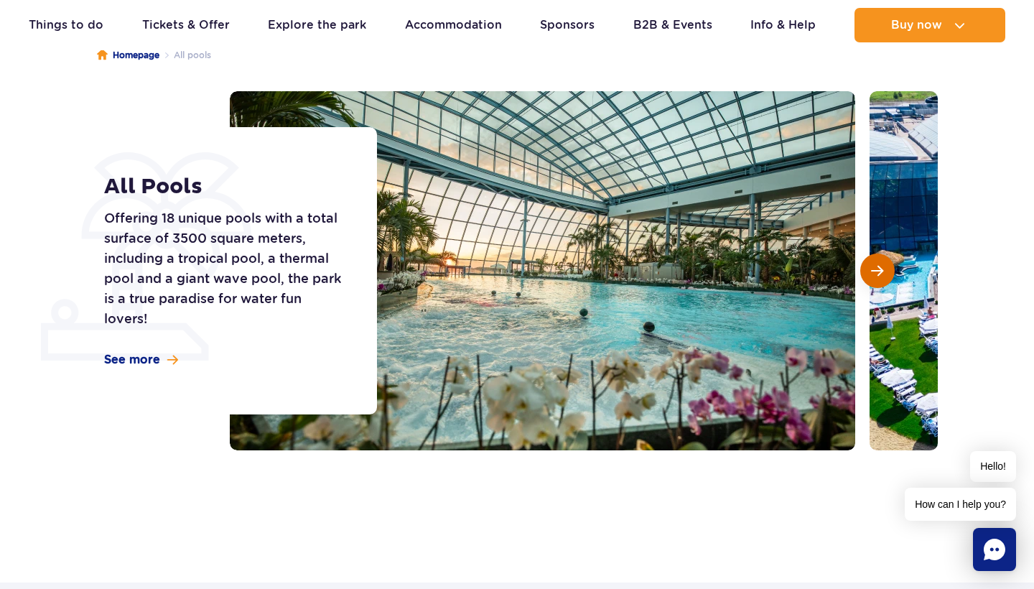
click at [890, 275] on button "Next slide" at bounding box center [877, 270] width 34 height 34
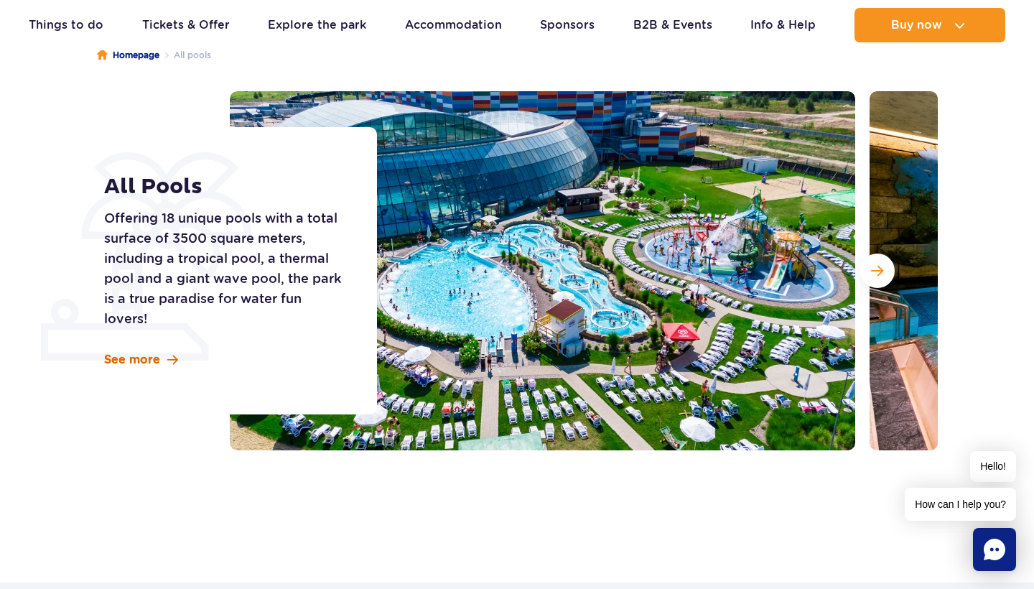
click at [145, 363] on span "See more" at bounding box center [132, 360] width 56 height 16
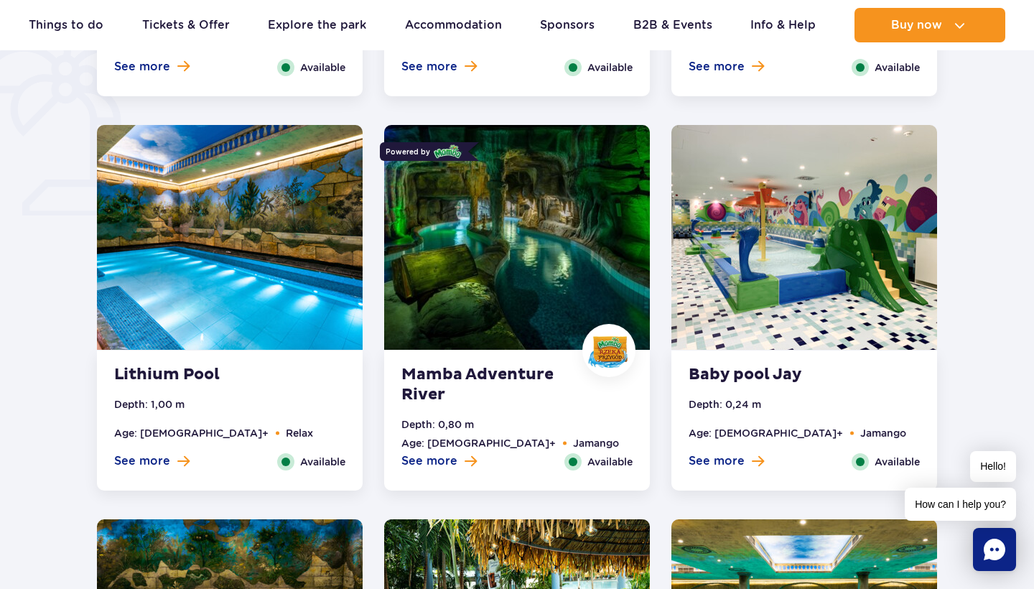
scroll to position [1163, 0]
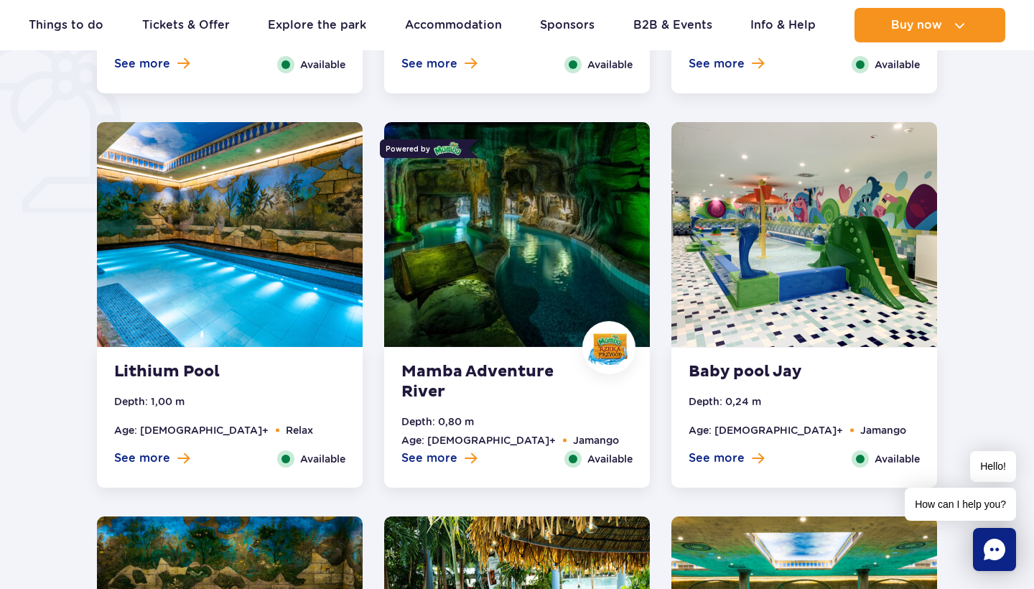
click at [523, 309] on img at bounding box center [517, 234] width 266 height 225
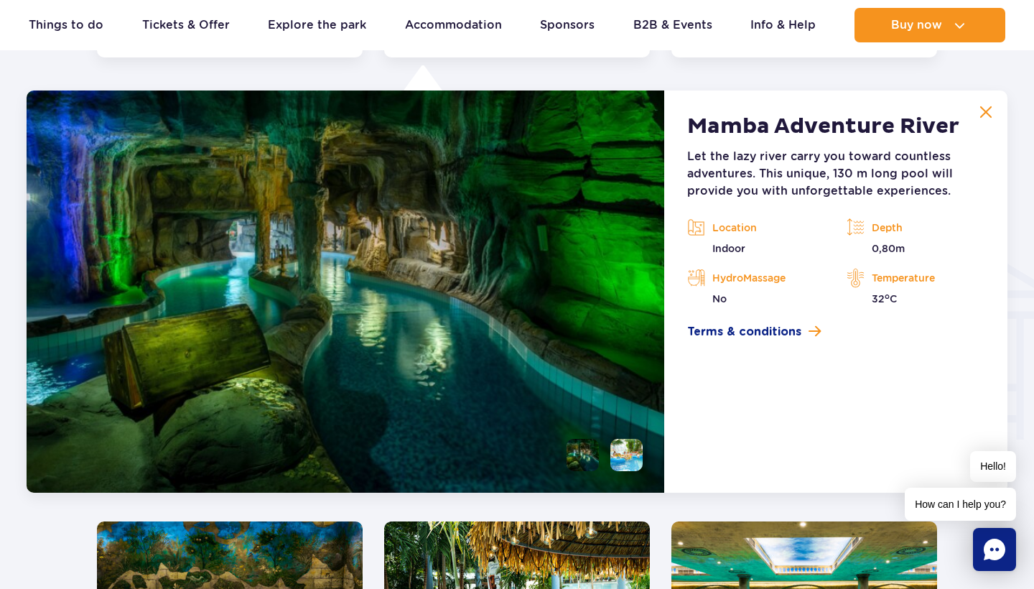
scroll to position [1597, 0]
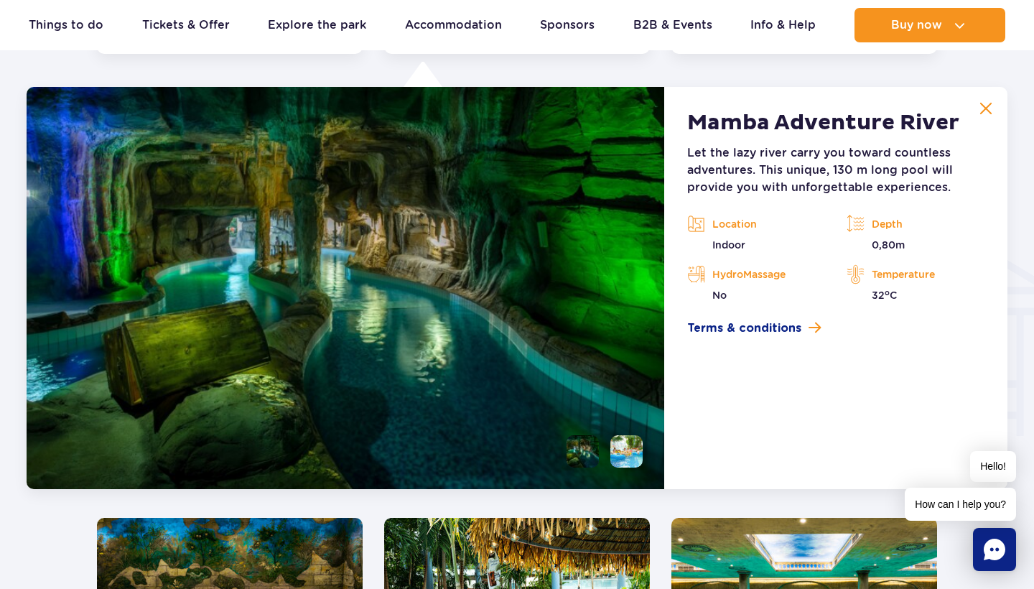
click at [622, 450] on li at bounding box center [626, 451] width 32 height 32
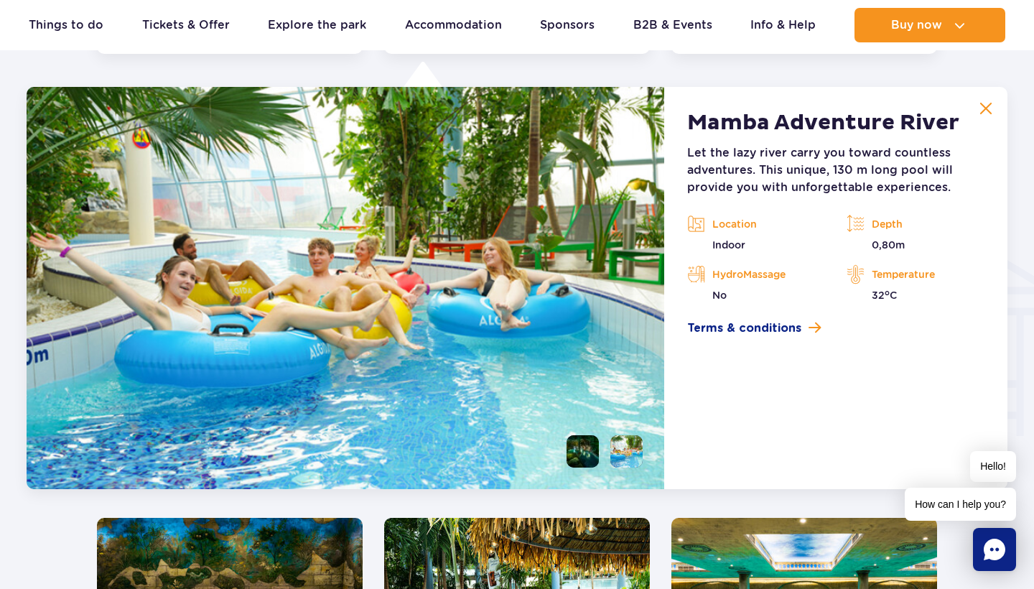
click at [580, 447] on li at bounding box center [582, 451] width 32 height 32
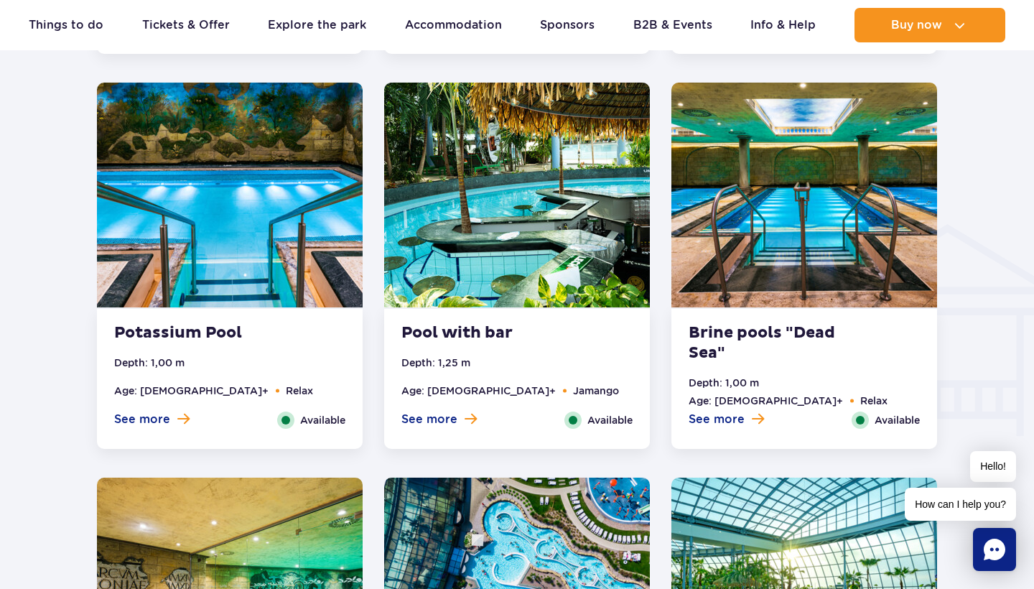
scroll to position [141, 0]
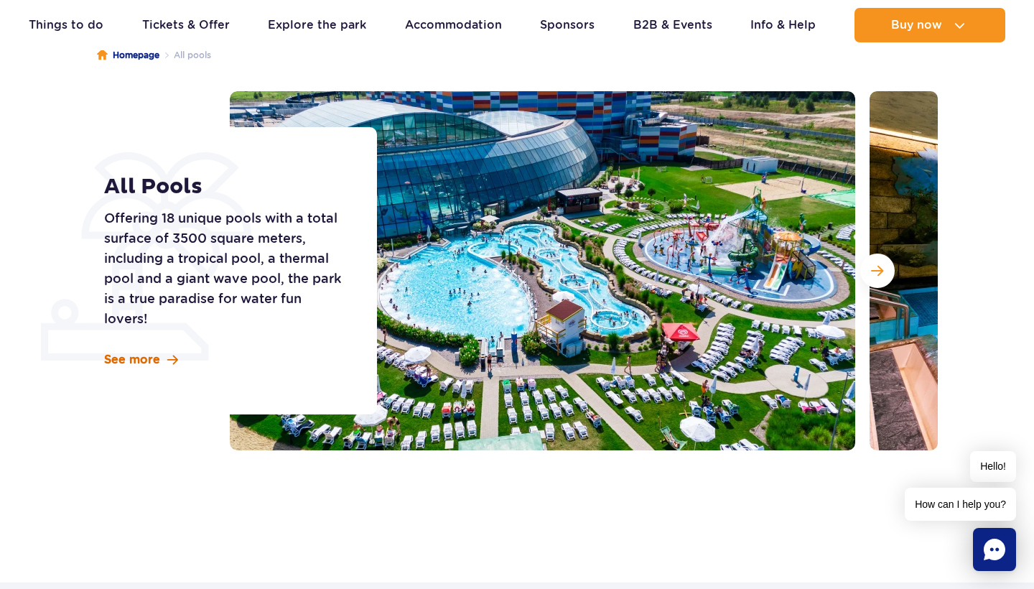
click at [162, 360] on link "See more" at bounding box center [141, 360] width 74 height 16
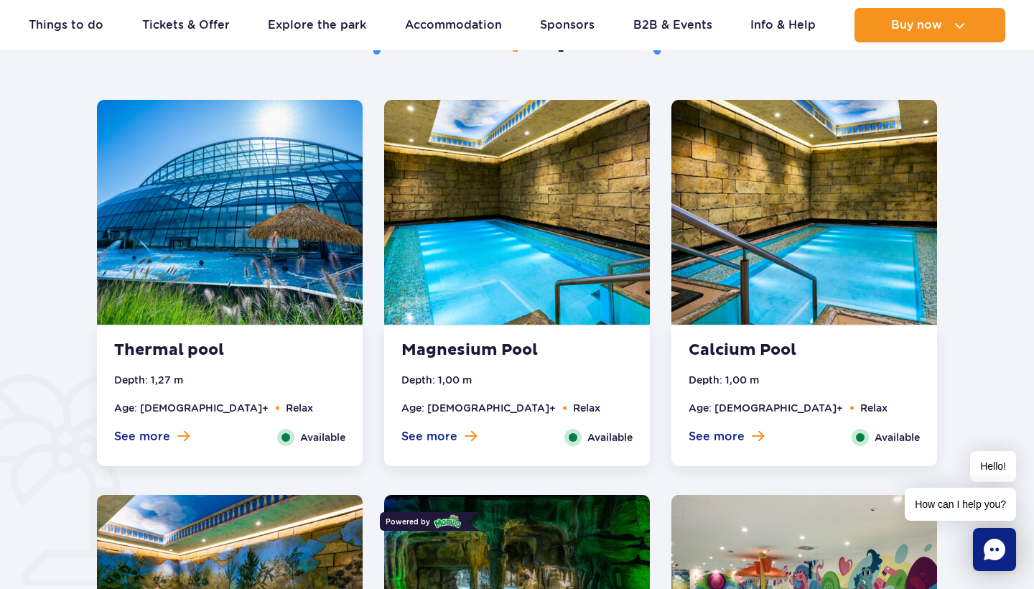
scroll to position [190, 0]
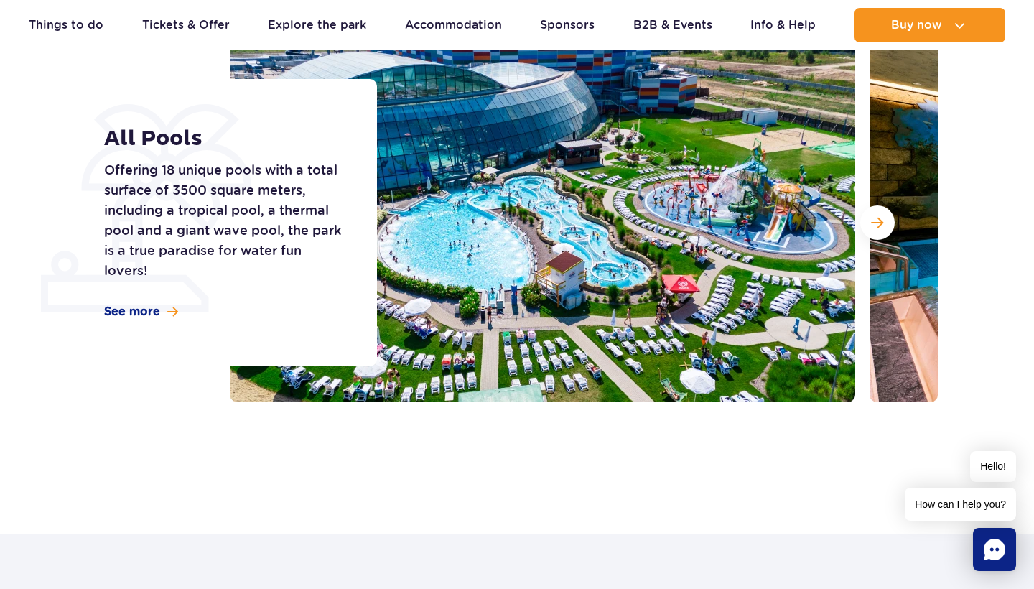
scroll to position [141, 0]
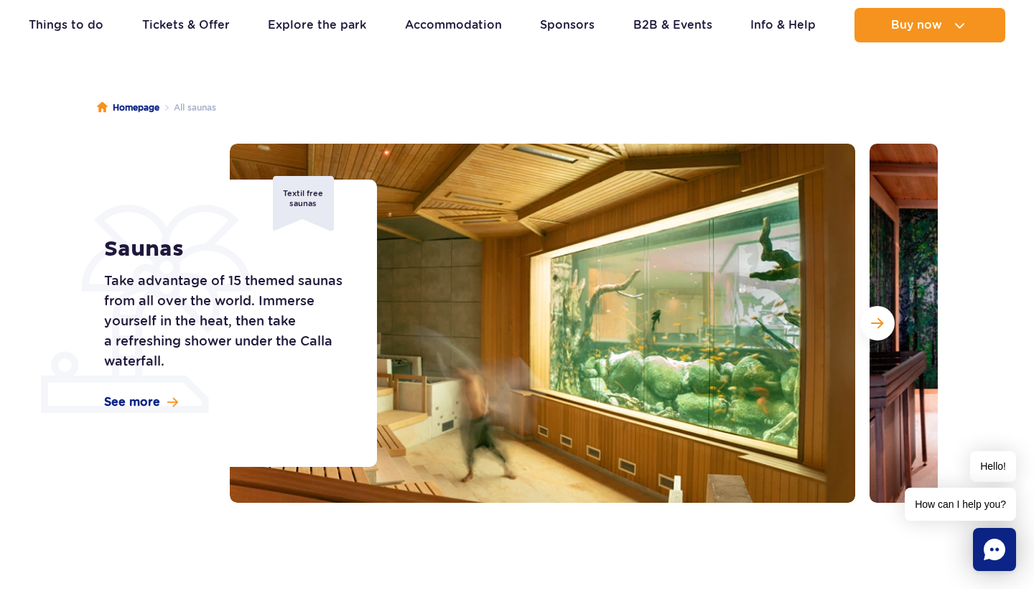
scroll to position [89, 0]
click at [877, 321] on span "Next slide" at bounding box center [877, 323] width 12 height 13
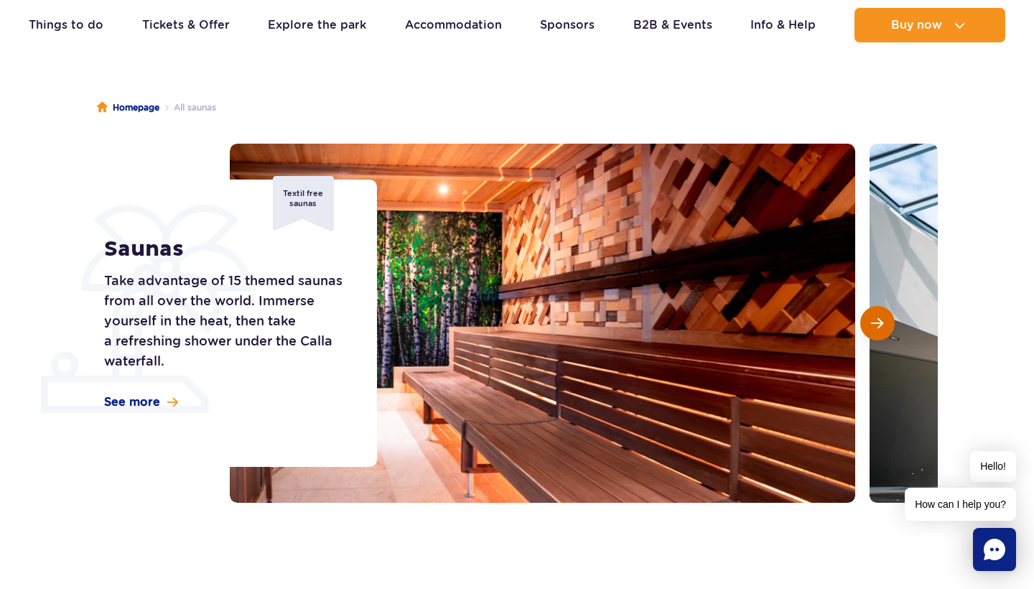
click at [877, 321] on span "Next slide" at bounding box center [877, 323] width 12 height 13
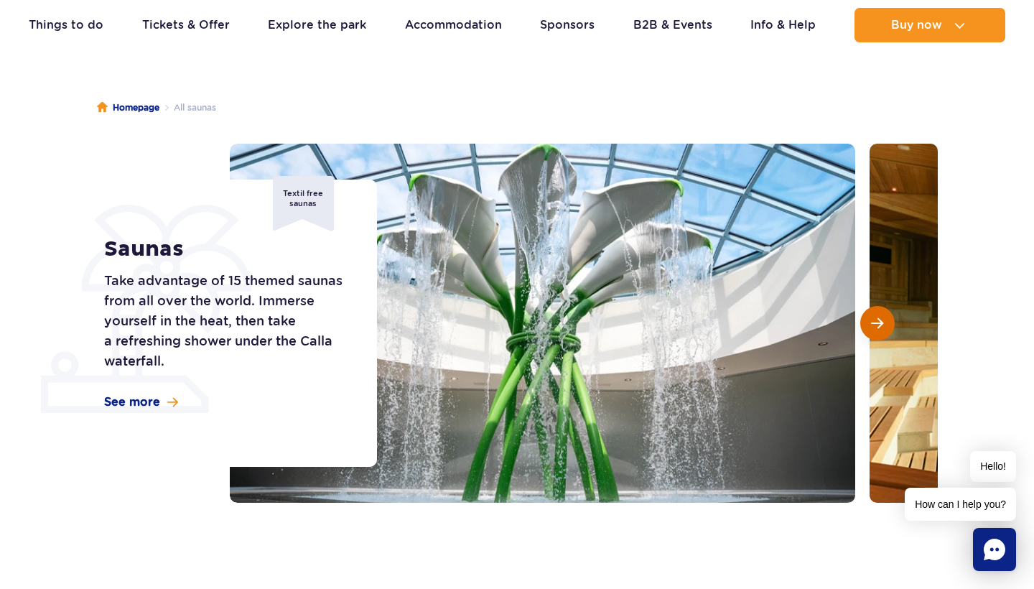
click at [877, 321] on span "Next slide" at bounding box center [877, 323] width 12 height 13
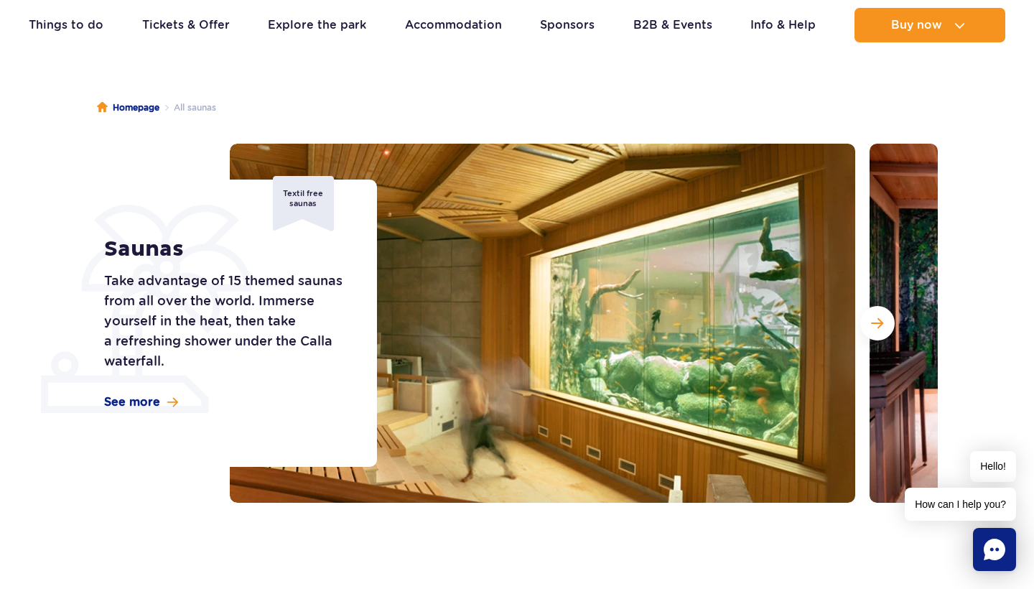
click at [855, 340] on img at bounding box center [542, 323] width 625 height 359
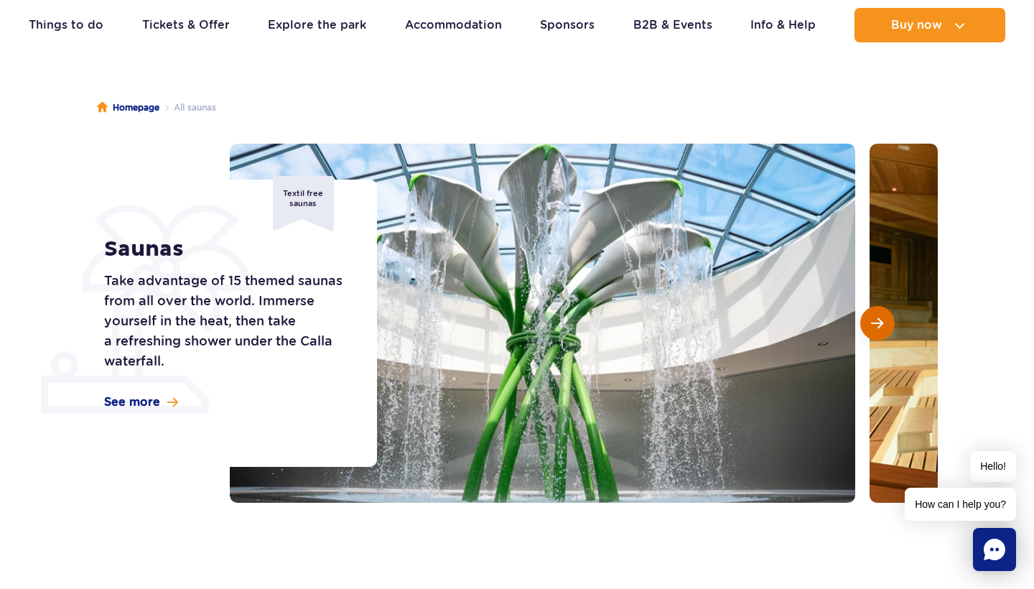
click at [875, 324] on span "Next slide" at bounding box center [877, 323] width 12 height 13
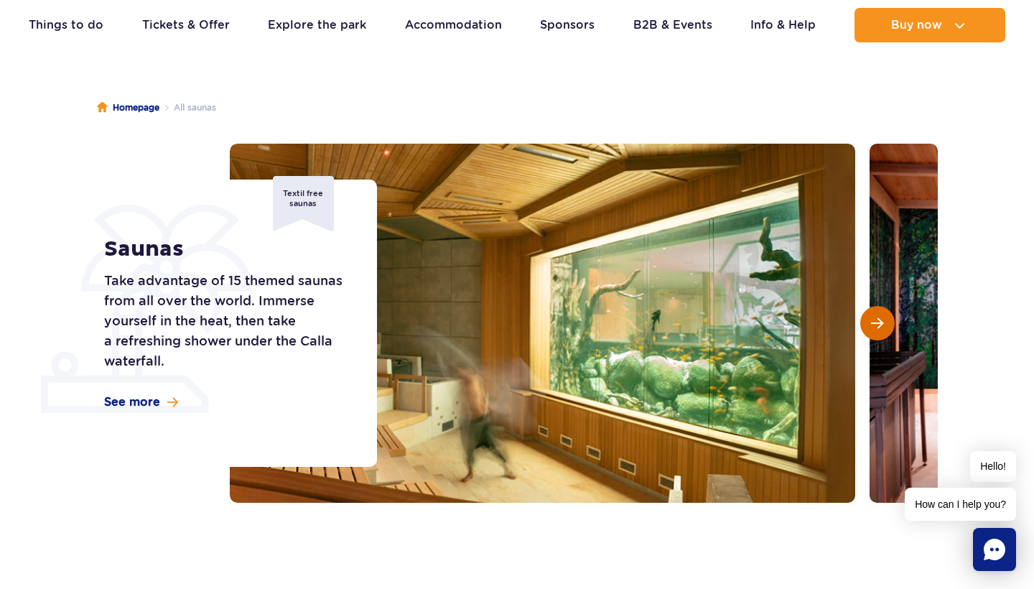
click at [875, 324] on span "Next slide" at bounding box center [877, 323] width 12 height 13
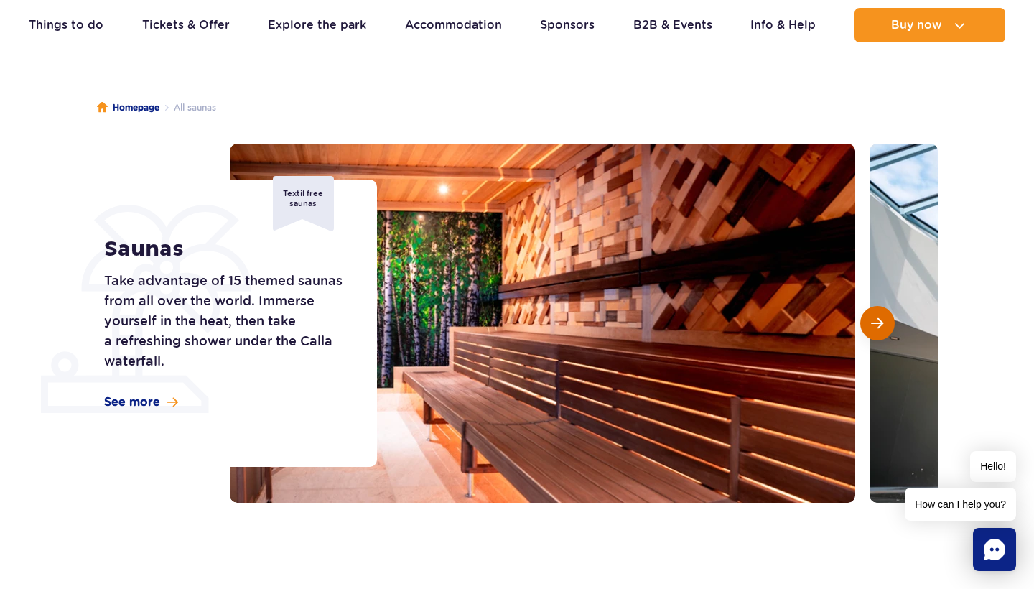
click at [875, 324] on span "Next slide" at bounding box center [877, 323] width 12 height 13
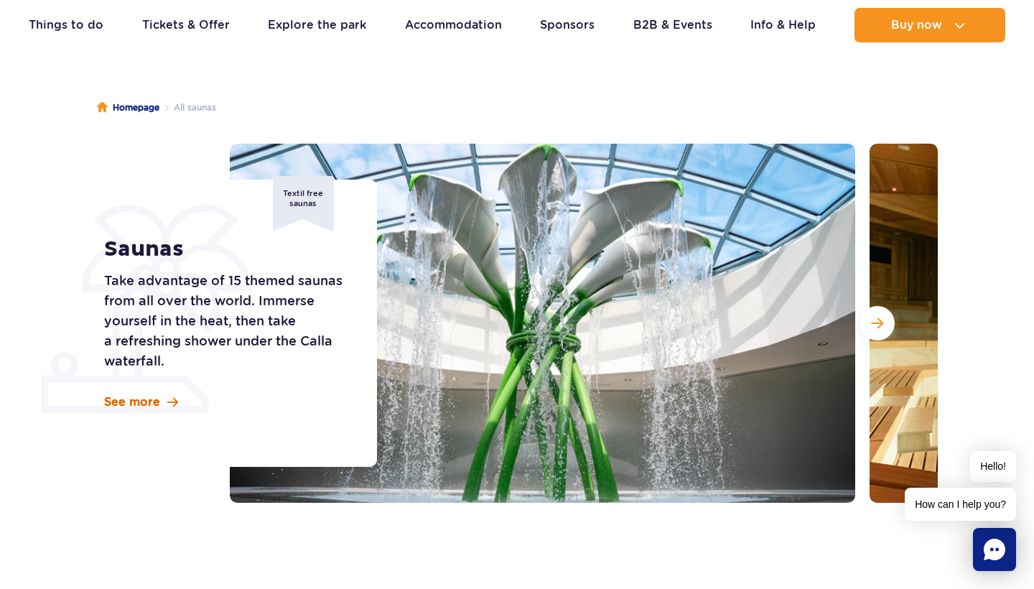
click at [159, 403] on span "See more" at bounding box center [132, 402] width 56 height 16
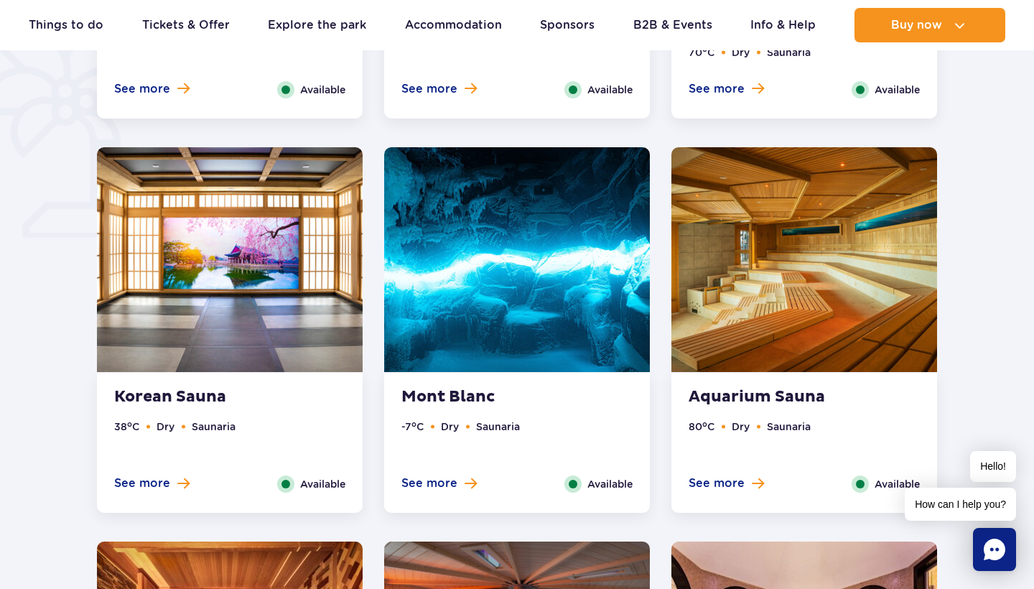
scroll to position [1178, 0]
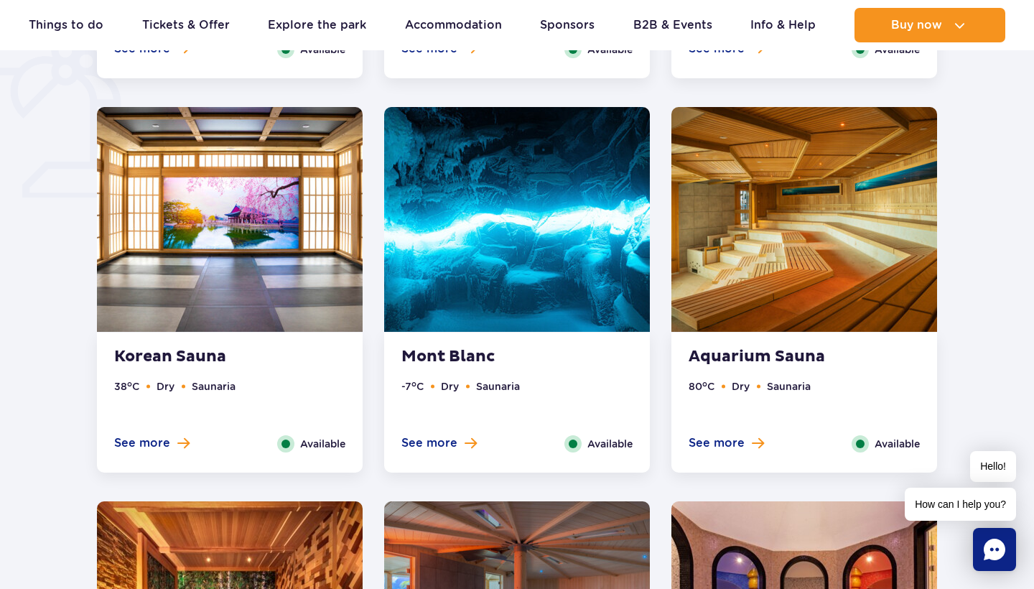
click at [540, 235] on img at bounding box center [517, 219] width 266 height 225
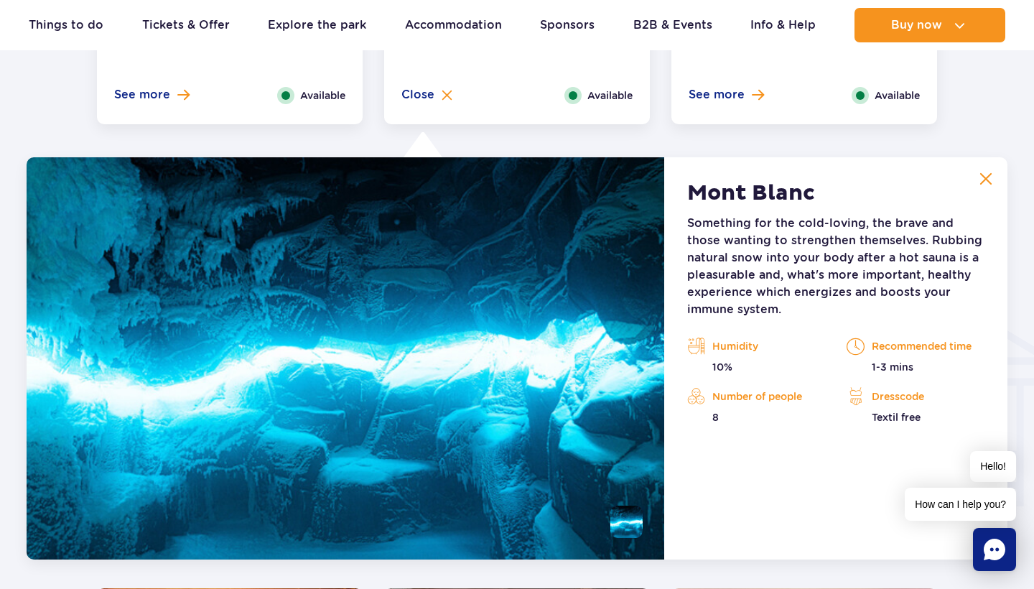
scroll to position [1597, 0]
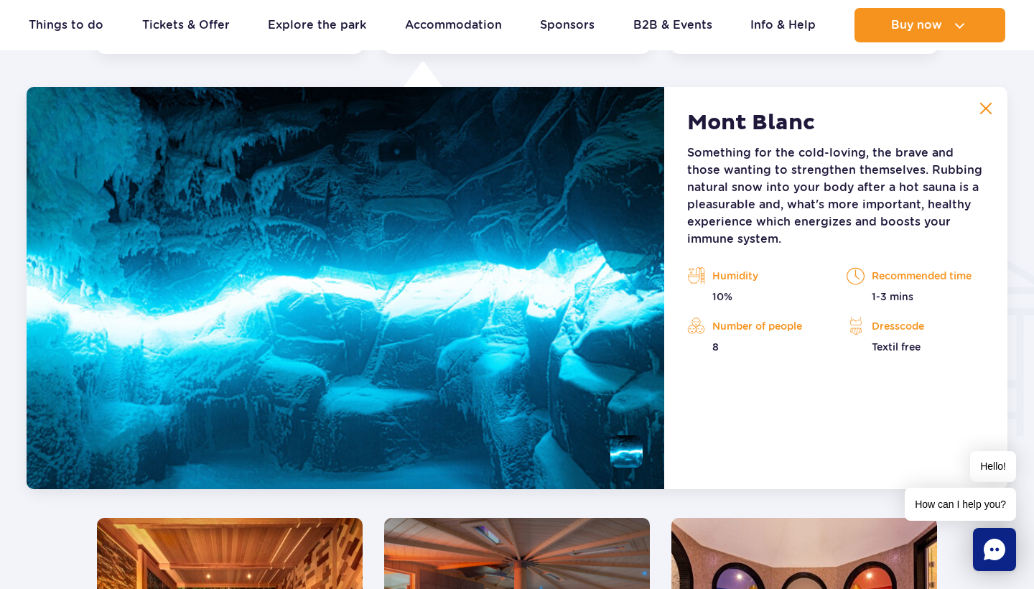
click at [624, 449] on li at bounding box center [626, 451] width 32 height 32
click at [989, 106] on img at bounding box center [985, 108] width 13 height 13
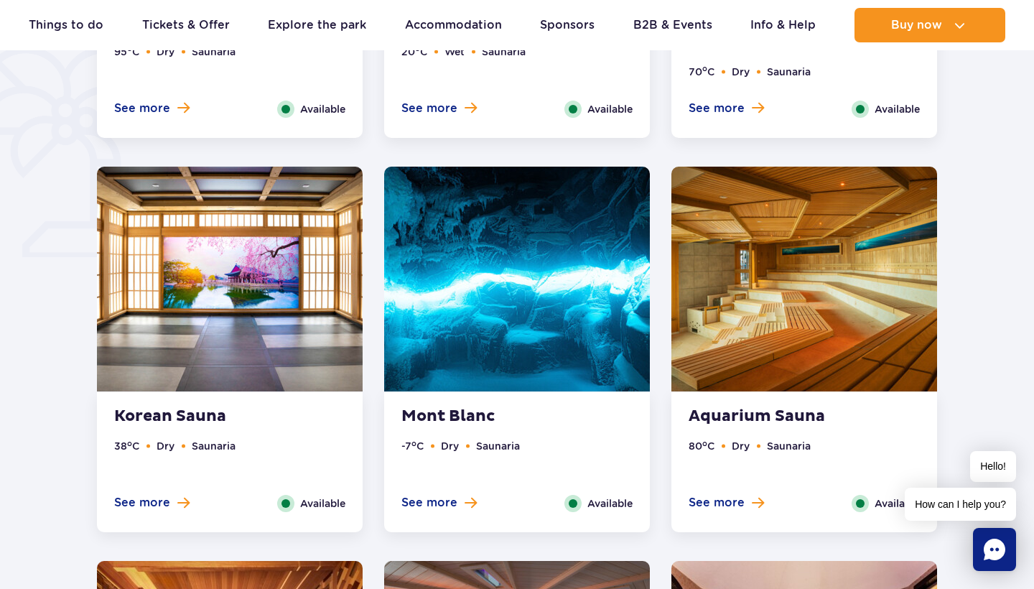
scroll to position [1116, 0]
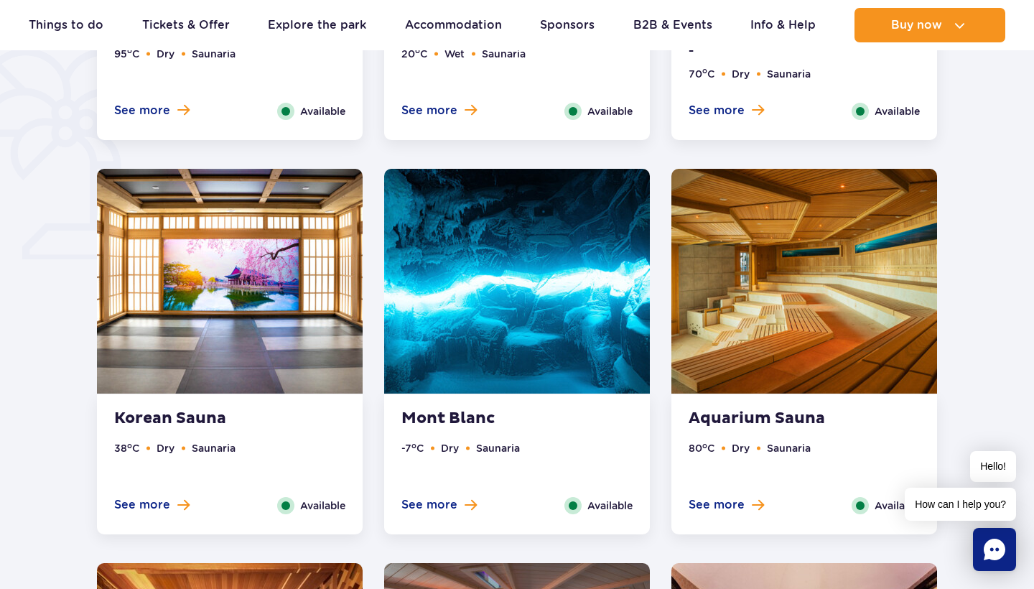
click at [168, 280] on img at bounding box center [230, 281] width 266 height 225
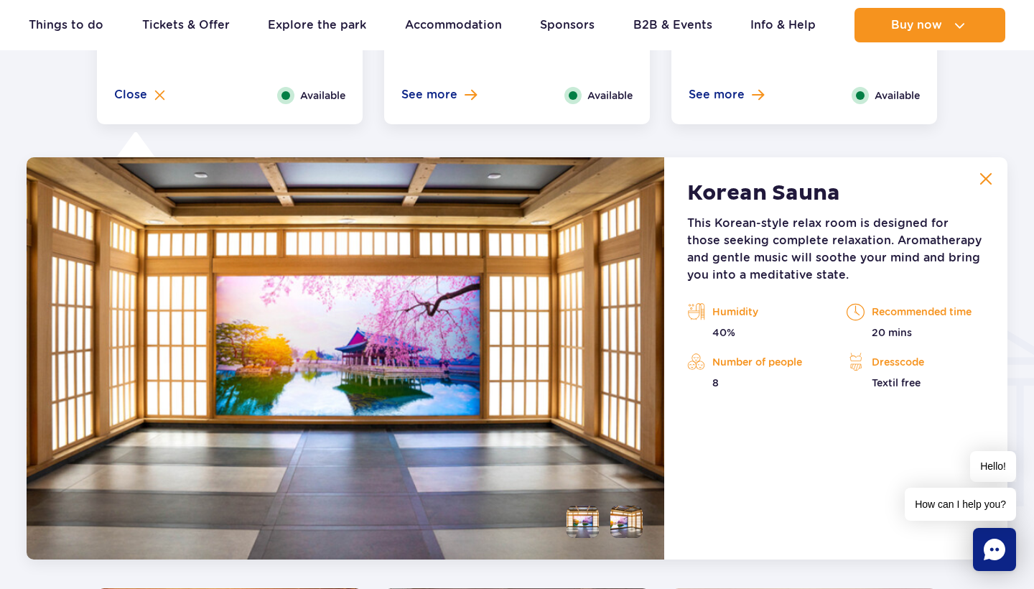
scroll to position [1597, 0]
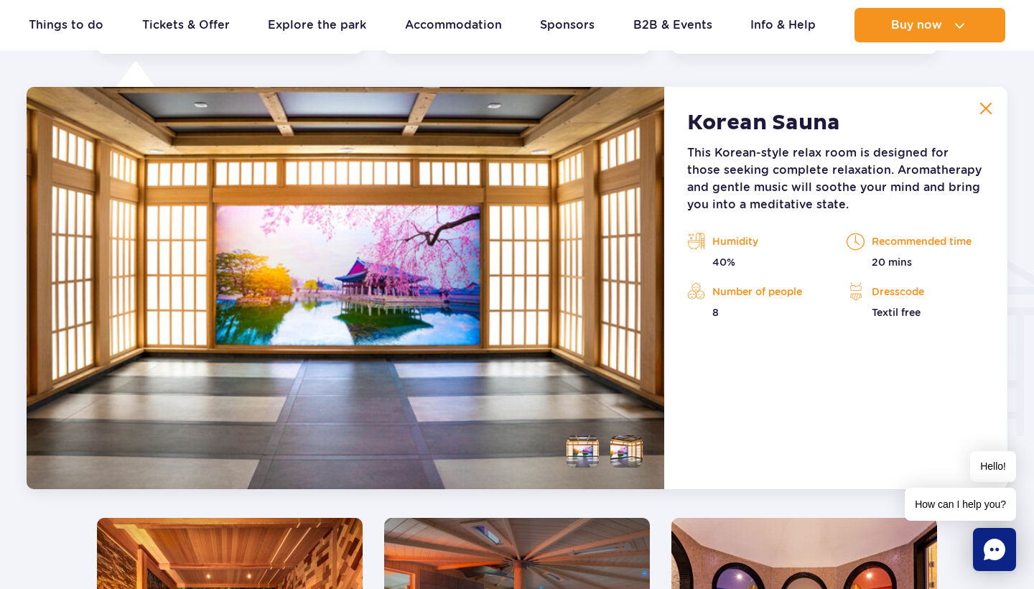
click at [628, 445] on li at bounding box center [626, 451] width 32 height 32
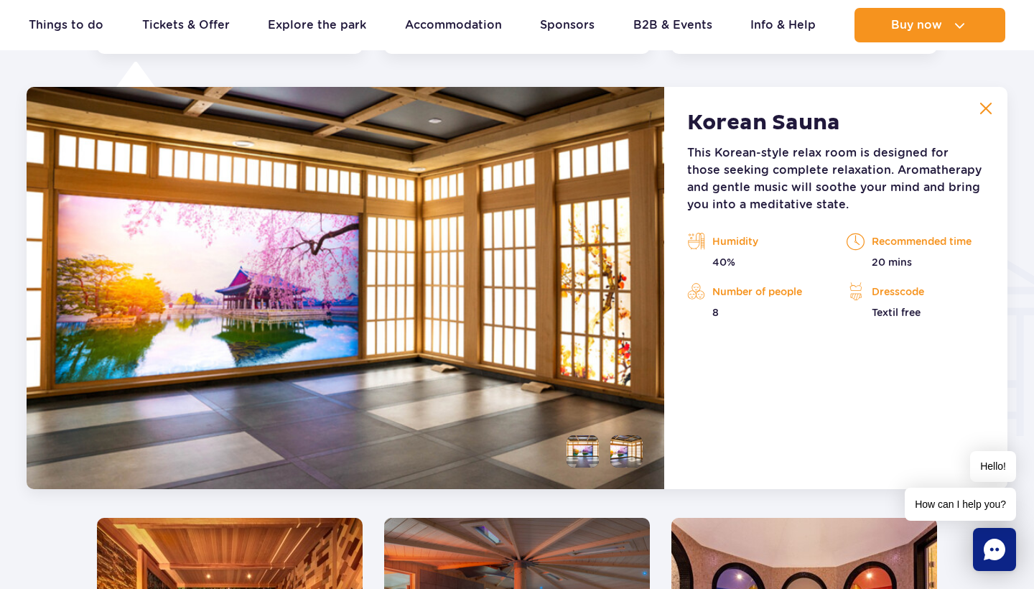
click at [981, 100] on button at bounding box center [985, 108] width 29 height 29
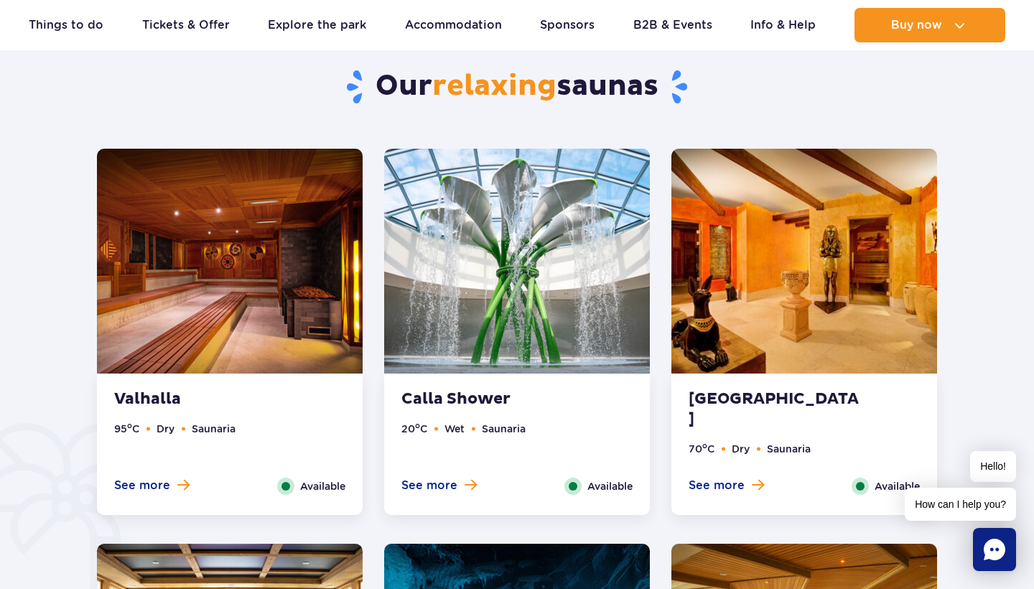
scroll to position [709, 0]
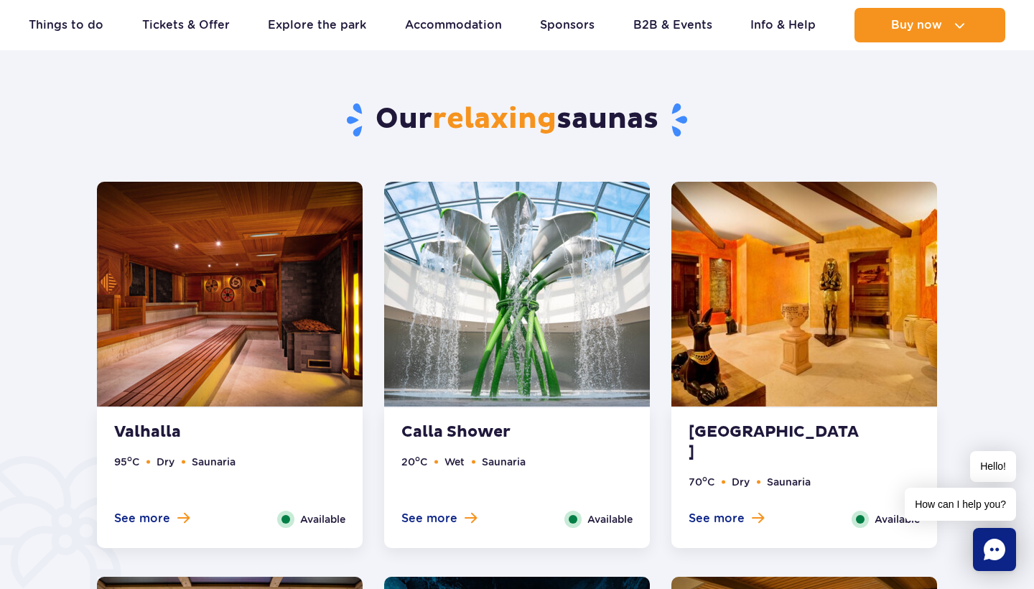
click at [852, 352] on img at bounding box center [804, 294] width 266 height 225
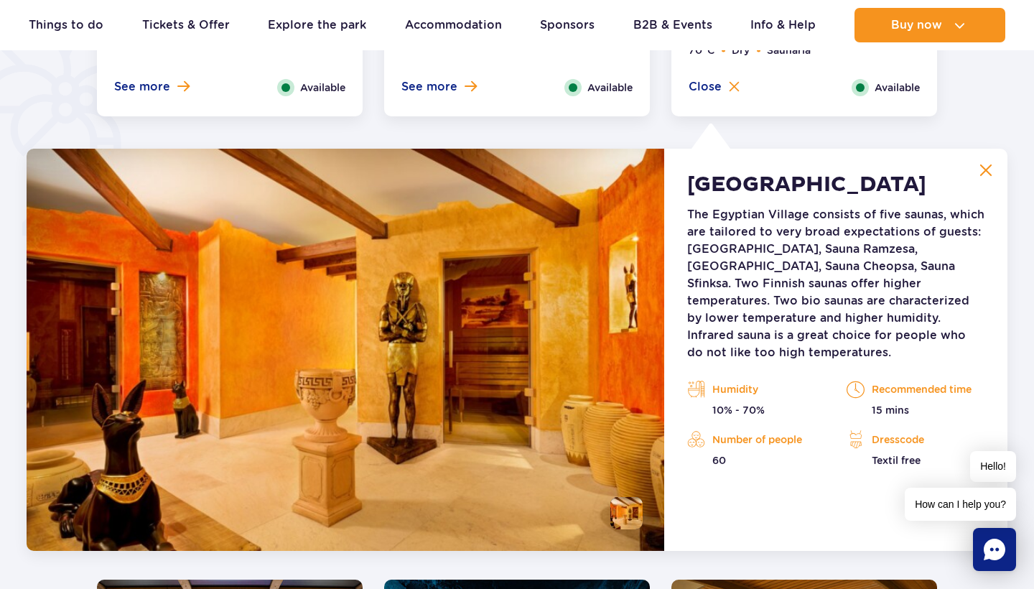
scroll to position [1075, 0]
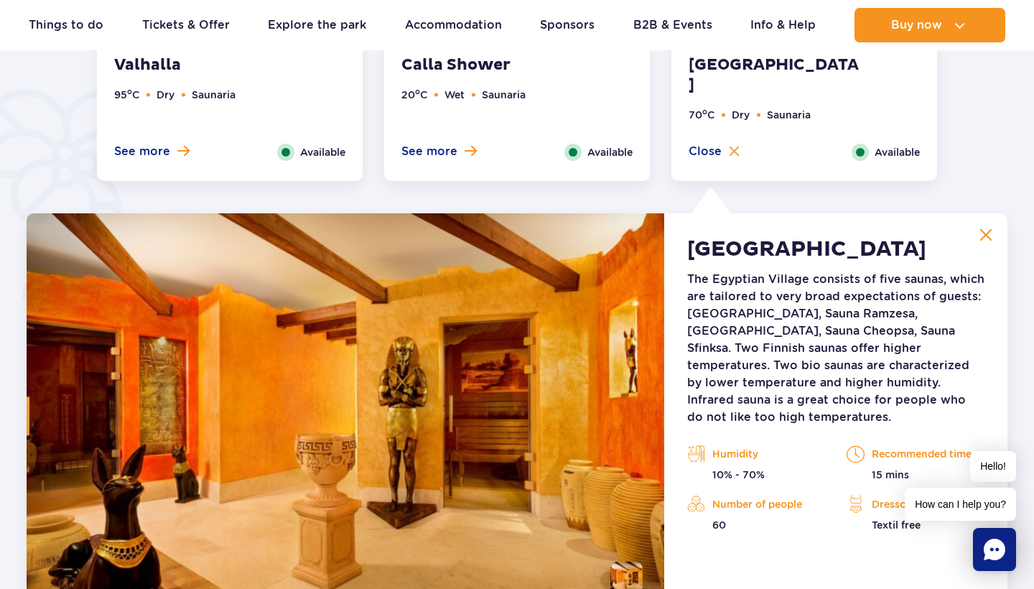
click at [444, 359] on img at bounding box center [345, 414] width 637 height 402
click at [994, 233] on button at bounding box center [985, 234] width 29 height 29
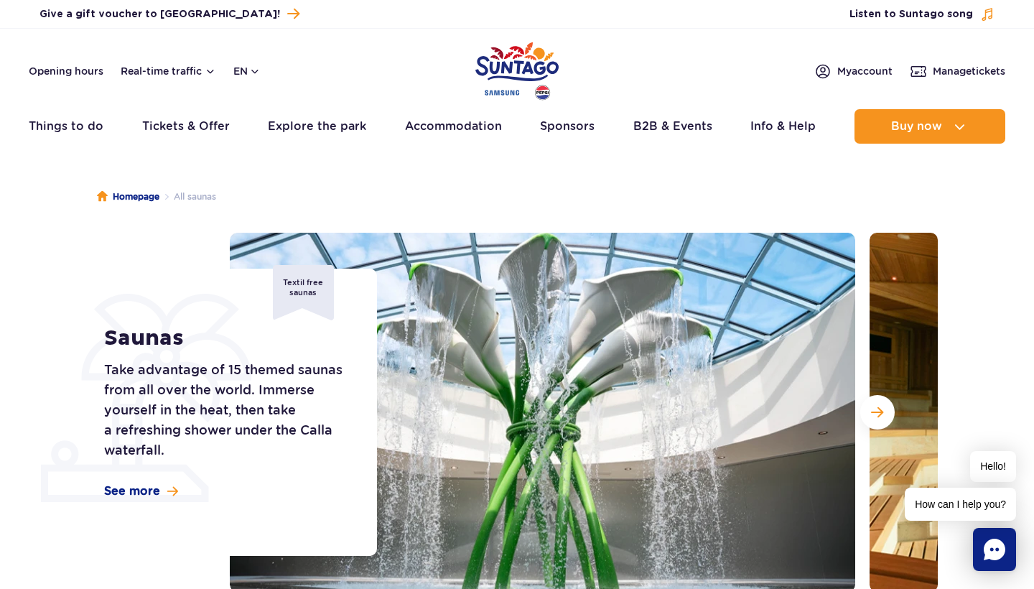
scroll to position [89, 0]
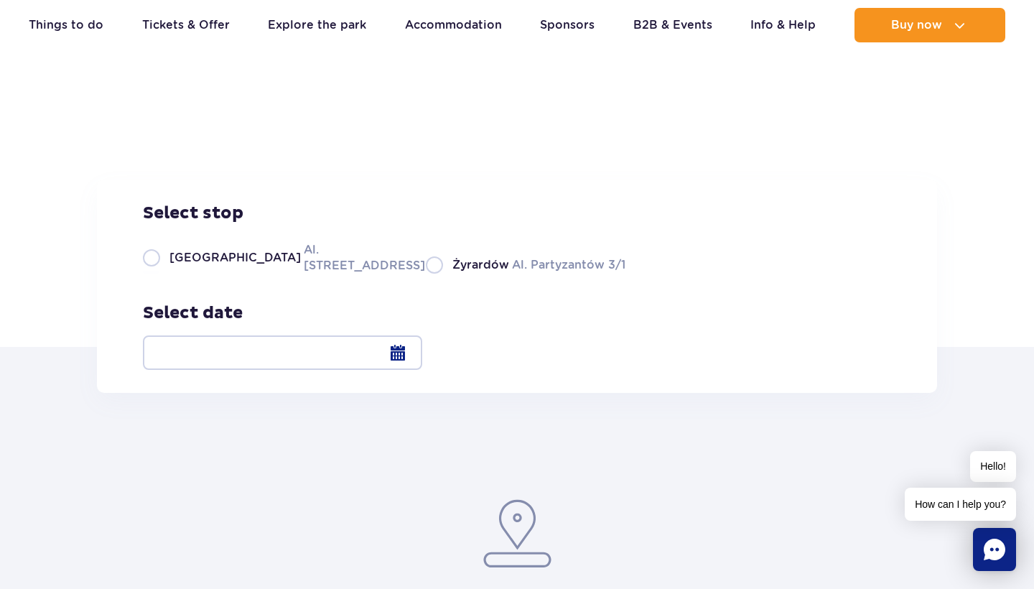
scroll to position [34, 0]
click at [458, 273] on label "Żyrardów Al. Partyzantów 3/1" at bounding box center [526, 264] width 200 height 18
click at [441, 273] on input "Żyrardów Al. Partyzantów 3/1" at bounding box center [434, 271] width 16 height 3
radio input "true"
click at [422, 349] on div at bounding box center [282, 352] width 279 height 34
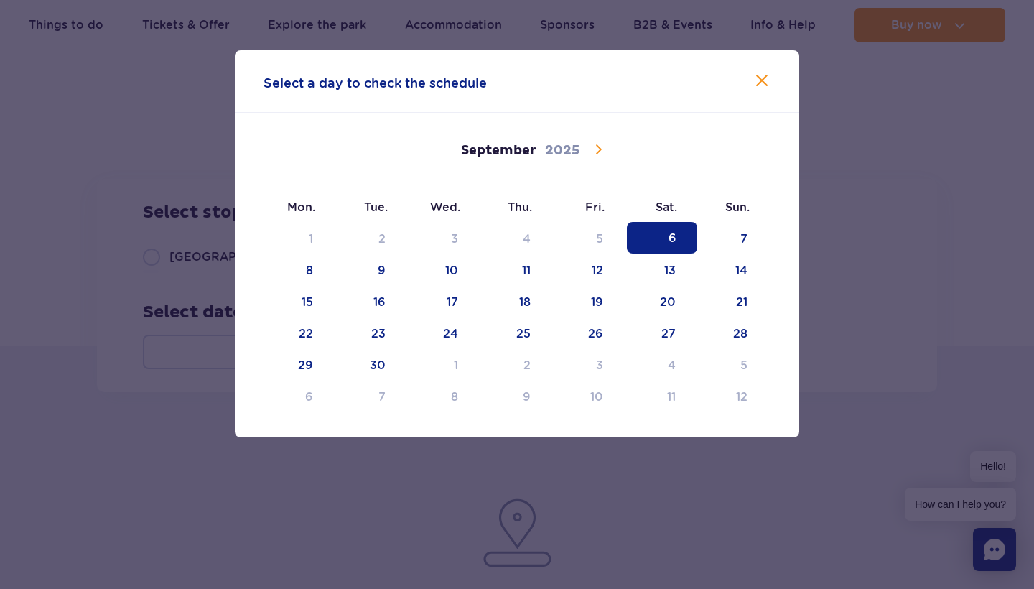
click at [598, 143] on icon at bounding box center [597, 149] width 17 height 17
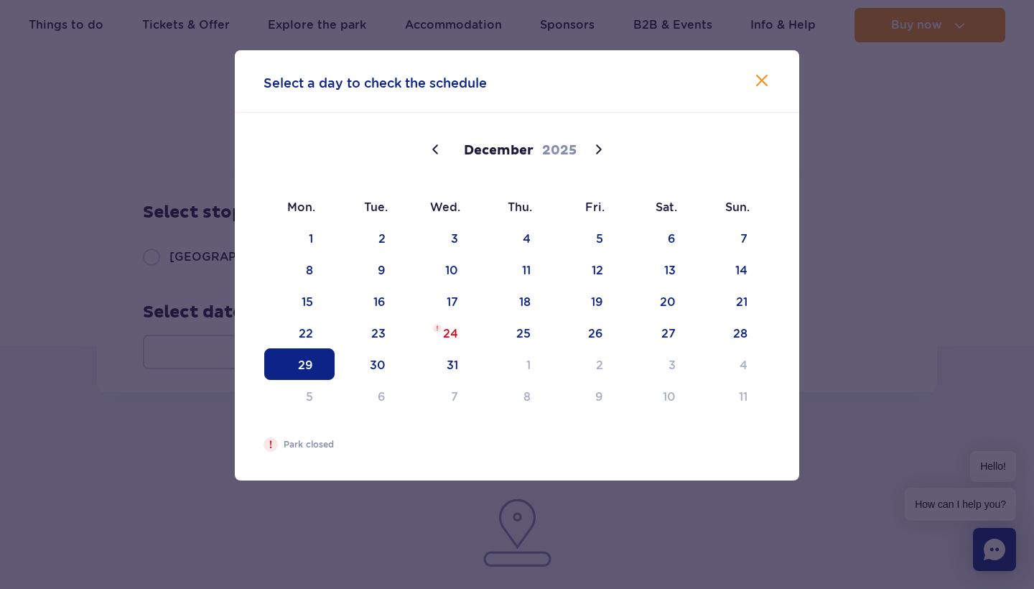
click at [293, 378] on span "29" at bounding box center [299, 364] width 70 height 32
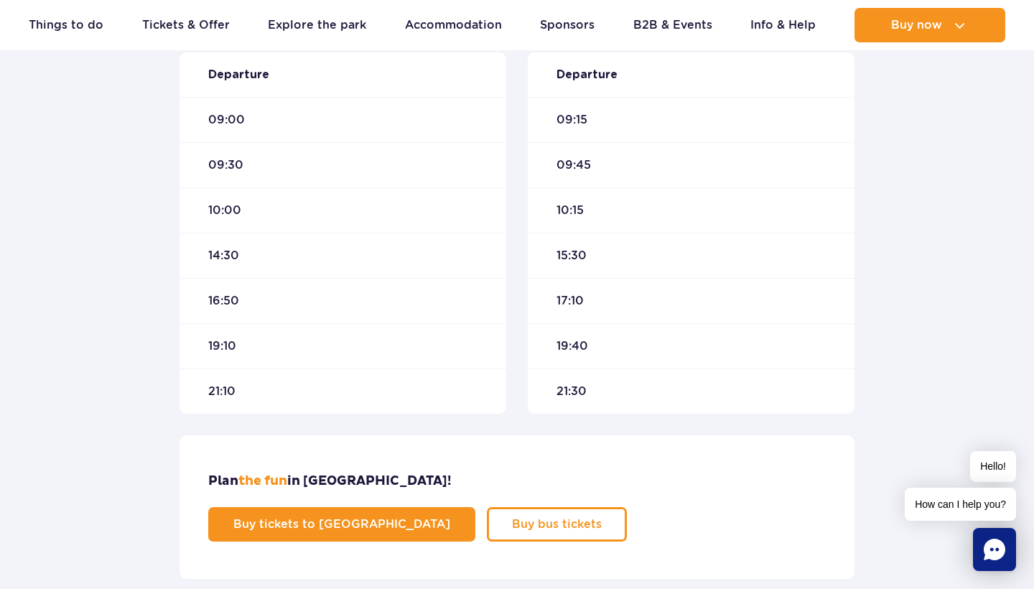
scroll to position [543, 0]
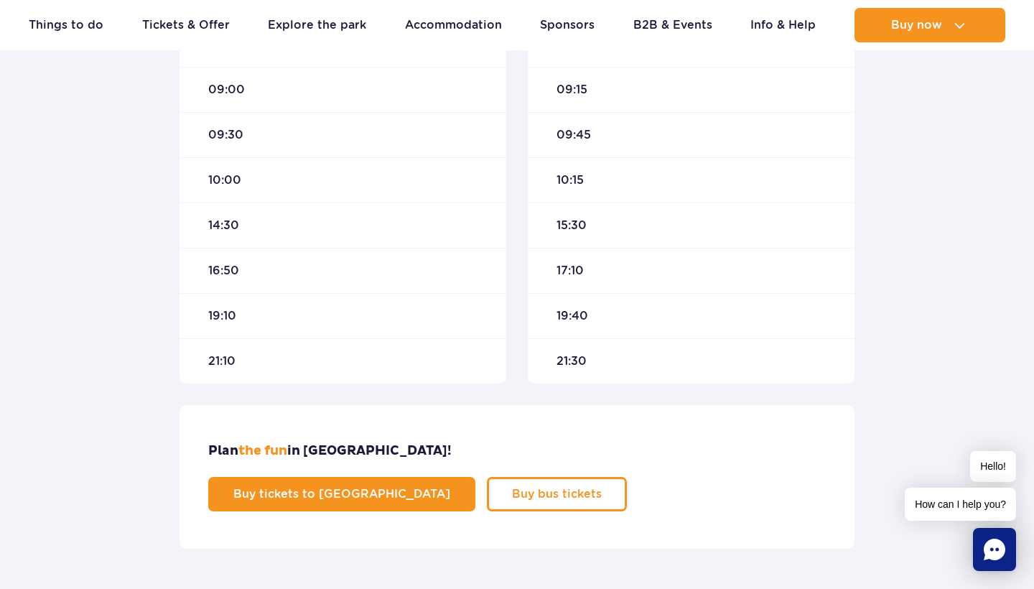
click at [561, 368] on span "21:30" at bounding box center [571, 361] width 30 height 16
click at [581, 351] on div "21:30" at bounding box center [691, 360] width 327 height 45
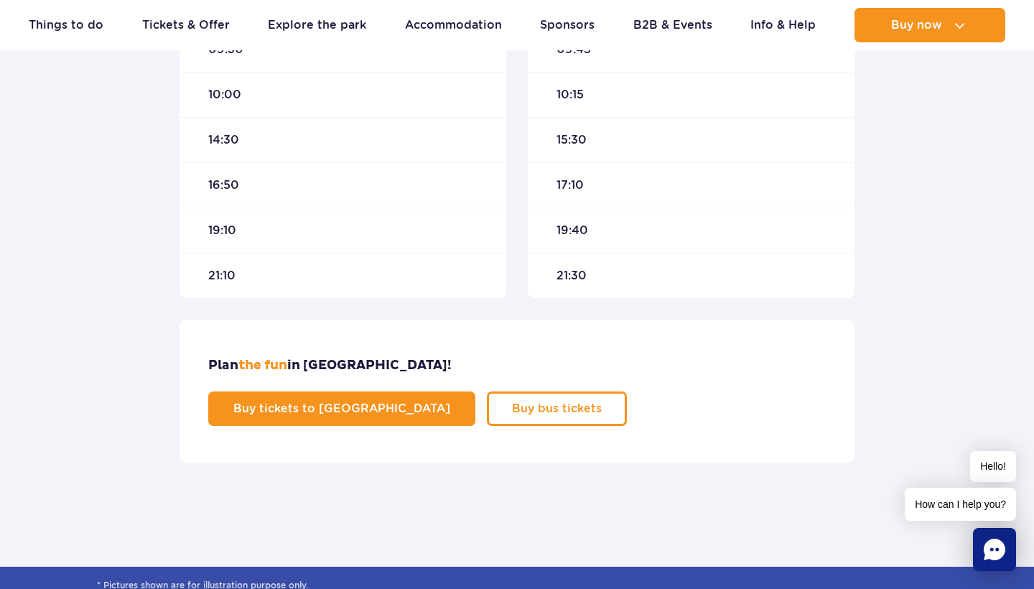
scroll to position [610, 0]
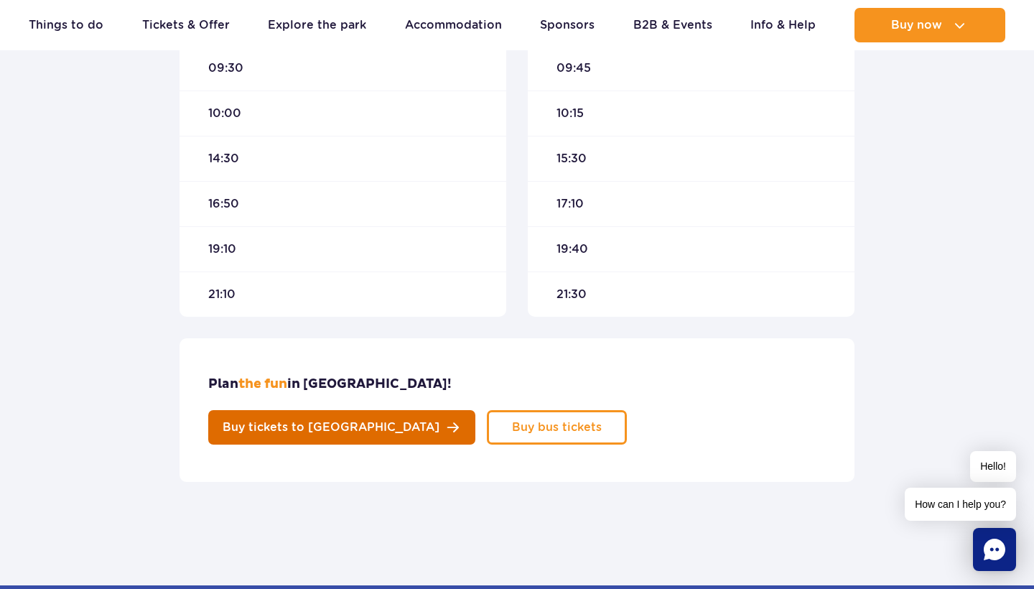
click at [475, 410] on link "Buy tickets to Suntago" at bounding box center [341, 427] width 267 height 34
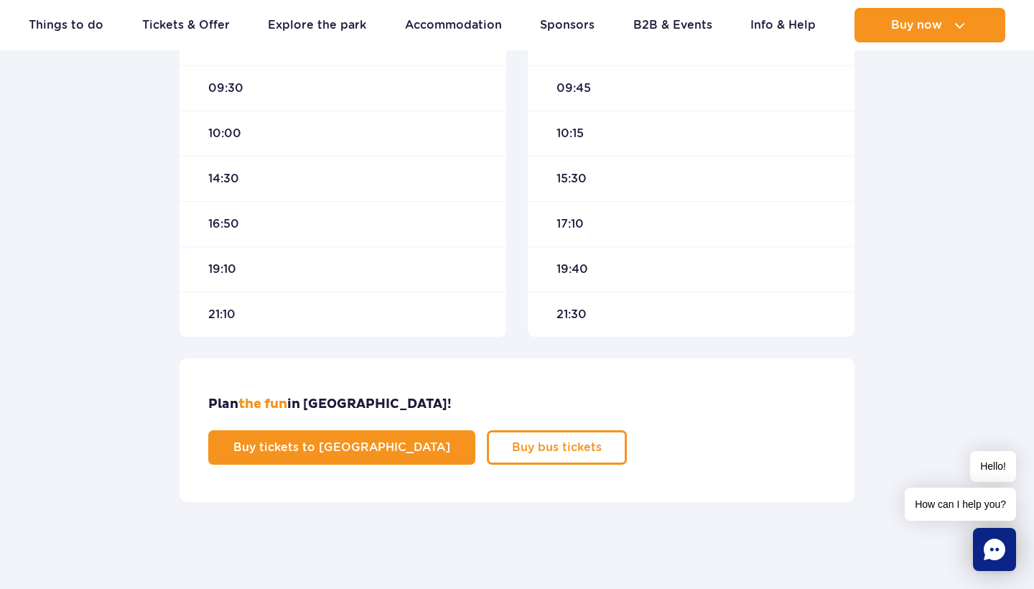
scroll to position [592, 0]
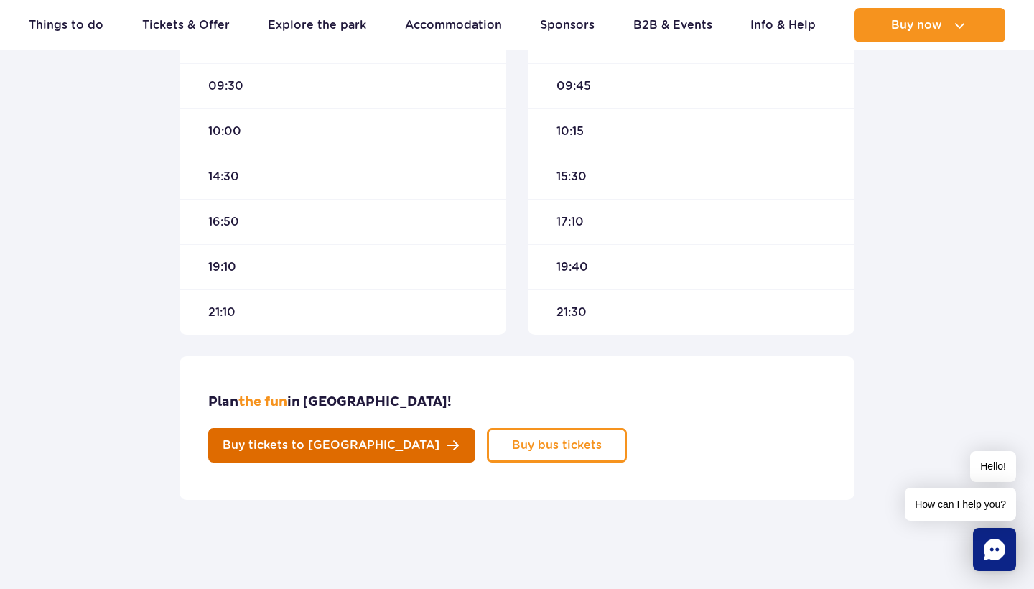
click at [475, 428] on link "Buy tickets to Suntago" at bounding box center [341, 445] width 267 height 34
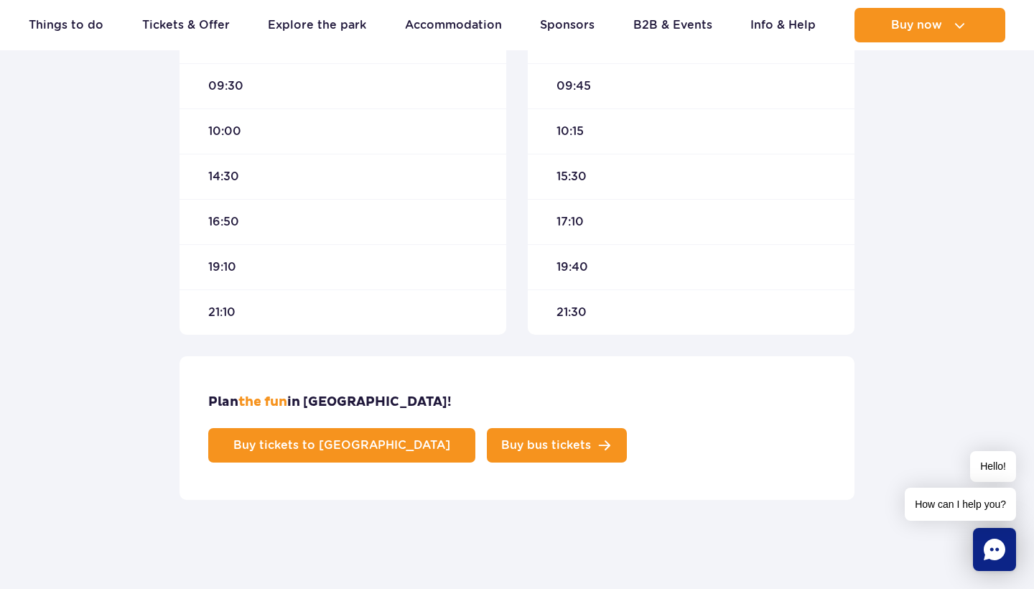
click at [627, 428] on link "Buy bus tickets" at bounding box center [557, 445] width 140 height 34
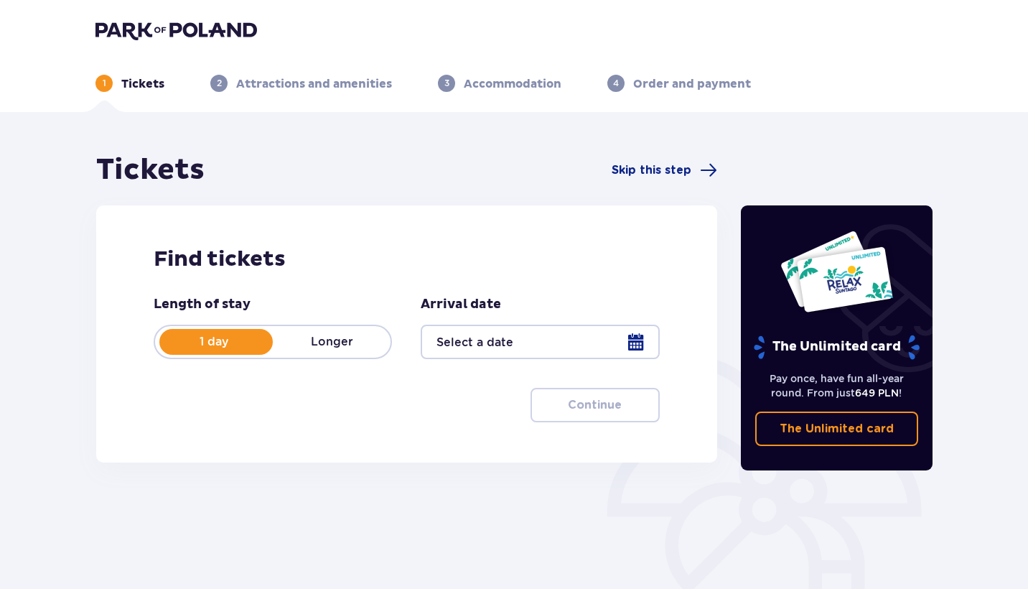
scroll to position [75, 0]
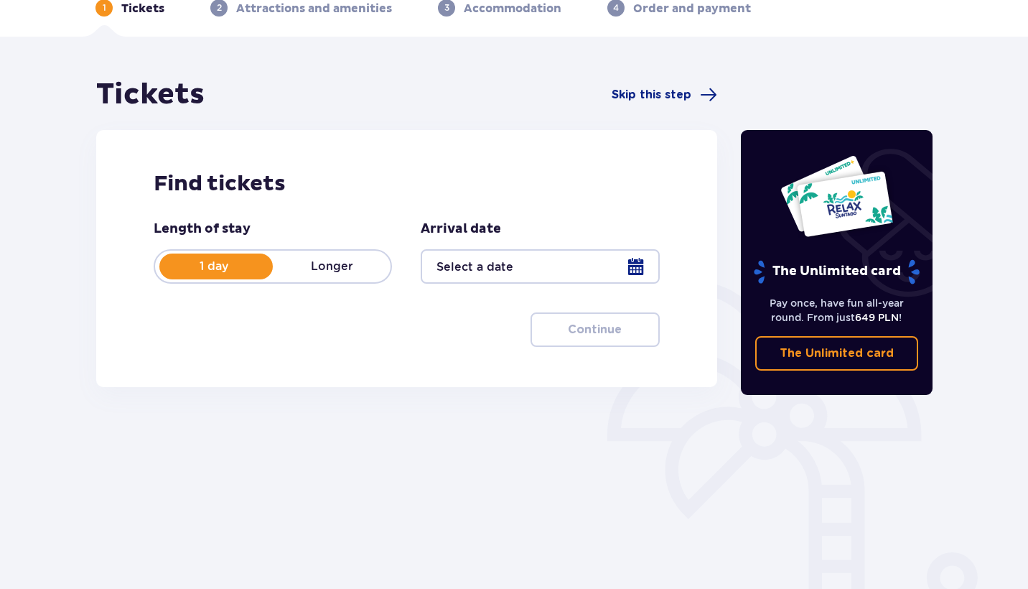
click at [505, 279] on div at bounding box center [540, 266] width 238 height 34
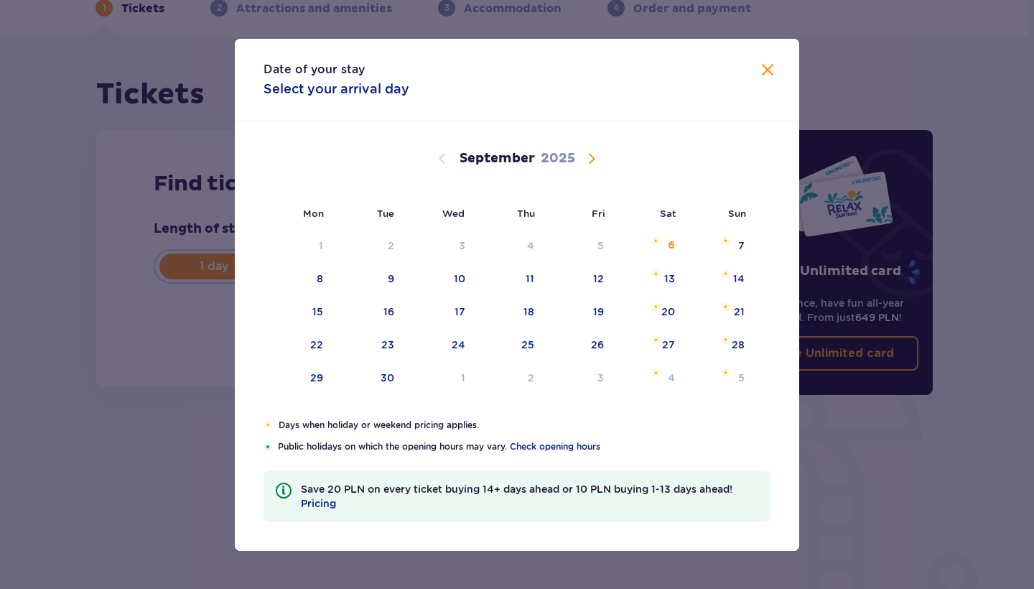
click at [591, 149] on div "[DATE]" at bounding box center [516, 175] width 475 height 108
click at [592, 156] on span "Calendar" at bounding box center [591, 158] width 17 height 17
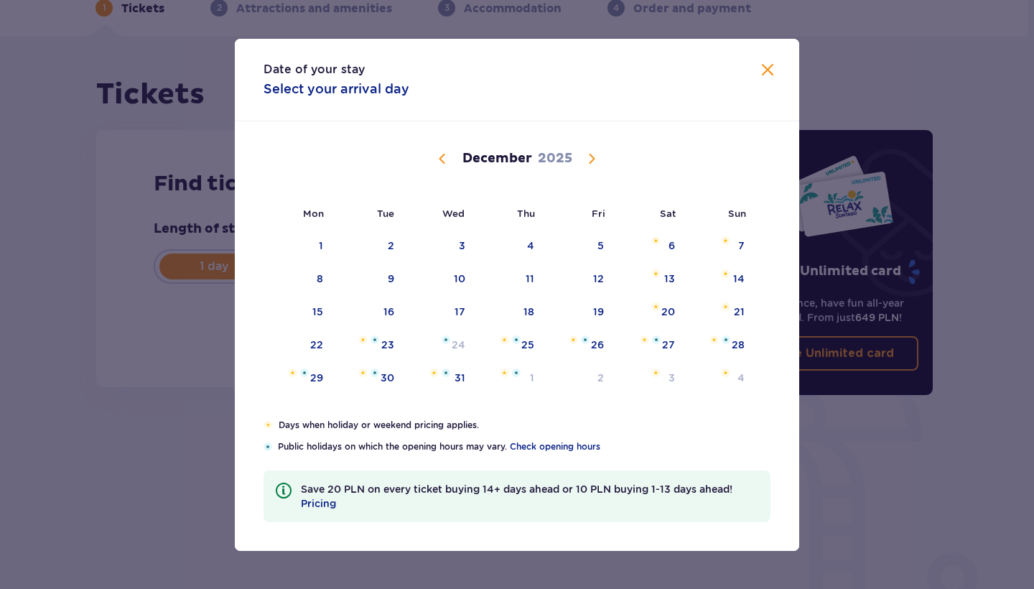
click at [592, 156] on span "Calendar" at bounding box center [591, 158] width 17 height 17
click at [448, 166] on span "Calendar" at bounding box center [442, 158] width 17 height 17
click at [322, 390] on div "29" at bounding box center [298, 379] width 70 height 32
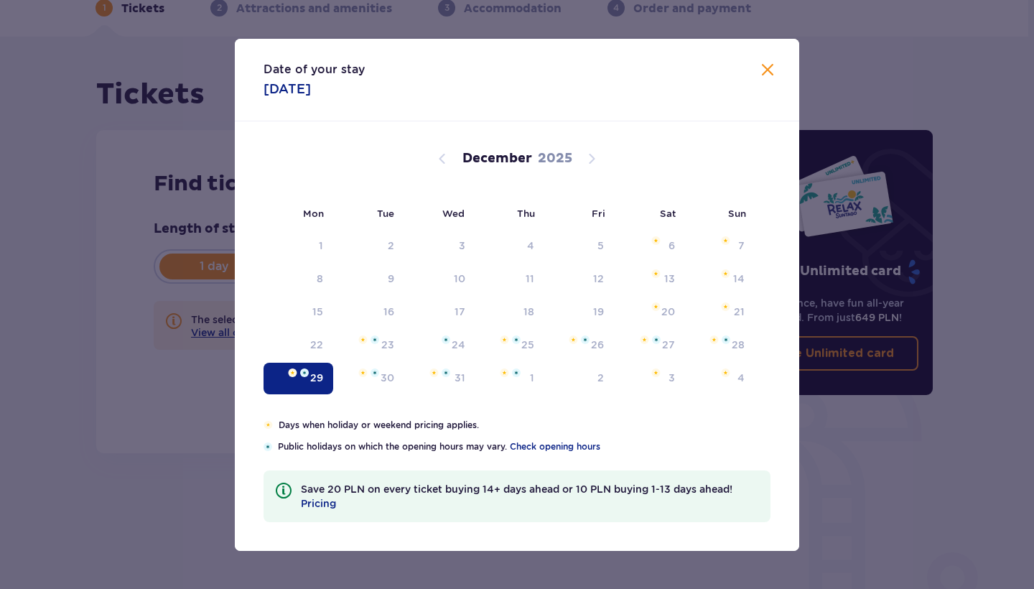
type input "[DATE]"
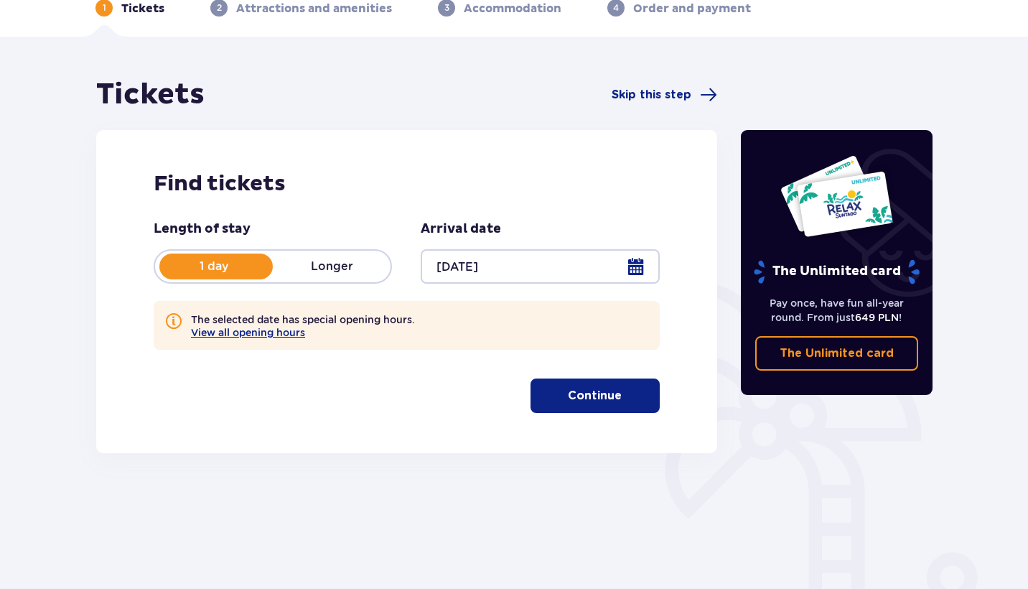
click at [594, 411] on button "Continue" at bounding box center [595, 395] width 129 height 34
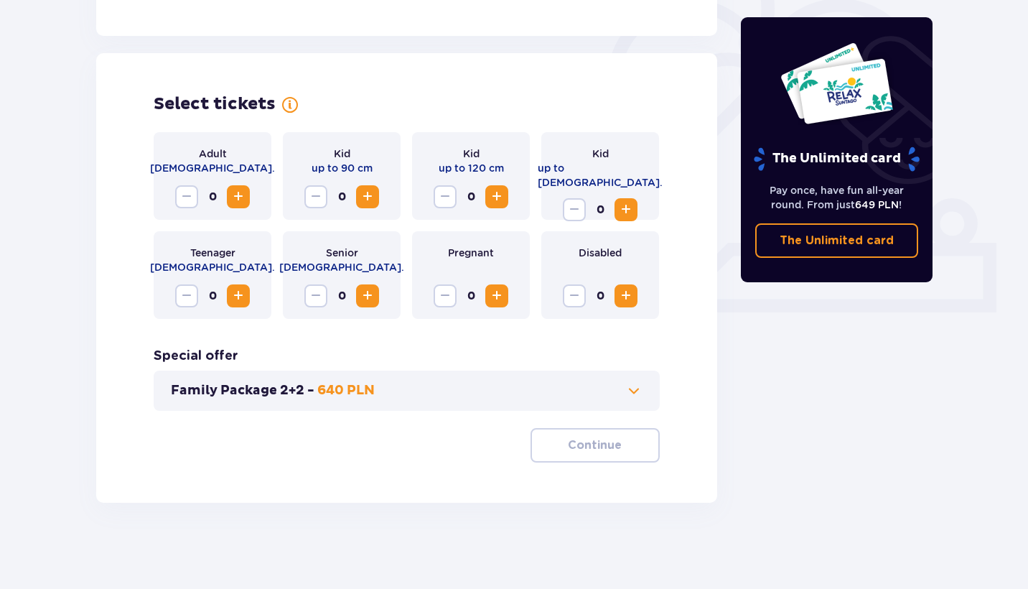
scroll to position [429, 0]
click at [233, 200] on span "Increase" at bounding box center [238, 196] width 17 height 17
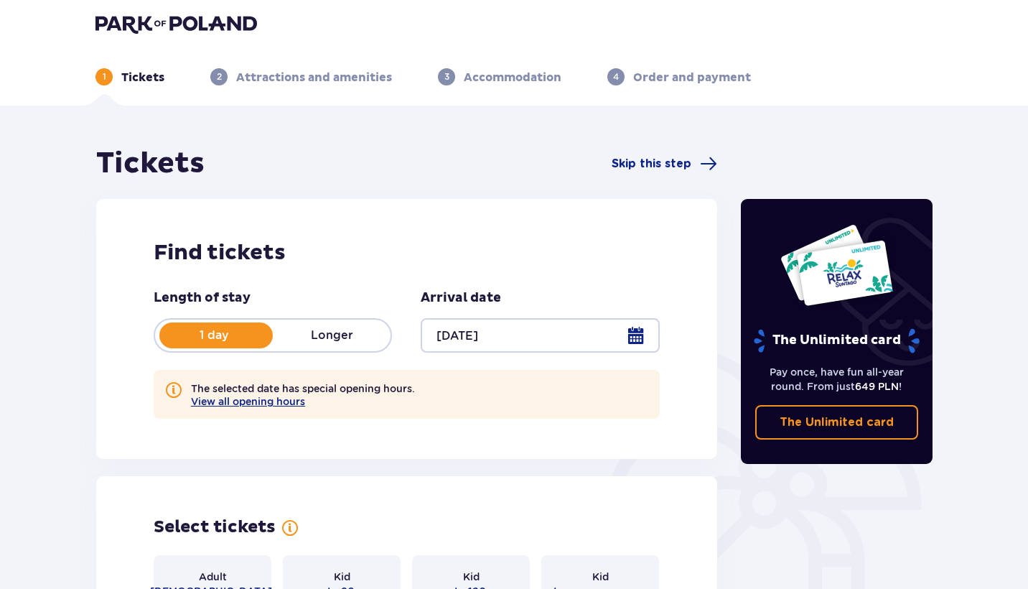
scroll to position [0, 0]
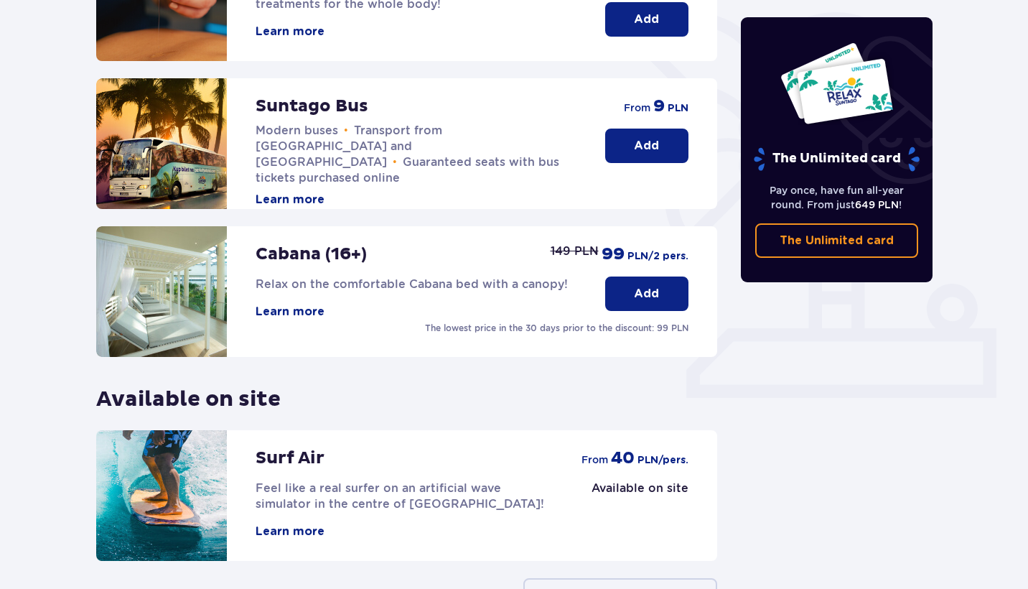
scroll to position [338, 0]
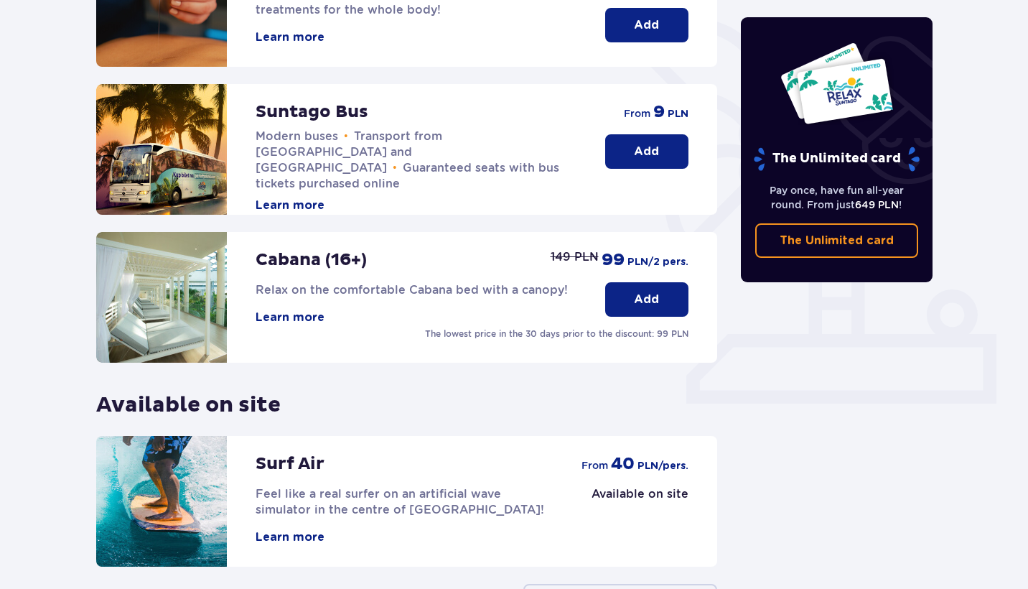
click at [632, 158] on button "Add" at bounding box center [646, 151] width 83 height 34
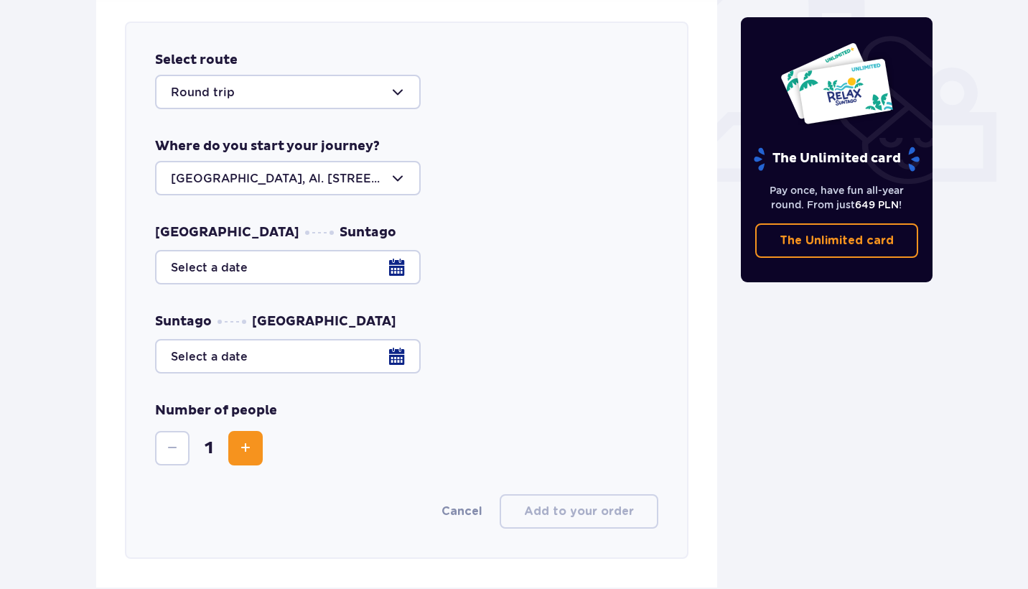
scroll to position [564, 0]
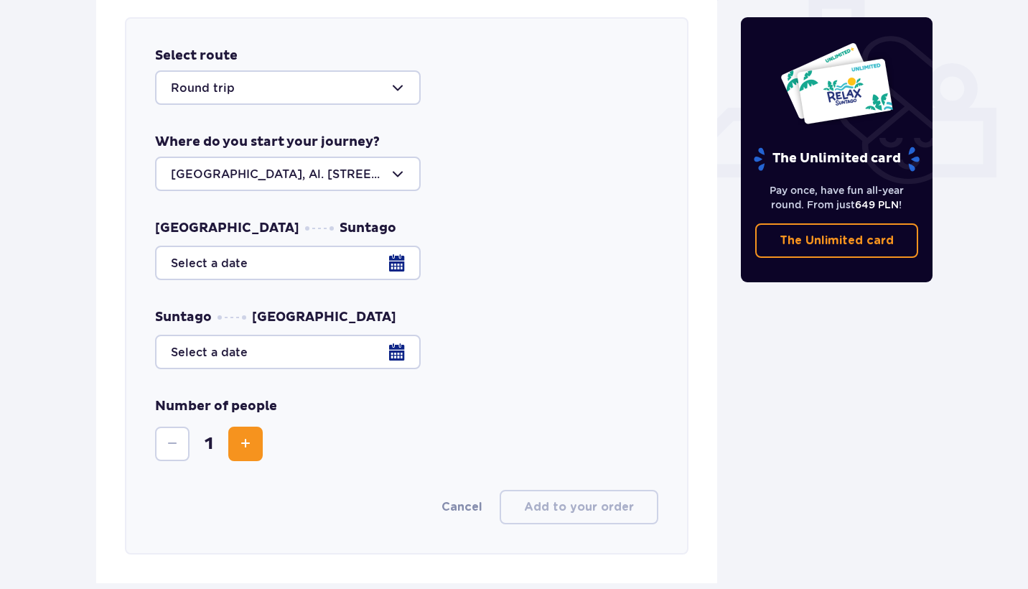
click at [278, 90] on div at bounding box center [288, 87] width 266 height 34
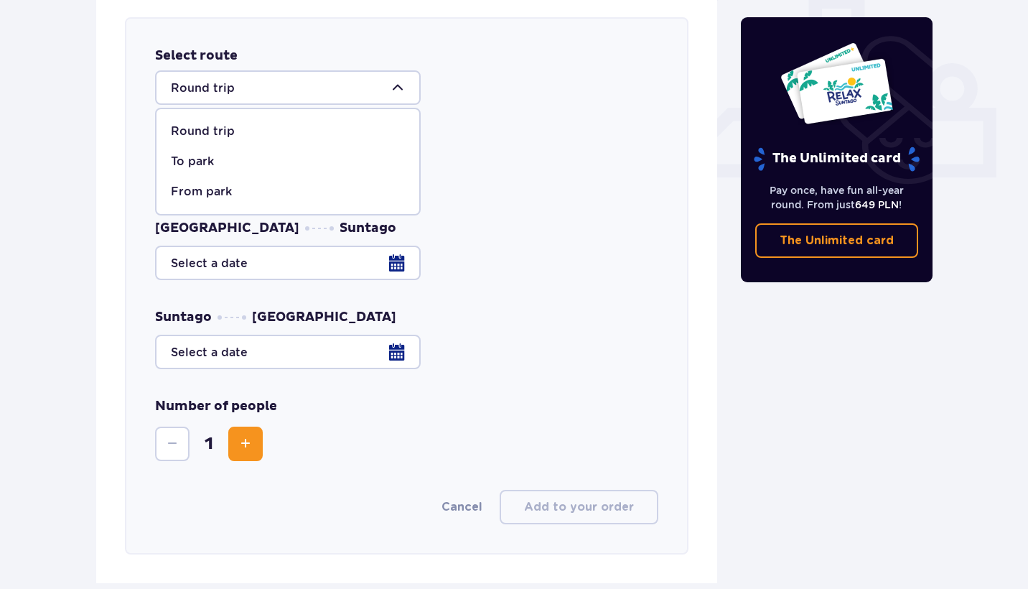
click at [488, 214] on div "Select route Round trip Round trip To park From [GEOGRAPHIC_DATA] Where do you …" at bounding box center [407, 285] width 564 height 537
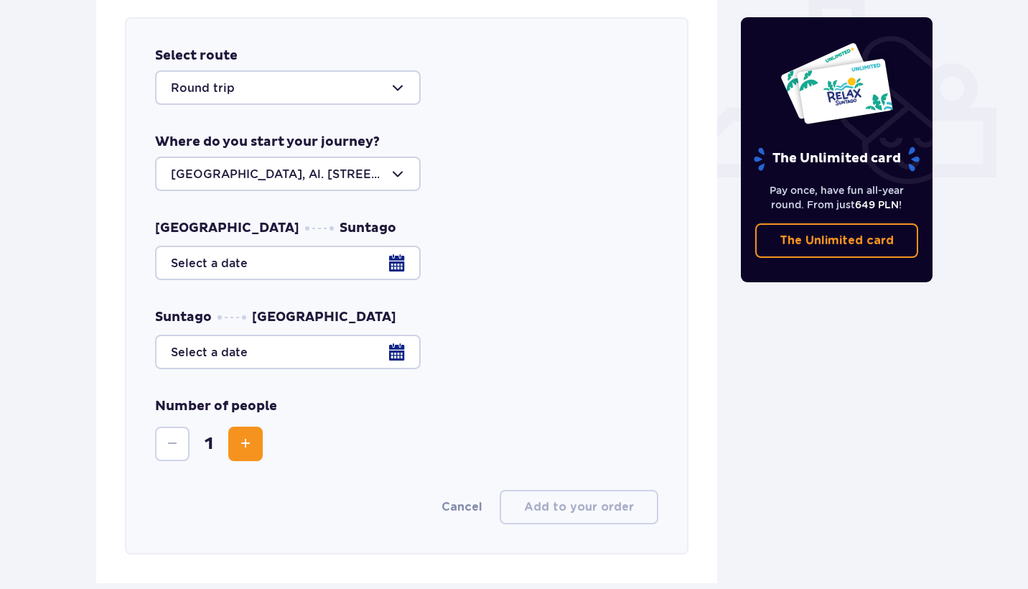
click at [308, 156] on div "Where do you start your journey? [GEOGRAPHIC_DATA], Al. [STREET_ADDRESS]" at bounding box center [406, 162] width 503 height 57
click at [289, 275] on div at bounding box center [406, 263] width 503 height 34
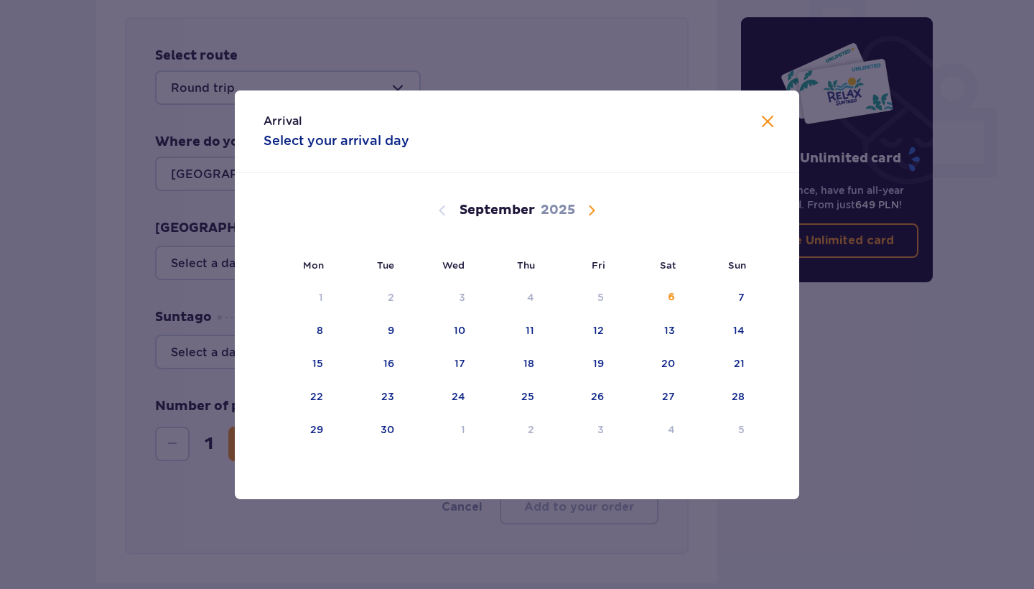
click at [167, 243] on div "Arrival Select your arrival day Mon Tue Wed Thu Fri Sat Sun [DATE] 28 29 30 31 …" at bounding box center [517, 294] width 1034 height 589
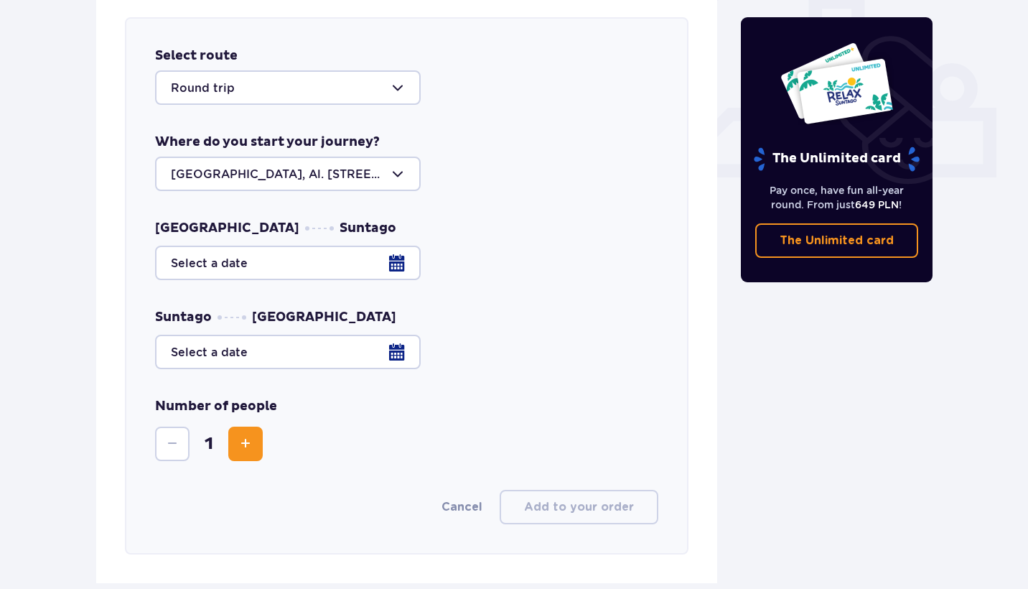
click at [194, 167] on div at bounding box center [288, 173] width 266 height 34
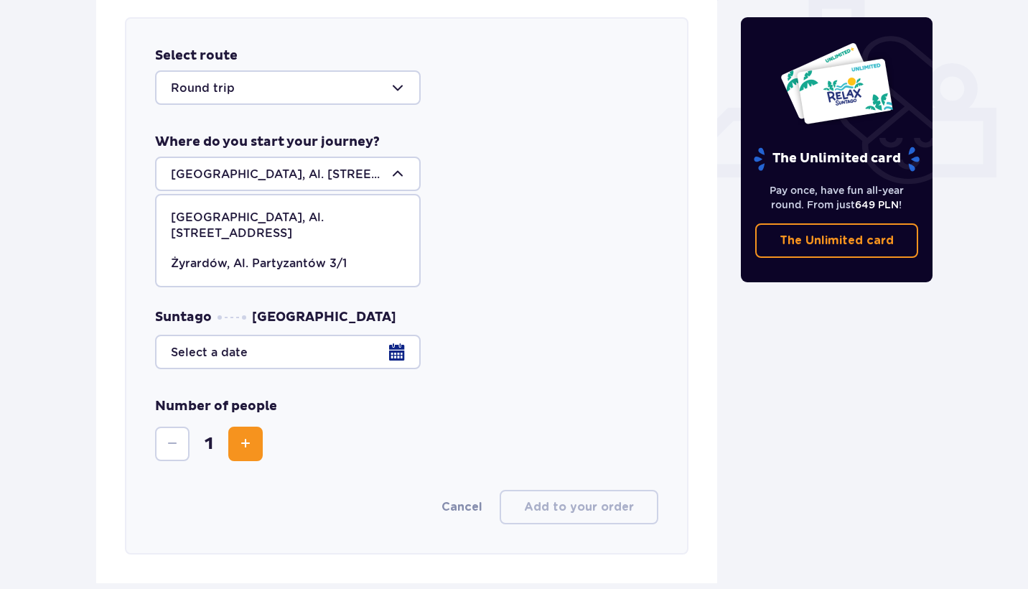
click at [210, 202] on span "[GEOGRAPHIC_DATA], Al. [STREET_ADDRESS] Partyzantów 3/1" at bounding box center [288, 240] width 266 height 93
click at [210, 206] on span "[GEOGRAPHIC_DATA], Al. [STREET_ADDRESS]" at bounding box center [287, 225] width 263 height 46
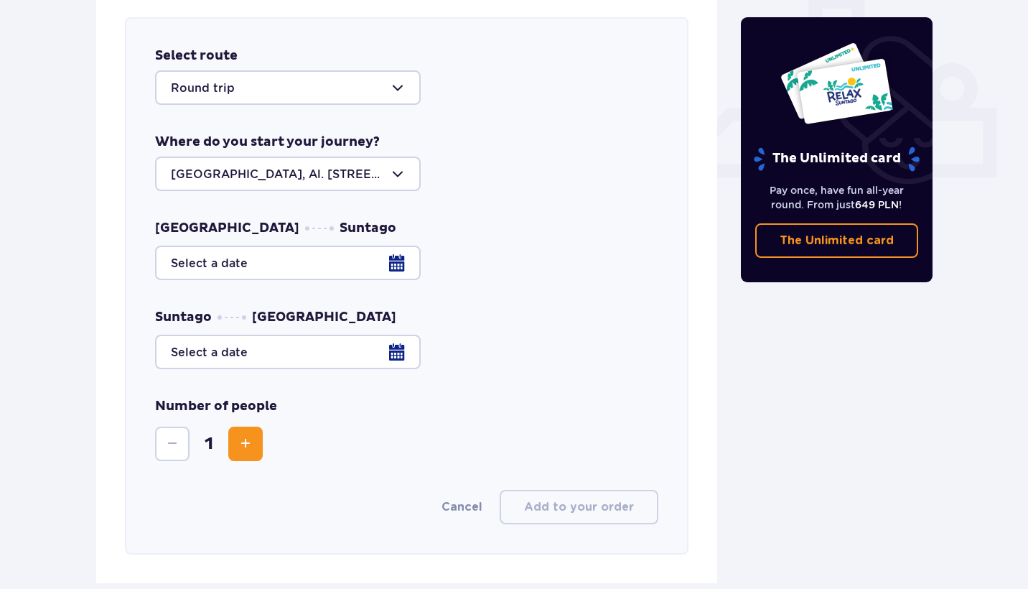
drag, startPoint x: 170, startPoint y: 176, endPoint x: 308, endPoint y: 186, distance: 138.2
click at [308, 186] on div at bounding box center [288, 173] width 266 height 34
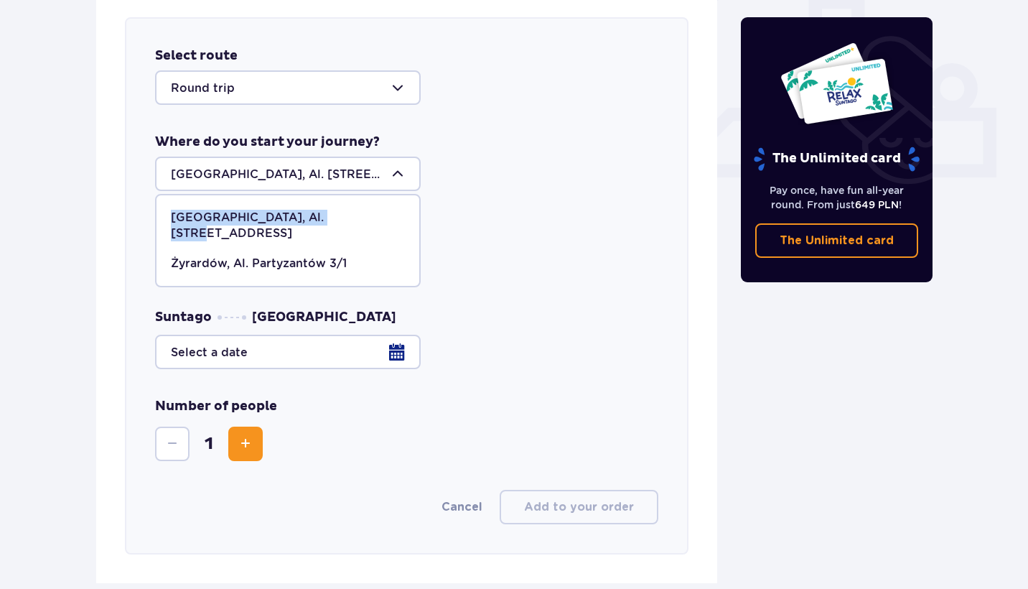
copy p "[GEOGRAPHIC_DATA], Al. [STREET_ADDRESS]"
drag, startPoint x: 368, startPoint y: 212, endPoint x: 170, endPoint y: 215, distance: 198.2
click at [170, 215] on span "[GEOGRAPHIC_DATA], Al. [STREET_ADDRESS]" at bounding box center [287, 225] width 263 height 46
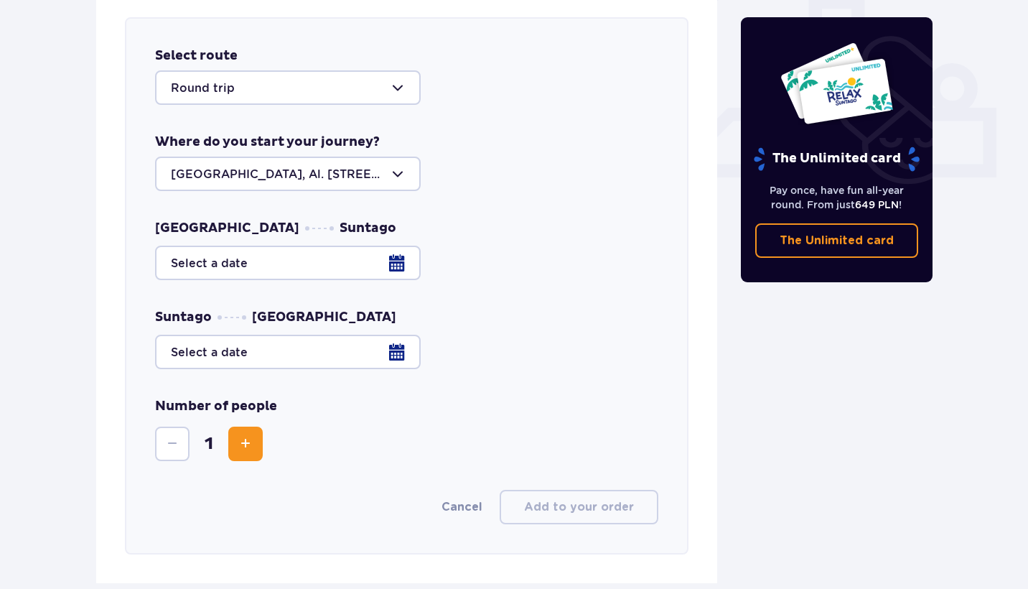
click at [271, 256] on div at bounding box center [406, 263] width 503 height 34
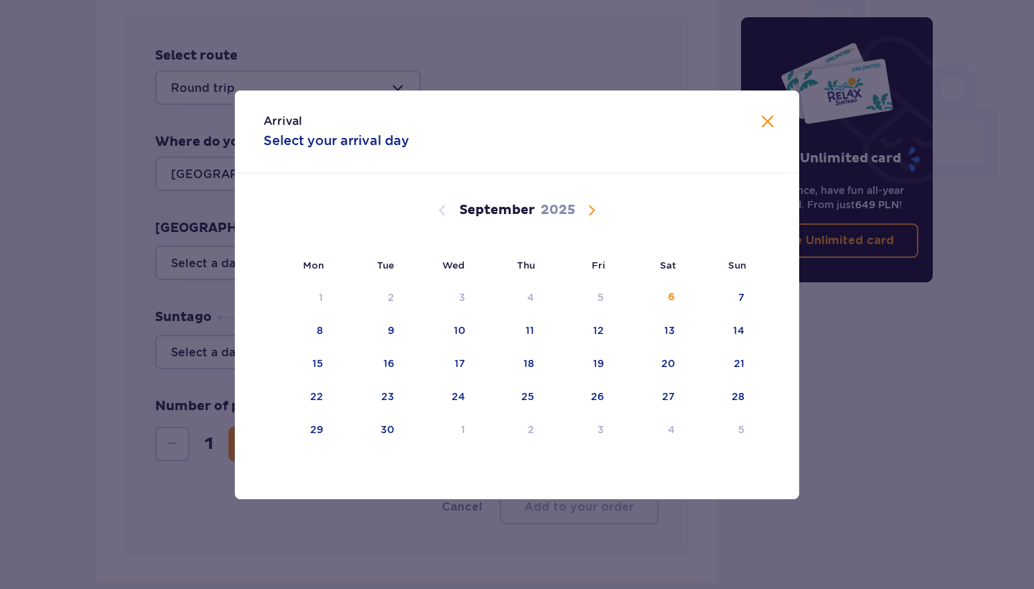
click at [583, 50] on div "Arrival Select your arrival day Mon Tue Wed Thu Fri Sat Sun [DATE] 28 29 30 31 …" at bounding box center [517, 294] width 1034 height 589
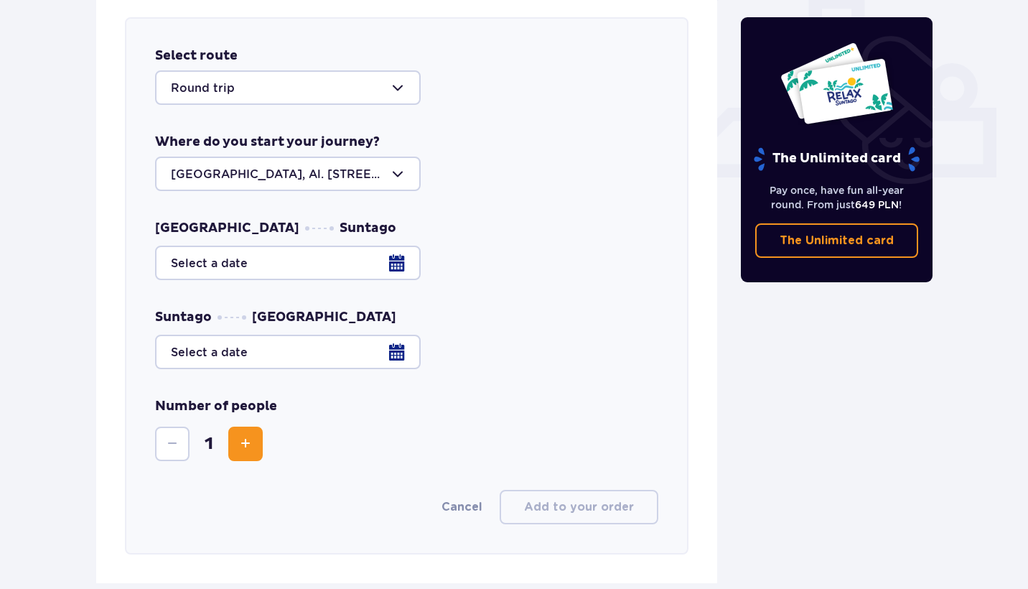
click at [351, 266] on div at bounding box center [406, 263] width 503 height 34
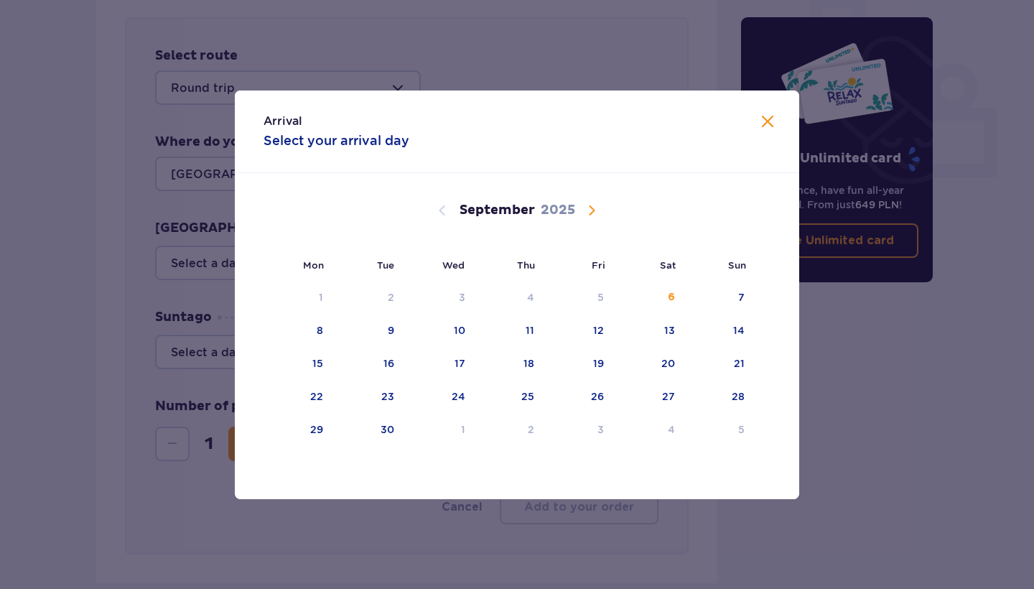
click at [596, 204] on span "Calendar" at bounding box center [591, 210] width 17 height 17
click at [449, 209] on span "Calendar" at bounding box center [442, 210] width 17 height 17
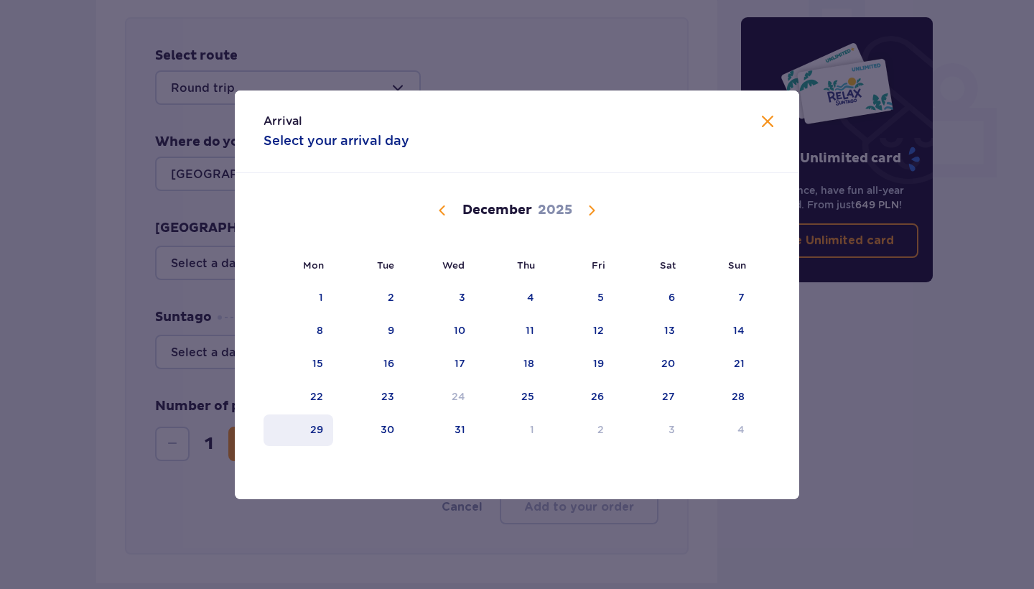
drag, startPoint x: 316, startPoint y: 392, endPoint x: 313, endPoint y: 433, distance: 41.0
click at [313, 433] on tbody "1 2 3 4 5 6 7 8 9 10 11 12 13 14 15 16 17 18 19 20 21 22 23 24 25 26 27 28 29 3…" at bounding box center [508, 364] width 491 height 164
click at [313, 433] on div "29" at bounding box center [316, 429] width 13 height 14
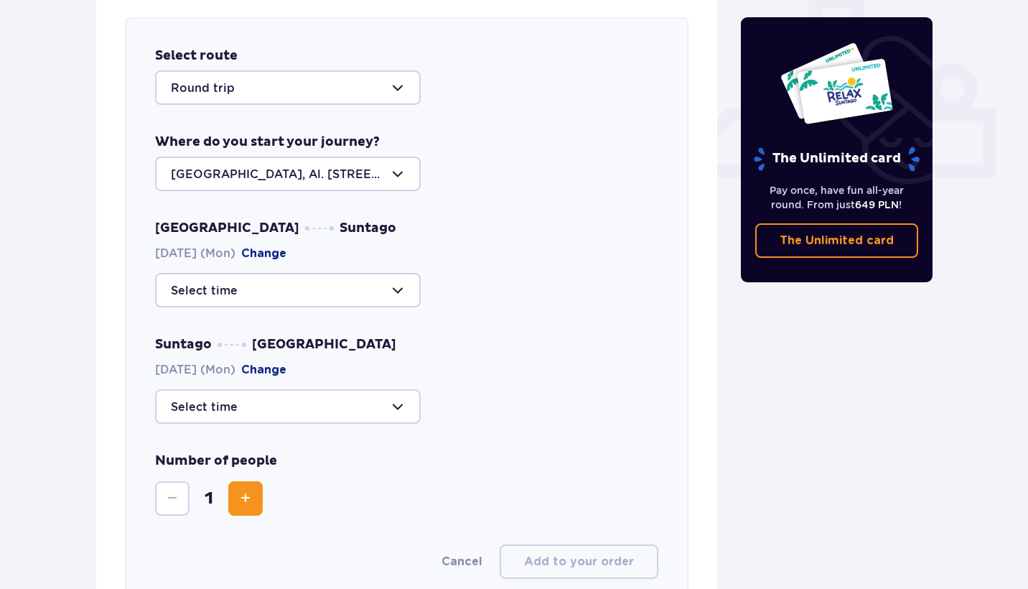
click at [318, 281] on div at bounding box center [288, 290] width 266 height 34
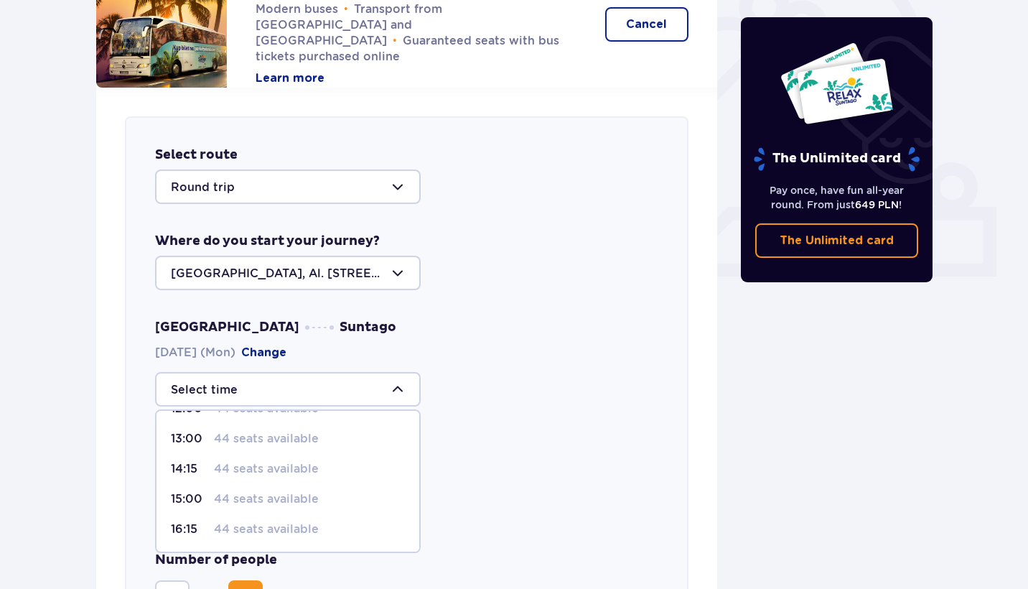
scroll to position [441, 0]
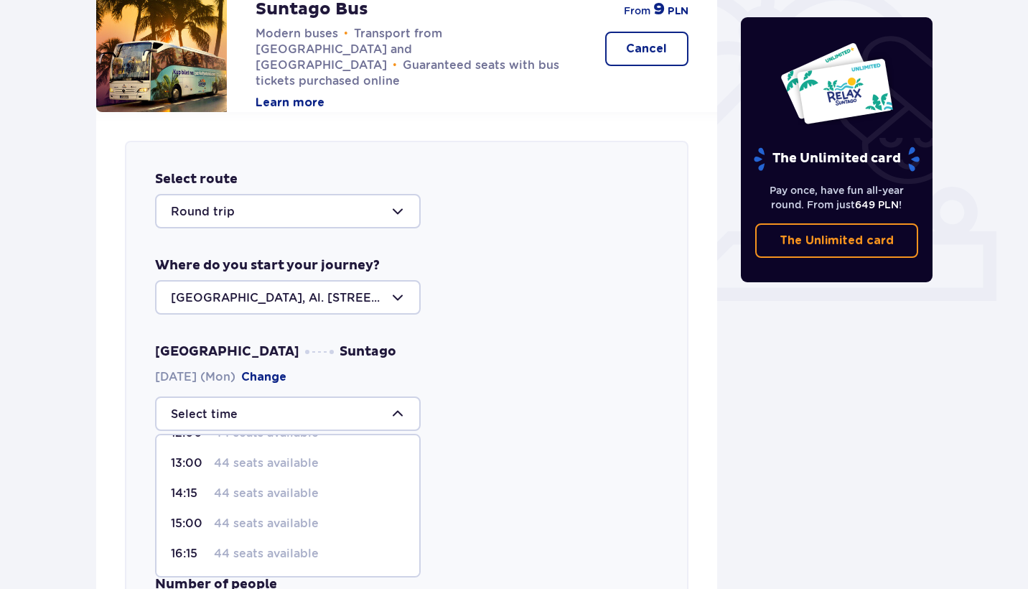
click at [276, 299] on div at bounding box center [288, 297] width 266 height 34
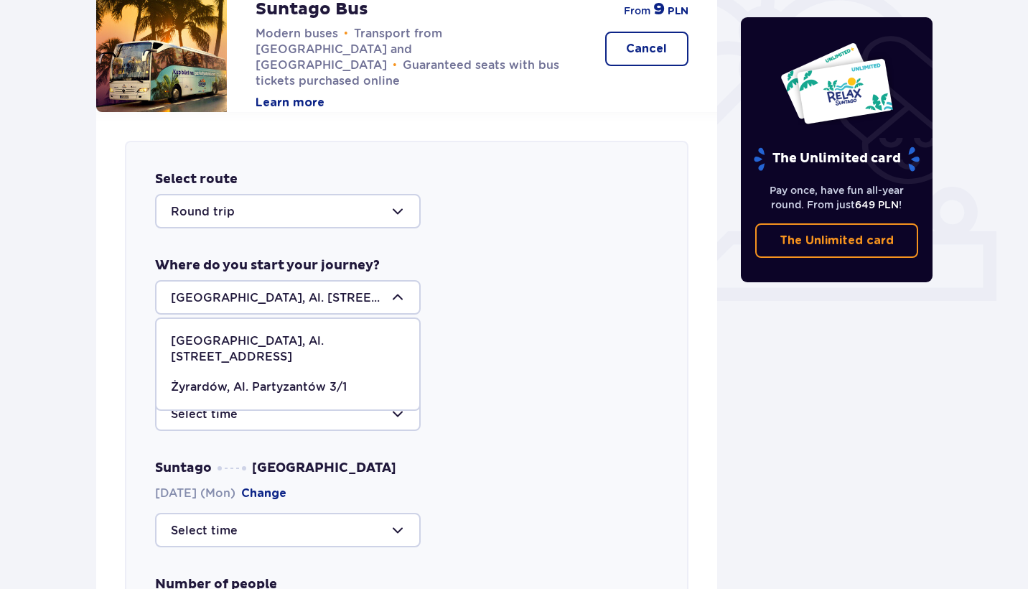
click at [276, 298] on div at bounding box center [288, 297] width 266 height 34
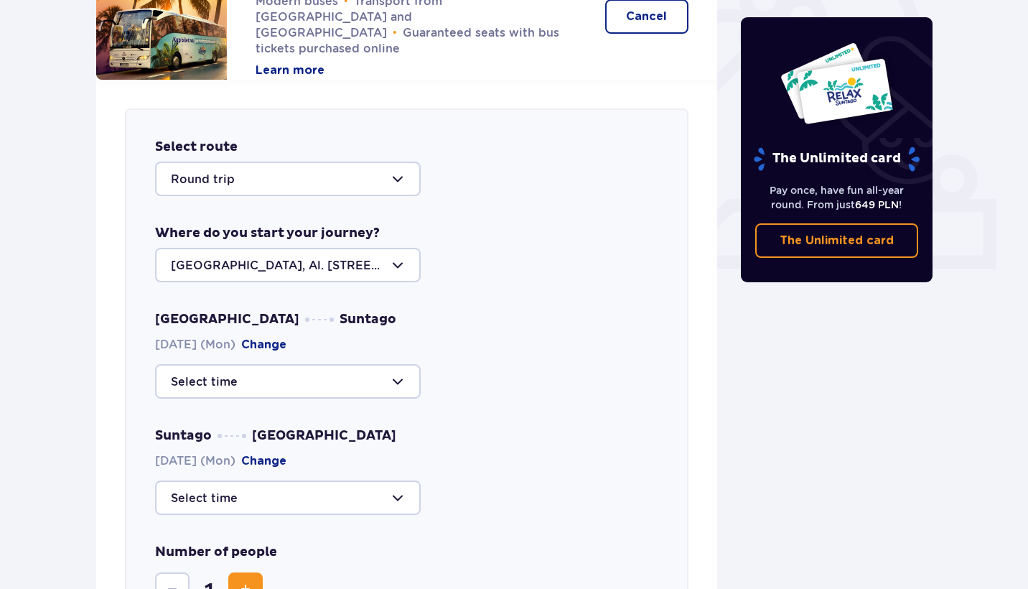
scroll to position [504, 0]
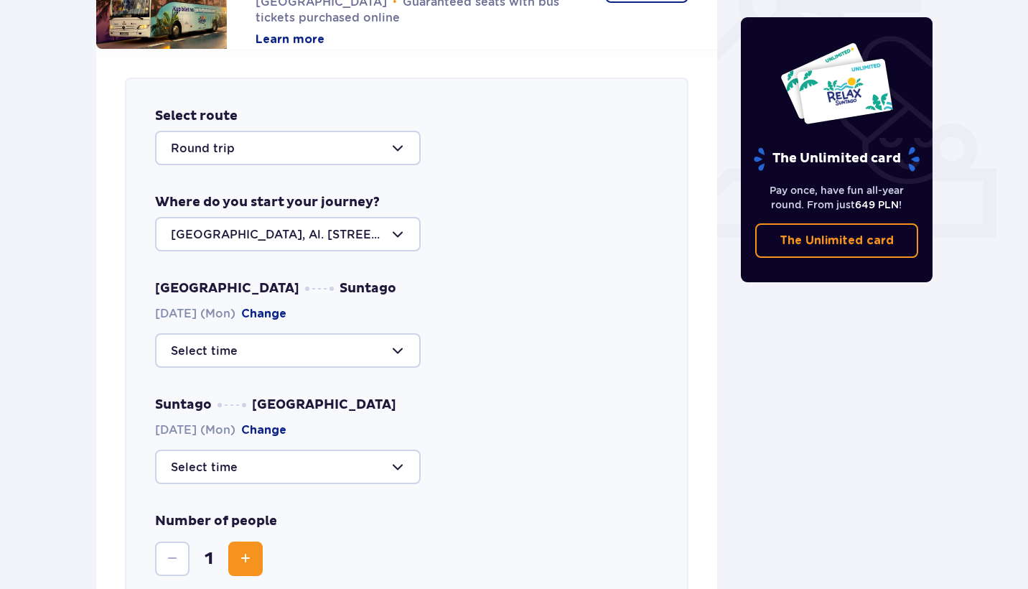
click at [350, 352] on div at bounding box center [288, 350] width 266 height 34
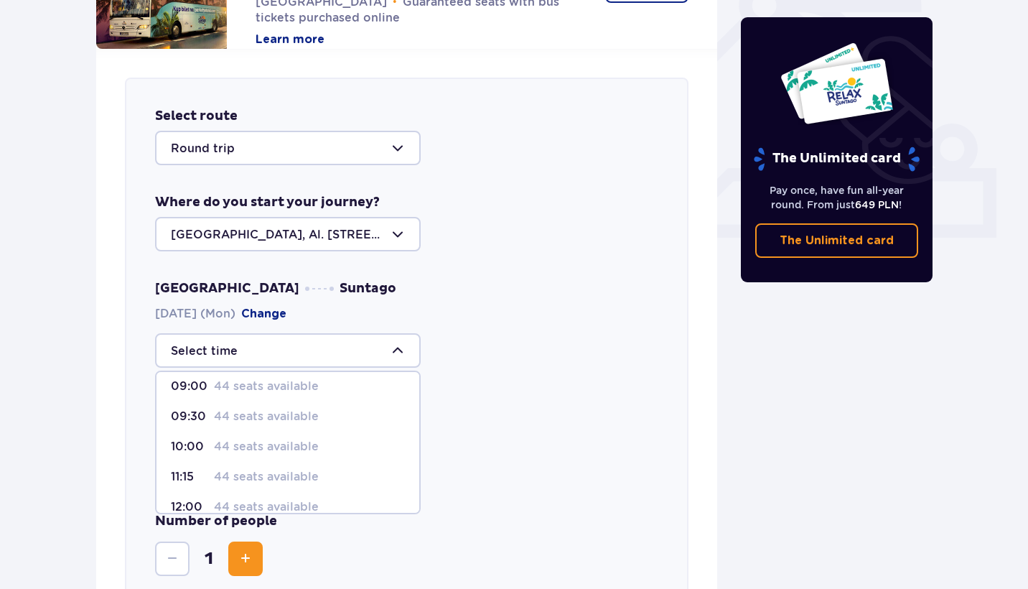
scroll to position [5, 0]
click at [266, 477] on p "44 seats available" at bounding box center [266, 480] width 105 height 16
type input "11:15"
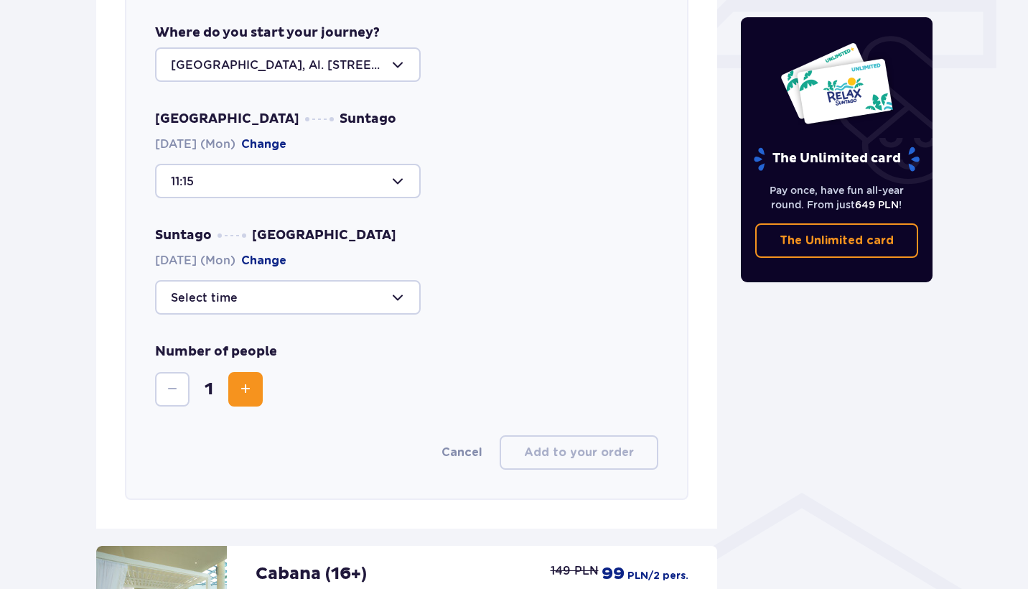
scroll to position [674, 0]
click at [364, 294] on div at bounding box center [288, 296] width 266 height 34
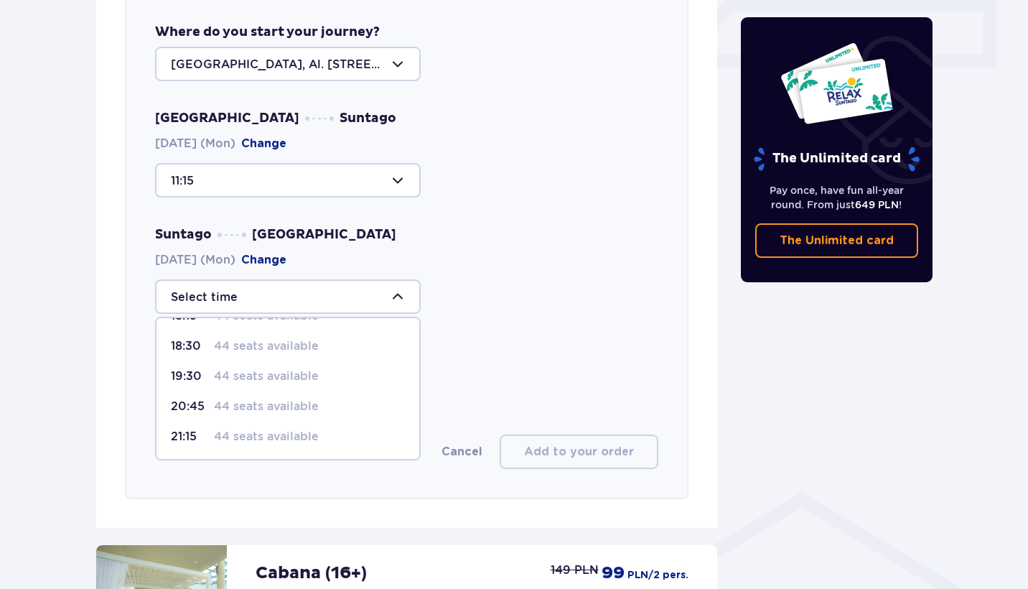
scroll to position [85, 0]
click at [276, 431] on p "44 seats available" at bounding box center [266, 437] width 105 height 16
type input "21:15"
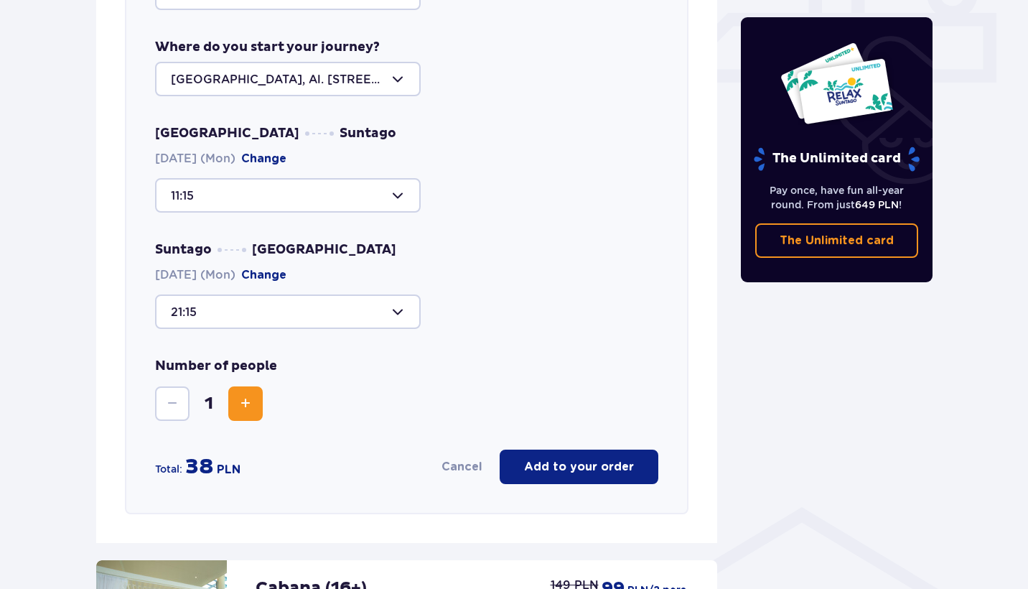
scroll to position [656, 0]
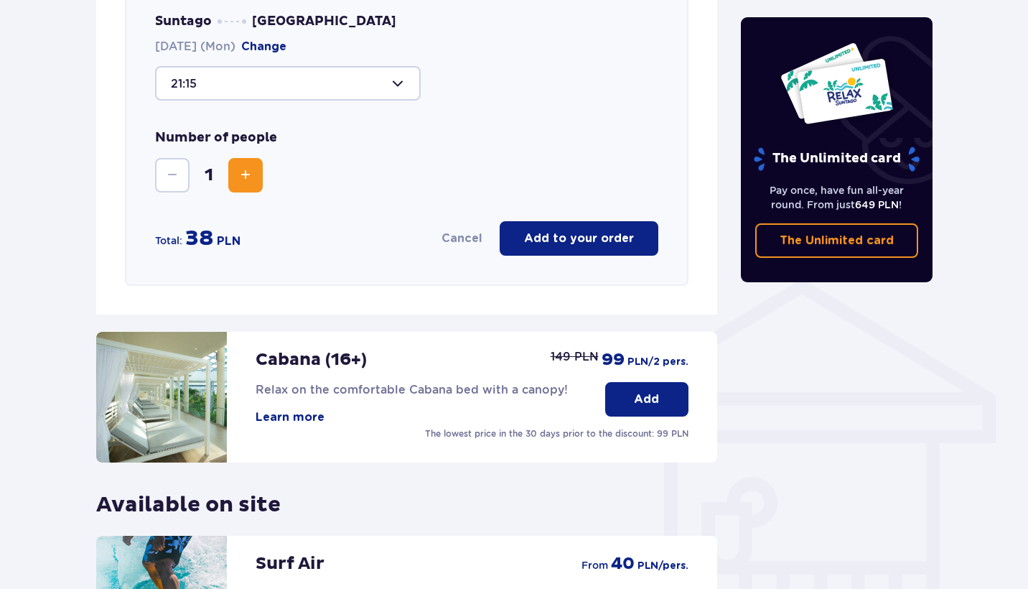
click at [612, 242] on p "Add to your order" at bounding box center [579, 238] width 110 height 16
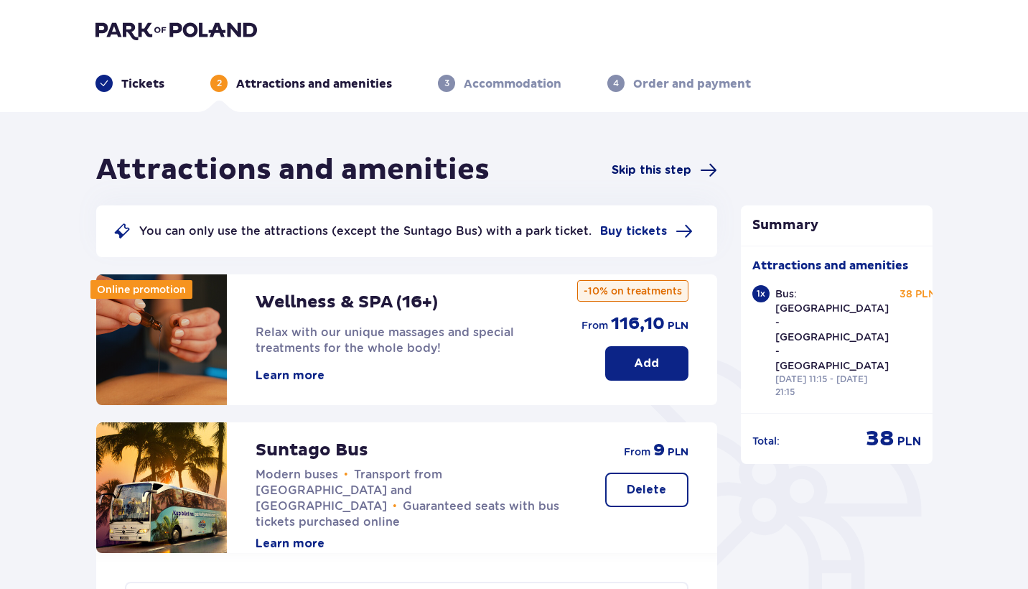
scroll to position [0, 0]
